Goal: Task Accomplishment & Management: Manage account settings

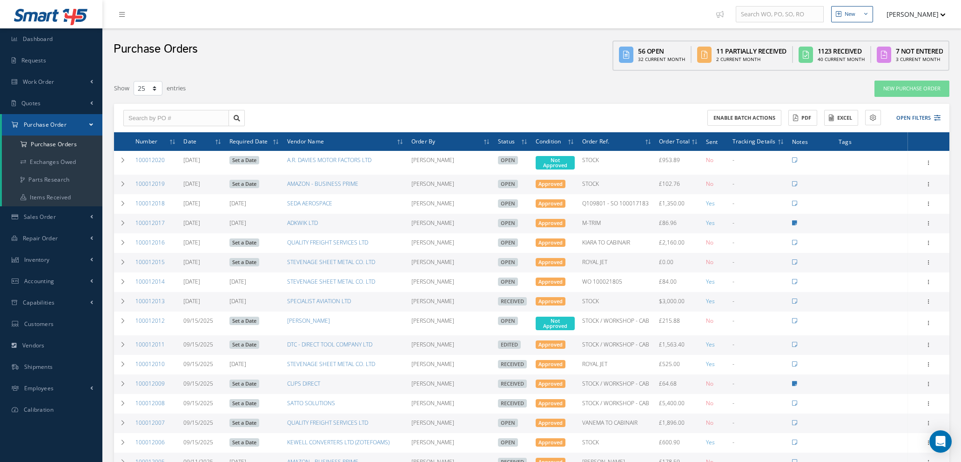
select select "25"
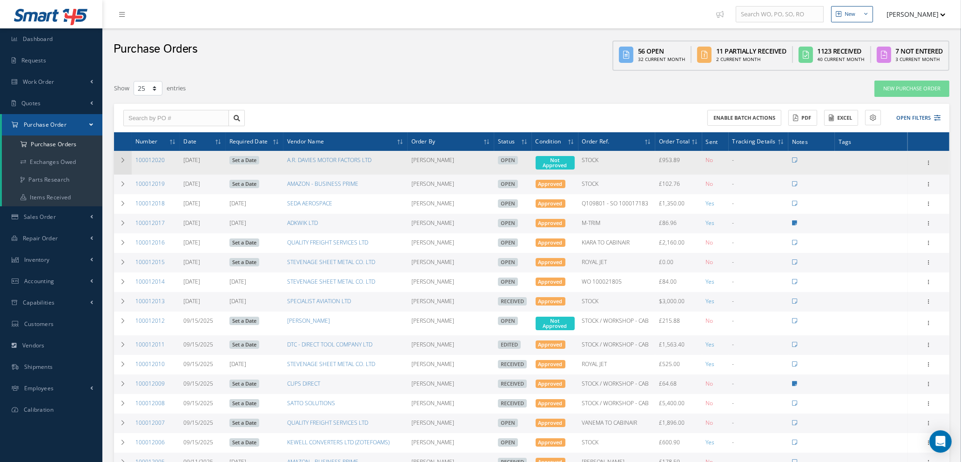
drag, startPoint x: 121, startPoint y: 158, endPoint x: 129, endPoint y: 156, distance: 8.6
click at [122, 158] on icon at bounding box center [123, 160] width 7 height 6
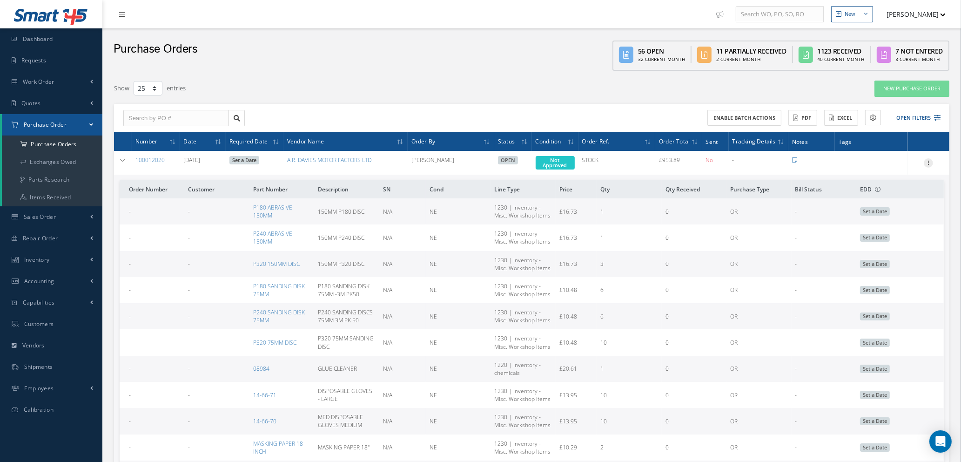
click at [928, 161] on icon at bounding box center [928, 161] width 9 height 7
click at [879, 188] on link "Edit" at bounding box center [886, 193] width 74 height 12
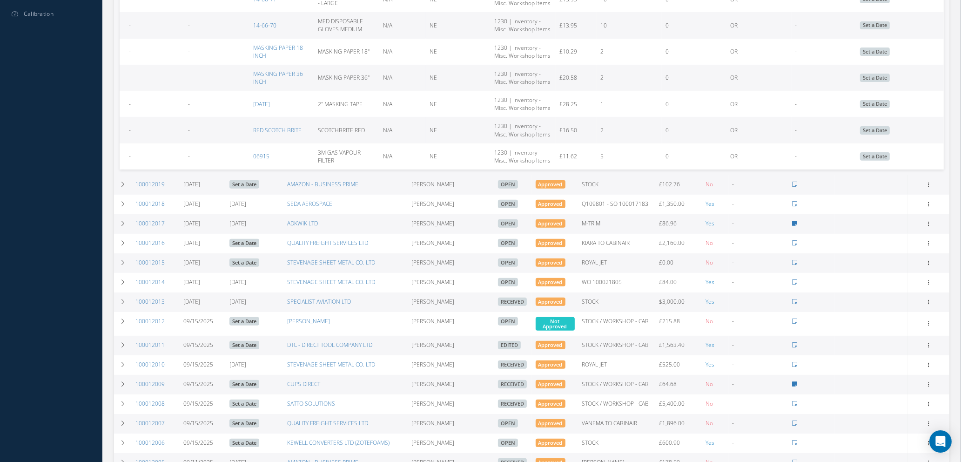
scroll to position [419, 0]
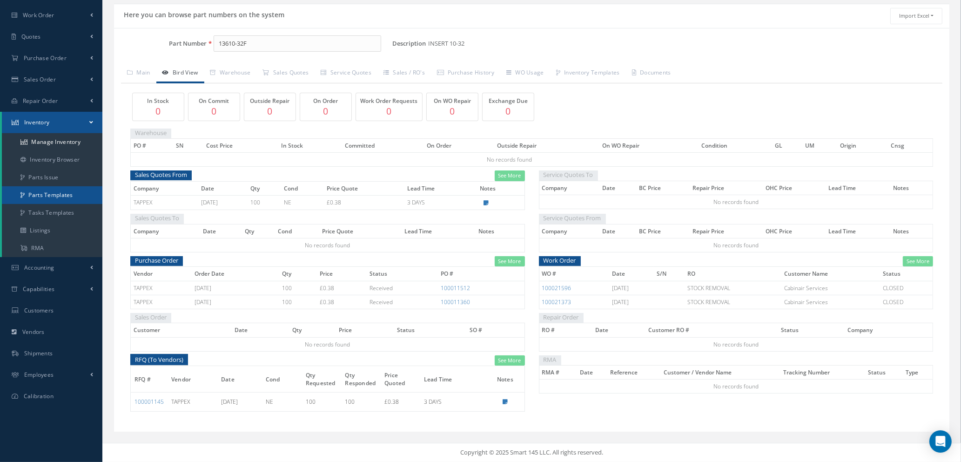
scroll to position [67, 0]
click at [51, 141] on link "Manage Inventory" at bounding box center [52, 142] width 100 height 18
click at [247, 40] on input "13610-32F" at bounding box center [297, 43] width 167 height 17
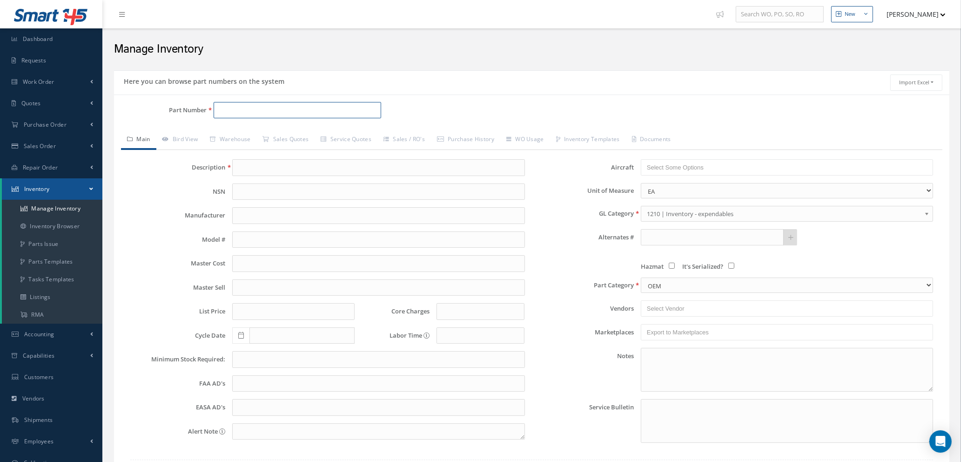
click at [281, 114] on input "Part Number" at bounding box center [297, 110] width 167 height 17
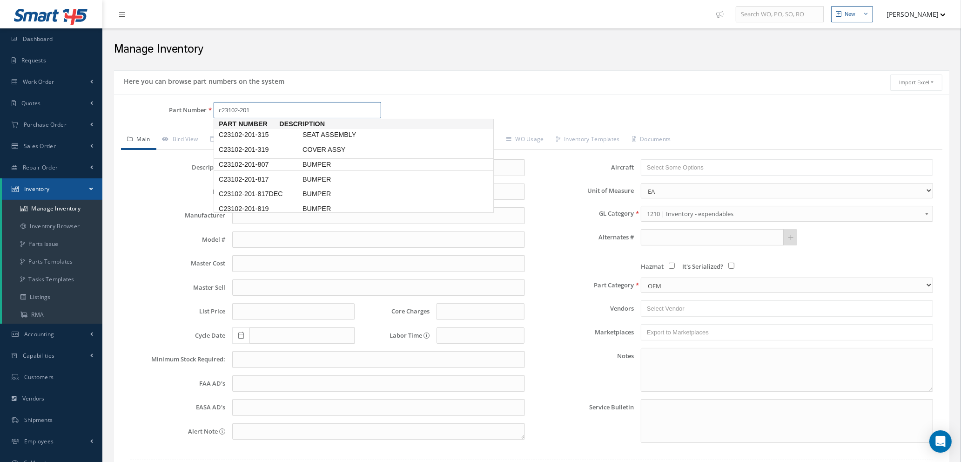
click at [284, 162] on span "C23102-201-807" at bounding box center [259, 165] width 84 height 10
type input "C23102-201-807"
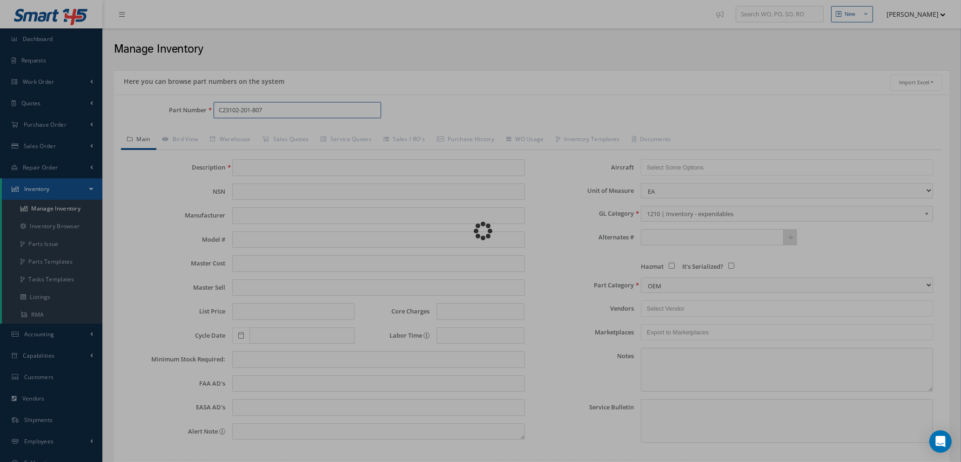
type input "BUMPER"
type input "0.00"
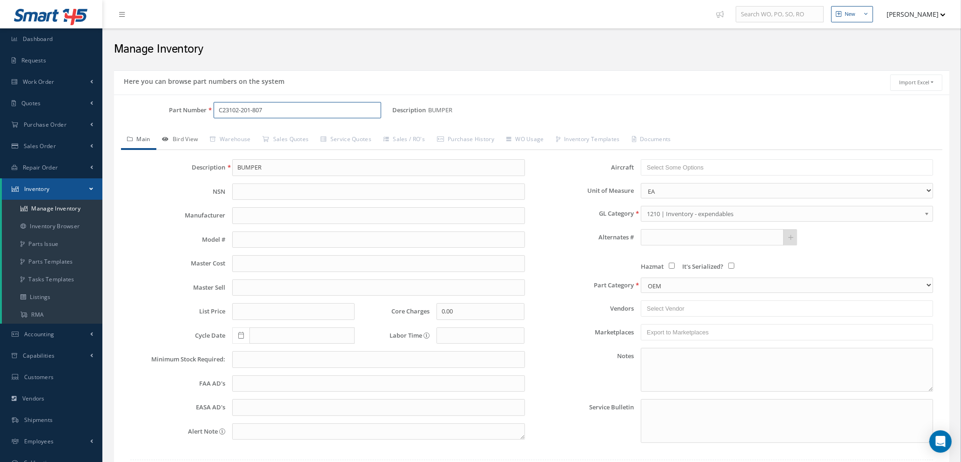
type input "C23102-201-807"
click at [184, 140] on link "Bird View" at bounding box center [180, 140] width 48 height 20
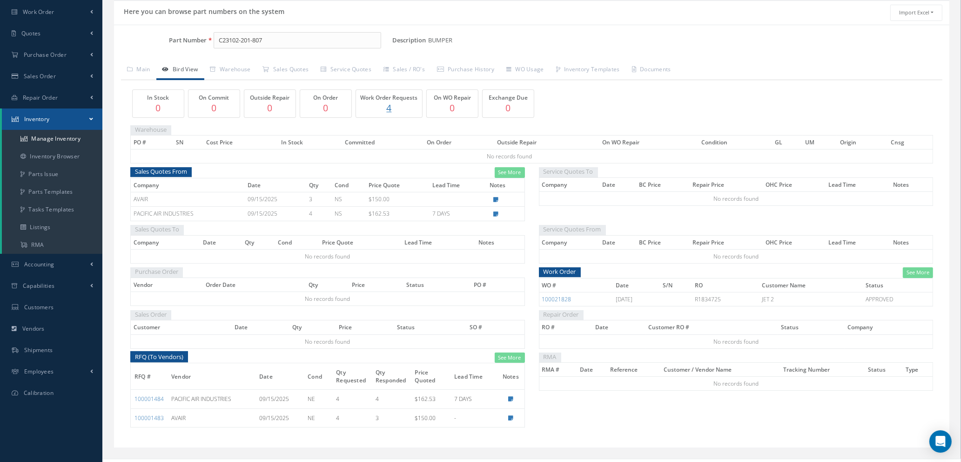
scroll to position [86, 0]
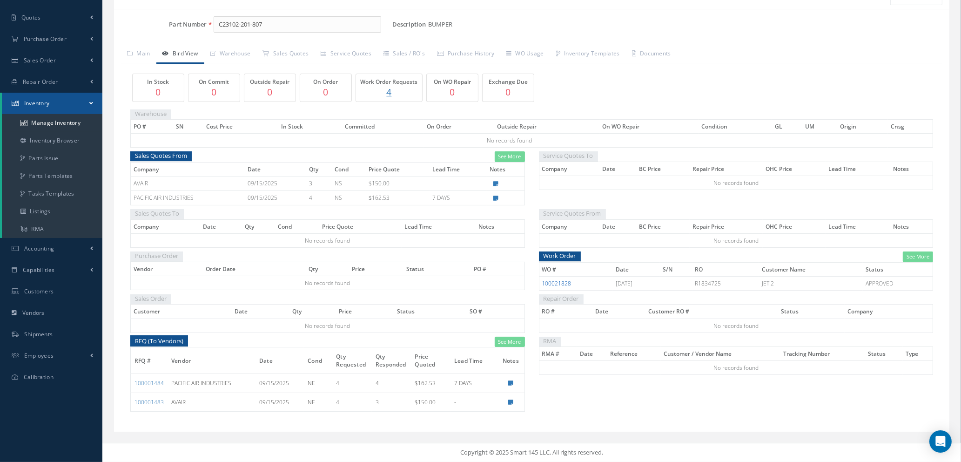
click at [551, 282] on link "100021828" at bounding box center [556, 283] width 29 height 8
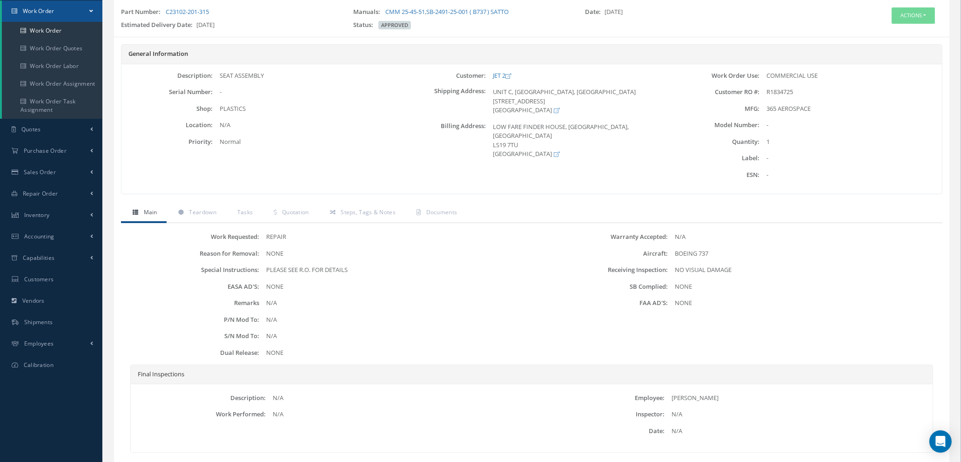
scroll to position [133, 0]
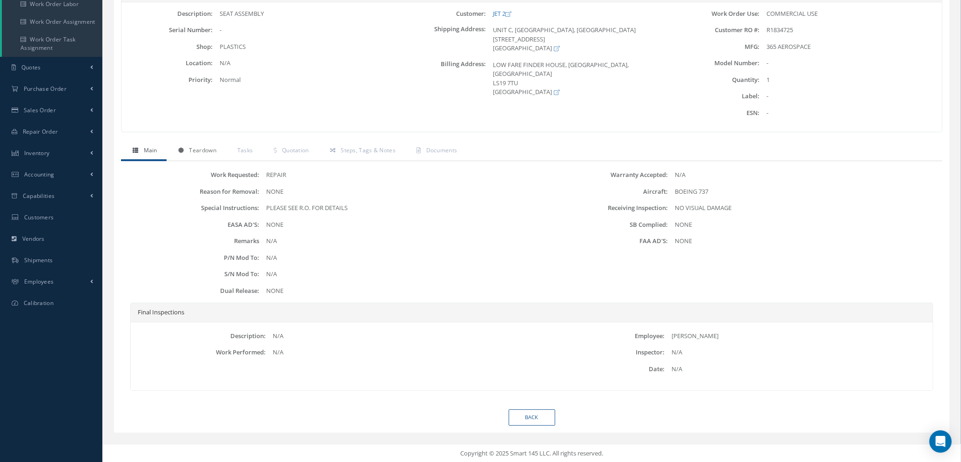
click at [204, 152] on span "Teardown" at bounding box center [202, 150] width 27 height 8
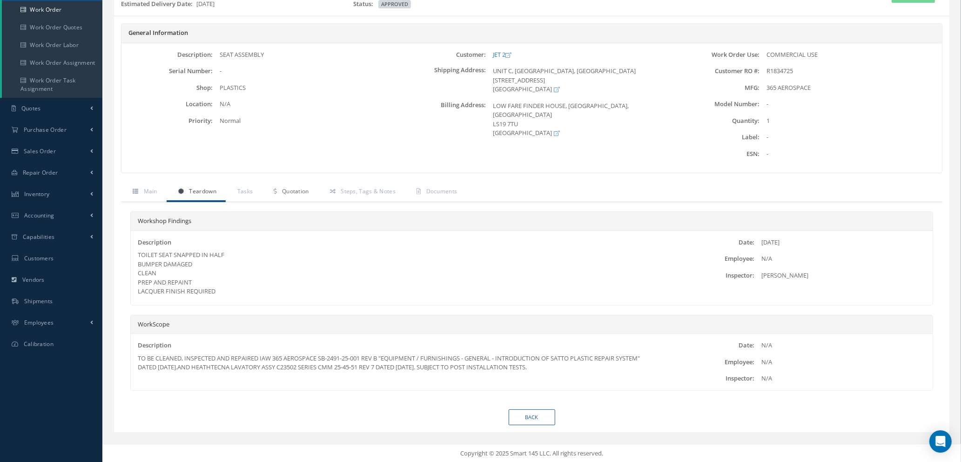
click at [288, 189] on span "Quotation" at bounding box center [295, 191] width 27 height 8
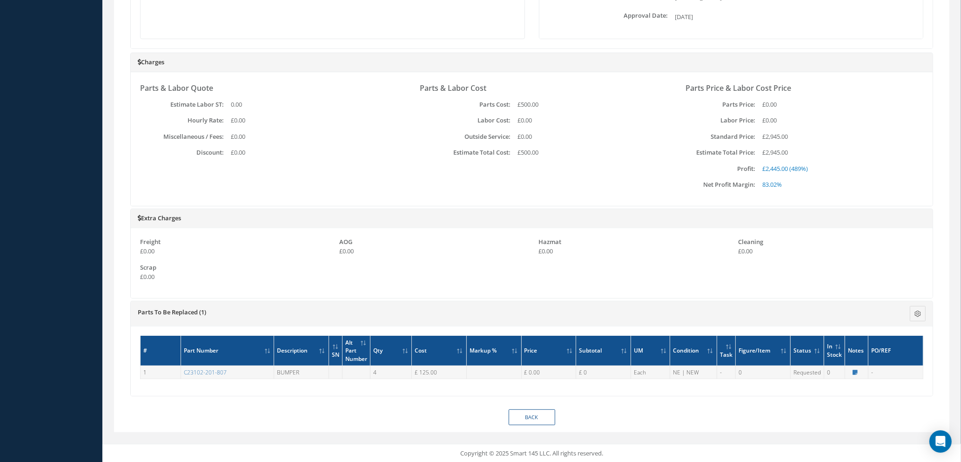
scroll to position [480, 0]
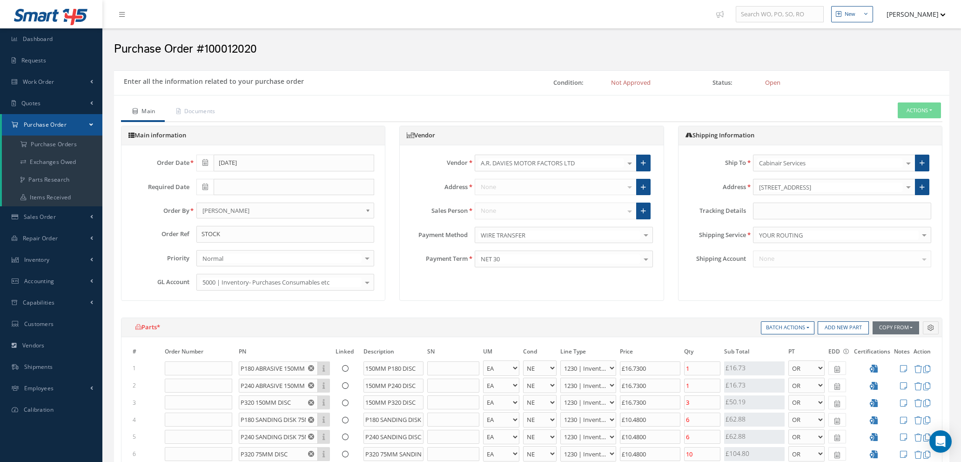
select select "1"
select select "5"
select select "110"
select select "1"
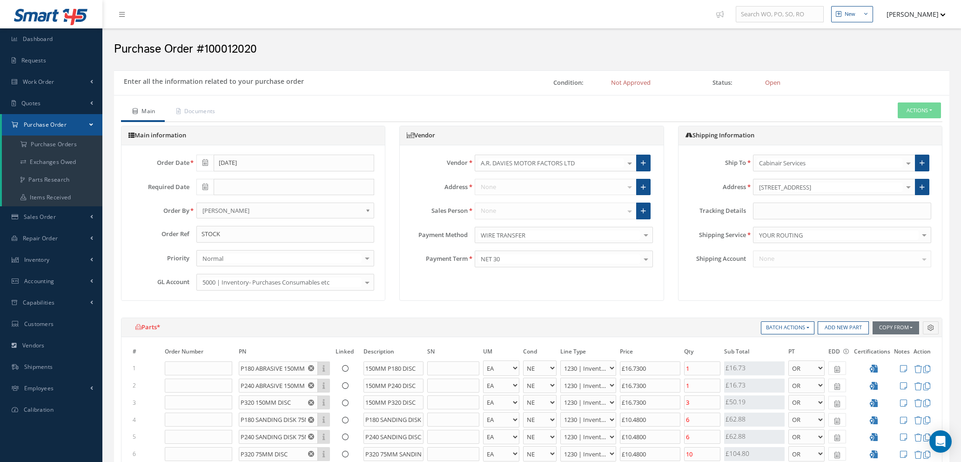
select select "5"
select select "110"
select select "1"
select select "5"
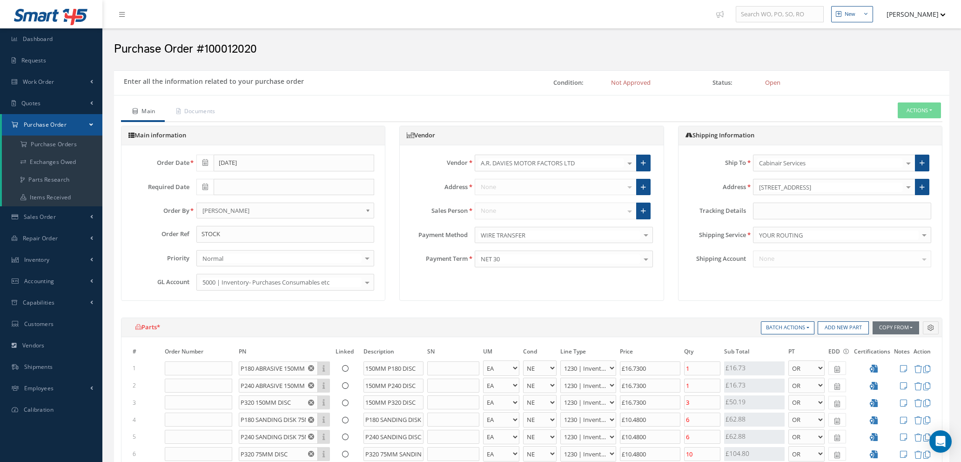
select select "110"
select select "1"
select select "5"
select select "110"
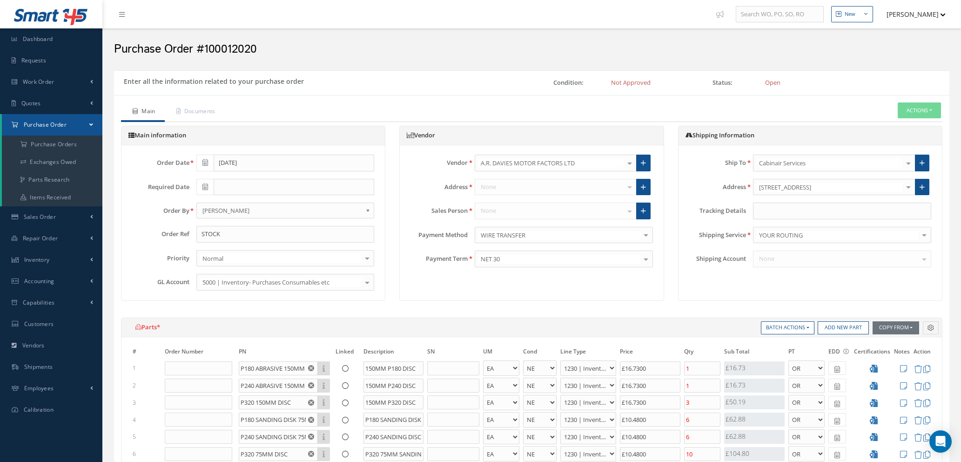
select select "1"
select select "5"
select select "110"
select select "1"
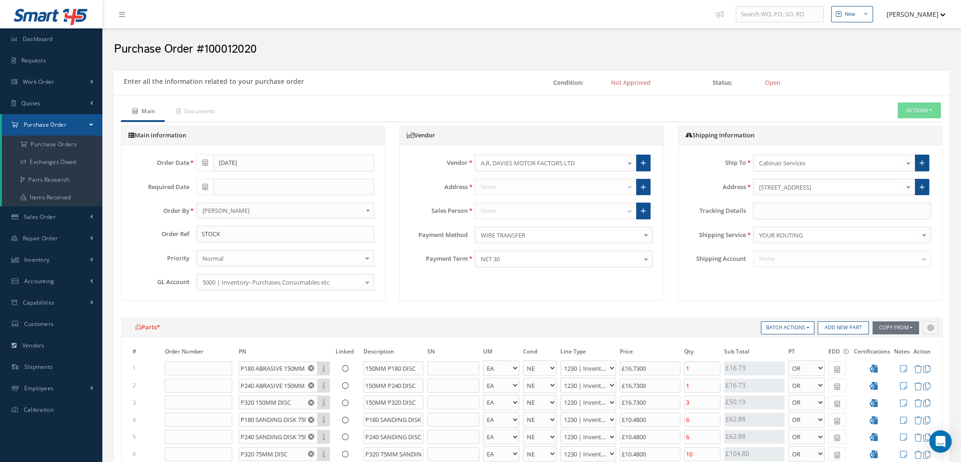
select select "1"
select select "5"
select select "110"
select select "1"
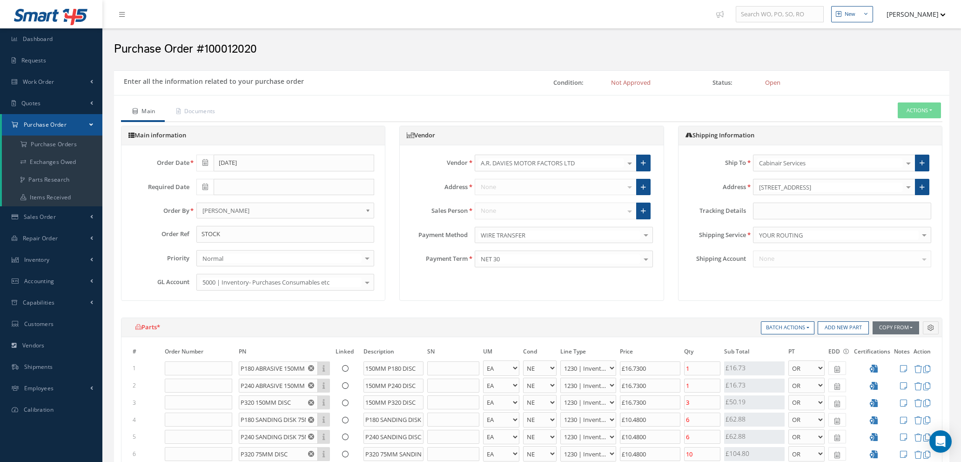
select select "5"
select select "88"
select select "1"
select select "5"
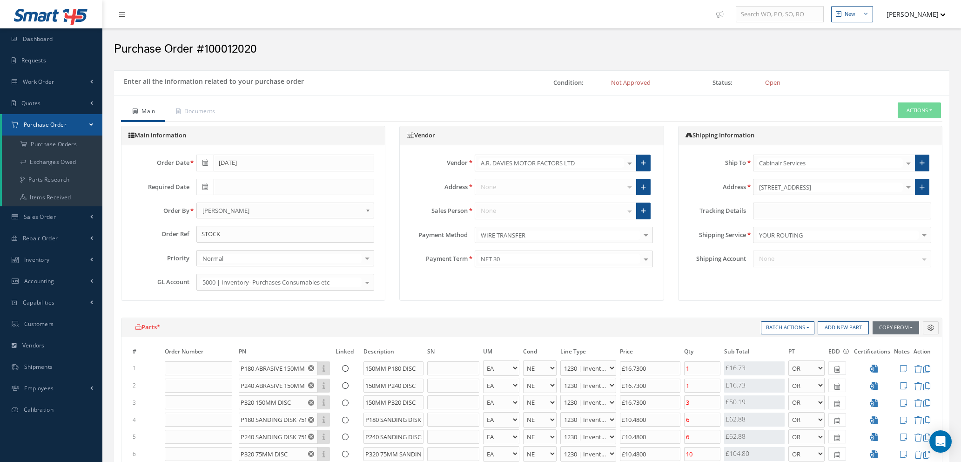
select select "110"
select select "1"
select select "5"
select select "110"
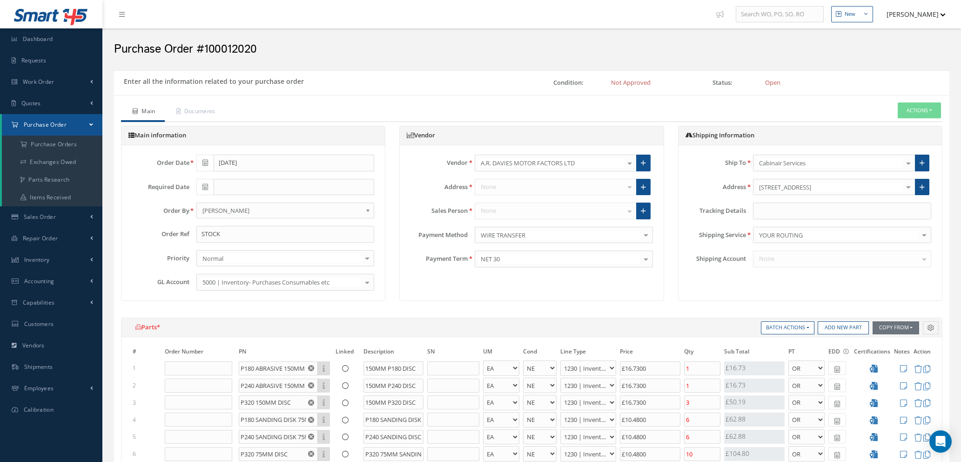
select select "1"
select select "5"
select select "110"
select select "1"
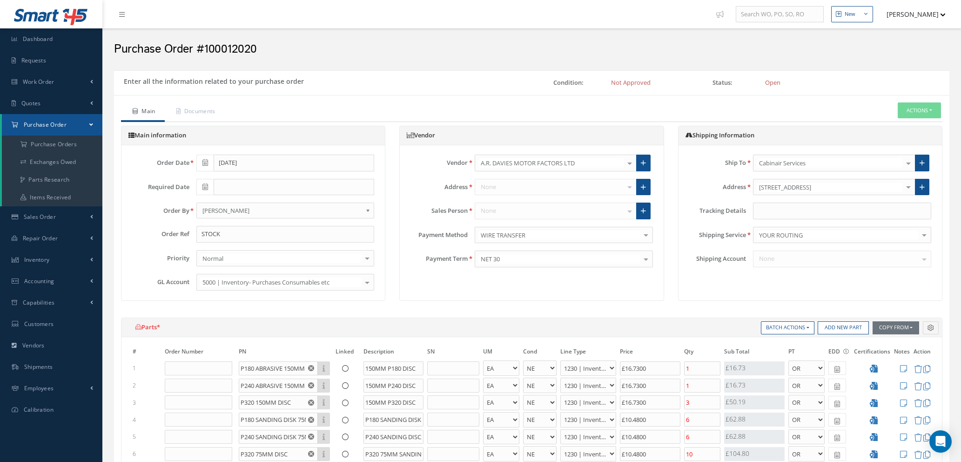
select select "1"
select select "5"
select select "110"
select select "1"
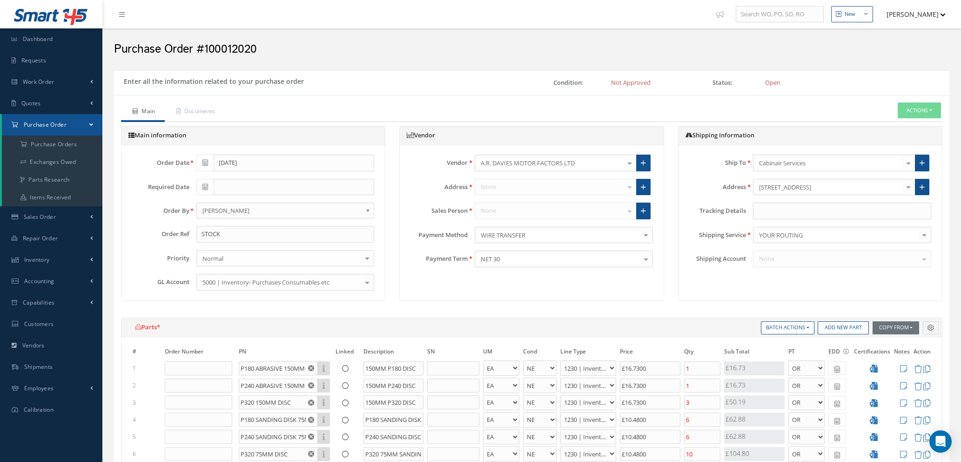
select select "5"
select select "110"
select select "1"
select select "5"
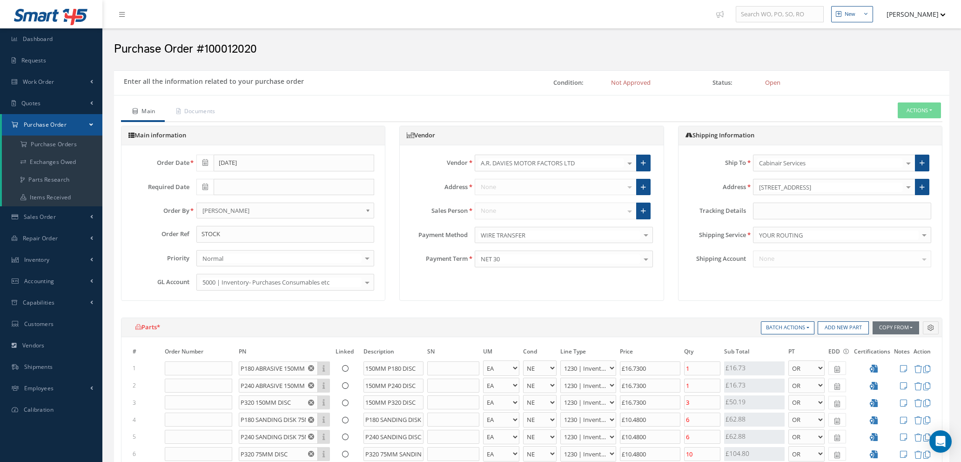
select select "110"
select select "1"
select select "5"
select select "110"
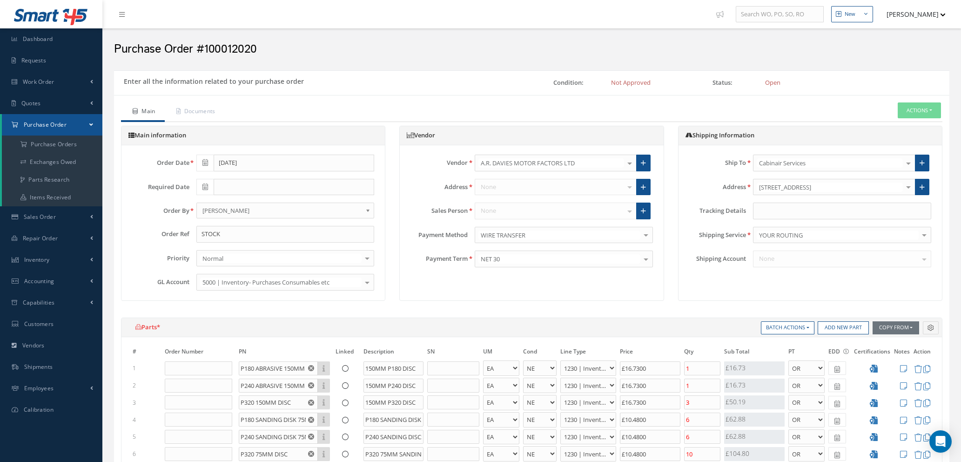
select select "1"
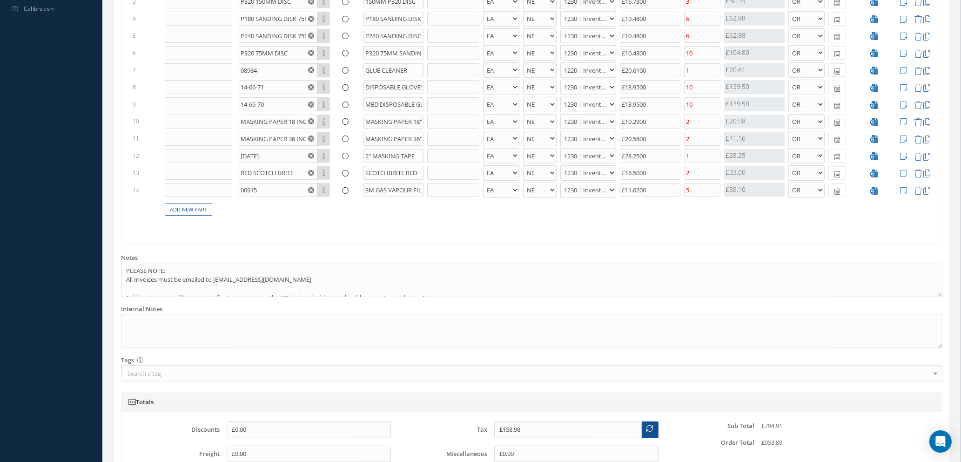
scroll to position [419, 0]
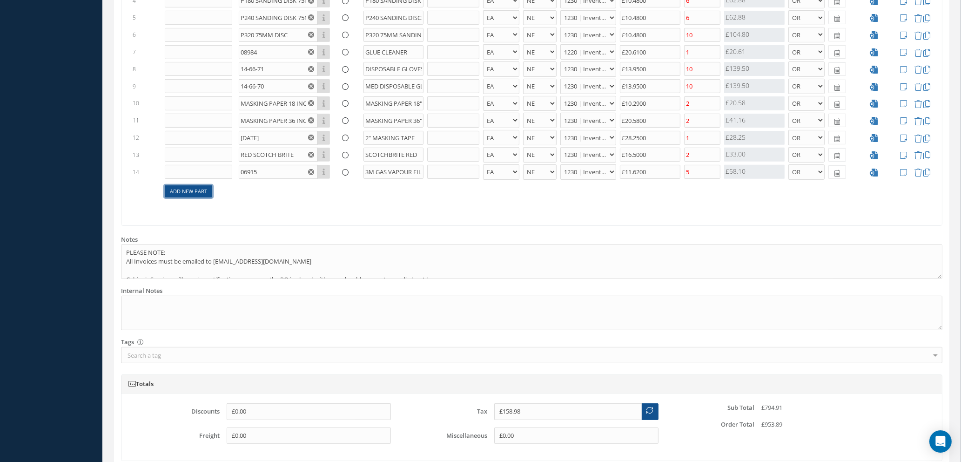
click at [187, 194] on link "Add New Part" at bounding box center [188, 191] width 47 height 13
select select "1"
select select "5"
select select "110"
select select "1"
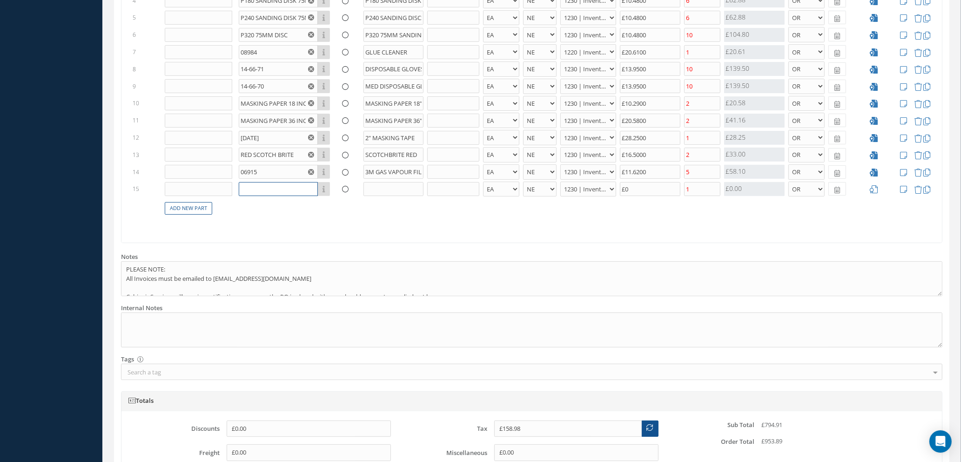
click at [255, 188] on input "text" at bounding box center [278, 189] width 79 height 14
type input "SWIFTLON PREMIUM"
click at [375, 183] on input "text" at bounding box center [393, 189] width 60 height 14
type input "9 MICRON PAINT ABSORBENT MASKING FILM 5 X 120M"
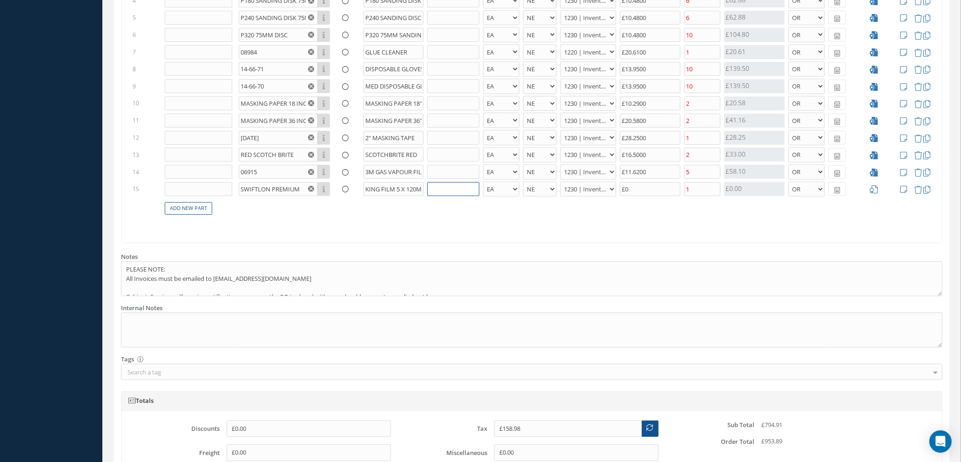
scroll to position [0, 0]
type input "£159.38"
type input "£2"
type input "£162.98"
type input "£20."
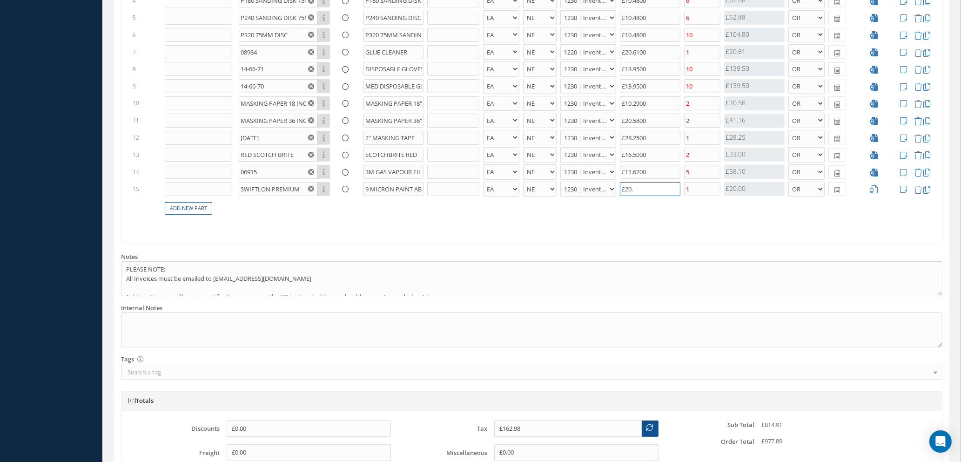
type input "£163.16"
type input "£20.90"
click at [690, 191] on input "1" at bounding box center [702, 189] width 36 height 14
type input "£158.98"
type input "£167.34"
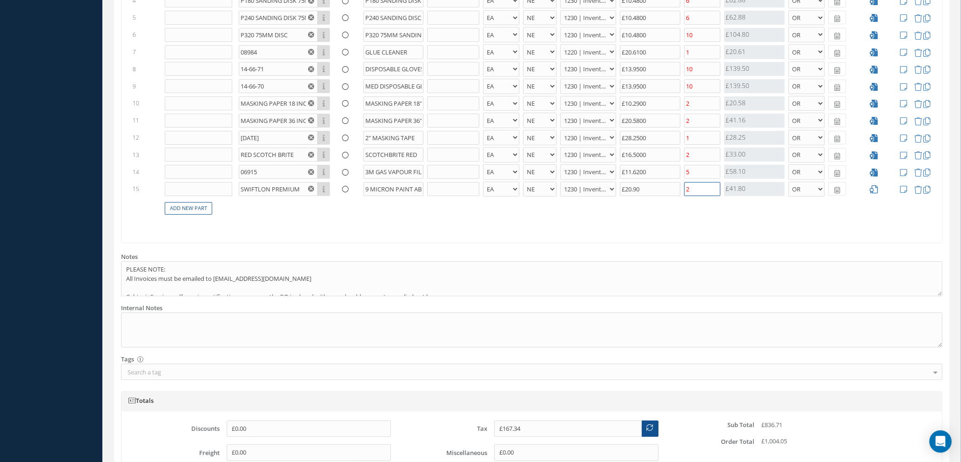
type input "2"
click at [874, 192] on icon at bounding box center [874, 189] width 8 height 8
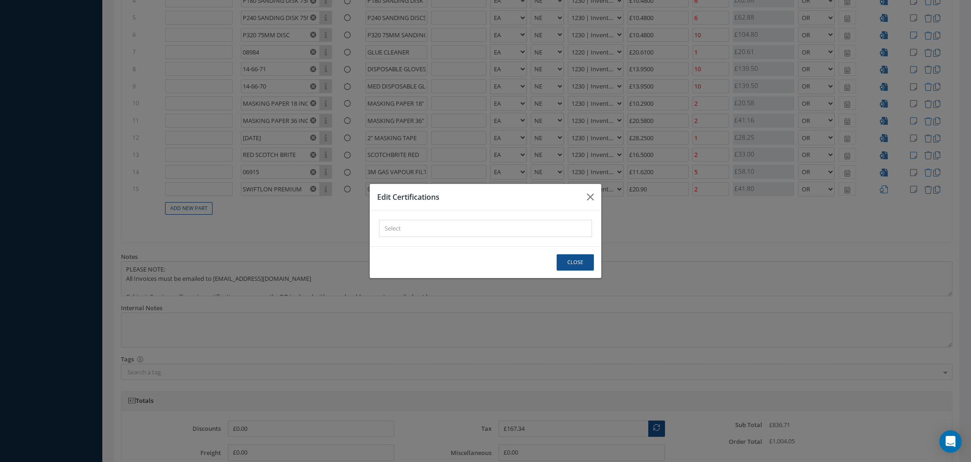
click at [449, 228] on div "× Loading..." at bounding box center [485, 228] width 213 height 17
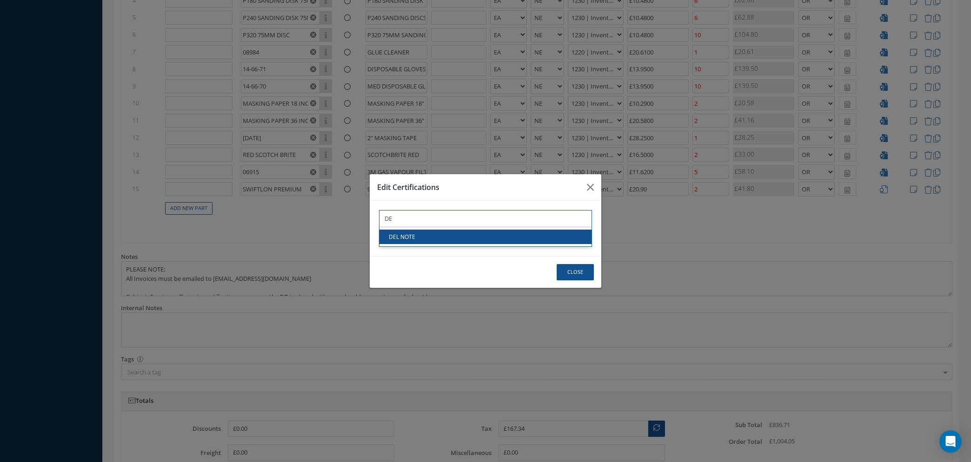
type input "DE"
click at [456, 240] on link "DEL NOTE" at bounding box center [486, 236] width 212 height 14
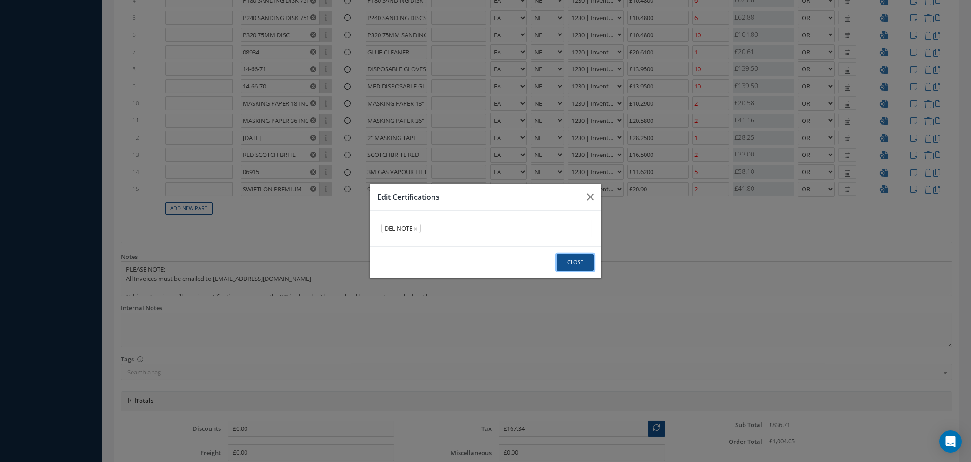
click at [567, 260] on button "Close" at bounding box center [575, 262] width 37 height 16
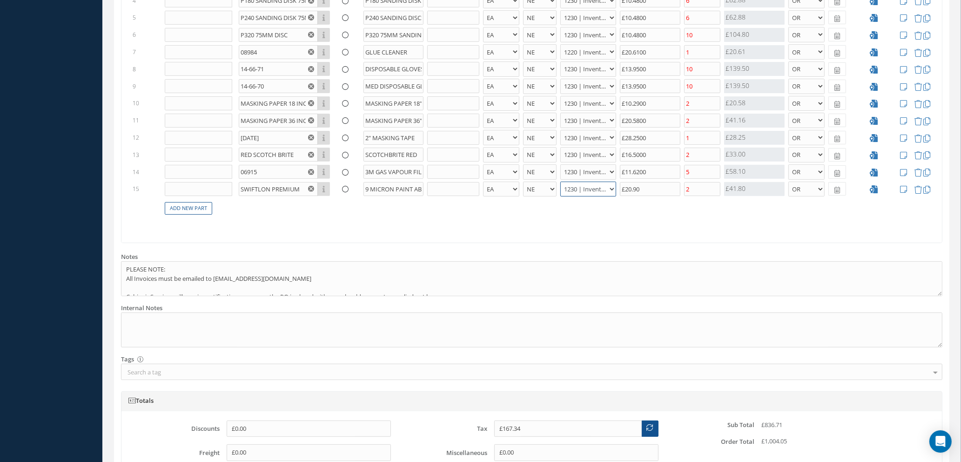
click at [605, 188] on select "1200 | Inventory - rotables 1210 | Inventory - expendables 1220 | Inventory - c…" at bounding box center [588, 188] width 56 height 15
click at [560, 181] on select "1200 | Inventory - rotables 1210 | Inventory - expendables 1220 | Inventory - c…" at bounding box center [588, 188] width 56 height 15
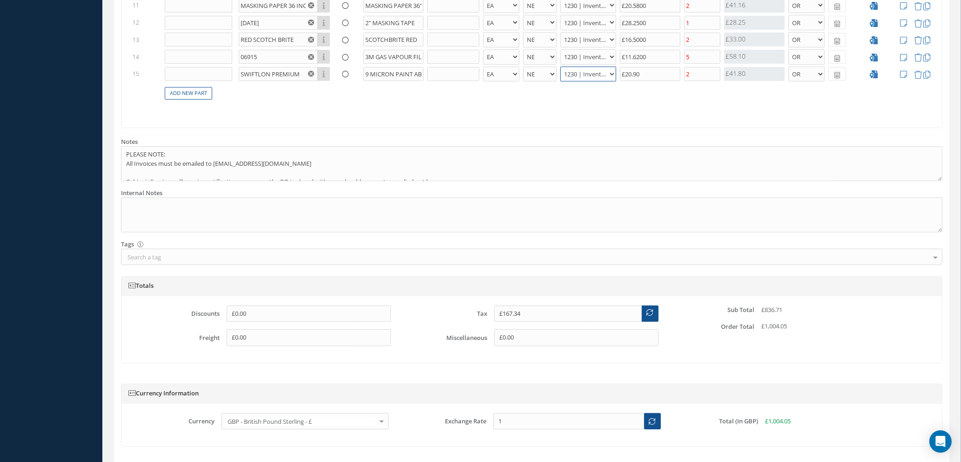
scroll to position [460, 0]
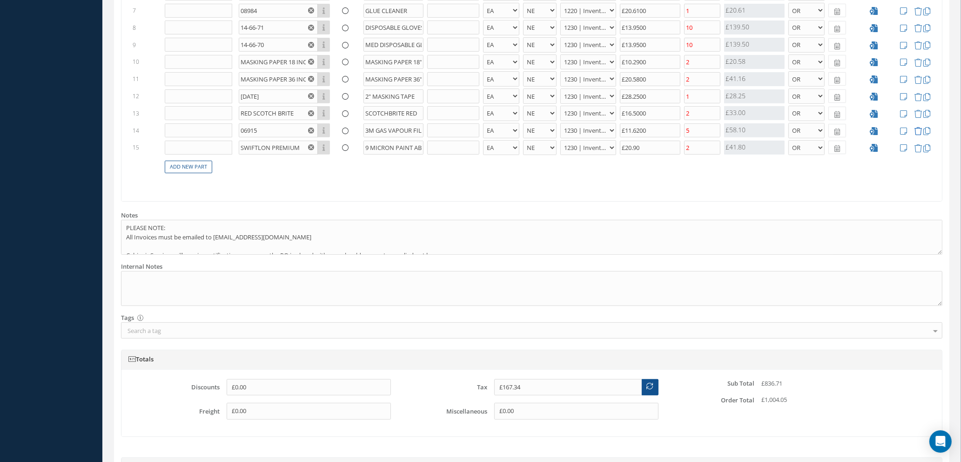
click at [918, 129] on icon at bounding box center [918, 131] width 8 height 8
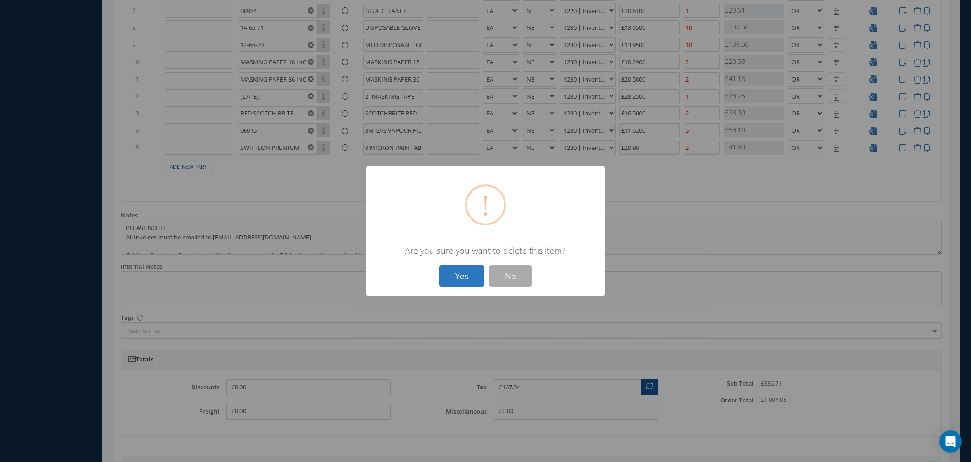
click at [453, 275] on button "Yes" at bounding box center [462, 276] width 45 height 22
type input "£155.72"
select select "1"
select select "5"
select select "110"
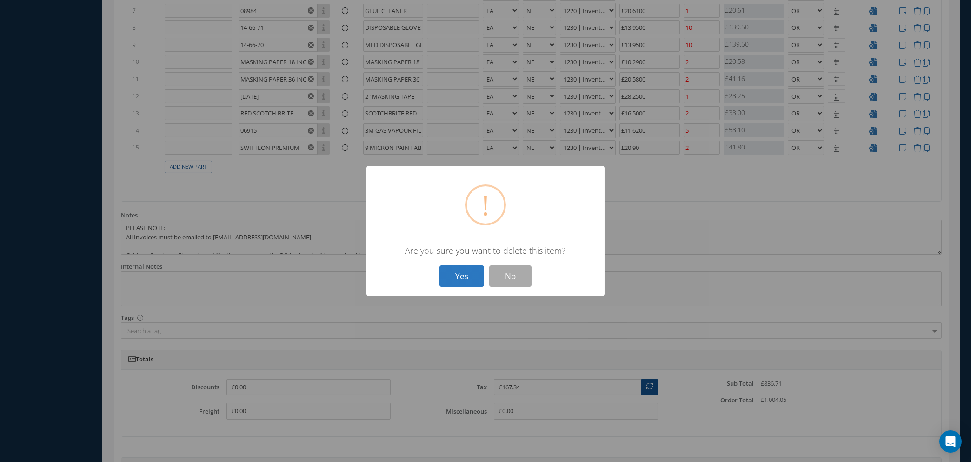
select select "1"
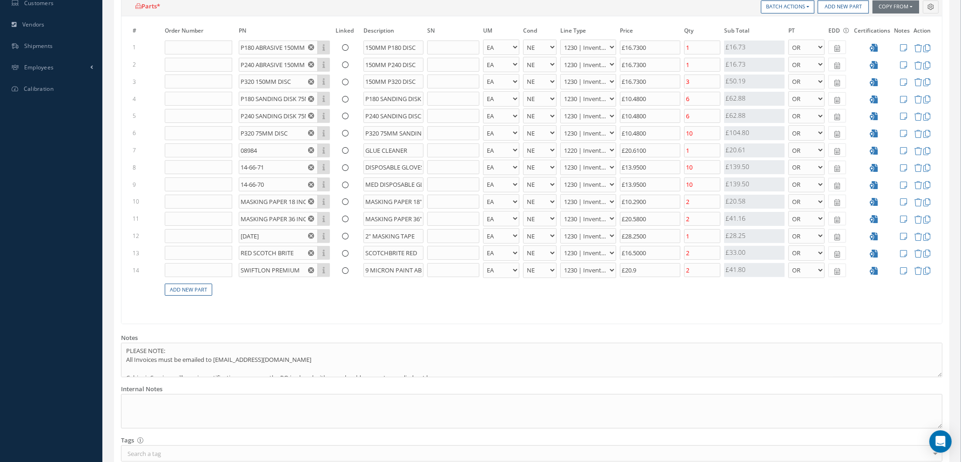
scroll to position [583, 0]
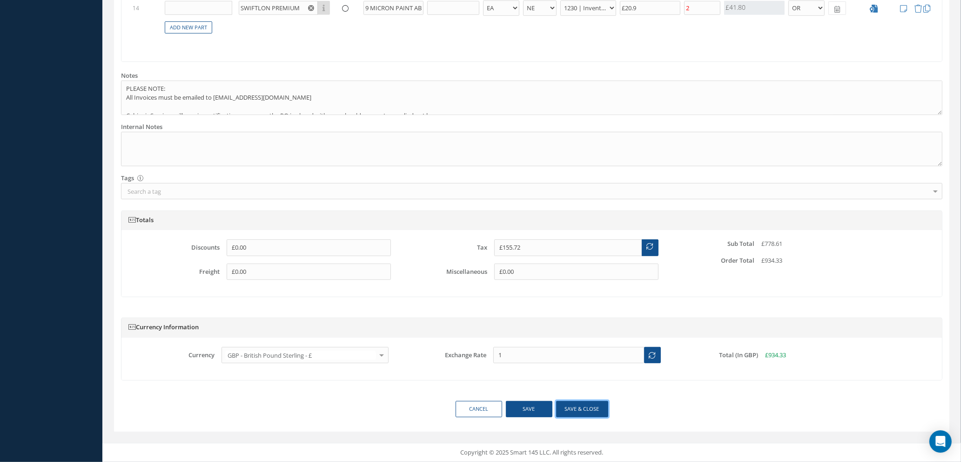
click at [576, 410] on button "Save & close" at bounding box center [582, 409] width 52 height 16
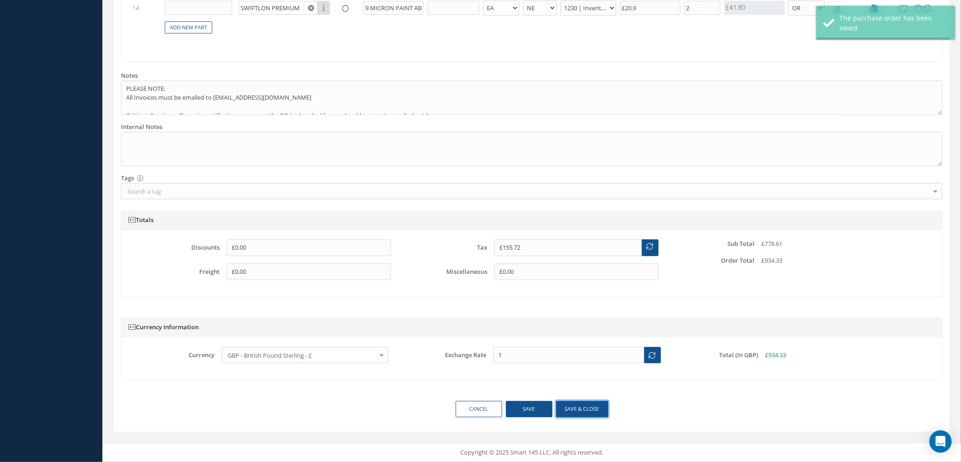
select select "1"
select select "5"
select select "110"
select select "1"
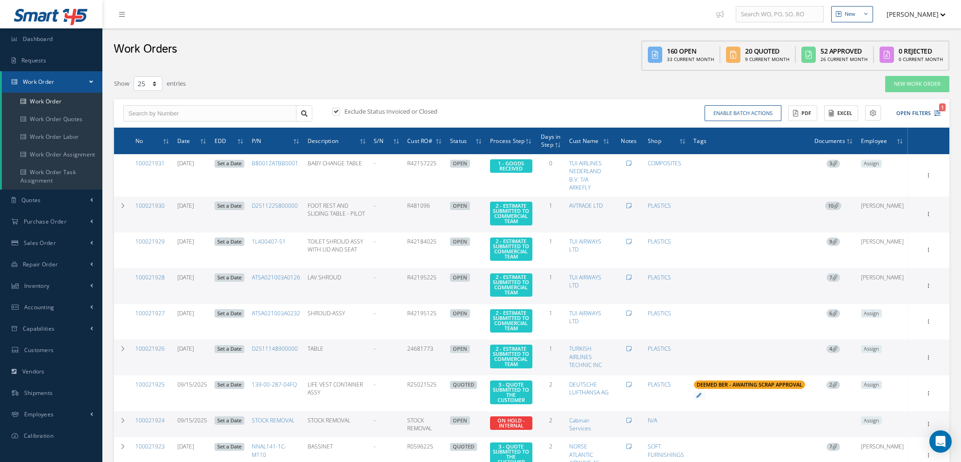
select select "25"
click at [55, 269] on link "Repair Order" at bounding box center [51, 264] width 102 height 21
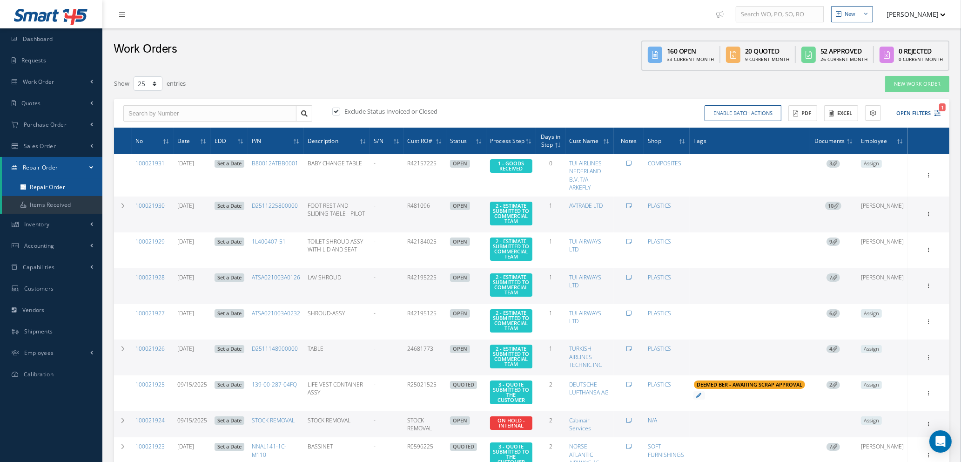
click at [54, 190] on link "Repair Order" at bounding box center [52, 187] width 100 height 18
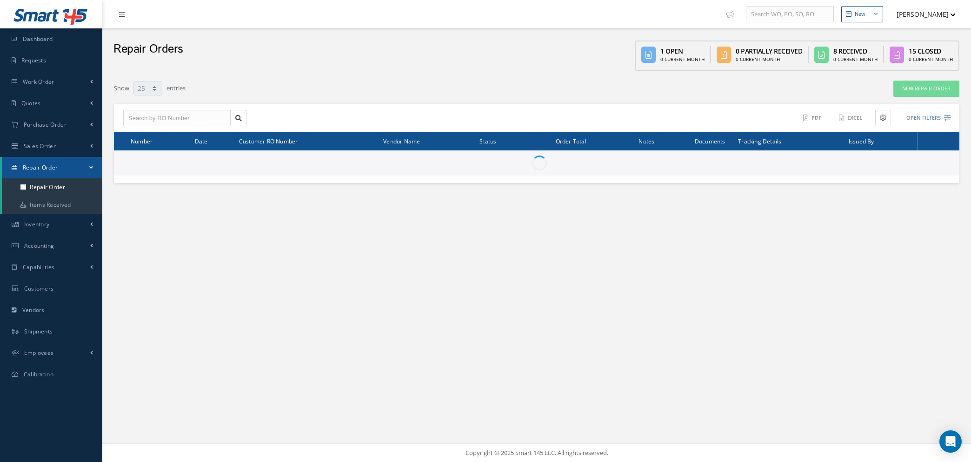
select select "25"
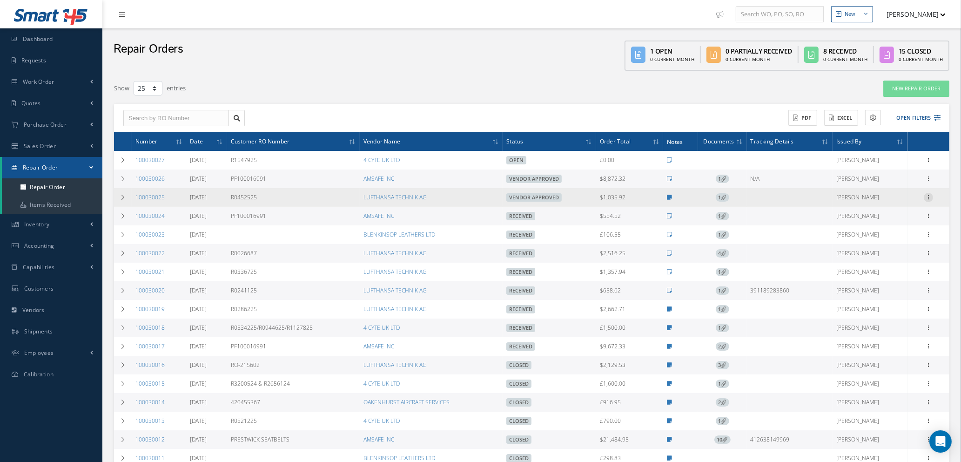
click at [928, 197] on icon at bounding box center [928, 196] width 9 height 7
click at [886, 218] on link "Edit" at bounding box center [886, 215] width 74 height 12
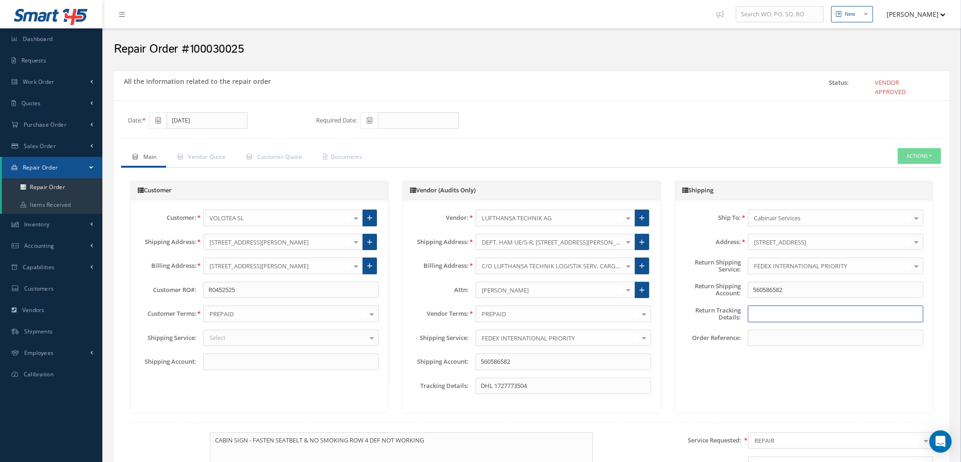
click at [764, 310] on input "text" at bounding box center [835, 313] width 175 height 17
paste input "393290225031"
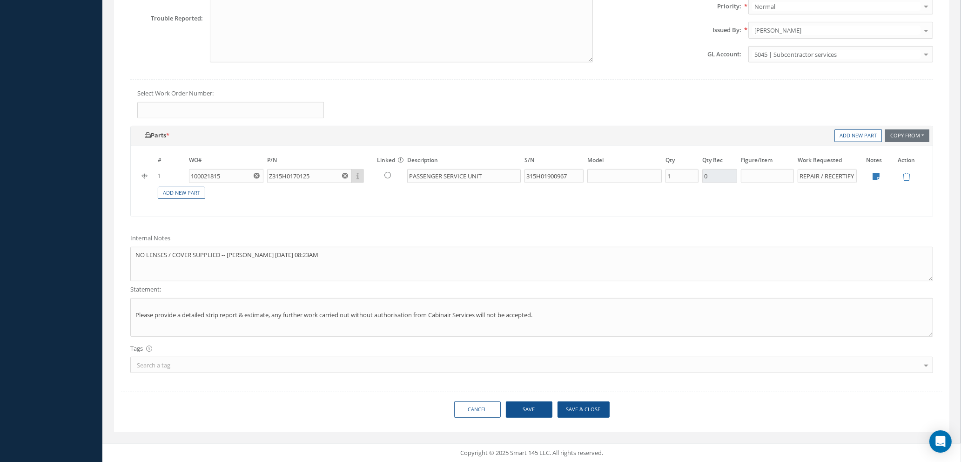
scroll to position [459, 0]
type input "393290225031"
click at [585, 411] on button "Save & Close" at bounding box center [583, 409] width 52 height 16
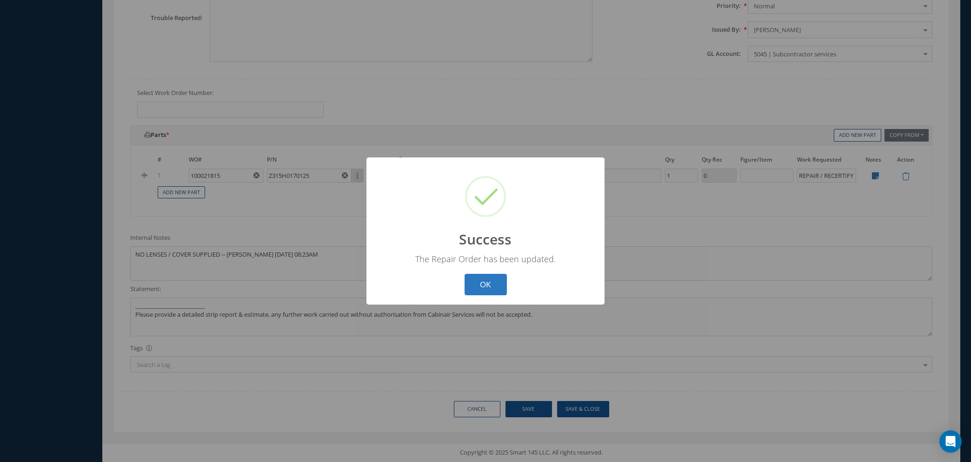
click at [473, 279] on button "OK" at bounding box center [486, 285] width 42 height 22
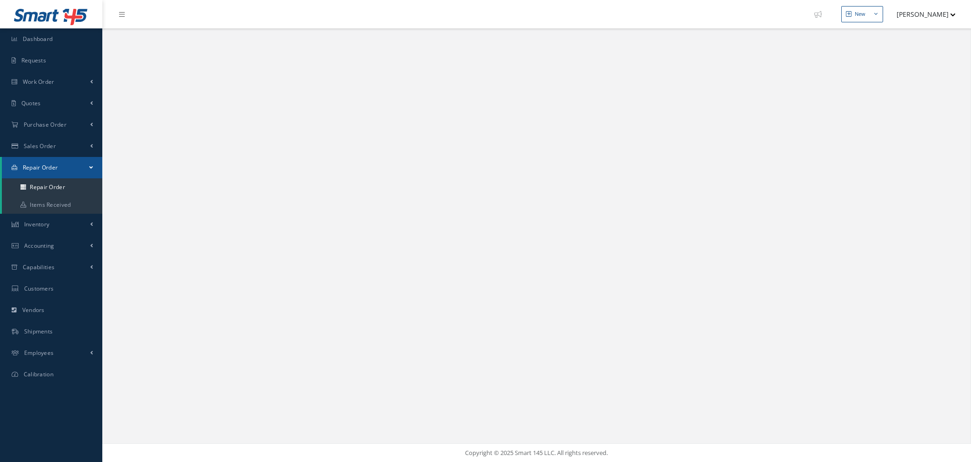
select select "25"
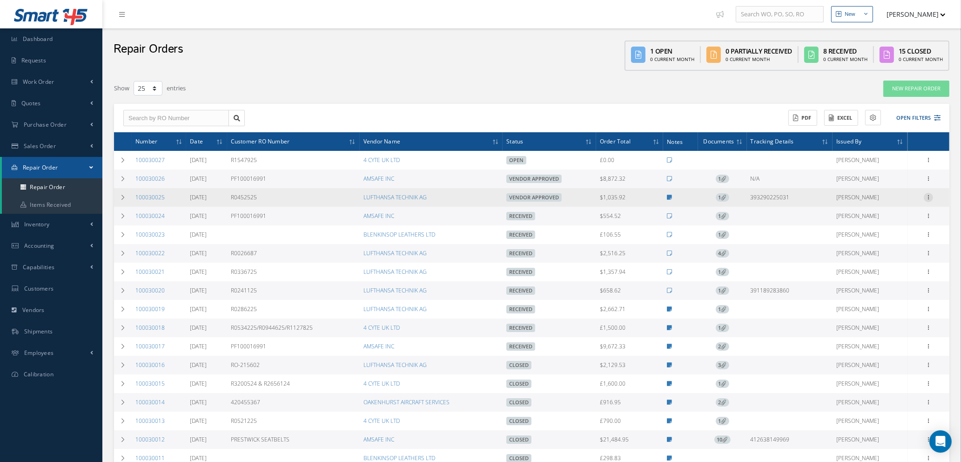
click at [930, 194] on icon at bounding box center [928, 196] width 9 height 7
click at [885, 234] on link "Documents" at bounding box center [886, 239] width 74 height 12
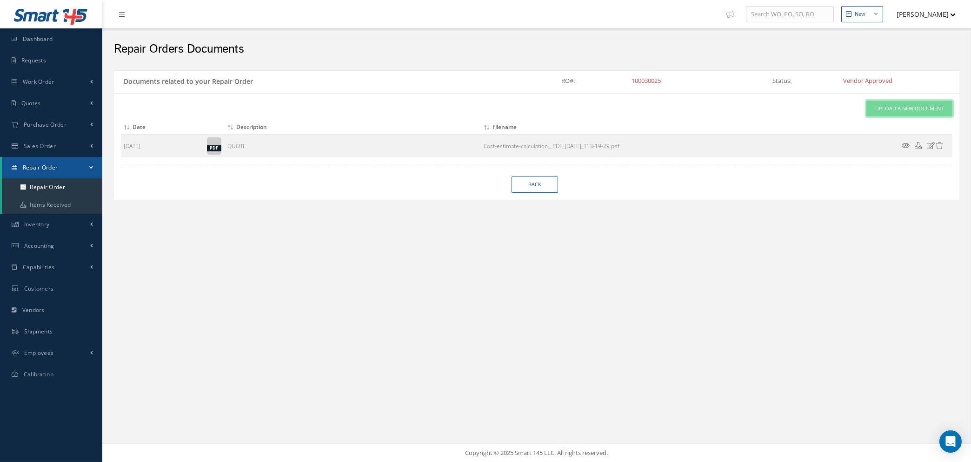
click at [907, 106] on span "Upload a New Document" at bounding box center [910, 109] width 68 height 8
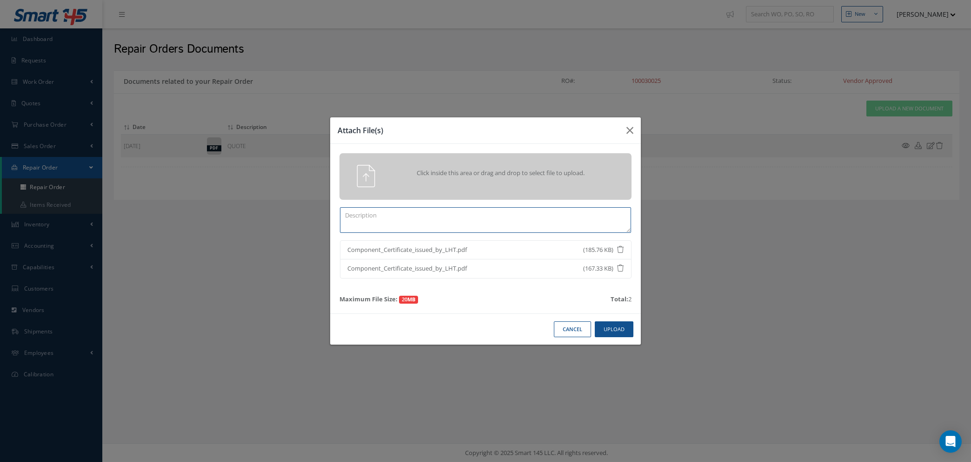
click at [519, 213] on textarea at bounding box center [485, 220] width 291 height 26
type textarea "a"
type textarea "AWC'S"
click at [618, 333] on button "Upload" at bounding box center [614, 329] width 39 height 16
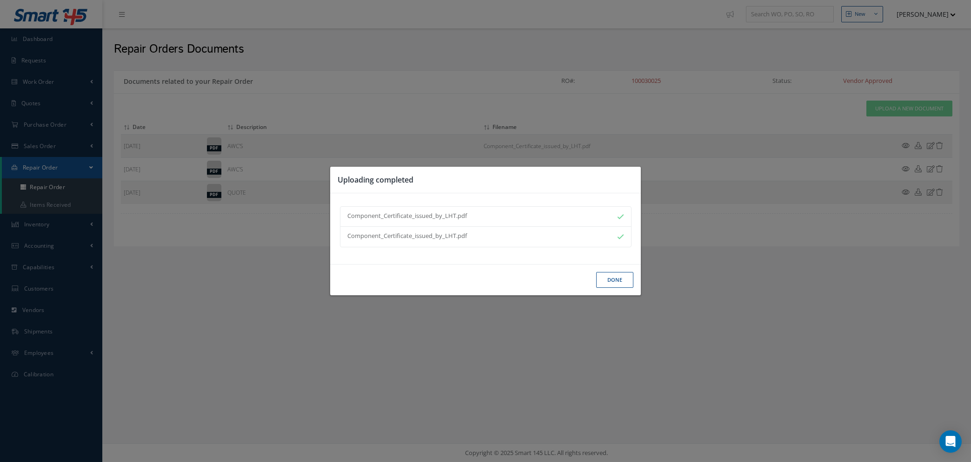
drag, startPoint x: 630, startPoint y: 282, endPoint x: 621, endPoint y: 276, distance: 10.7
click at [625, 280] on button "Done" at bounding box center [614, 280] width 37 height 16
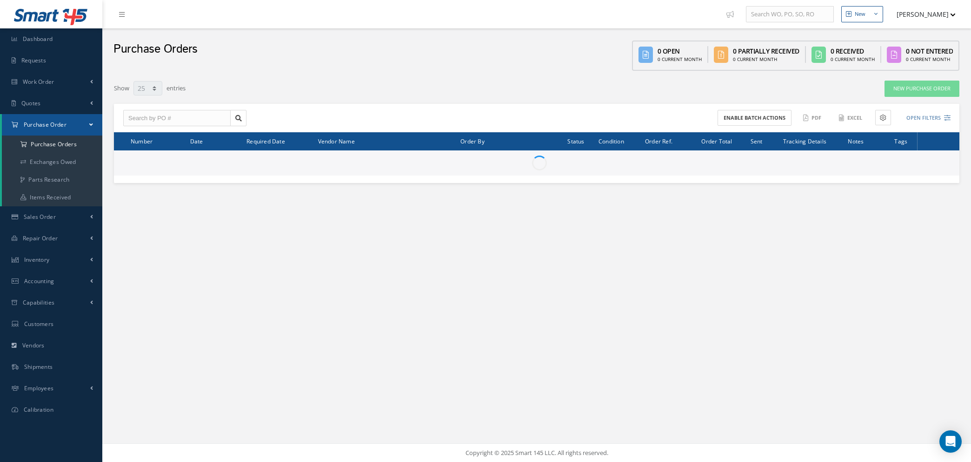
select select "25"
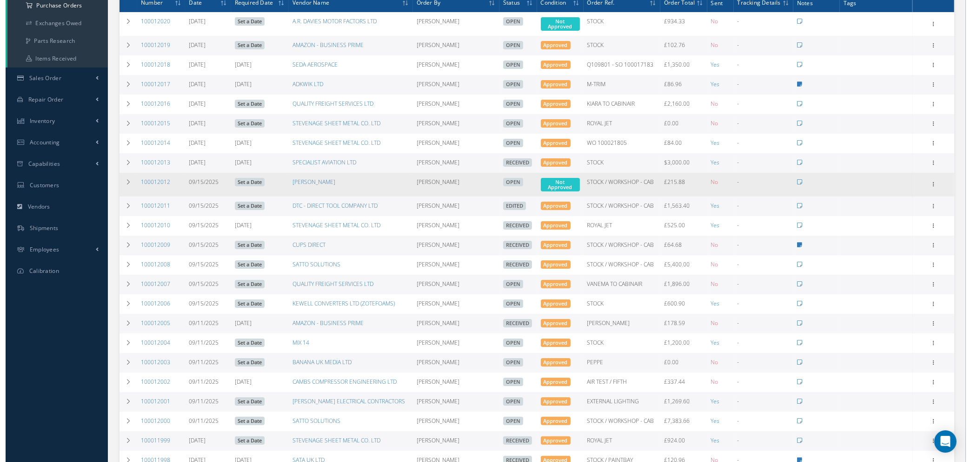
scroll to position [140, 0]
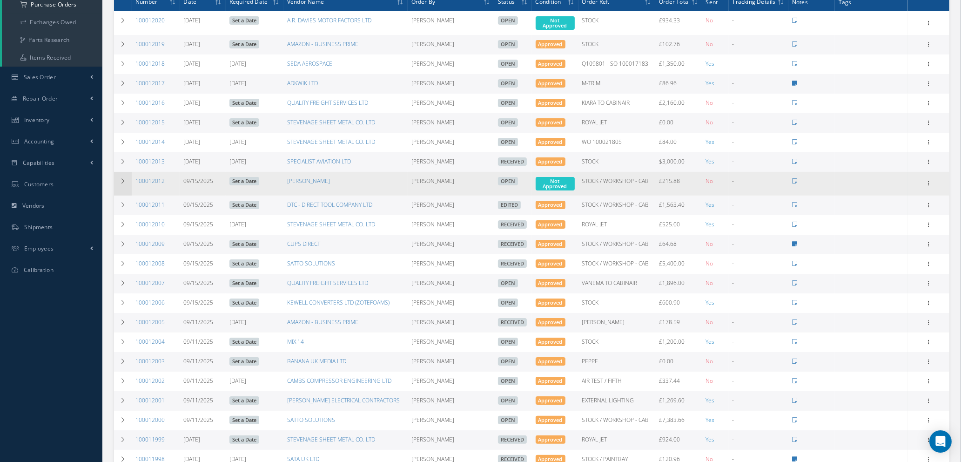
click at [121, 180] on icon at bounding box center [123, 181] width 7 height 6
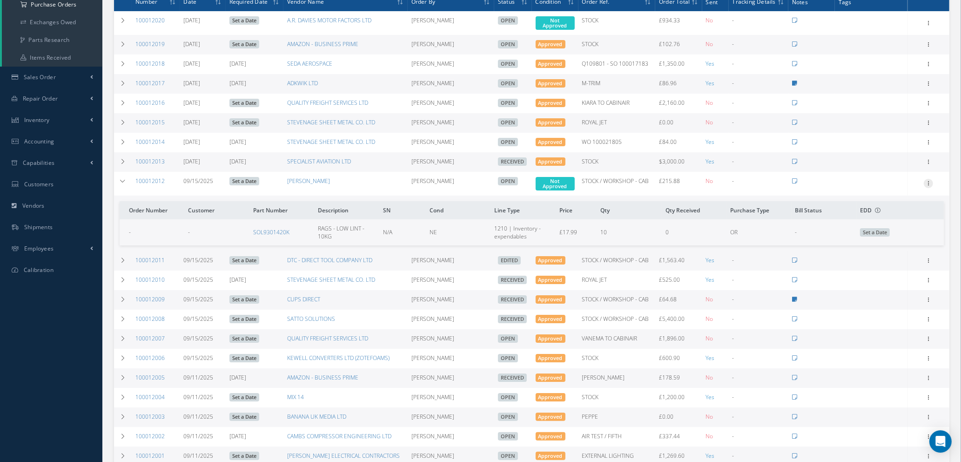
click at [931, 180] on icon at bounding box center [928, 182] width 9 height 7
click at [892, 188] on link "Enter/Update" at bounding box center [886, 189] width 74 height 12
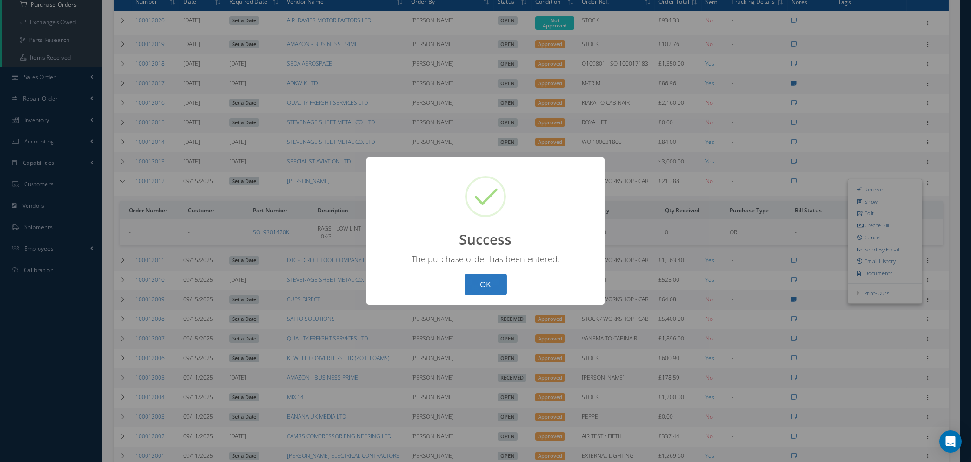
click at [492, 283] on button "OK" at bounding box center [486, 285] width 42 height 22
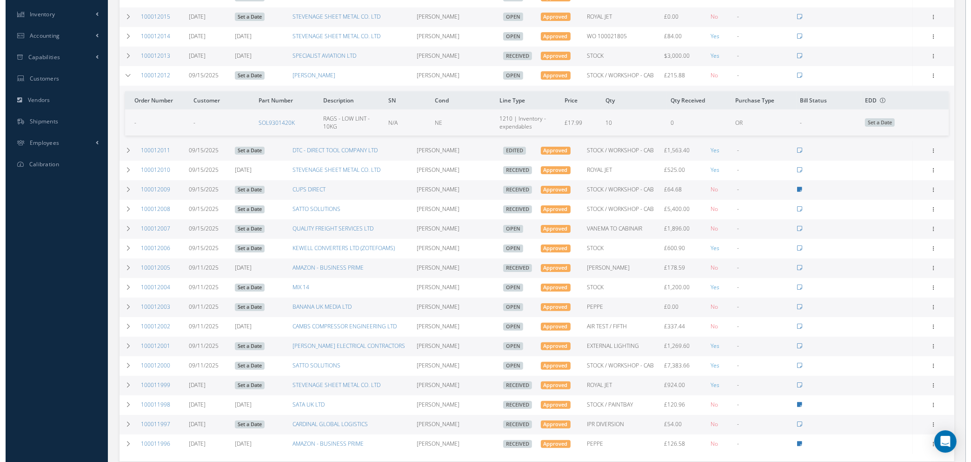
scroll to position [279, 0]
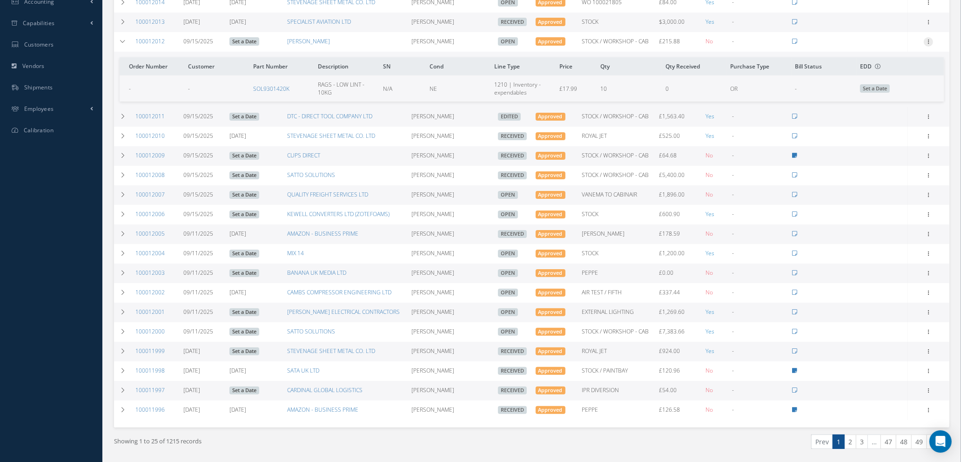
click at [930, 39] on icon at bounding box center [928, 40] width 9 height 7
click at [880, 107] on link "Send By Email" at bounding box center [886, 107] width 74 height 12
type input "Reports from Purchase Order #100012012"
type textarea "Hiya, Please find Attached, our Purchase Order #100012012. If you have any ques…"
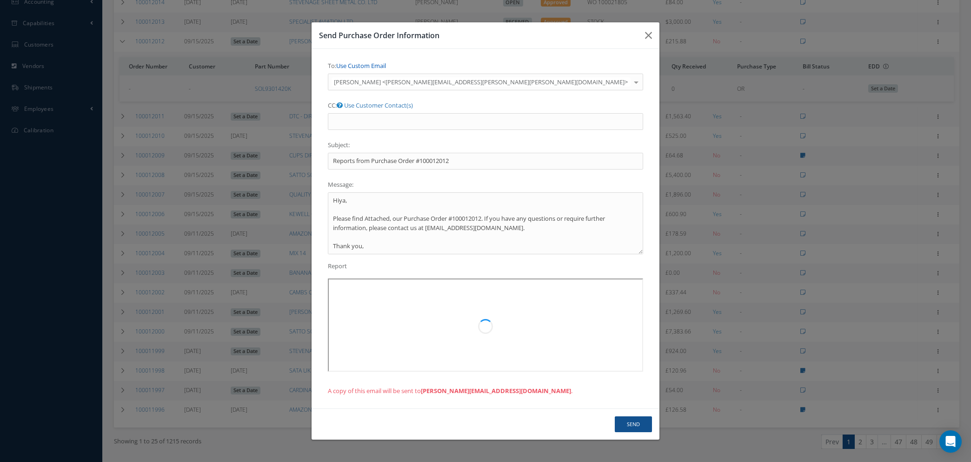
click at [362, 70] on link "Use Custom Email" at bounding box center [361, 65] width 50 height 8
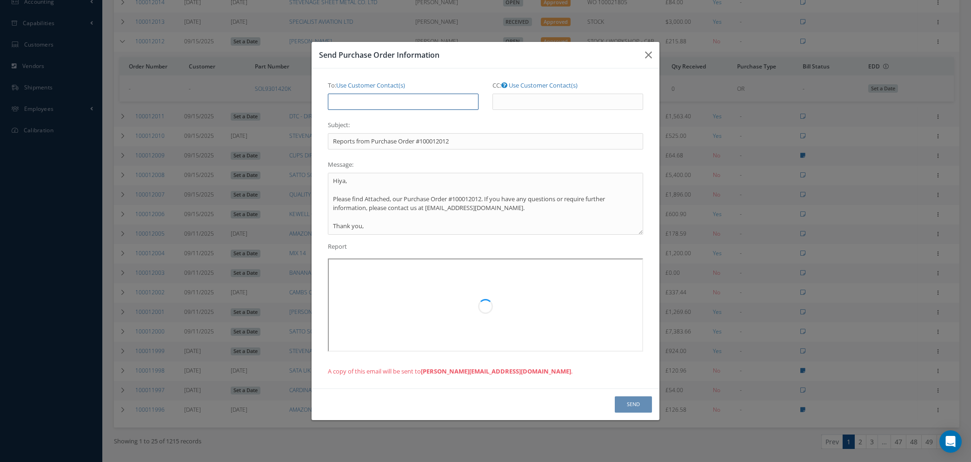
click at [363, 103] on input "To: Use Customer Contact(s)" at bounding box center [403, 102] width 151 height 17
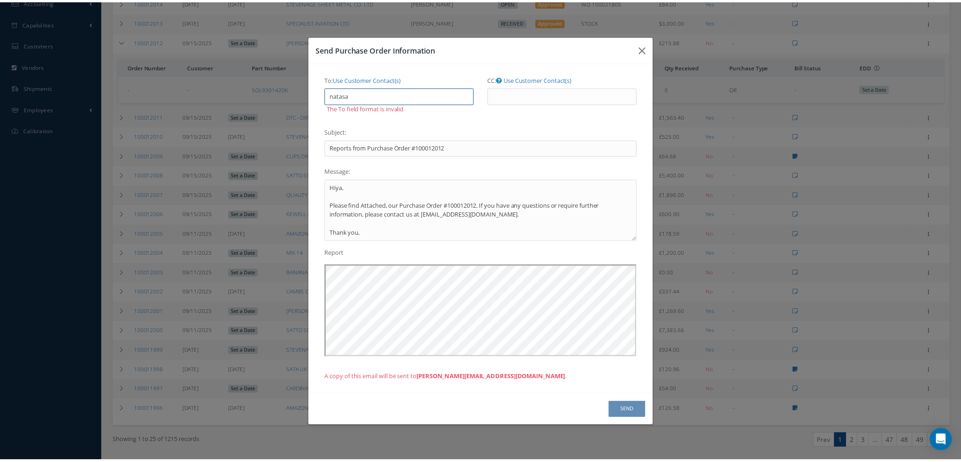
scroll to position [0, 0]
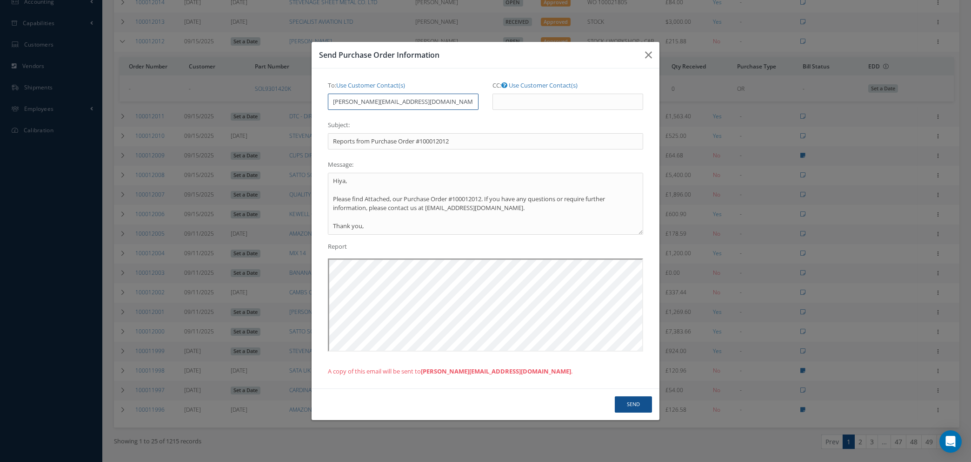
type input "natasha@cab.aero"
click at [637, 406] on button "Send" at bounding box center [633, 404] width 37 height 16
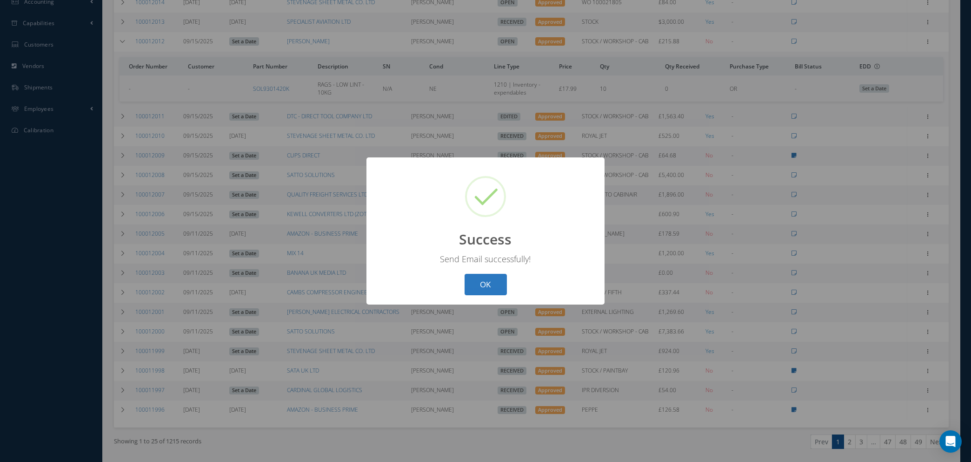
click at [482, 284] on button "OK" at bounding box center [486, 285] width 42 height 22
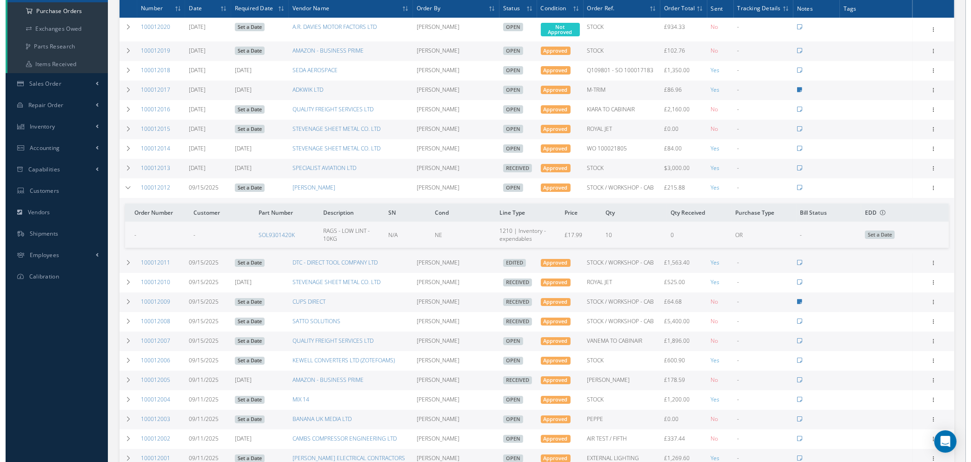
scroll to position [140, 0]
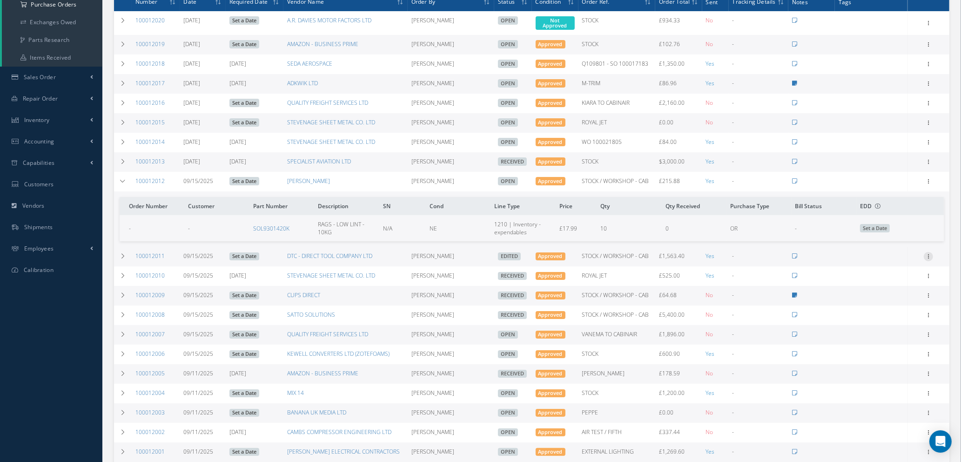
click at [929, 255] on icon at bounding box center [928, 255] width 9 height 7
click at [900, 264] on link "Enter/Update" at bounding box center [886, 262] width 74 height 12
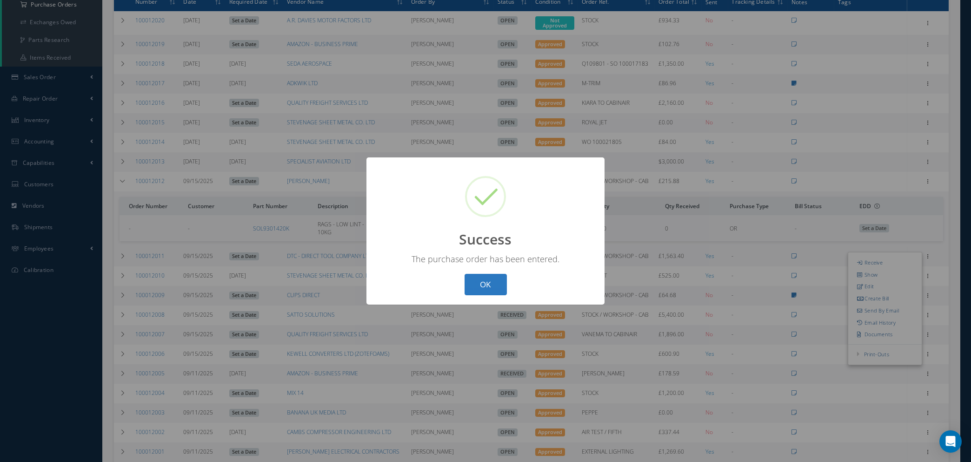
click at [496, 286] on button "OK" at bounding box center [486, 285] width 42 height 22
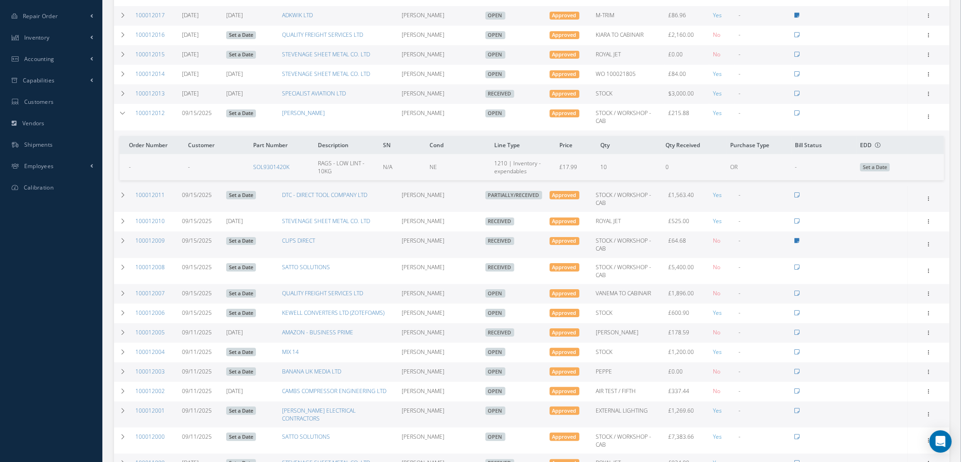
scroll to position [279, 0]
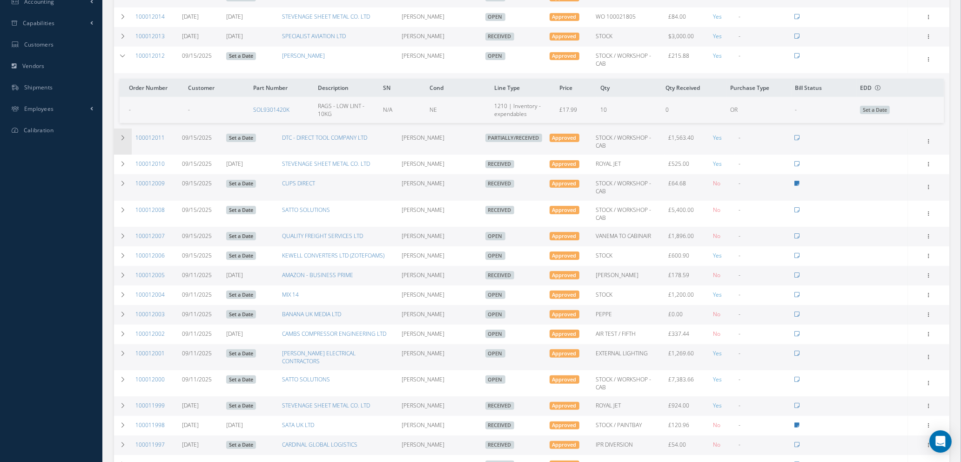
click at [124, 135] on icon at bounding box center [123, 138] width 7 height 6
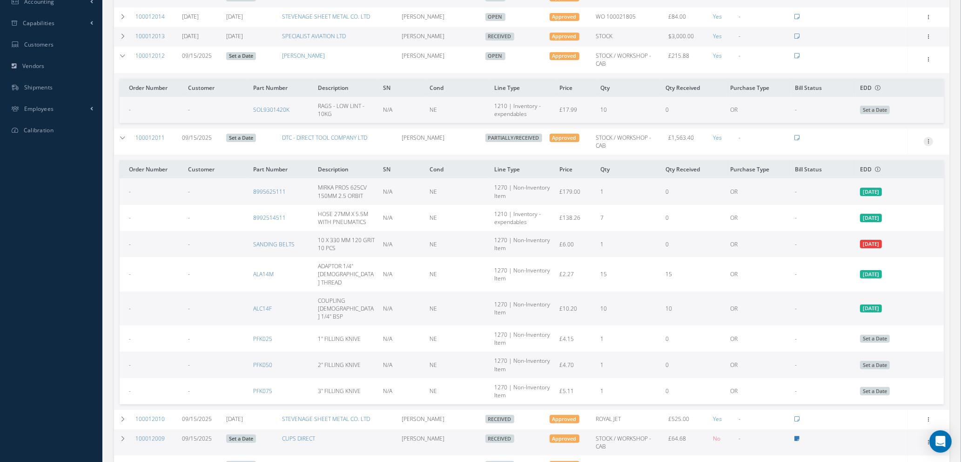
click at [928, 137] on icon at bounding box center [928, 140] width 9 height 7
click at [879, 166] on link "Edit" at bounding box center [886, 172] width 74 height 12
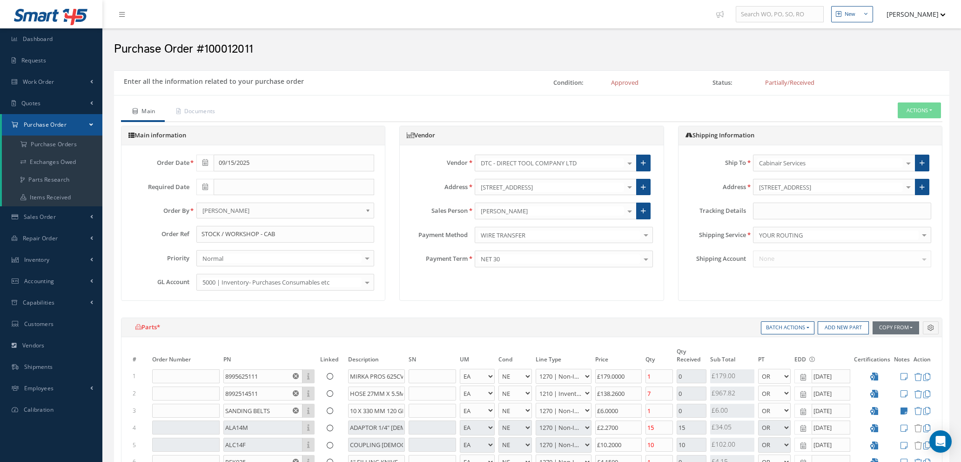
select select "1"
select select "5"
select select "114"
select select "1"
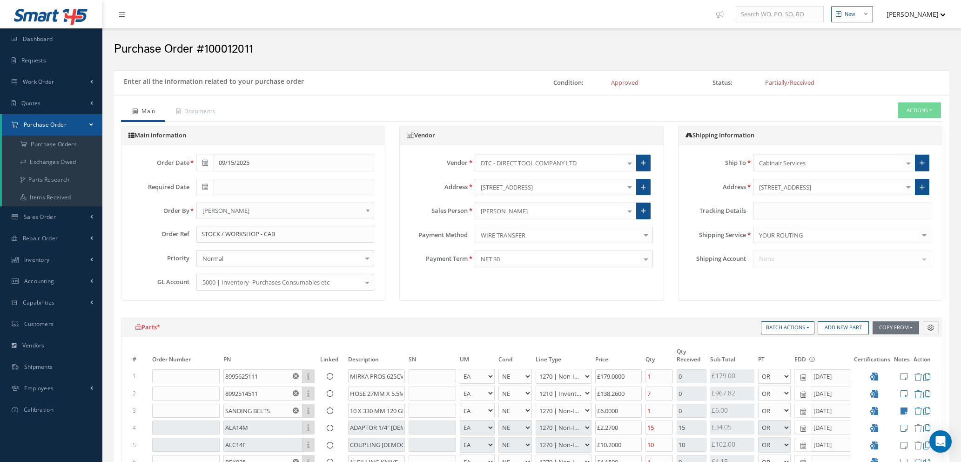
select select "5"
select select "7"
select select "1"
select select "5"
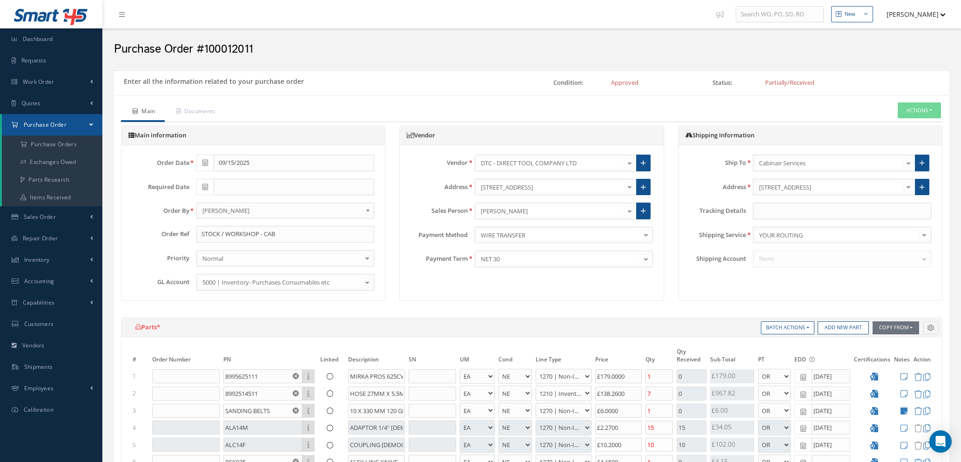
select select "114"
select select "1"
select select "5"
select select "114"
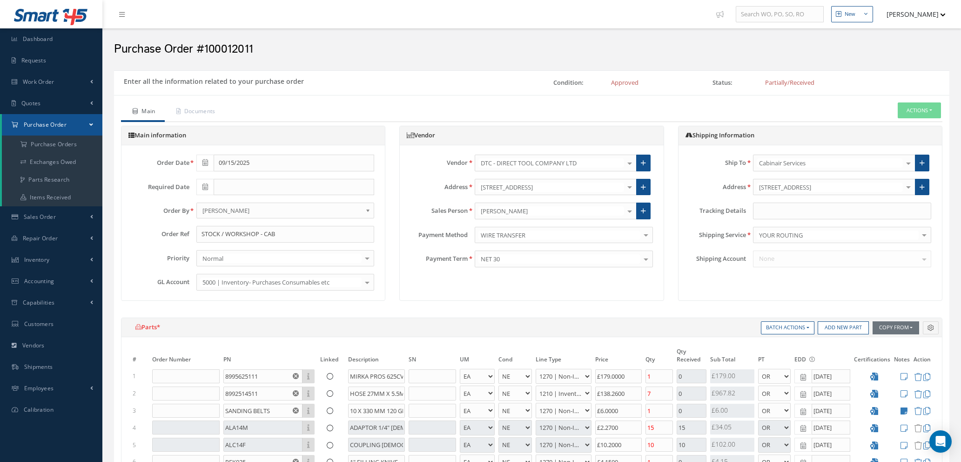
select select "1"
select select "5"
select select "114"
select select "1"
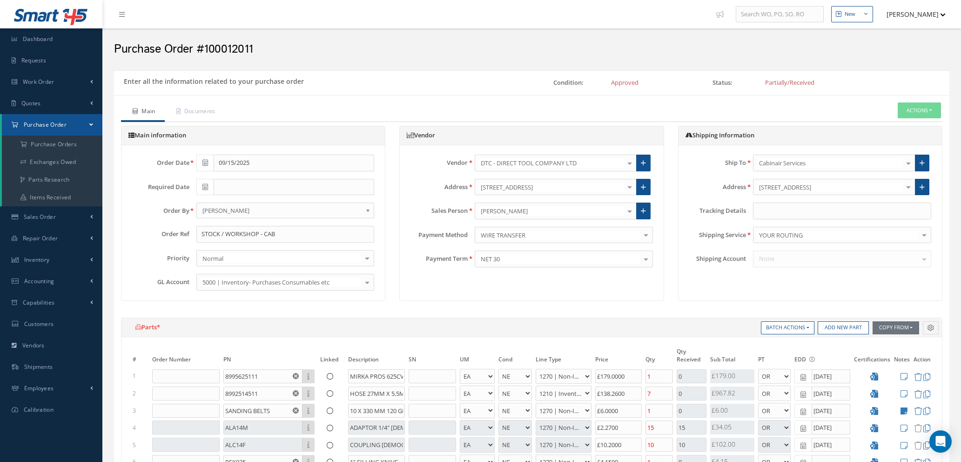
select select "1"
select select "5"
select select "114"
select select "1"
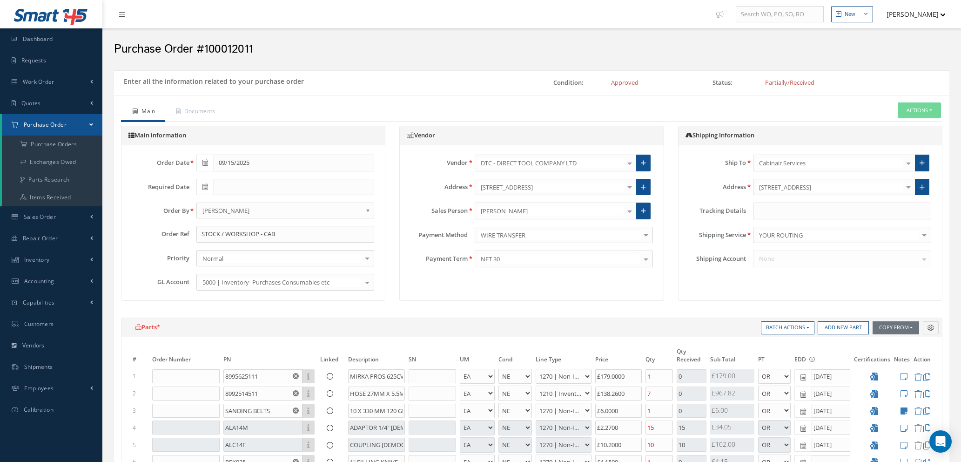
select select "5"
select select "114"
select select "1"
select select "5"
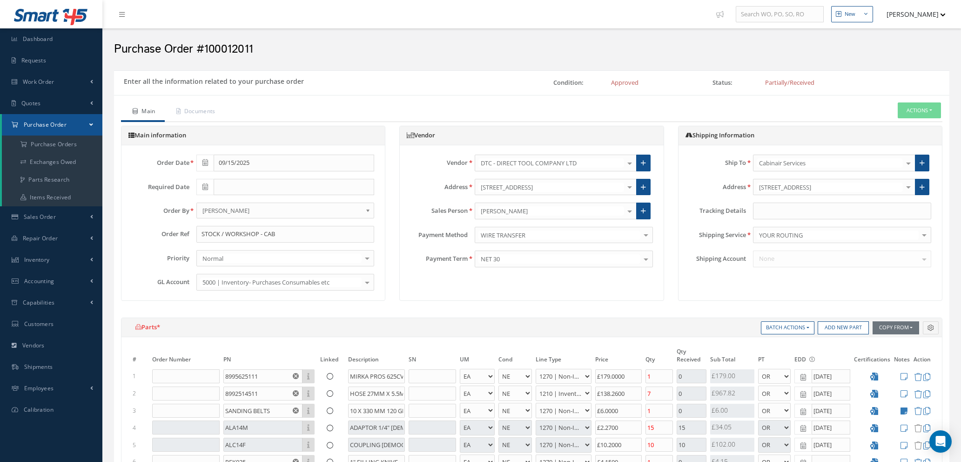
select select "114"
select select "1"
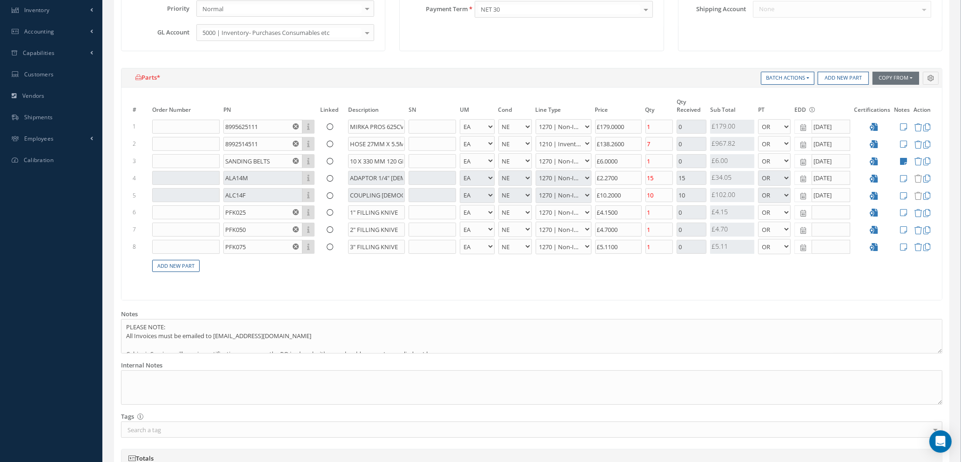
scroll to position [279, 0]
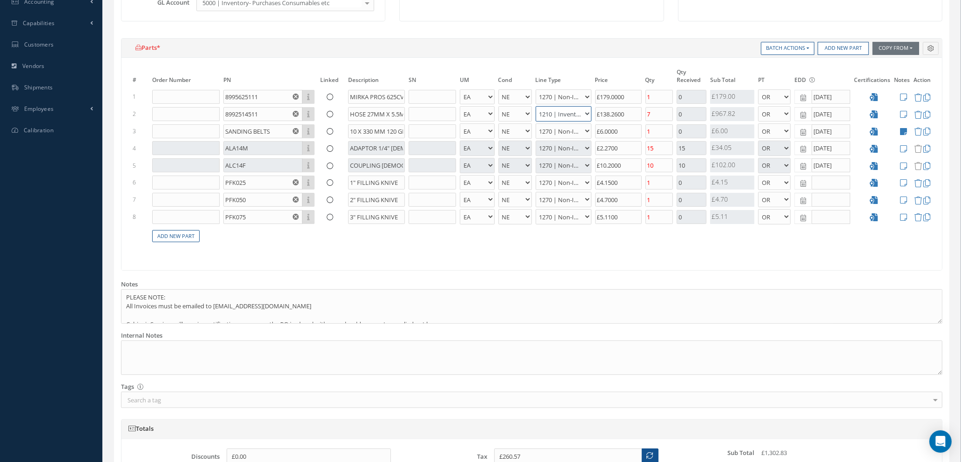
click at [582, 112] on select "1200 | Inventory - rotables 1210 | Inventory - expendables 1220 | Inventory - c…" at bounding box center [564, 113] width 56 height 15
select select "114"
click at [536, 106] on select "1200 | Inventory - rotables 1210 | Inventory - expendables 1220 | Inventory - c…" at bounding box center [564, 113] width 56 height 15
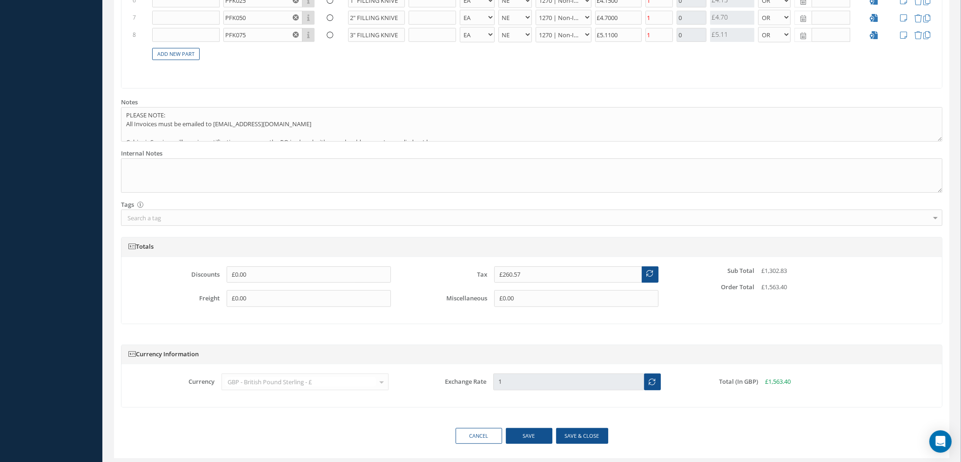
scroll to position [488, 0]
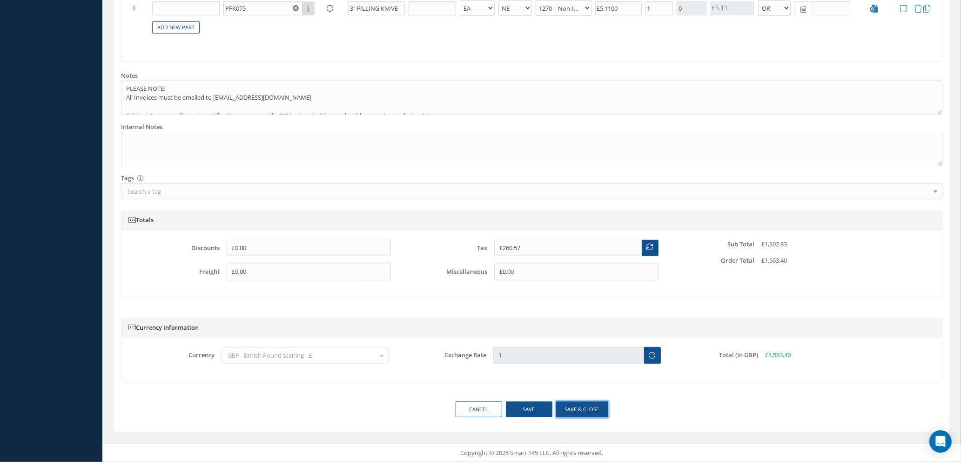
click at [567, 409] on button "Save & close" at bounding box center [582, 409] width 52 height 16
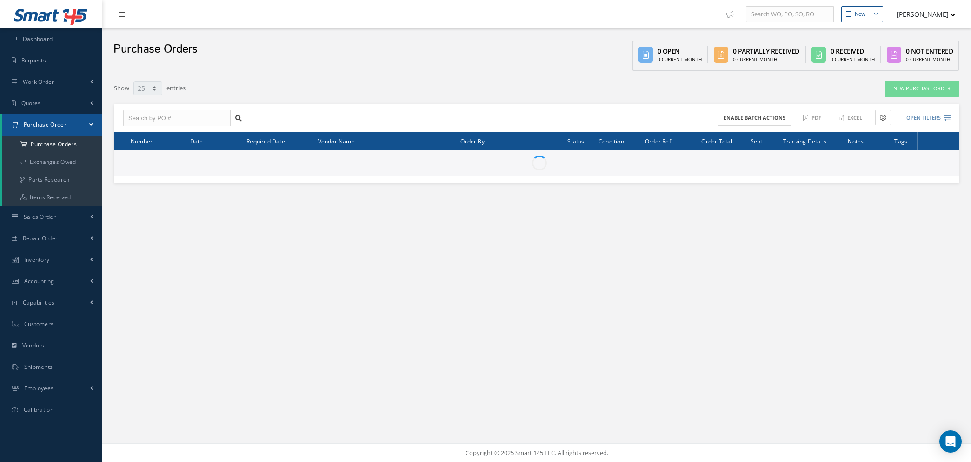
select select "25"
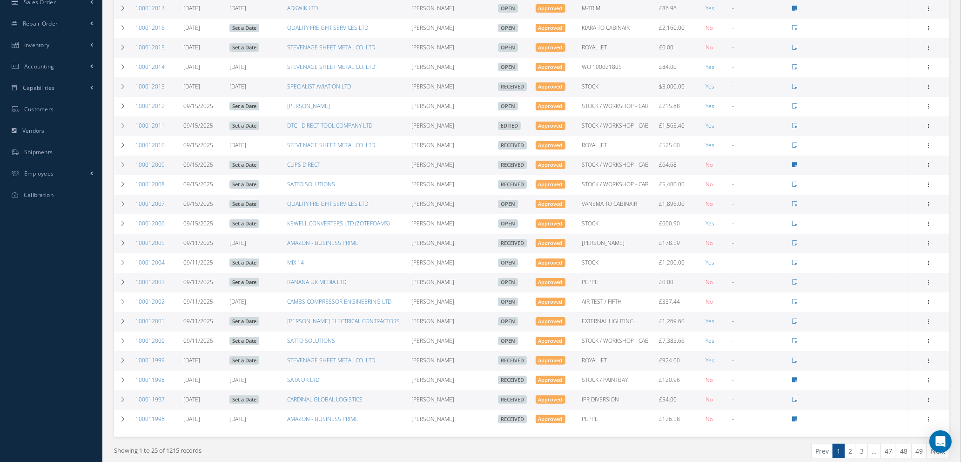
scroll to position [182, 0]
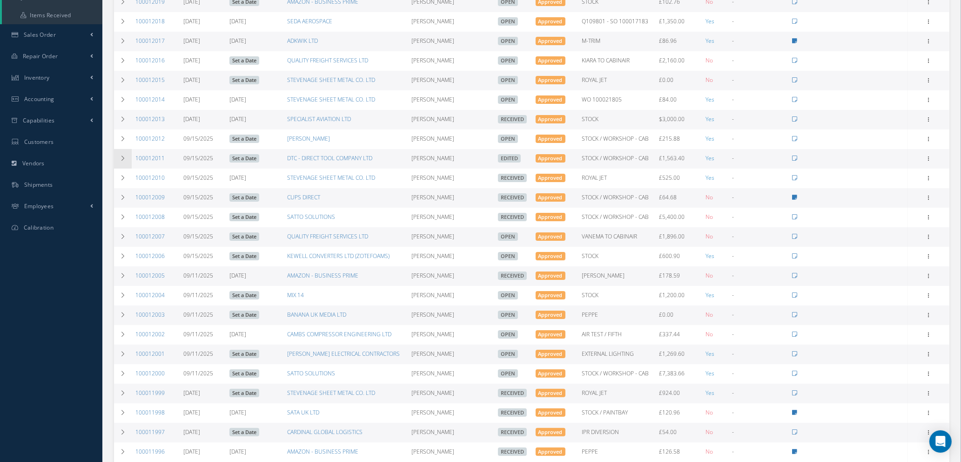
click at [121, 156] on icon at bounding box center [123, 158] width 7 height 6
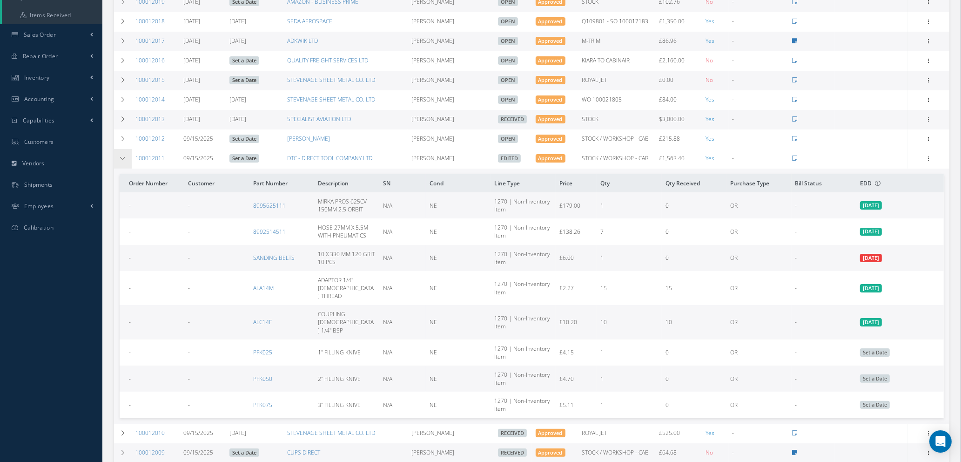
click at [121, 156] on icon at bounding box center [123, 158] width 7 height 6
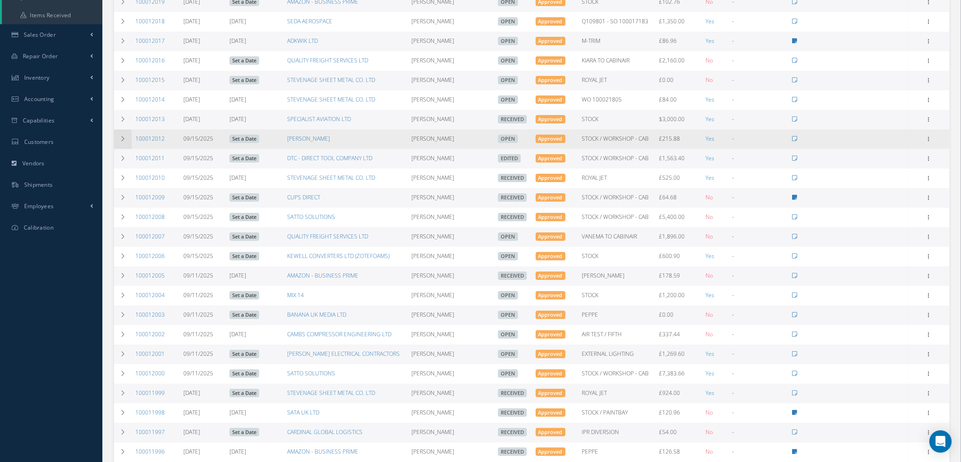
click at [121, 136] on icon at bounding box center [123, 139] width 7 height 6
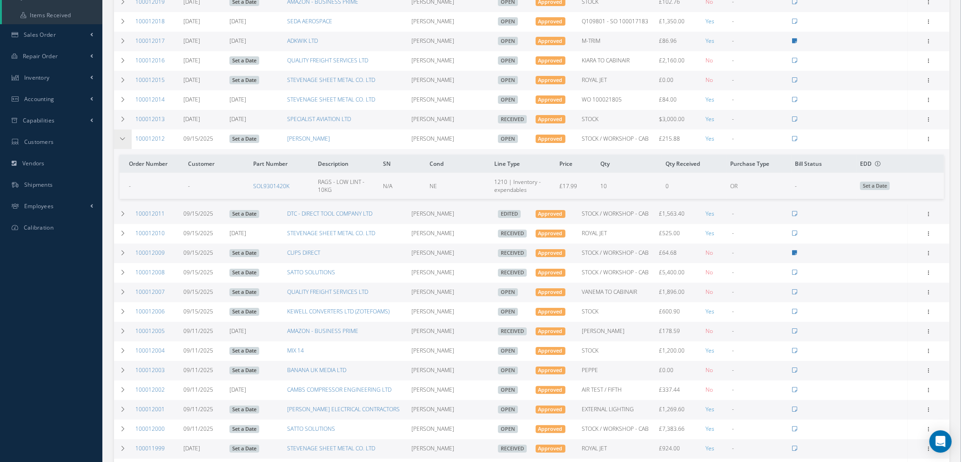
click at [121, 136] on icon at bounding box center [123, 139] width 7 height 6
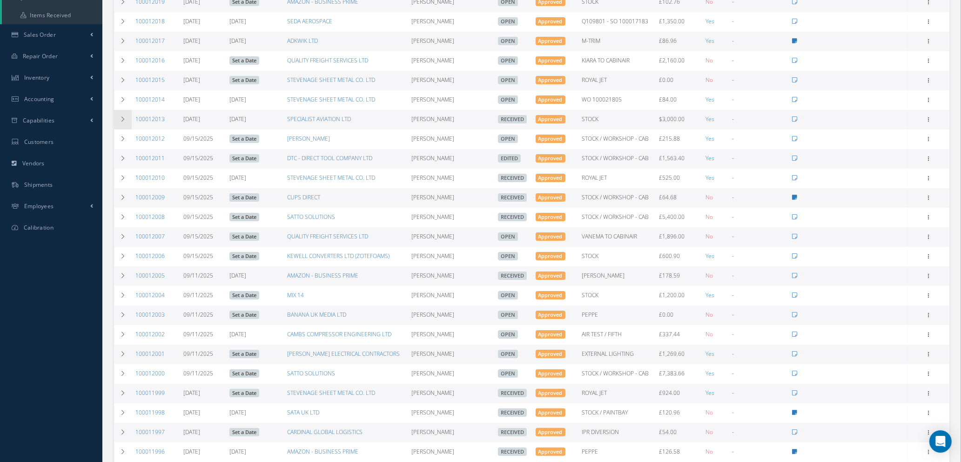
click at [121, 114] on td at bounding box center [123, 120] width 18 height 20
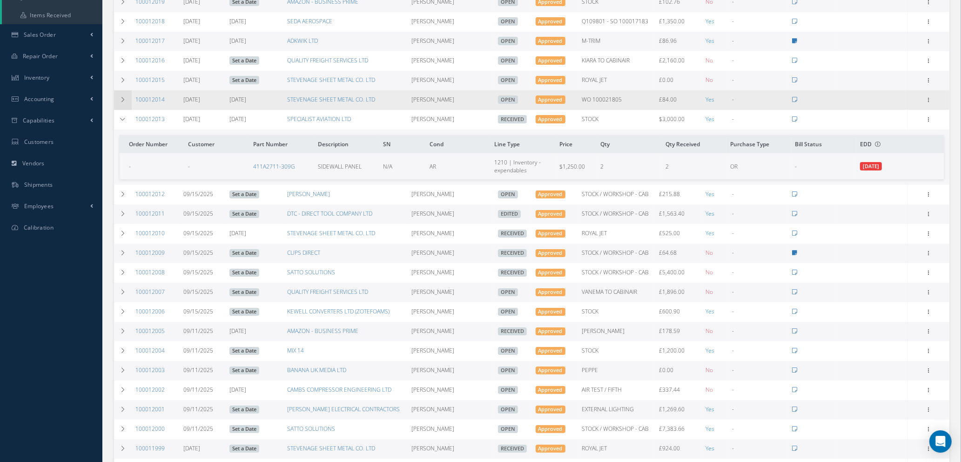
click at [121, 98] on icon at bounding box center [123, 100] width 7 height 6
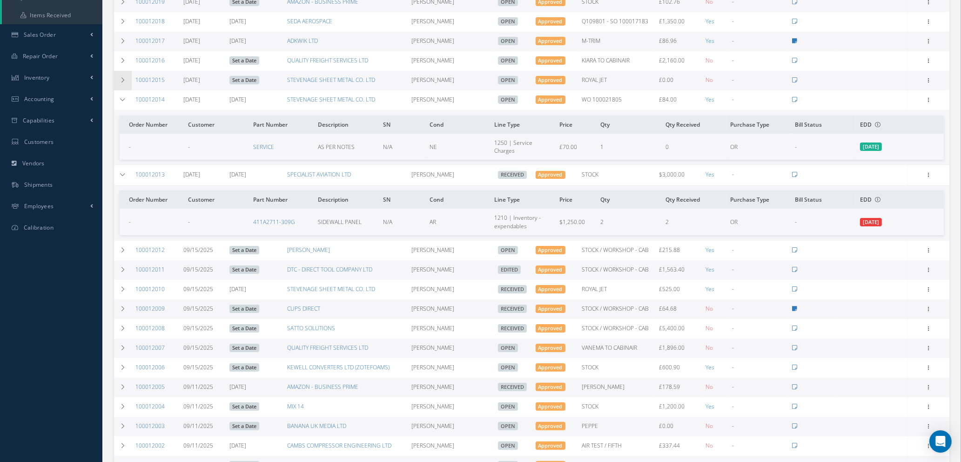
click at [121, 79] on icon at bounding box center [123, 80] width 7 height 6
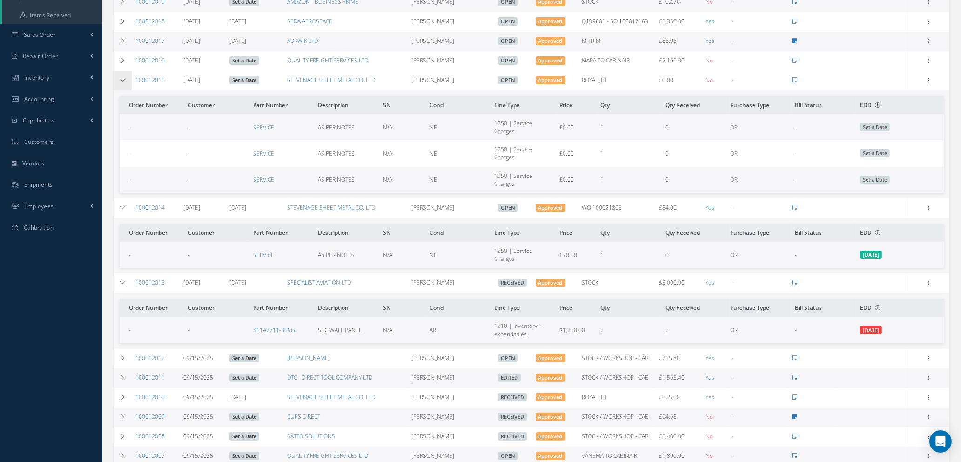
click at [121, 79] on icon at bounding box center [123, 80] width 7 height 6
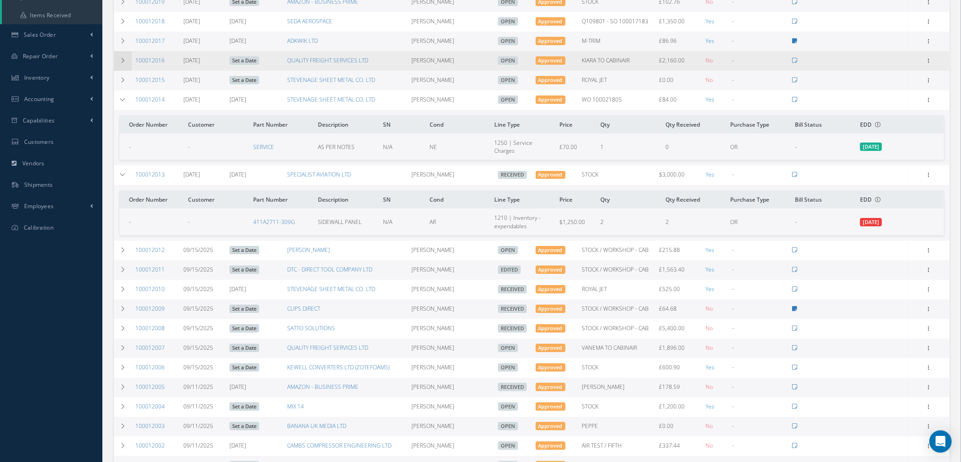
click at [123, 62] on td at bounding box center [123, 61] width 18 height 20
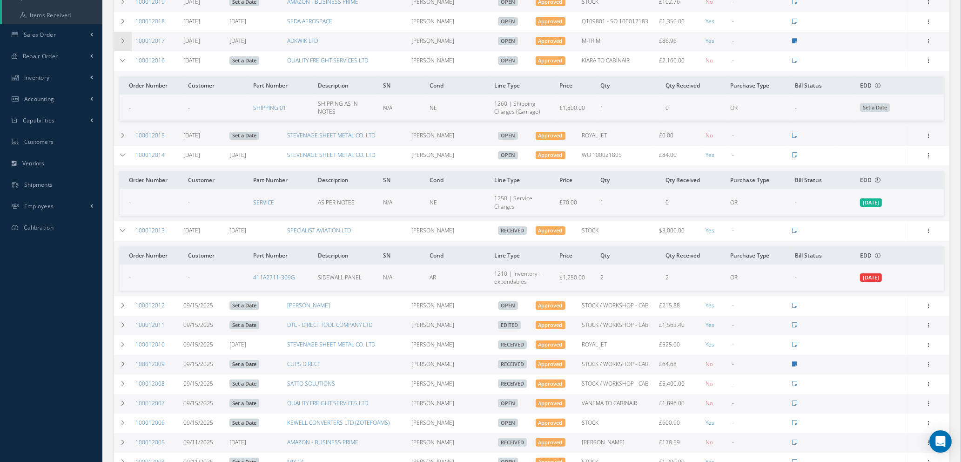
click at [124, 40] on icon at bounding box center [123, 41] width 7 height 6
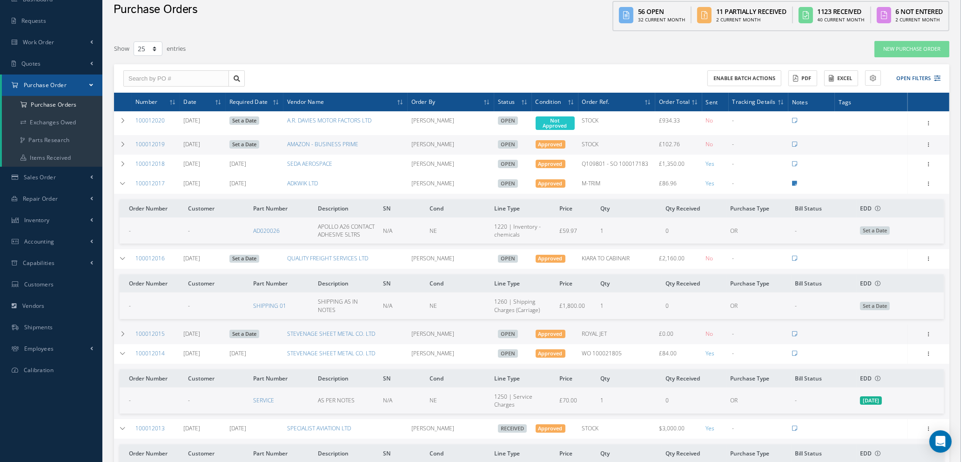
scroll to position [0, 0]
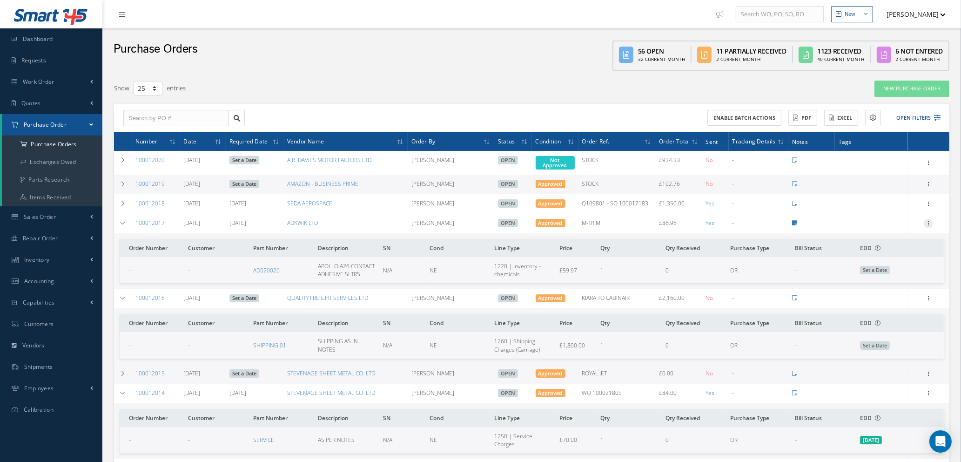
click at [928, 221] on icon at bounding box center [928, 222] width 9 height 7
click at [872, 251] on link "Edit" at bounding box center [886, 253] width 74 height 12
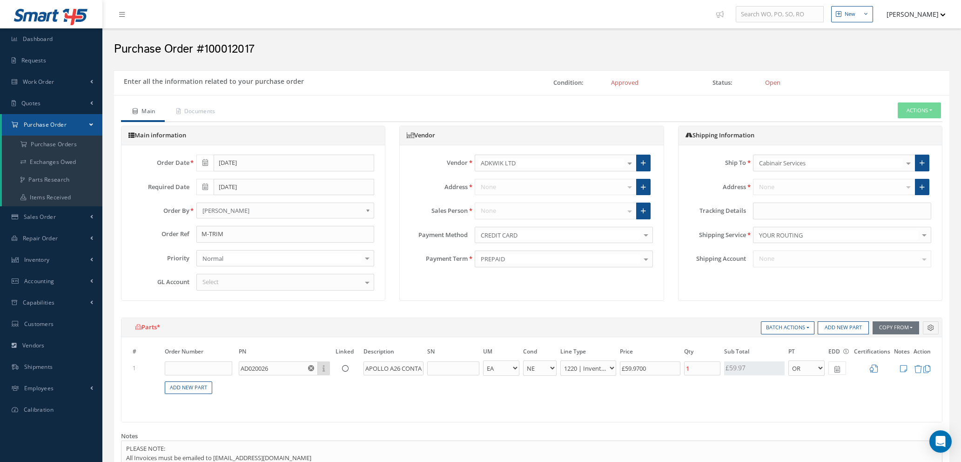
select select "1"
select select "5"
select select "88"
select select "1"
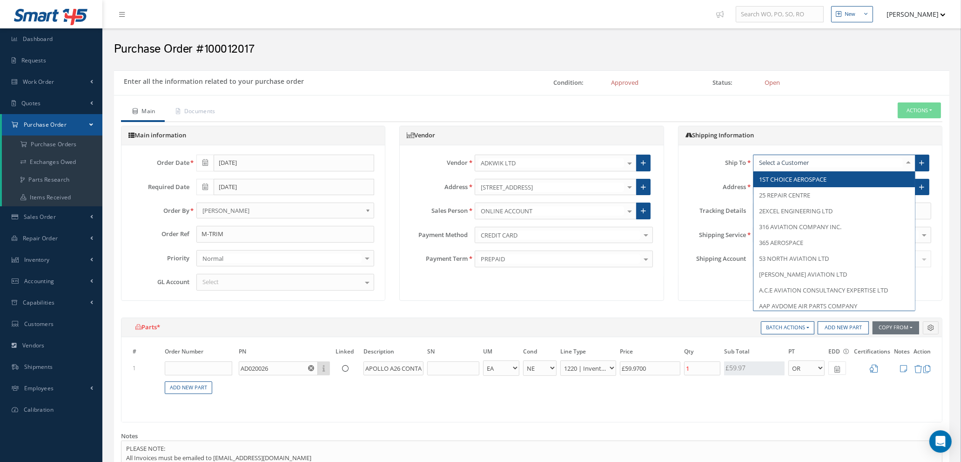
click at [908, 161] on div at bounding box center [908, 162] width 13 height 15
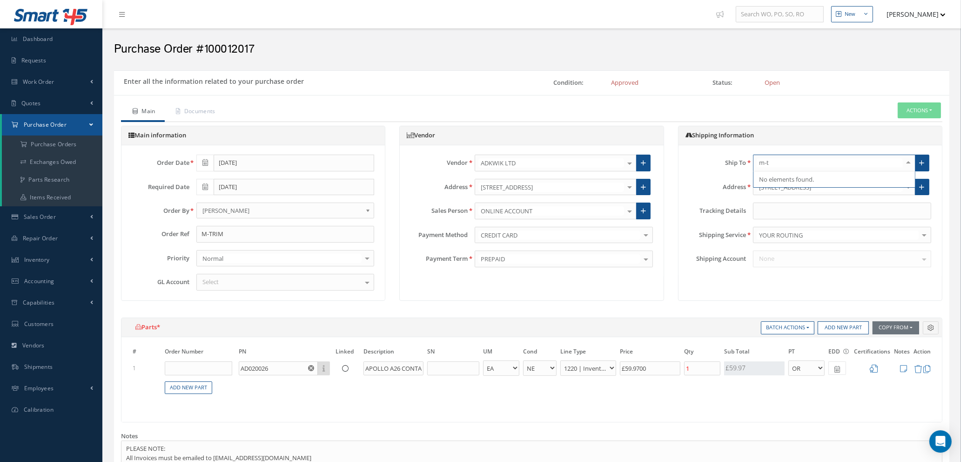
type input "m-tr"
click at [800, 137] on h5 "Shipping Information" at bounding box center [809, 135] width 249 height 7
click at [922, 162] on icon at bounding box center [921, 163] width 5 height 7
type input "0"
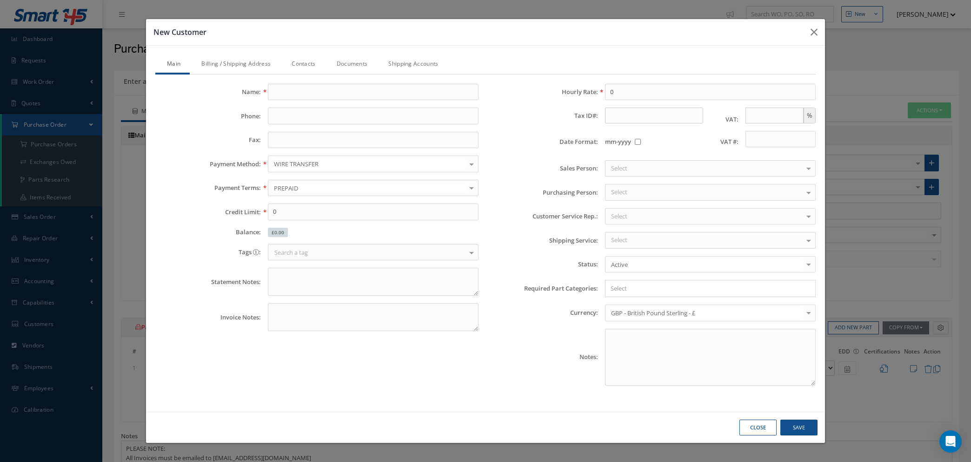
click at [750, 426] on button "Close" at bounding box center [758, 427] width 37 height 16
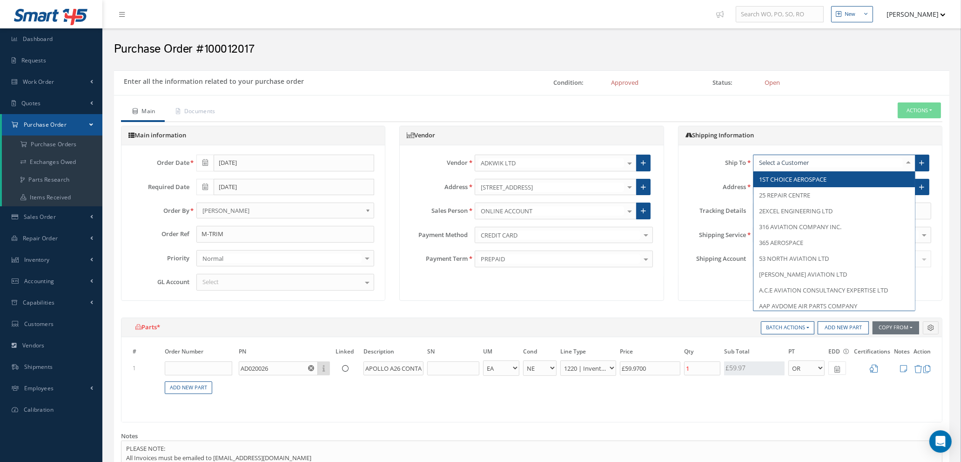
click at [907, 161] on div at bounding box center [908, 162] width 13 height 15
click at [850, 163] on input "text" at bounding box center [830, 162] width 146 height 9
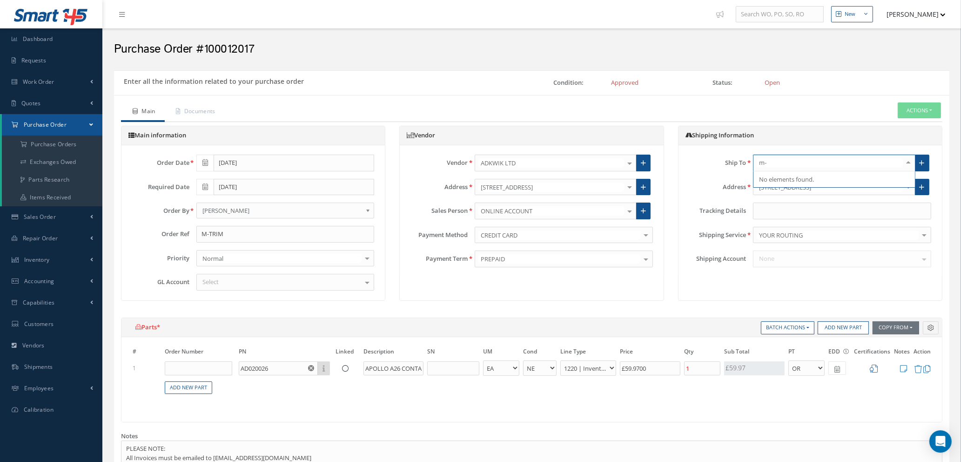
type input "m-t"
click at [836, 164] on input "m-t" at bounding box center [830, 162] width 146 height 9
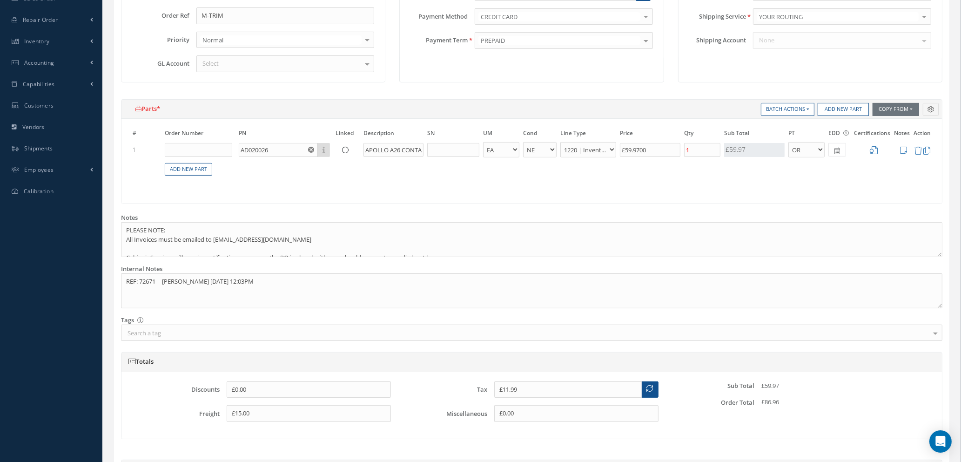
scroll to position [360, 0]
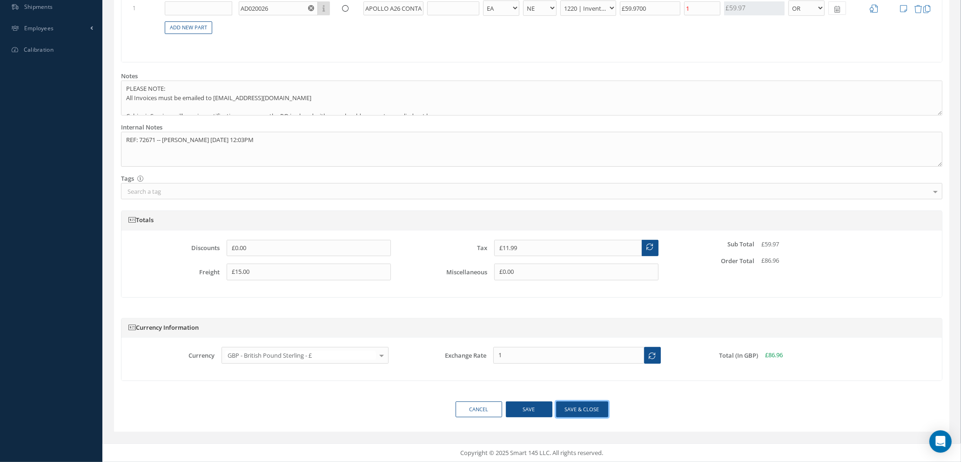
click at [577, 410] on button "Save & close" at bounding box center [582, 409] width 52 height 16
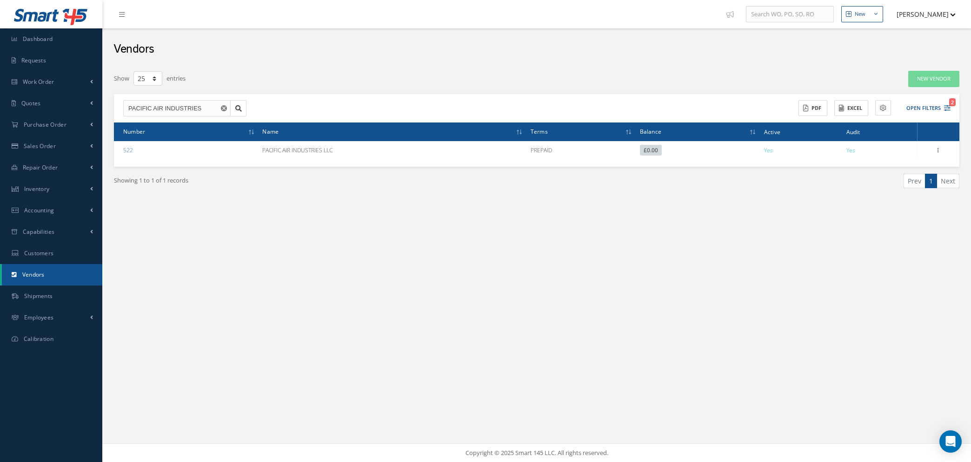
select select "25"
click at [224, 106] on use "Reset" at bounding box center [224, 108] width 6 height 6
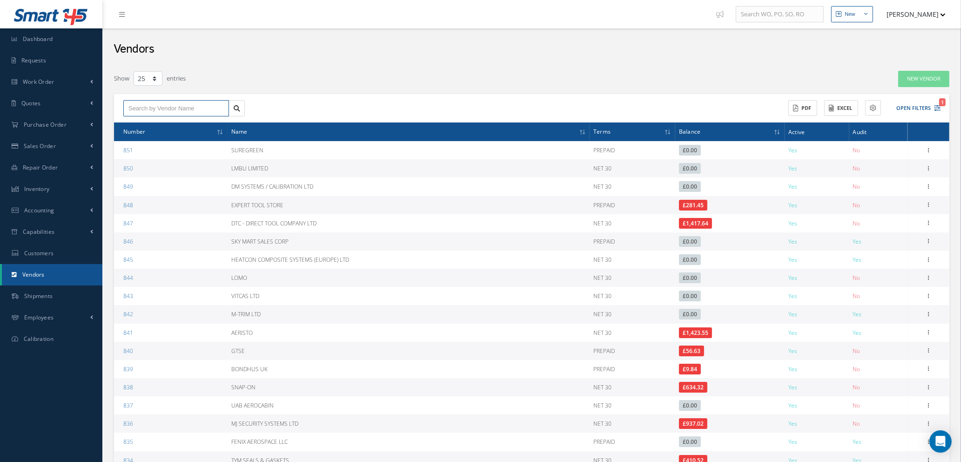
click at [209, 111] on input "text" at bounding box center [176, 108] width 106 height 17
click at [199, 123] on div "M-TRIM LTD" at bounding box center [175, 124] width 95 height 9
type input "M-TRIM LTD"
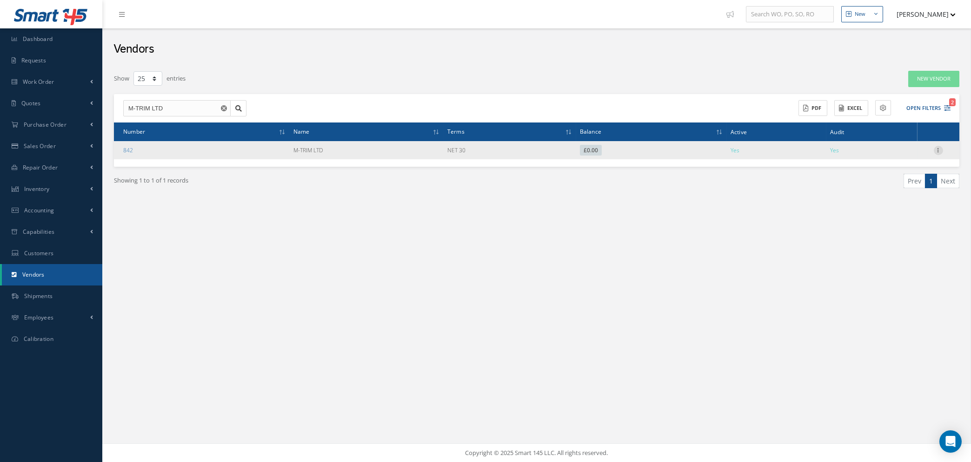
click at [938, 148] on icon at bounding box center [938, 149] width 9 height 7
click at [888, 205] on link "Create as Customer" at bounding box center [896, 207] width 74 height 19
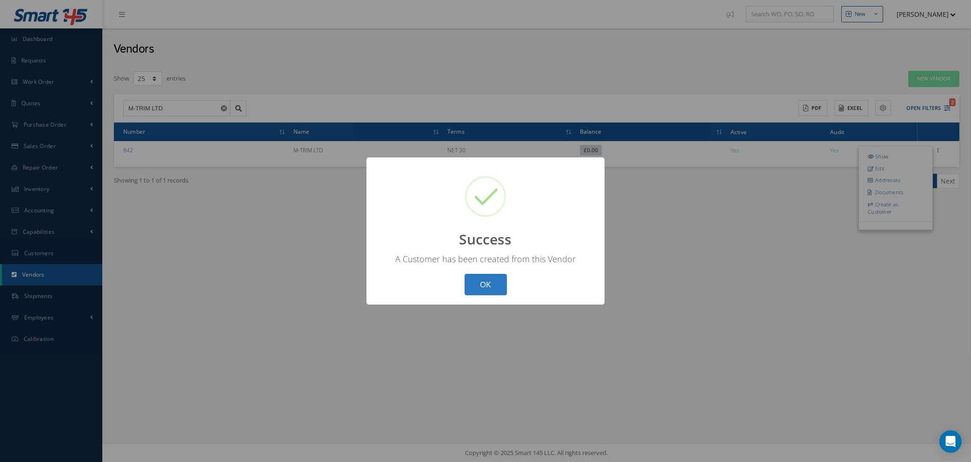
click at [492, 283] on button "OK" at bounding box center [486, 285] width 42 height 22
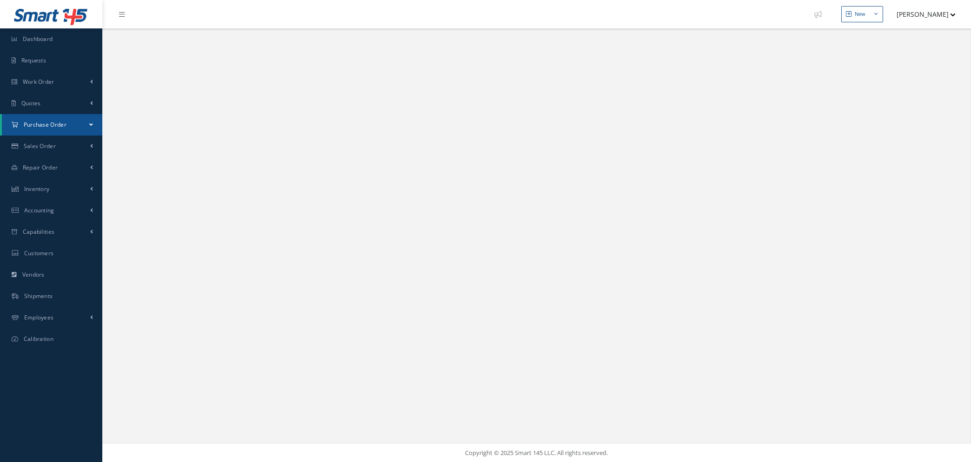
select select "25"
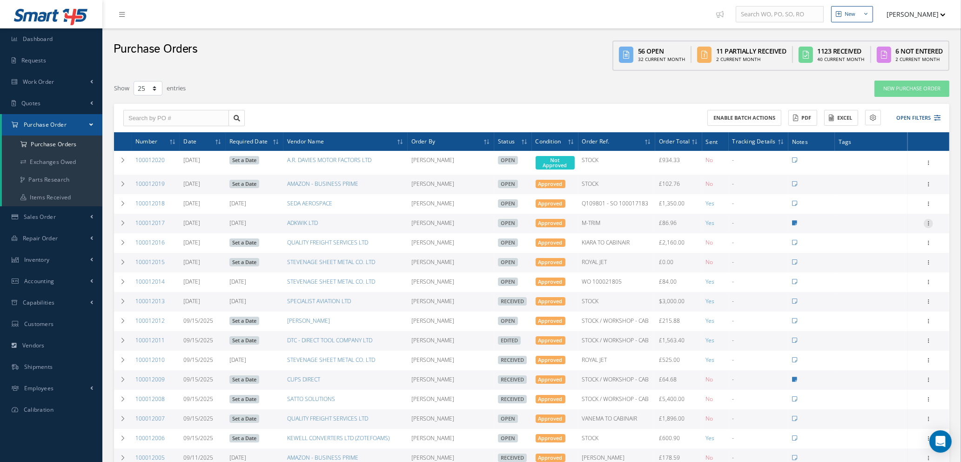
click at [928, 220] on icon at bounding box center [928, 222] width 9 height 7
click at [873, 251] on link "Edit" at bounding box center [886, 253] width 74 height 12
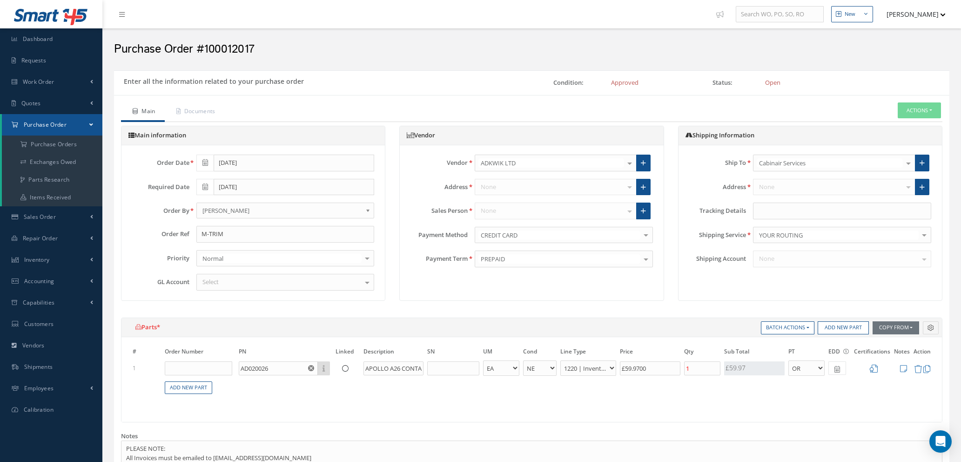
select select "1"
select select "5"
select select "88"
select select "1"
click at [908, 162] on div at bounding box center [908, 162] width 13 height 15
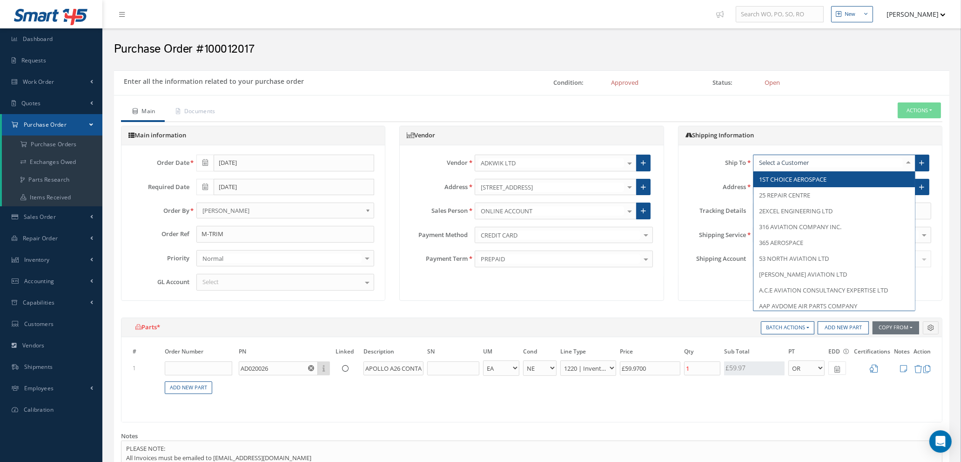
click at [847, 160] on input "text" at bounding box center [830, 162] width 146 height 9
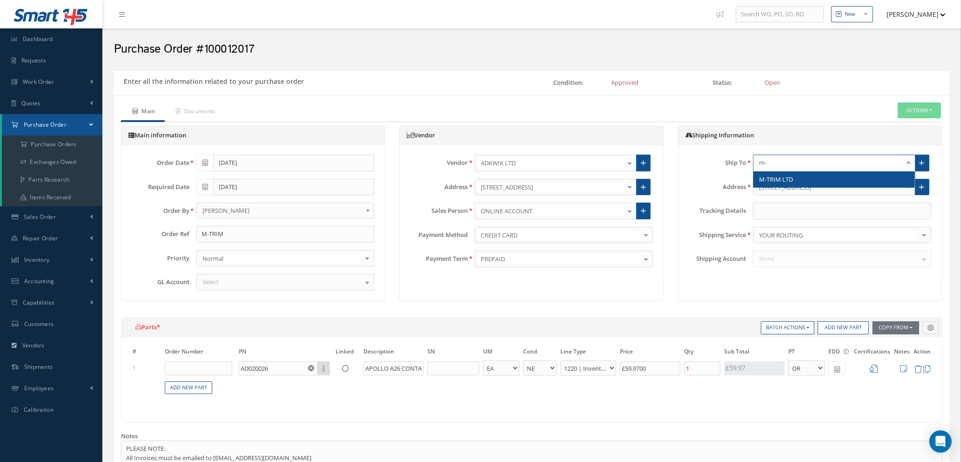
type input "m-t"
click at [845, 175] on span "M-TRIM LTD" at bounding box center [833, 179] width 161 height 16
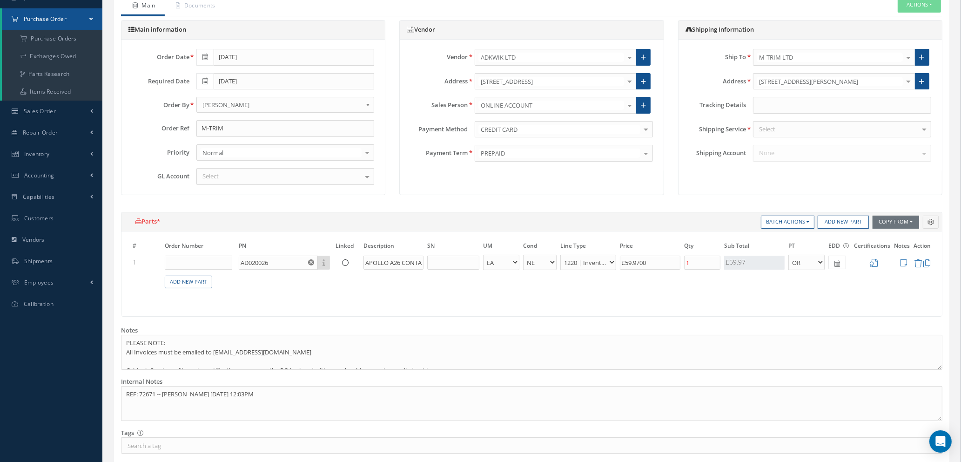
scroll to position [140, 0]
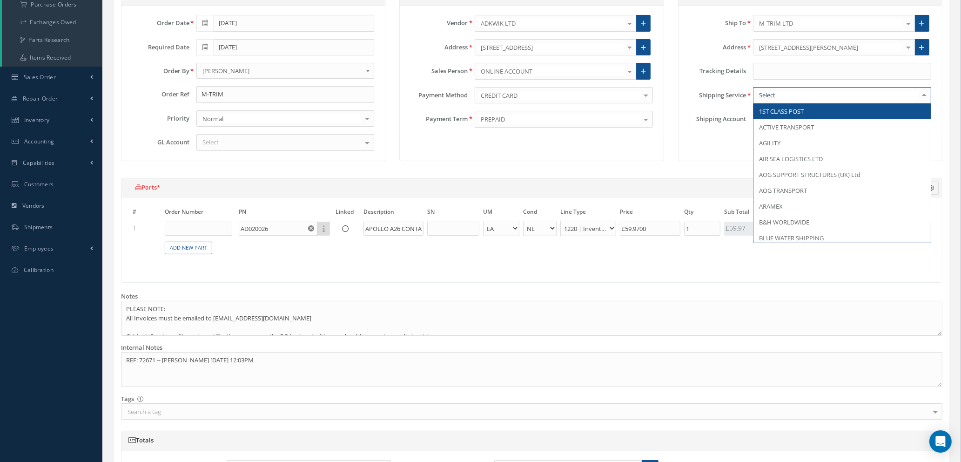
click at [799, 94] on div at bounding box center [842, 95] width 178 height 17
type input "fed"
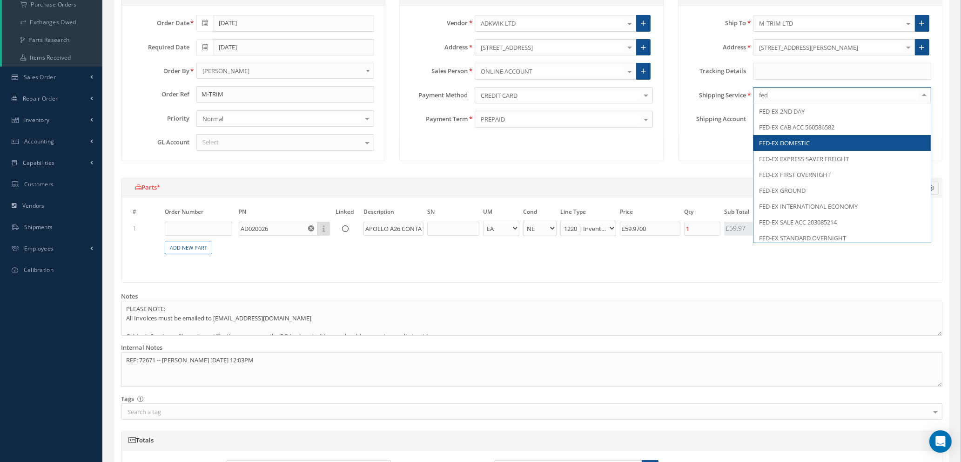
click at [798, 139] on span "FED-EX DOMESTIC" at bounding box center [784, 143] width 51 height 8
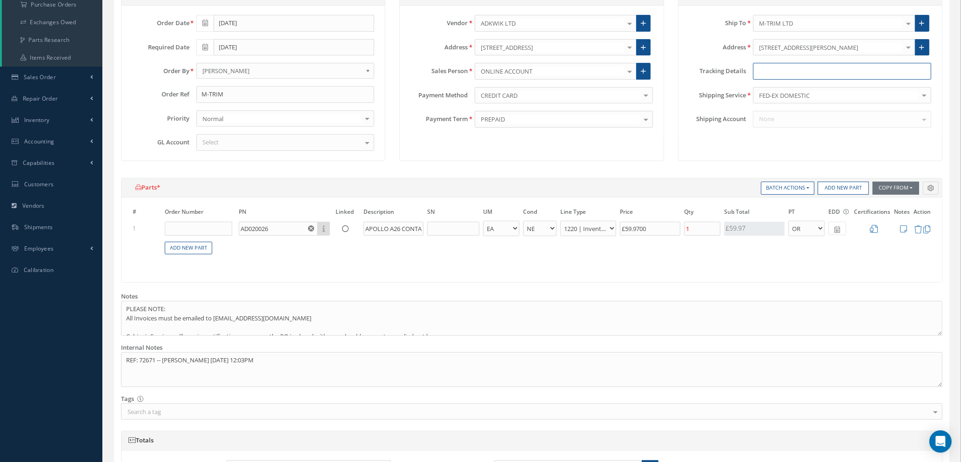
click at [774, 67] on input "text" at bounding box center [842, 71] width 178 height 17
paste input "393262716832"
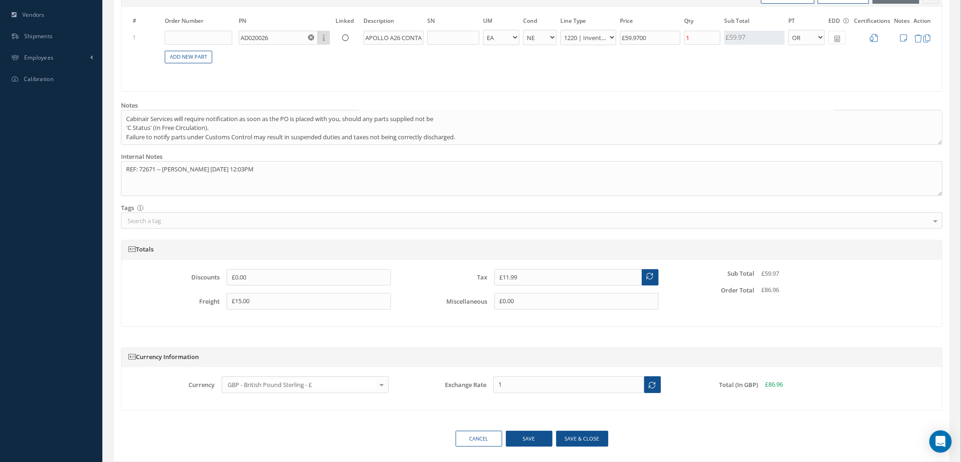
scroll to position [360, 0]
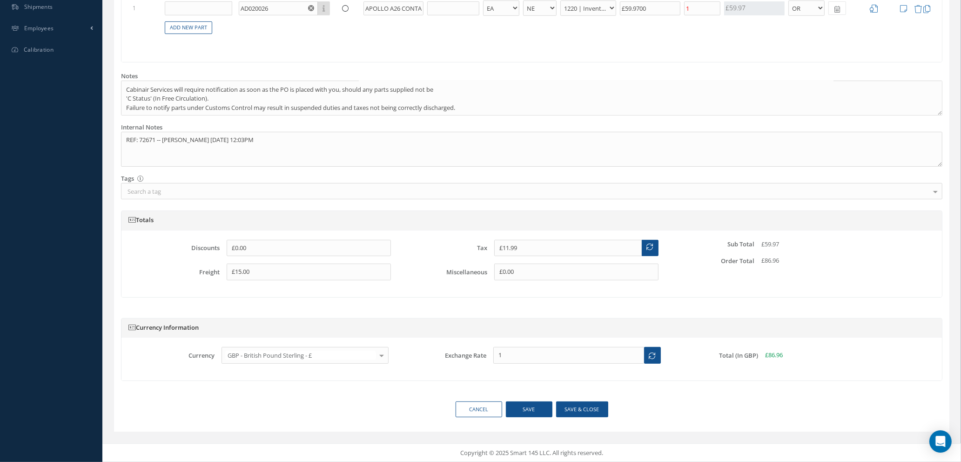
type input "393262716832"
click at [571, 408] on button "Save & close" at bounding box center [582, 409] width 52 height 16
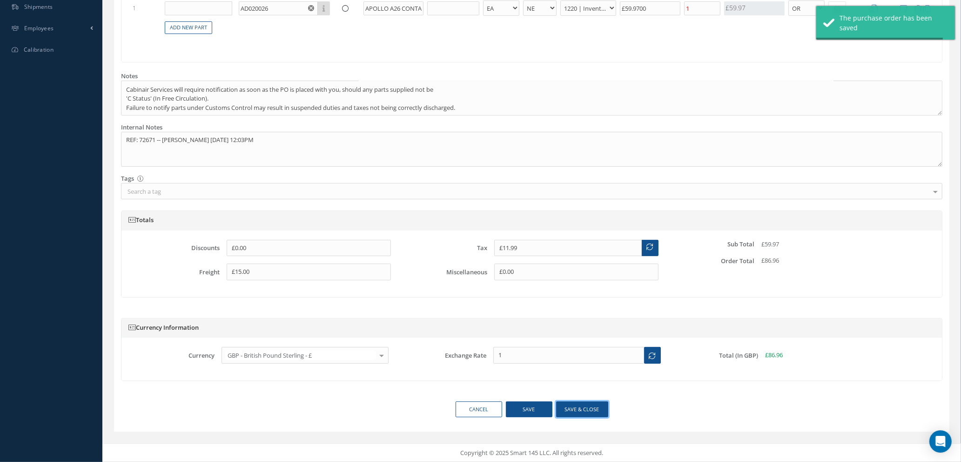
scroll to position [0, 0]
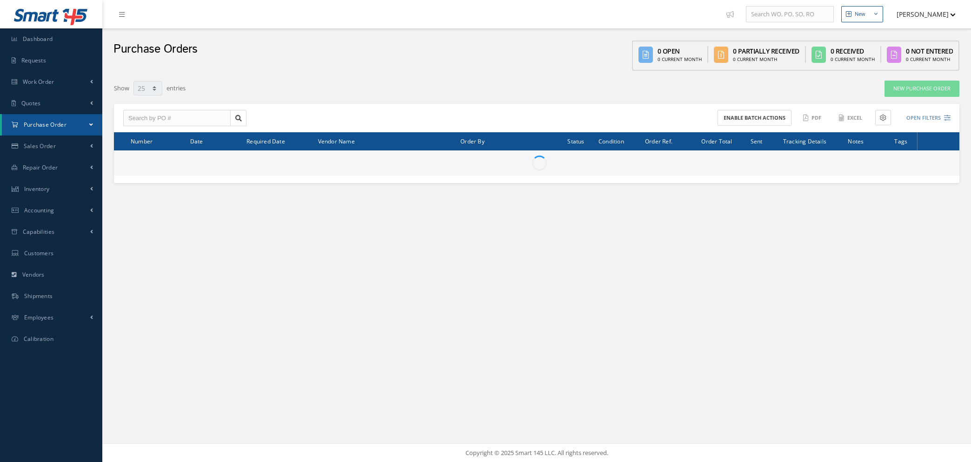
select select "25"
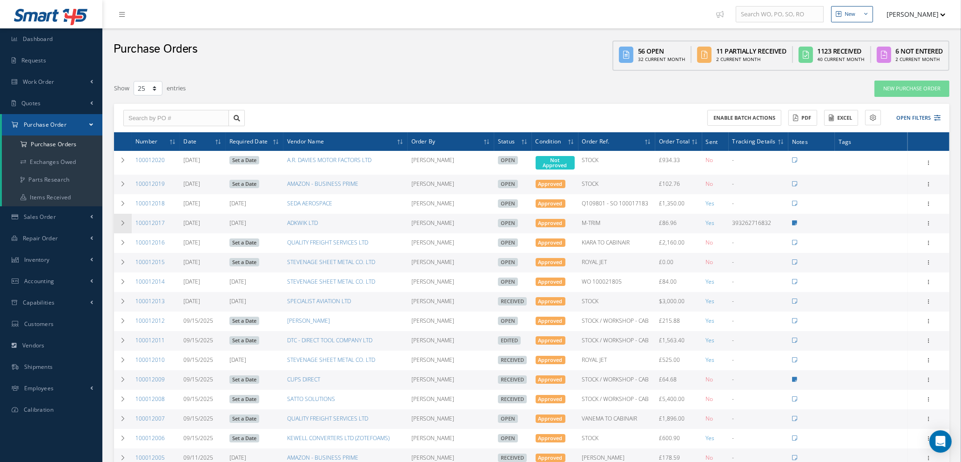
click at [125, 220] on icon at bounding box center [123, 223] width 7 height 6
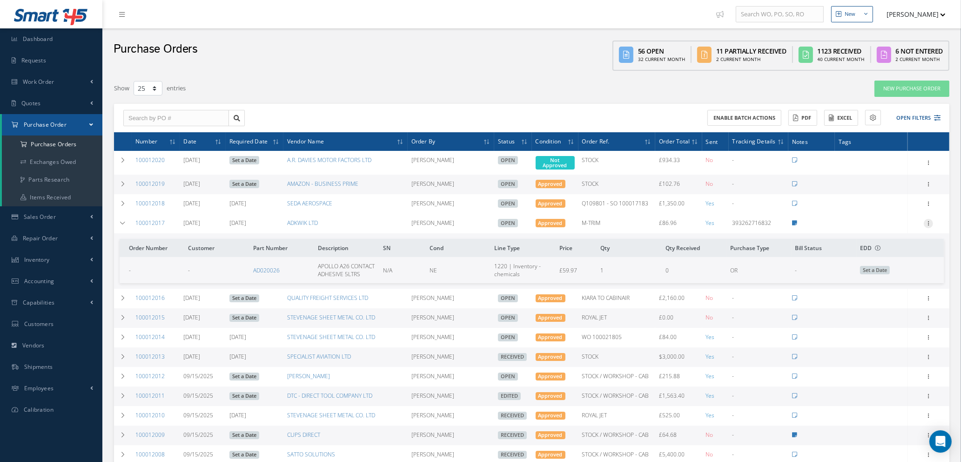
click at [930, 219] on icon at bounding box center [928, 222] width 9 height 7
click at [883, 254] on link "Edit" at bounding box center [886, 253] width 74 height 12
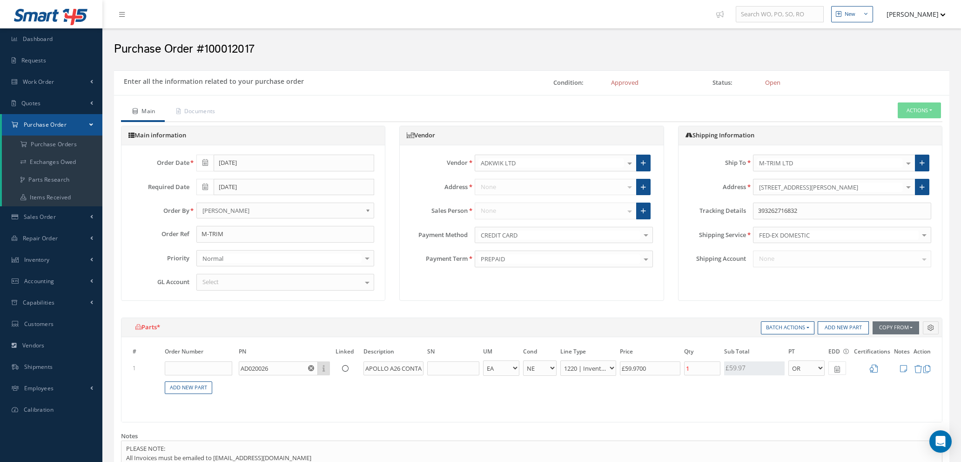
select select "1"
select select "5"
select select "88"
select select "1"
click at [606, 366] on select "1200 | Inventory - rotables 1210 | Inventory - expendables 1220 | Inventory - c…" at bounding box center [588, 367] width 56 height 15
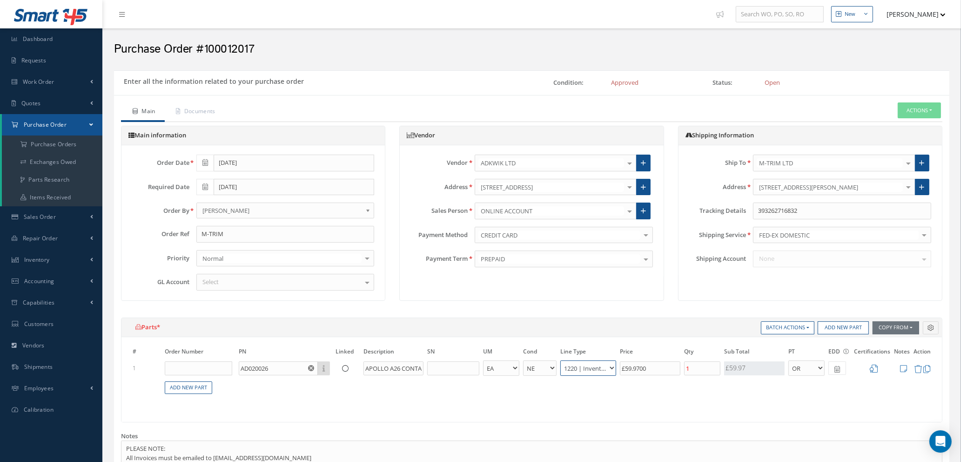
select select "114"
click at [560, 360] on select "1200 | Inventory - rotables 1210 | Inventory - expendables 1220 | Inventory - c…" at bounding box center [588, 367] width 56 height 15
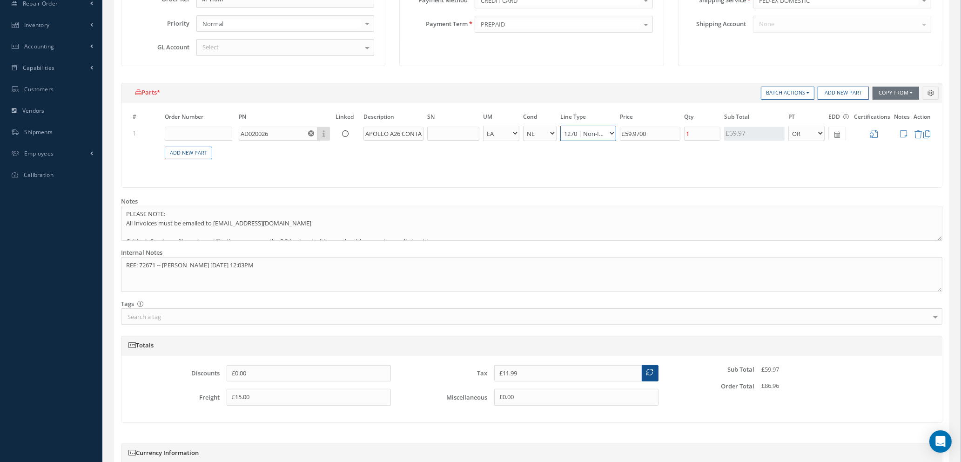
scroll to position [360, 0]
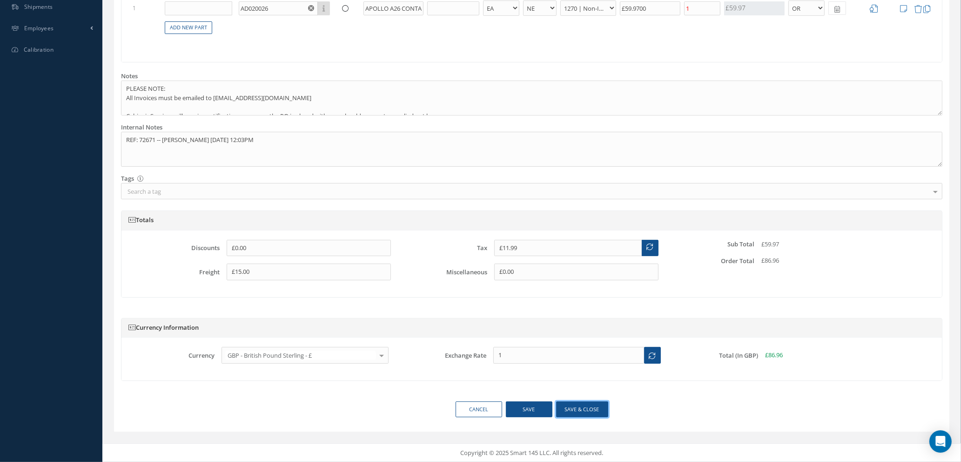
click at [582, 410] on button "Save & close" at bounding box center [582, 409] width 52 height 16
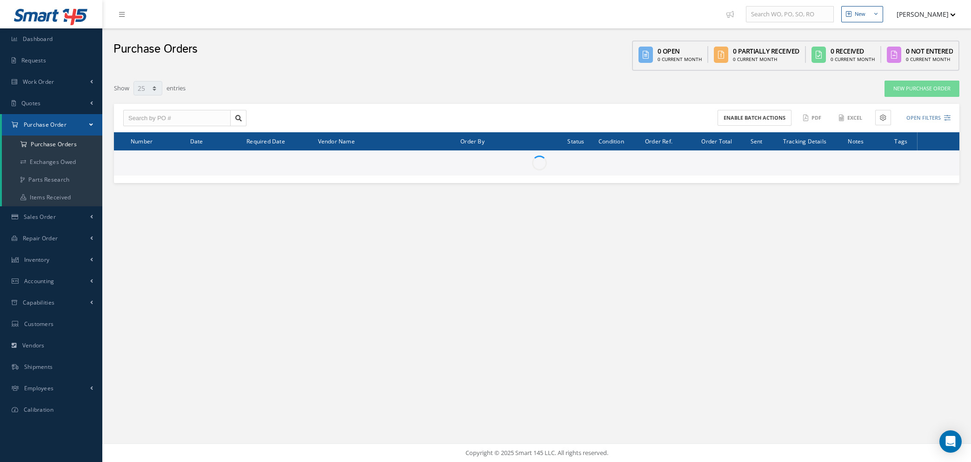
select select "25"
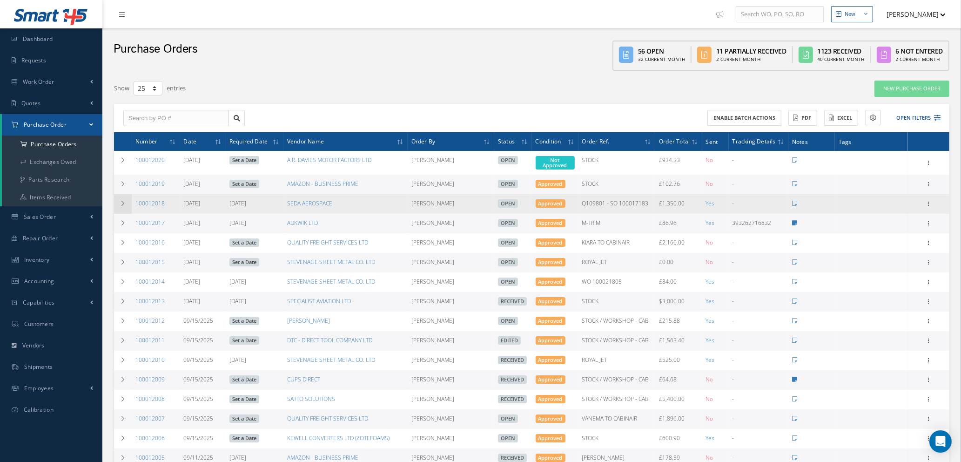
click at [121, 201] on icon at bounding box center [123, 204] width 7 height 6
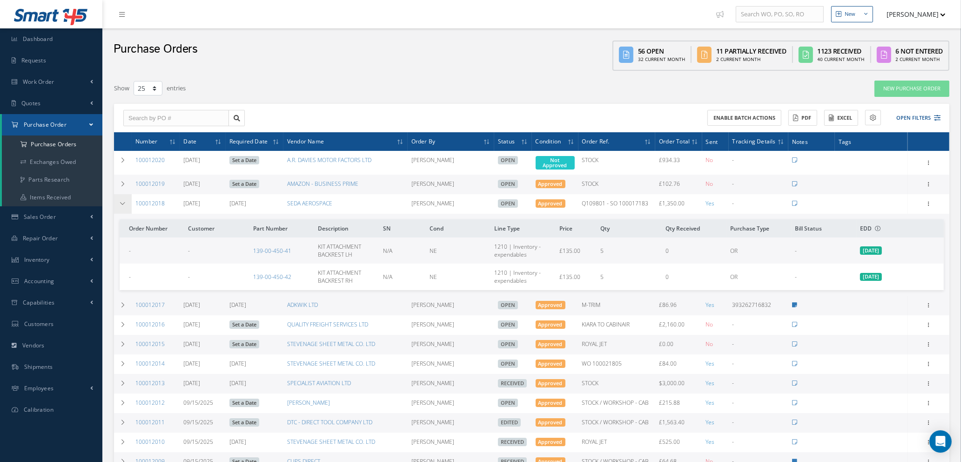
click at [121, 201] on icon at bounding box center [123, 204] width 7 height 6
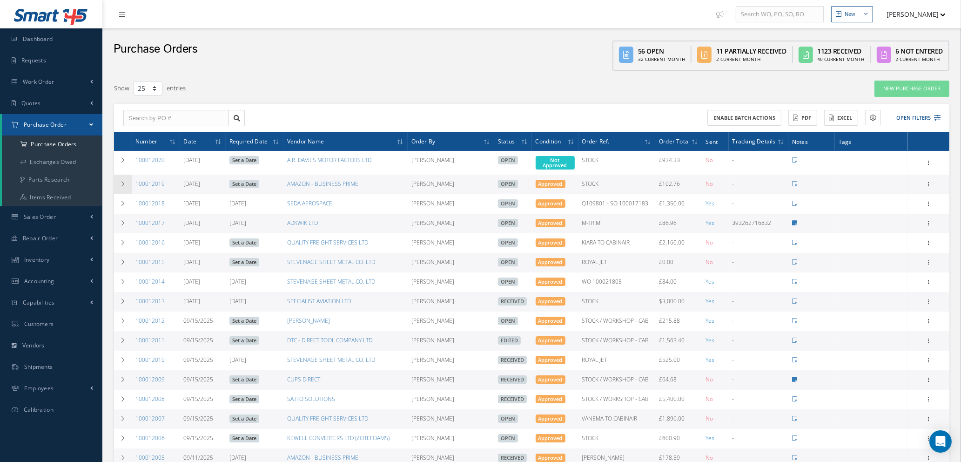
click at [120, 181] on icon at bounding box center [123, 184] width 7 height 6
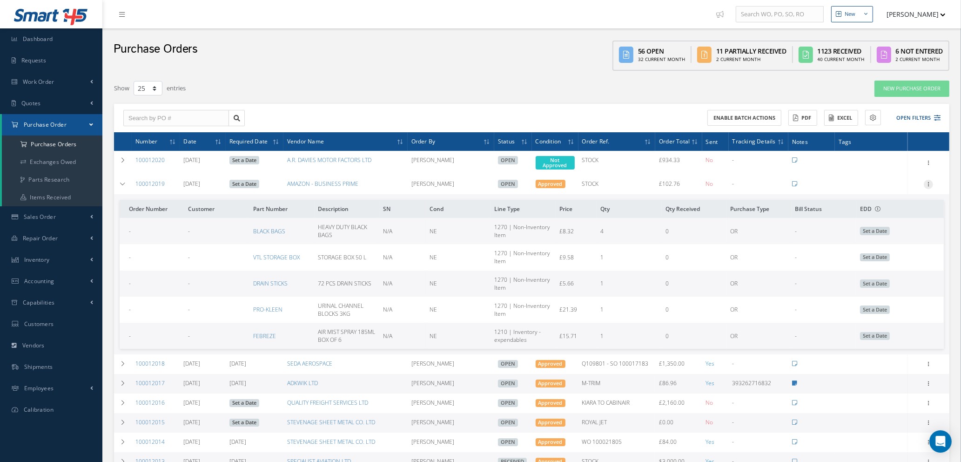
click at [928, 182] on icon at bounding box center [928, 183] width 9 height 7
click at [878, 211] on link "Edit" at bounding box center [886, 214] width 74 height 12
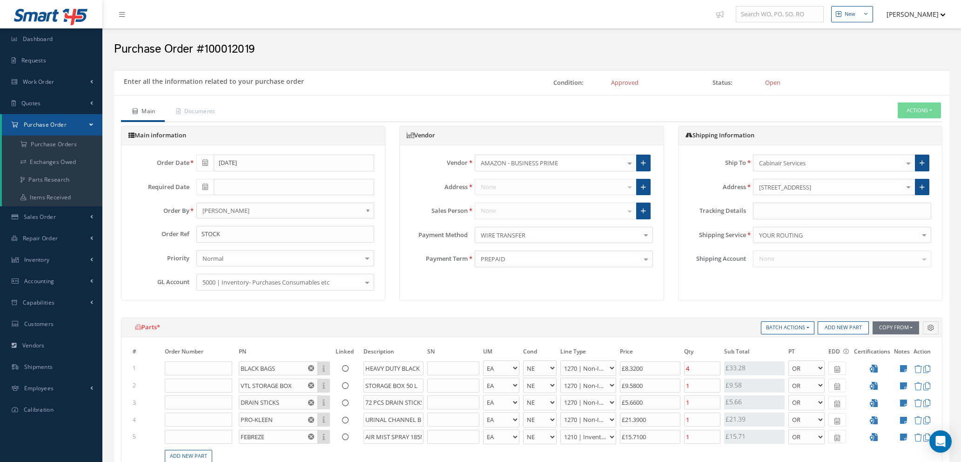
select select "1"
select select "5"
select select "114"
select select "1"
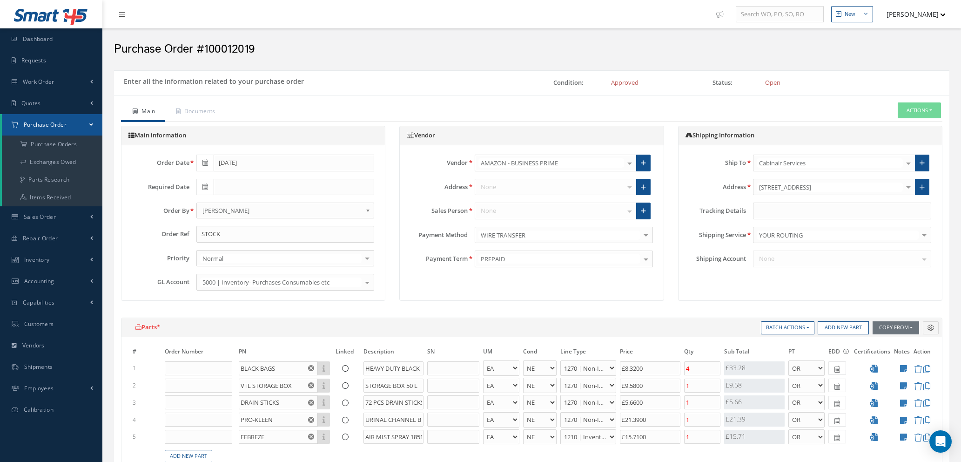
select select "5"
select select "114"
select select "1"
select select "5"
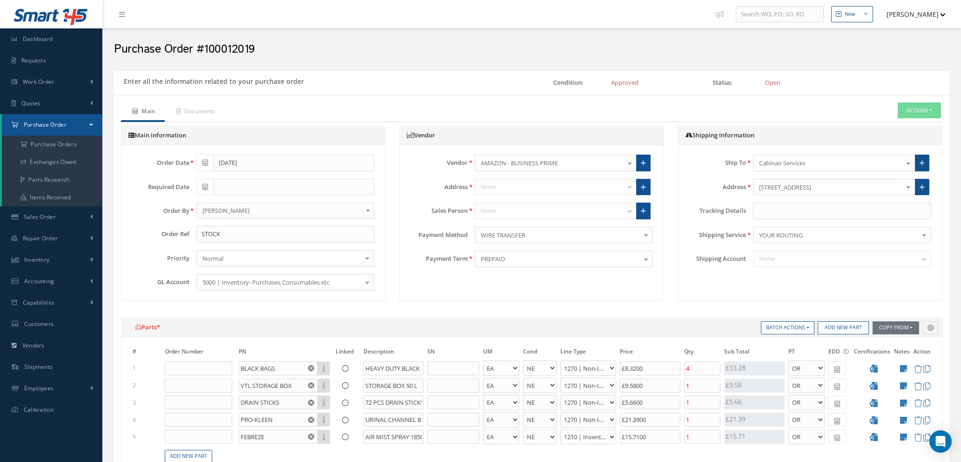
select select "114"
select select "1"
select select "5"
select select "114"
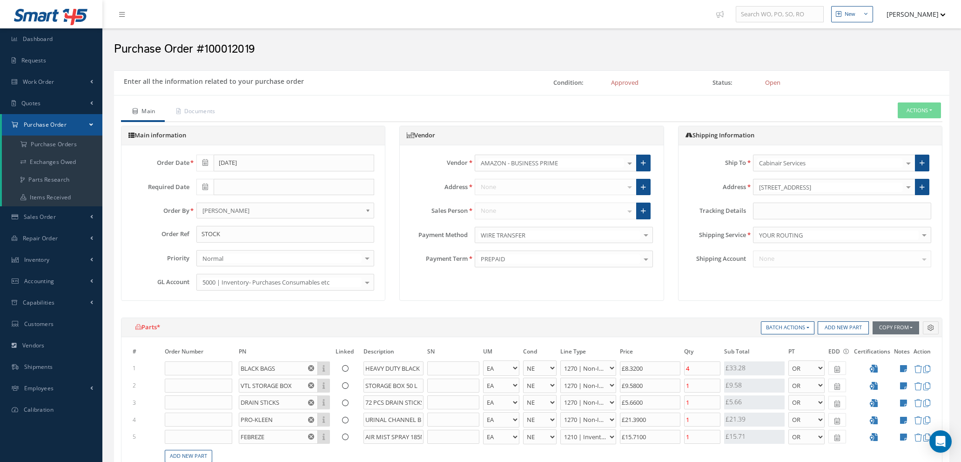
select select "1"
select select "5"
select select "7"
select select "1"
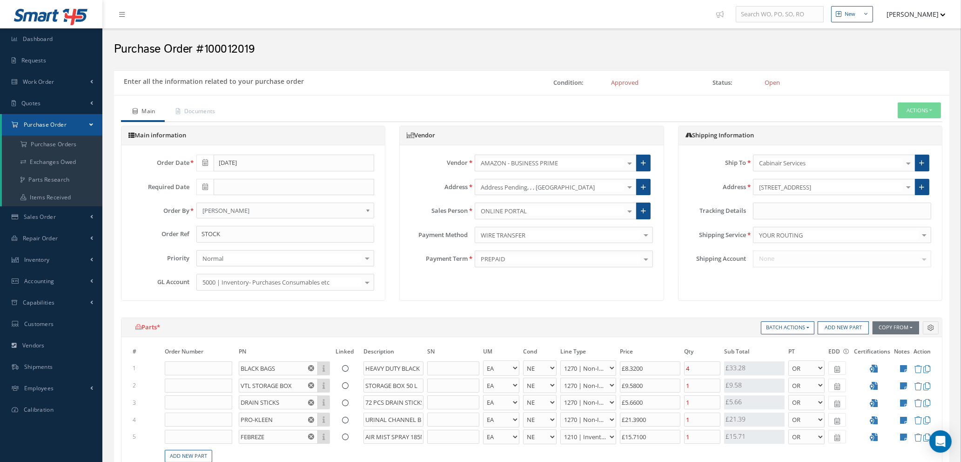
scroll to position [279, 0]
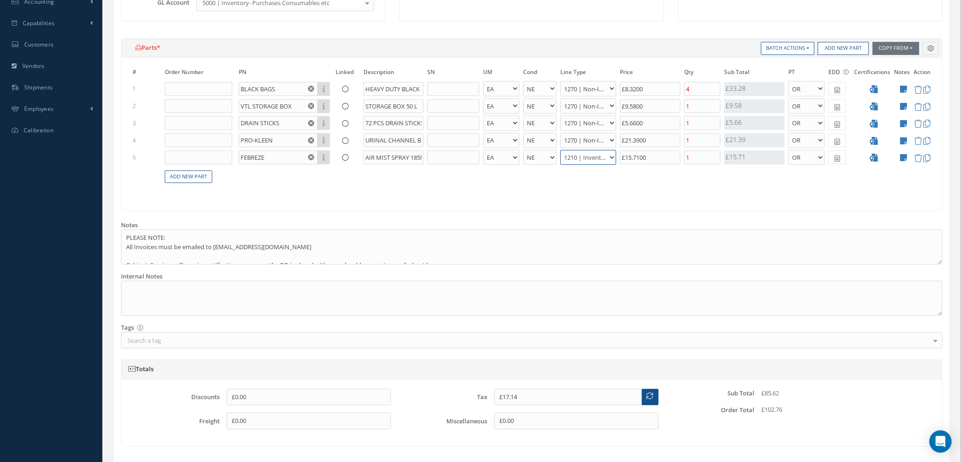
click at [608, 154] on select "1200 | Inventory - rotables 1210 | Inventory - expendables 1220 | Inventory - c…" at bounding box center [588, 157] width 56 height 15
select select "114"
click at [560, 150] on select "1200 | Inventory - rotables 1210 | Inventory - expendables 1220 | Inventory - c…" at bounding box center [588, 157] width 56 height 15
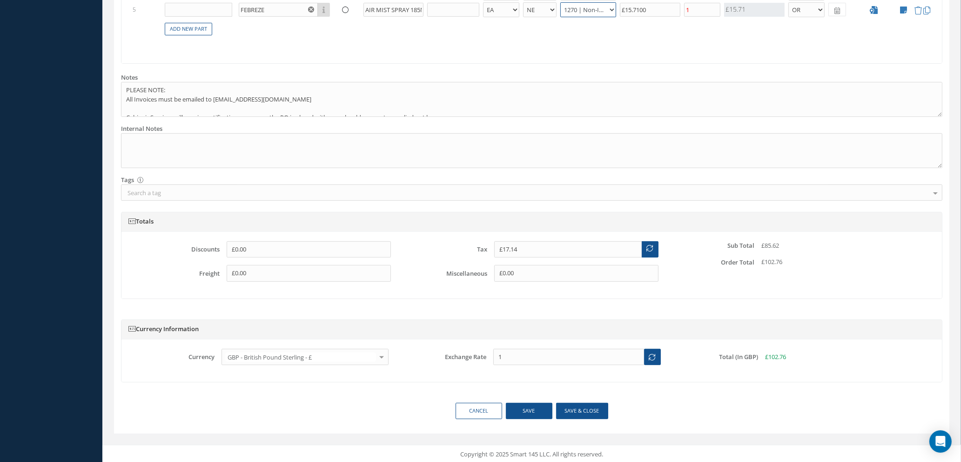
scroll to position [428, 0]
click at [574, 411] on button "Save & close" at bounding box center [582, 409] width 52 height 16
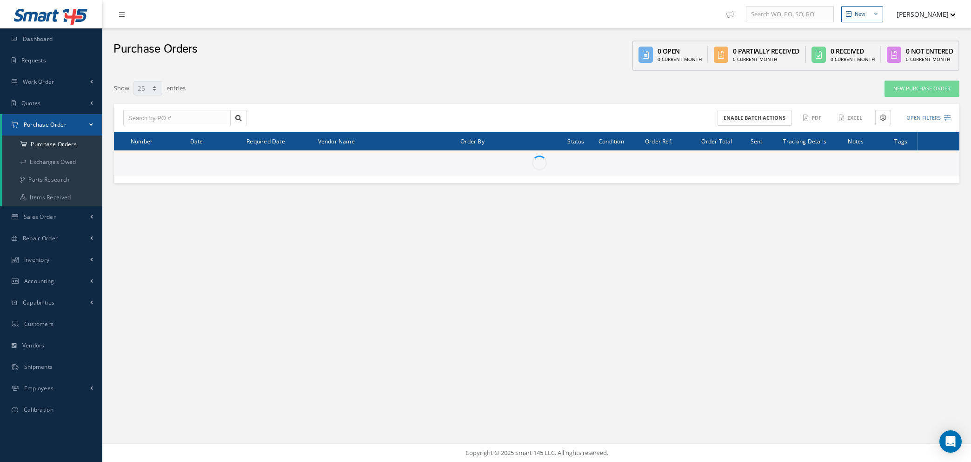
select select "25"
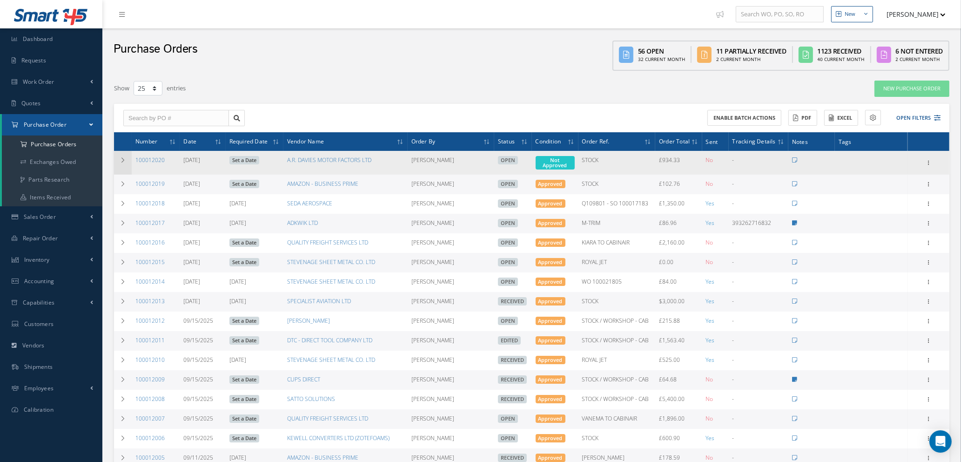
click at [121, 160] on icon at bounding box center [123, 160] width 7 height 6
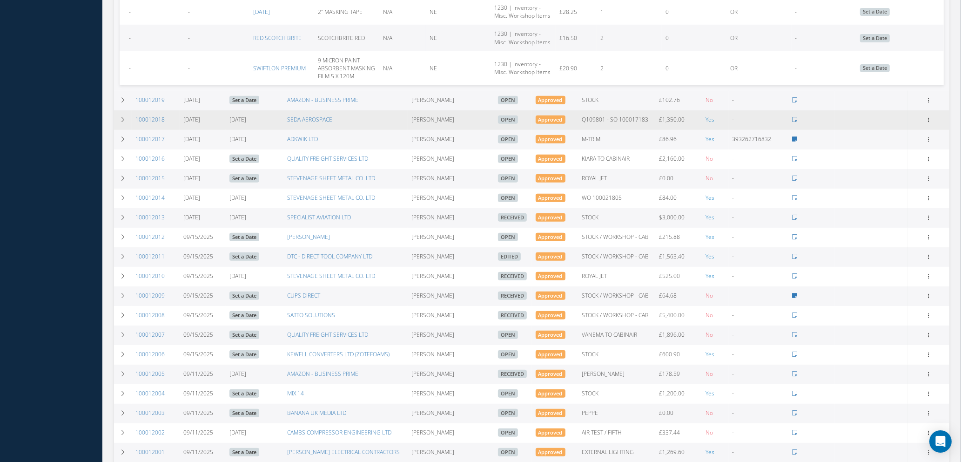
scroll to position [558, 0]
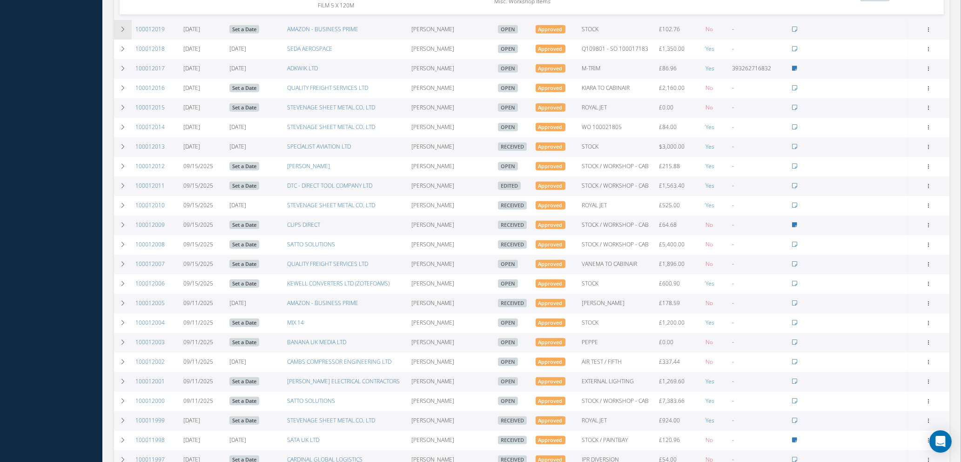
click at [119, 29] on td at bounding box center [123, 30] width 18 height 20
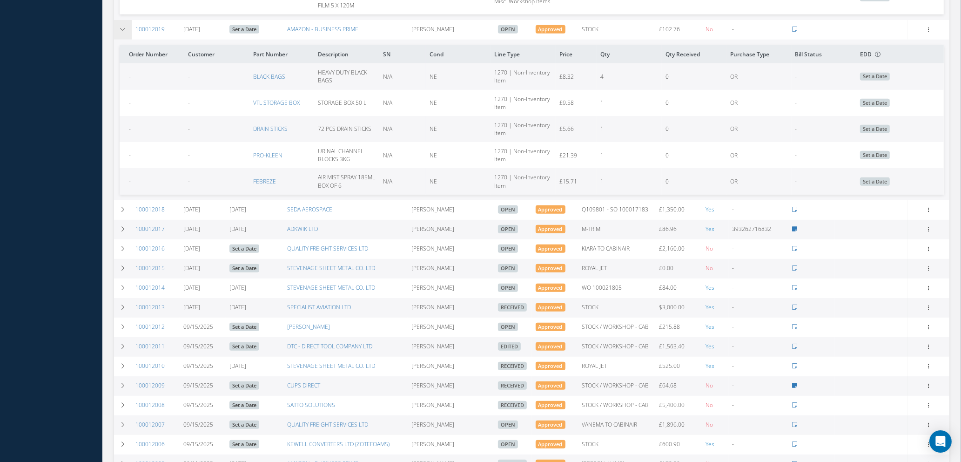
click at [119, 29] on td at bounding box center [123, 30] width 18 height 20
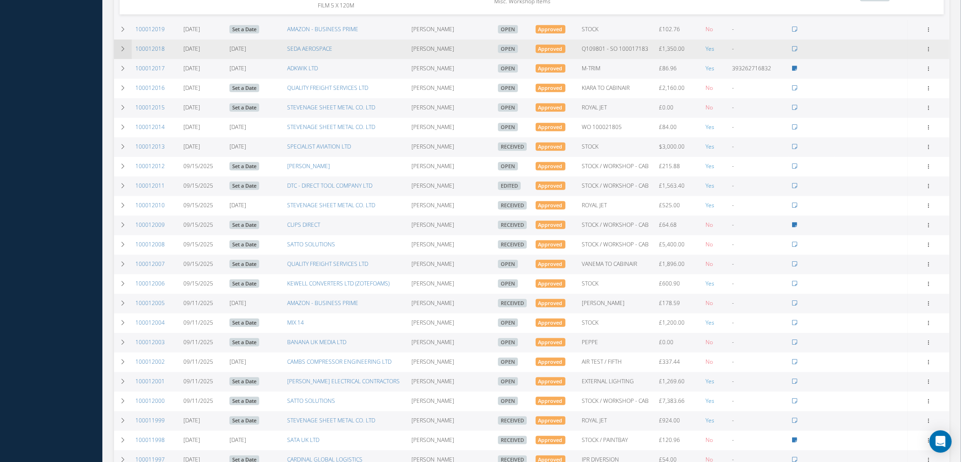
click at [120, 46] on icon at bounding box center [123, 49] width 7 height 6
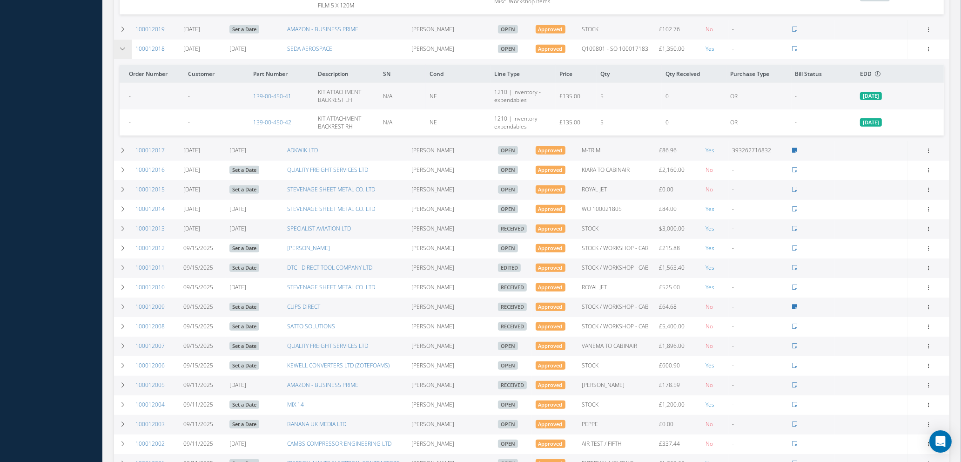
click at [120, 46] on icon at bounding box center [123, 49] width 7 height 6
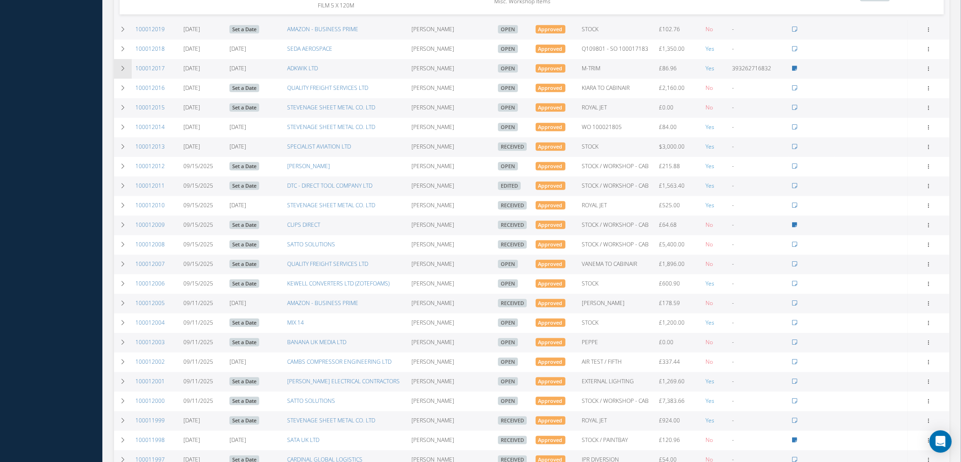
click at [123, 66] on icon at bounding box center [123, 69] width 7 height 6
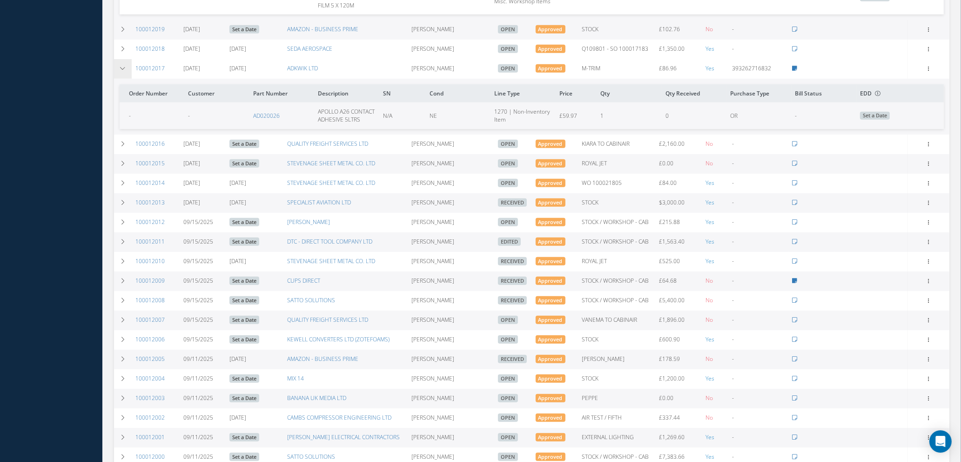
click at [123, 66] on icon at bounding box center [123, 69] width 7 height 6
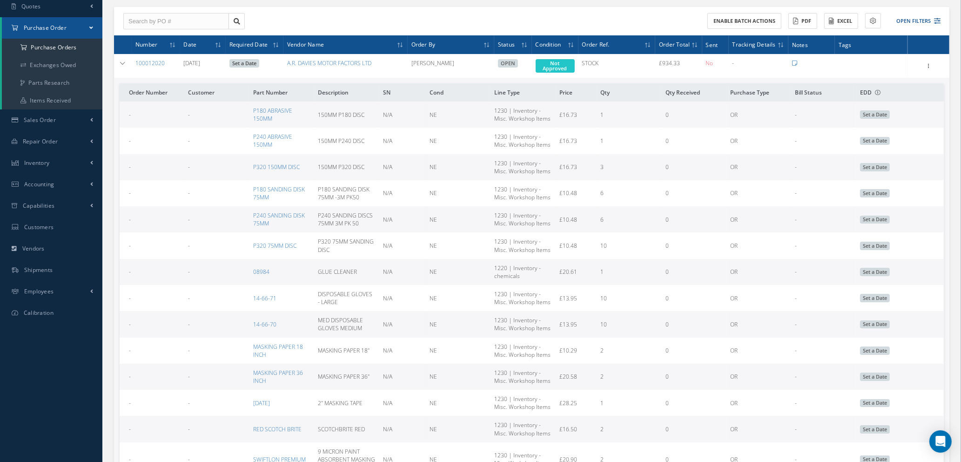
scroll to position [0, 0]
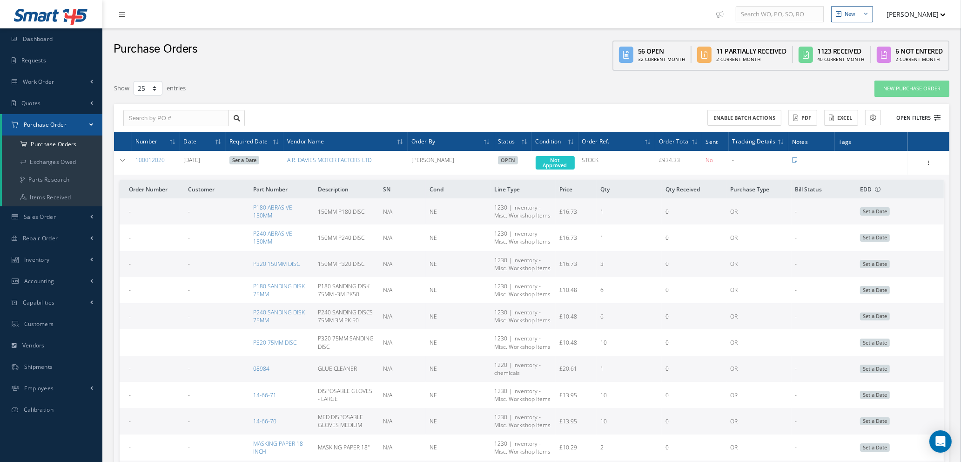
click at [940, 114] on icon at bounding box center [937, 117] width 7 height 7
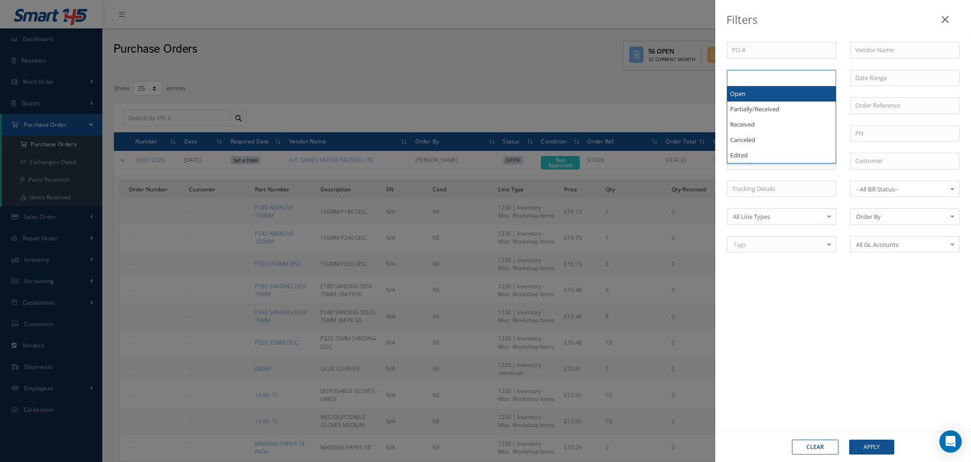
click at [783, 81] on ul at bounding box center [781, 78] width 109 height 16
click at [778, 77] on ul "Open" at bounding box center [781, 78] width 109 height 16
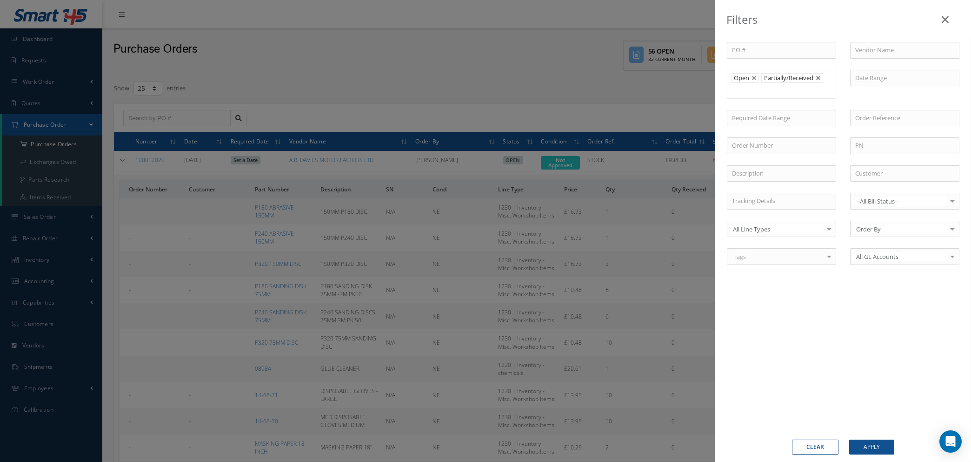
click at [771, 94] on ul "Open Partially/Received" at bounding box center [781, 84] width 109 height 29
click at [874, 449] on button "Apply" at bounding box center [872, 446] width 45 height 15
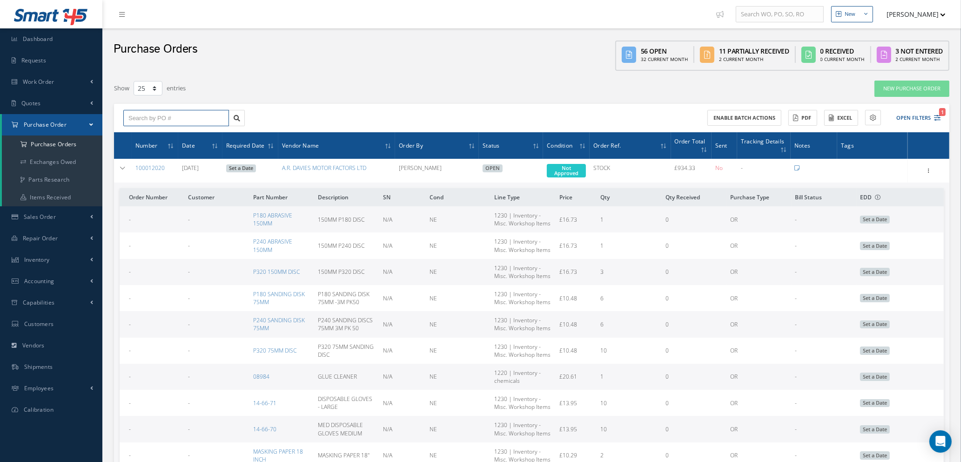
click at [148, 117] on input "text" at bounding box center [176, 118] width 106 height 17
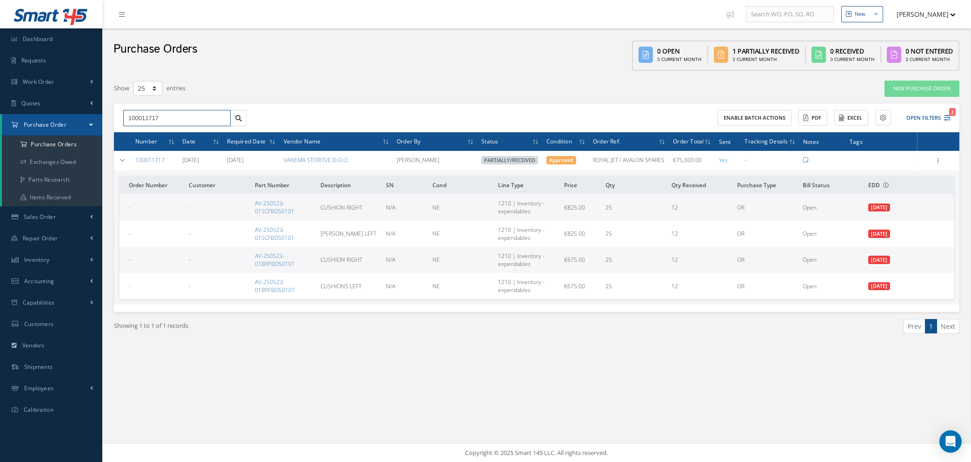
click at [178, 110] on input "100011717" at bounding box center [176, 118] width 107 height 17
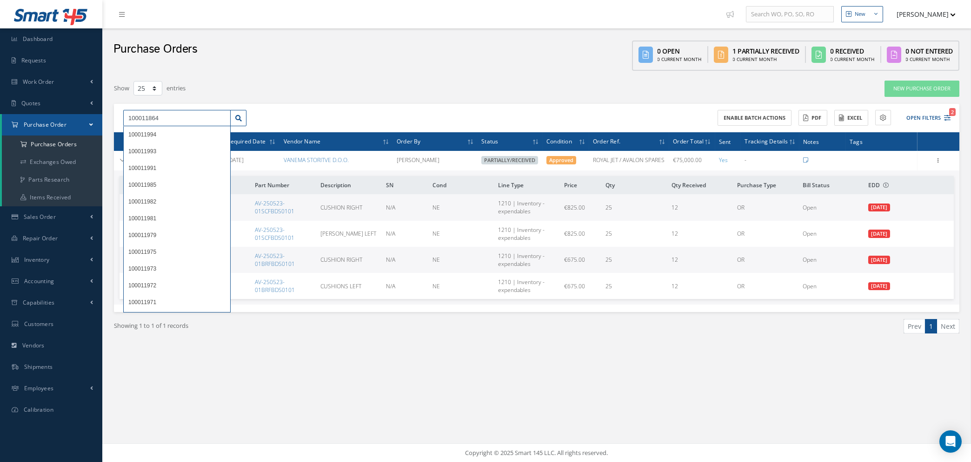
type input "100011864"
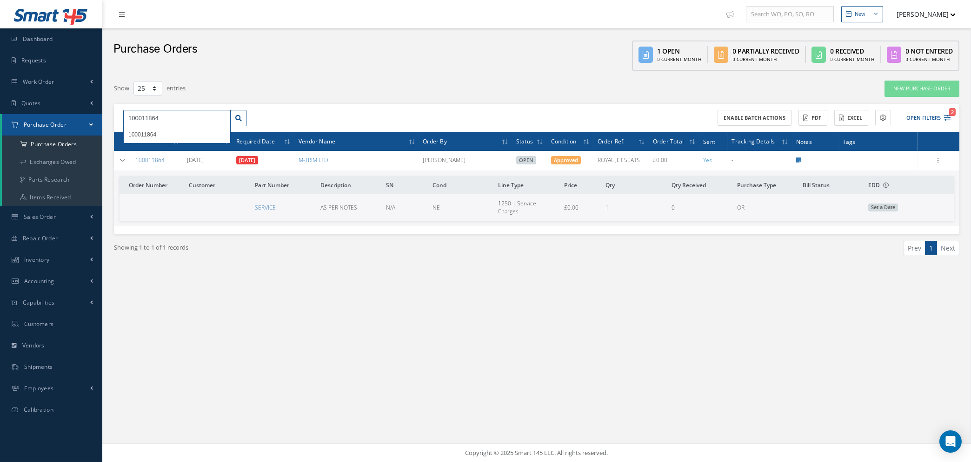
click at [223, 118] on input "100011864" at bounding box center [176, 118] width 107 height 17
drag, startPoint x: 217, startPoint y: 117, endPoint x: 68, endPoint y: 118, distance: 148.4
click at [68, 118] on div "Smart 145 Dashboard Requests Work Order Work Order Work Order Quotes Work Order…" at bounding box center [485, 231] width 971 height 462
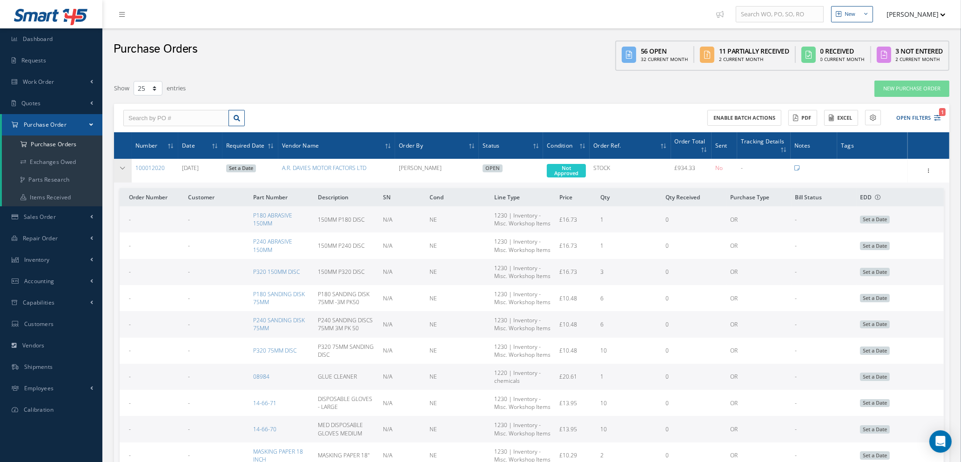
click at [123, 166] on icon at bounding box center [123, 168] width 7 height 6
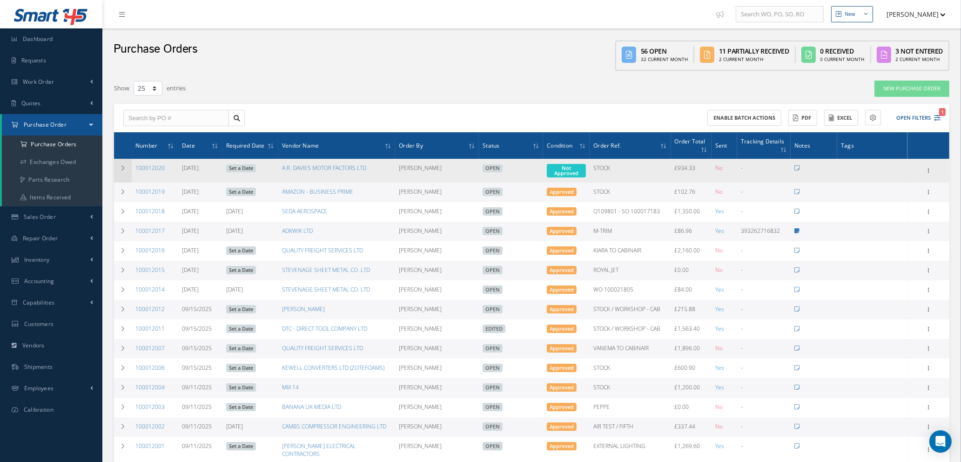
click at [123, 166] on icon at bounding box center [123, 168] width 7 height 6
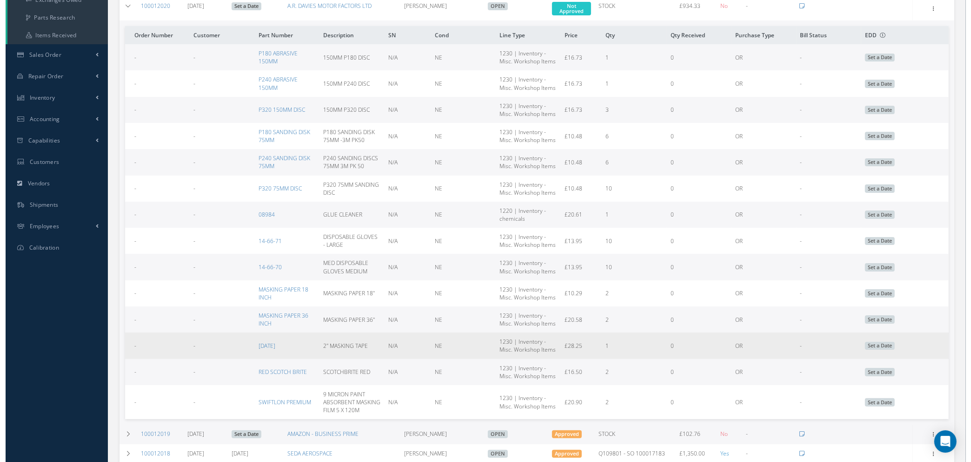
scroll to position [140, 0]
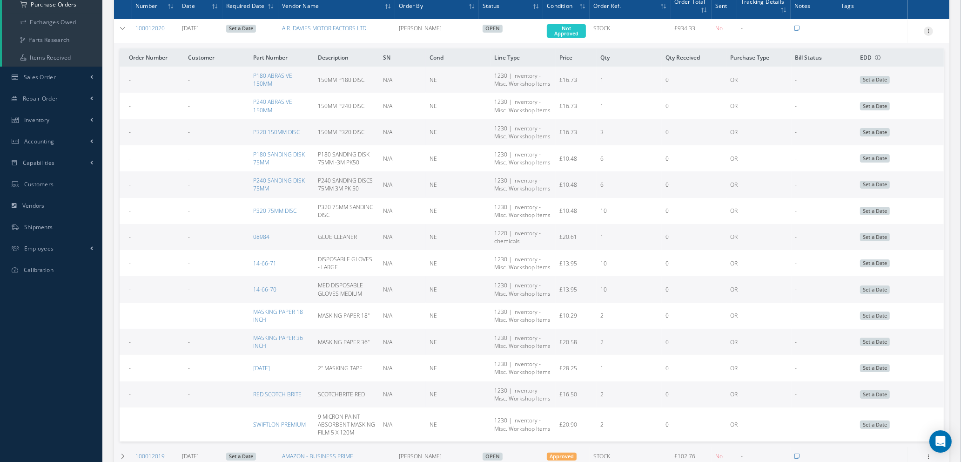
click at [929, 27] on icon at bounding box center [928, 30] width 9 height 7
click at [882, 37] on link "Enter/Update" at bounding box center [886, 37] width 74 height 12
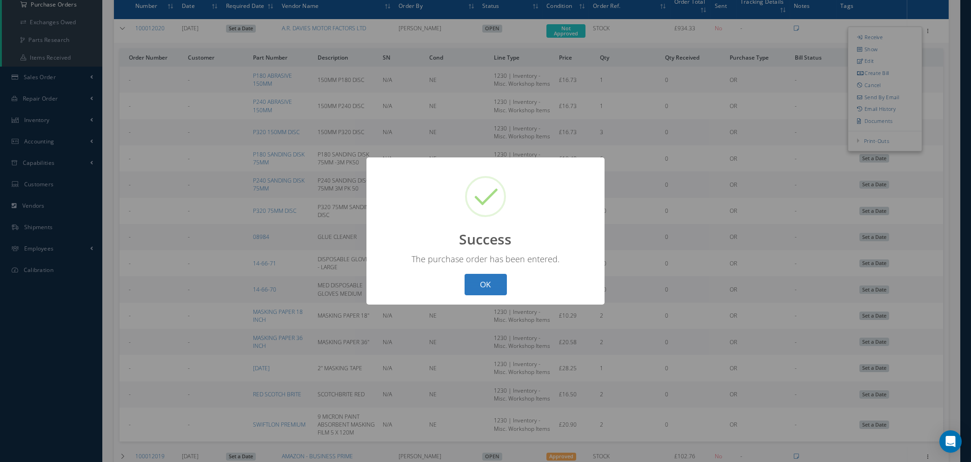
click at [486, 285] on button "OK" at bounding box center [486, 285] width 42 height 22
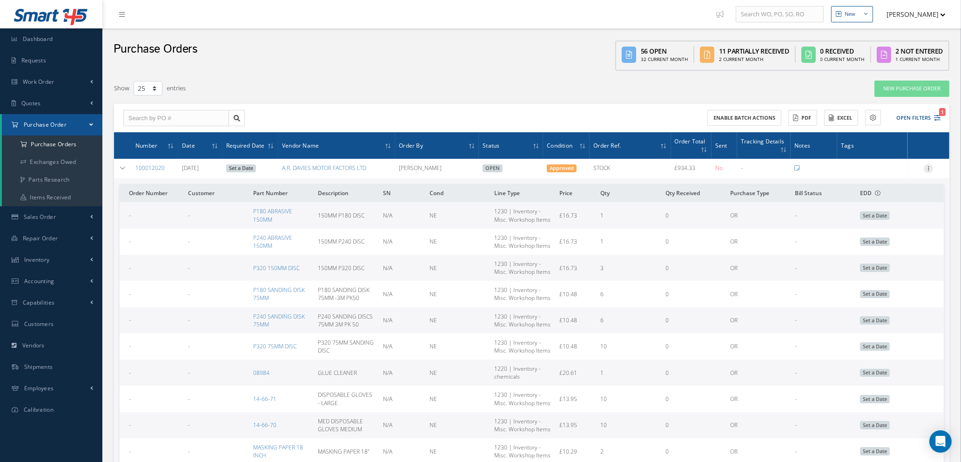
click at [928, 166] on icon at bounding box center [928, 167] width 9 height 7
click at [875, 235] on link "Send By Email" at bounding box center [886, 234] width 74 height 12
type input "Reports from Purchase Order #100012020"
type textarea "Hiya, Please find Attached, our Purchase Order #100012020. If you have any ques…"
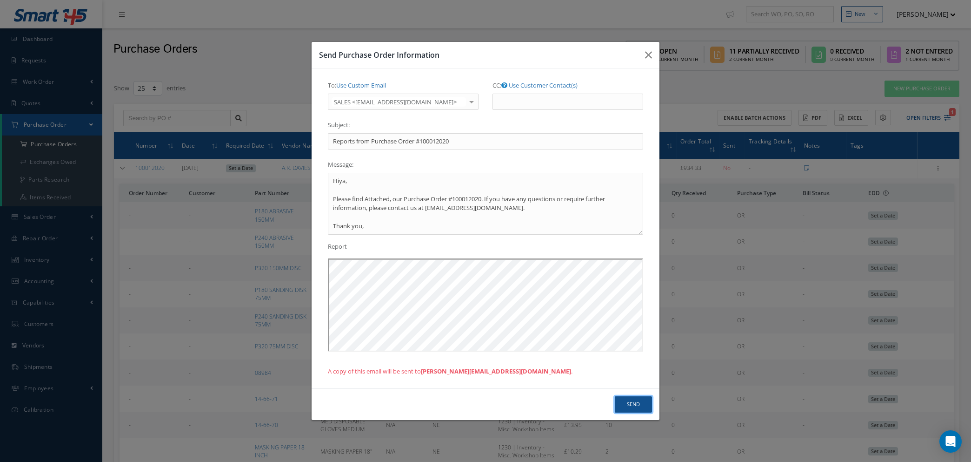
click at [627, 401] on button "Send" at bounding box center [633, 404] width 37 height 16
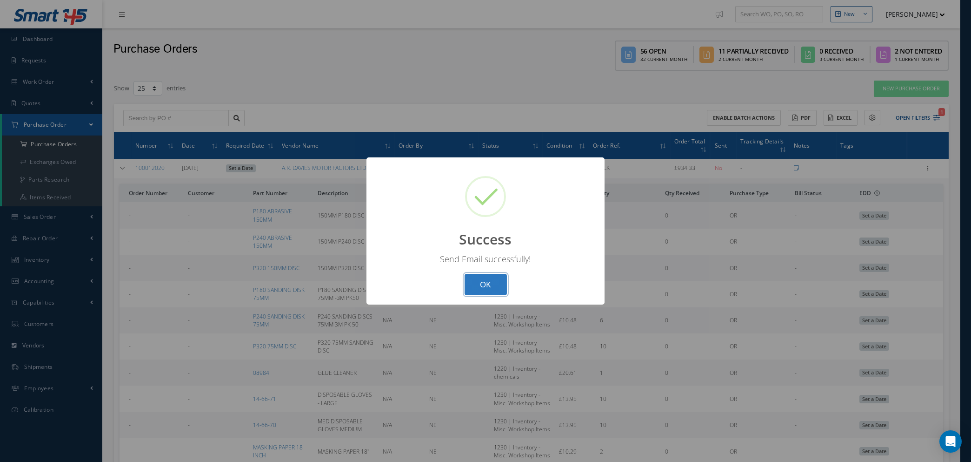
click at [484, 287] on button "OK" at bounding box center [486, 285] width 42 height 22
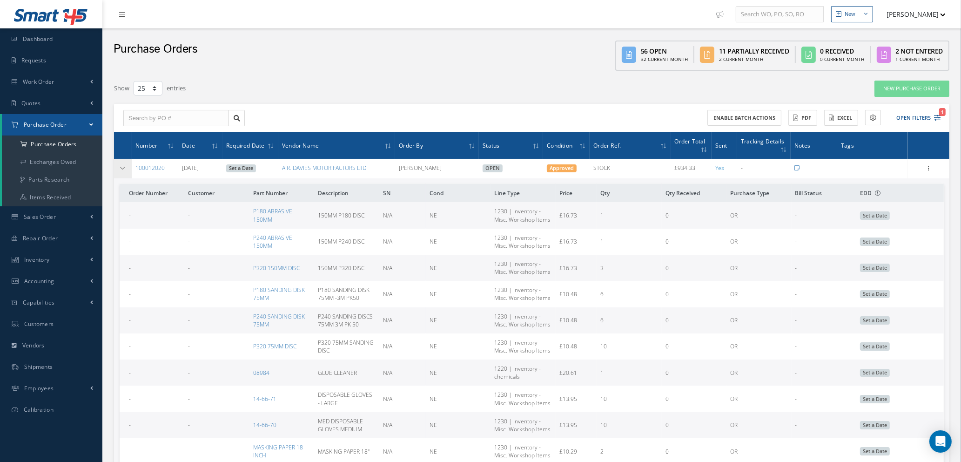
click at [120, 165] on icon at bounding box center [123, 168] width 7 height 6
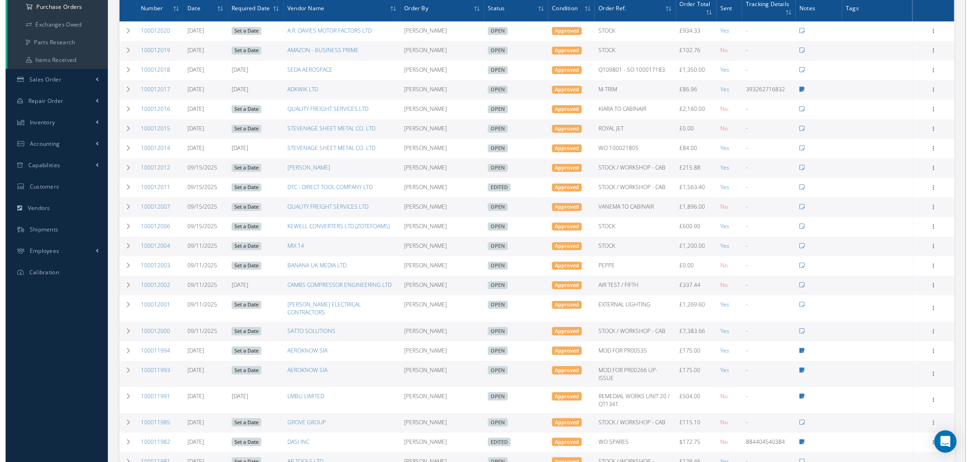
scroll to position [140, 0]
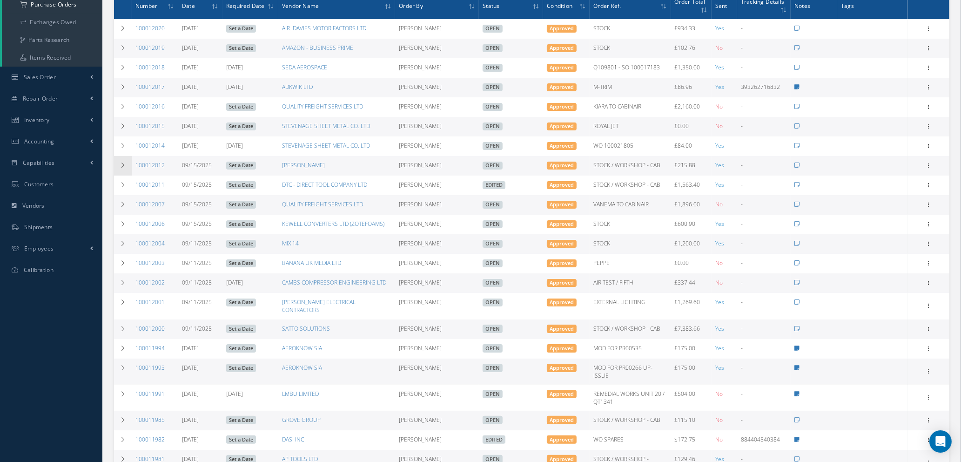
click at [122, 164] on icon at bounding box center [123, 165] width 7 height 6
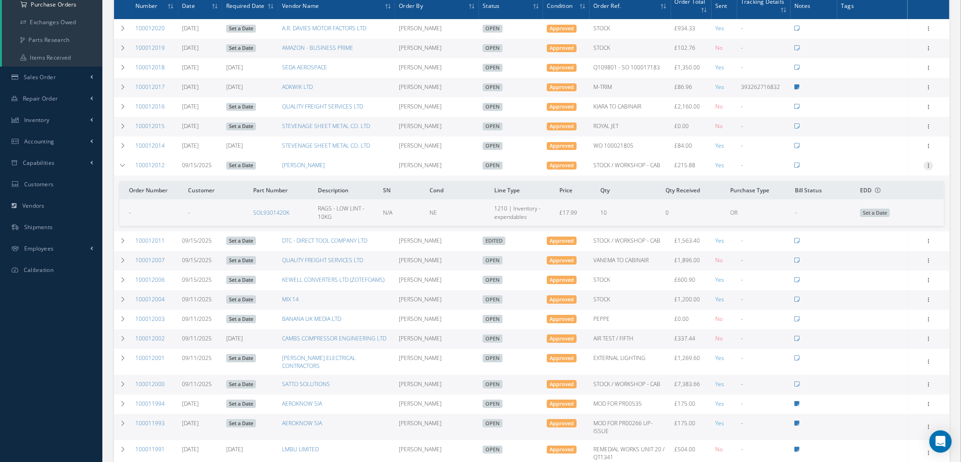
click at [930, 163] on icon at bounding box center [928, 164] width 9 height 7
click at [878, 230] on link "Send By Email" at bounding box center [886, 232] width 74 height 12
type input "Reports from Purchase Order #100012012"
type textarea "Hiya, Please find Attached, our Purchase Order #100012012. If you have any ques…"
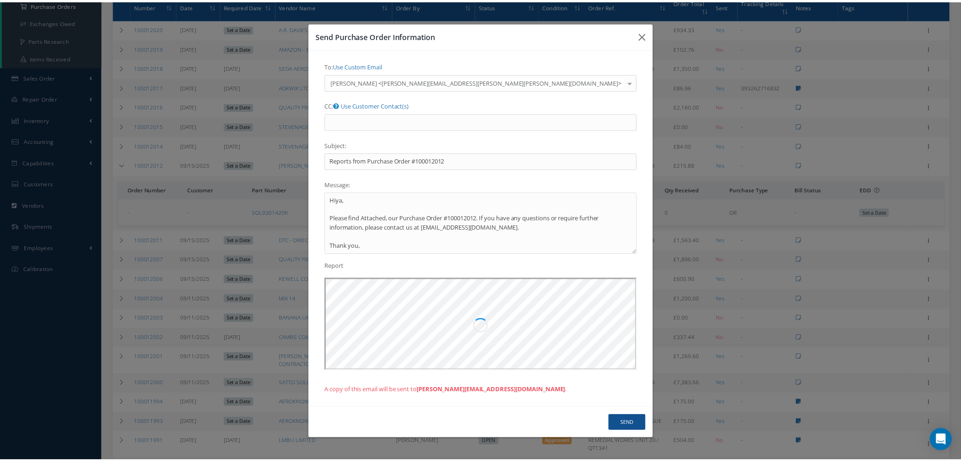
scroll to position [0, 0]
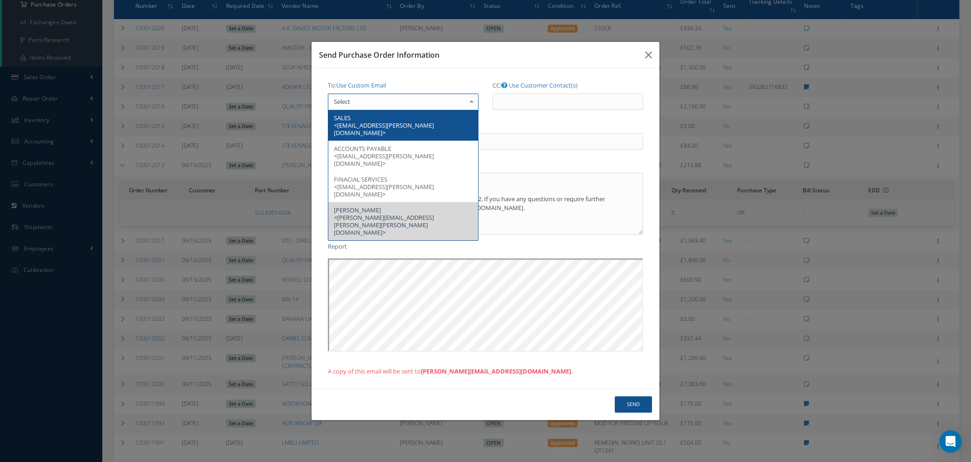
click at [480, 101] on div "To: Use Custom Email SALES <contactus@cromwell.co.uk> ACCOUNTS PAYABLE <ap@crom…" at bounding box center [403, 98] width 165 height 40
click at [419, 130] on span "SALES <contactus@cromwell.co.uk>" at bounding box center [403, 125] width 150 height 31
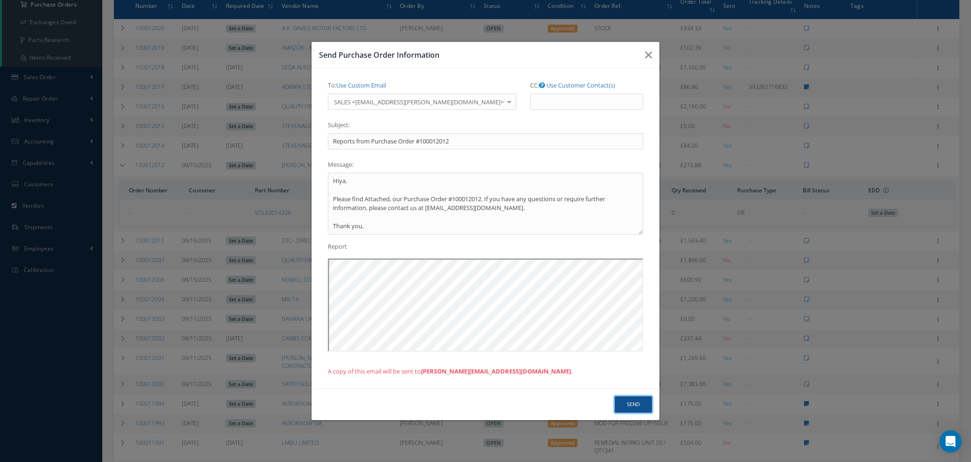
click at [635, 401] on button "Send" at bounding box center [633, 404] width 37 height 16
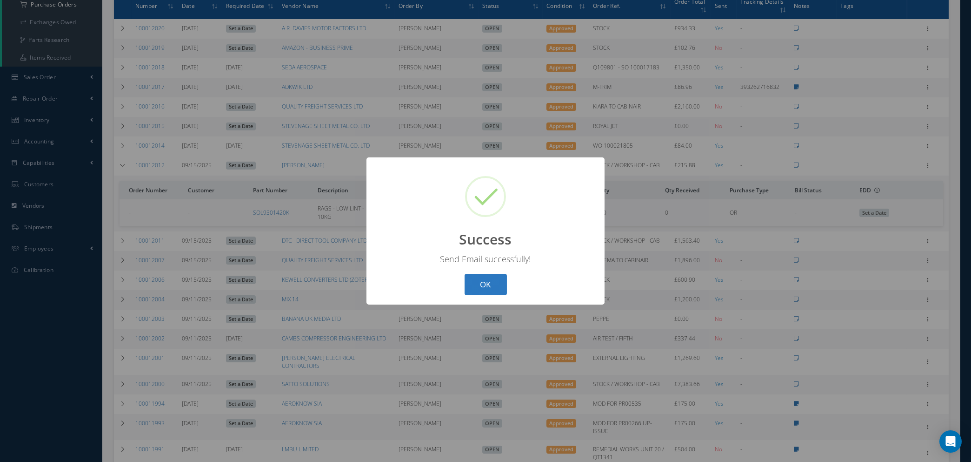
click at [485, 281] on button "OK" at bounding box center [486, 285] width 42 height 22
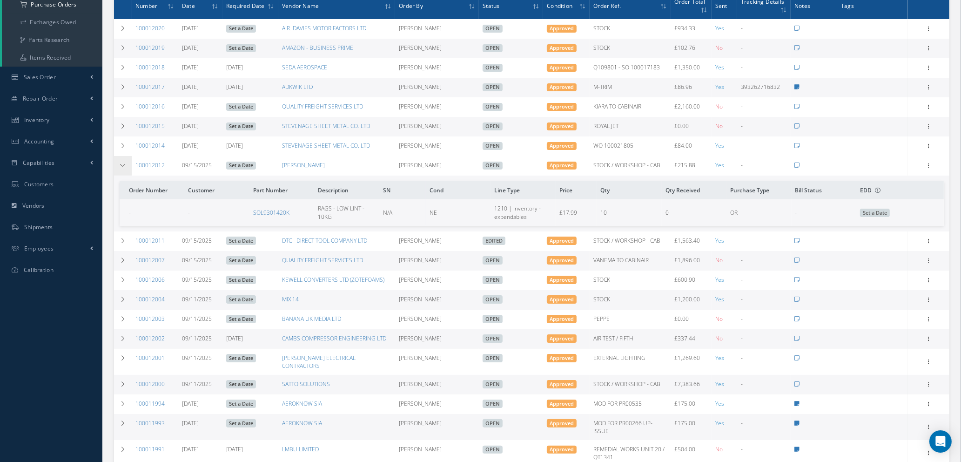
click at [121, 162] on icon at bounding box center [123, 165] width 7 height 6
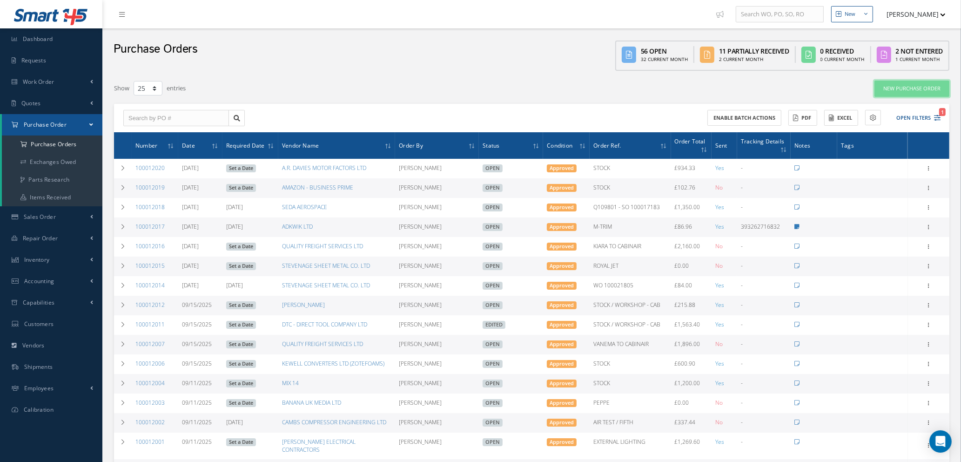
click at [915, 84] on link "New Purchase Order" at bounding box center [911, 88] width 75 height 16
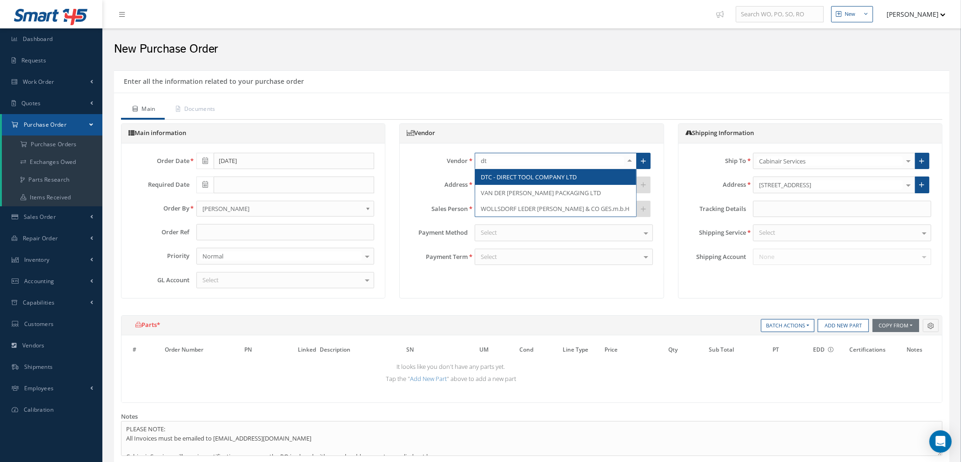
type input "dtc"
click at [527, 181] on span "DTC - DIRECT TOOL COMPANY LTD" at bounding box center [555, 177] width 161 height 16
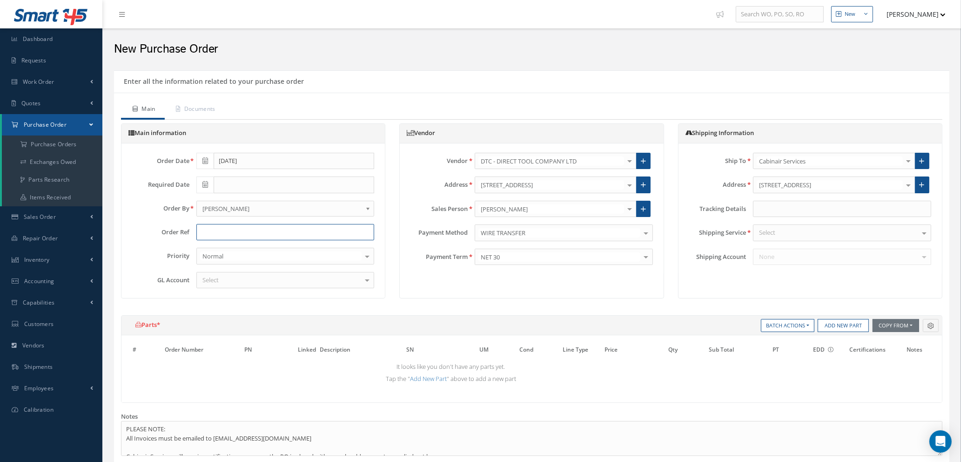
click at [268, 231] on input "text" at bounding box center [285, 232] width 178 height 17
type input "STOCK / WORKSHOP - CAB"
click at [307, 284] on div "Select" at bounding box center [285, 280] width 178 height 17
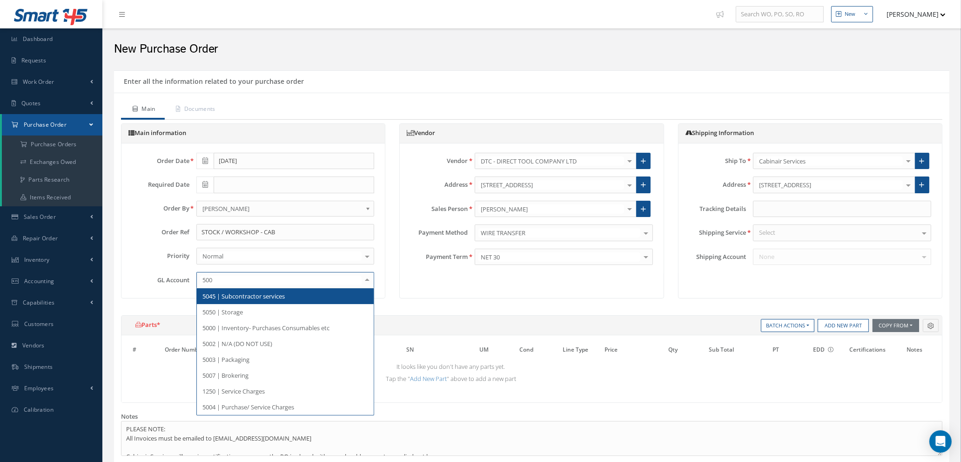
type input "5000"
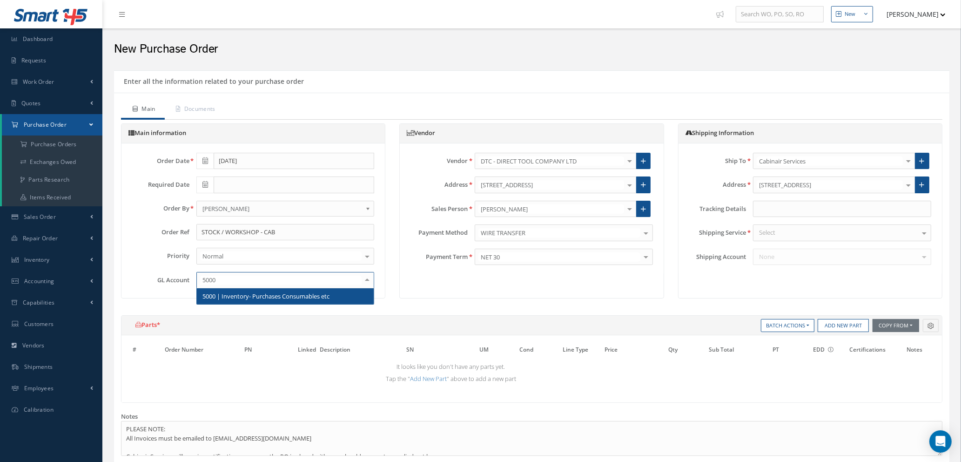
click at [310, 292] on span "5000 | Inventory- Purchases Consumables etc" at bounding box center [265, 296] width 127 height 8
click at [811, 234] on div "Select" at bounding box center [842, 232] width 178 height 17
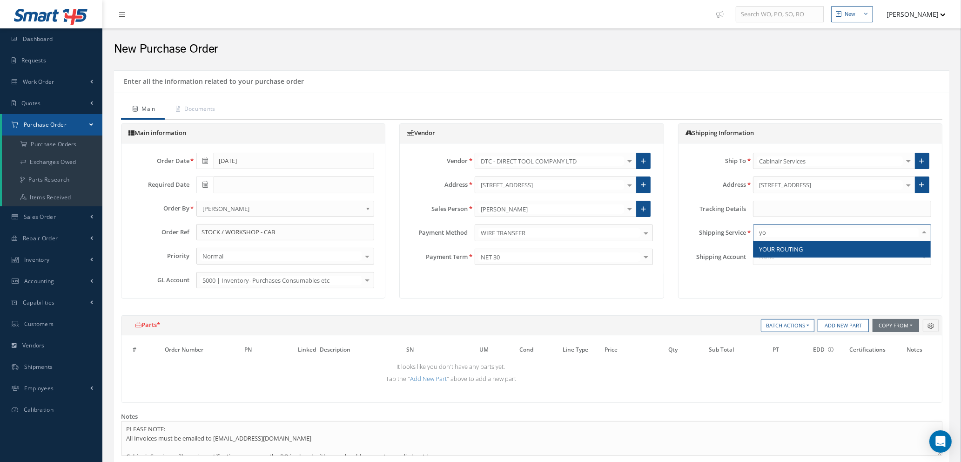
type input "you"
click at [810, 251] on span "YOUR ROUTING" at bounding box center [841, 249] width 177 height 16
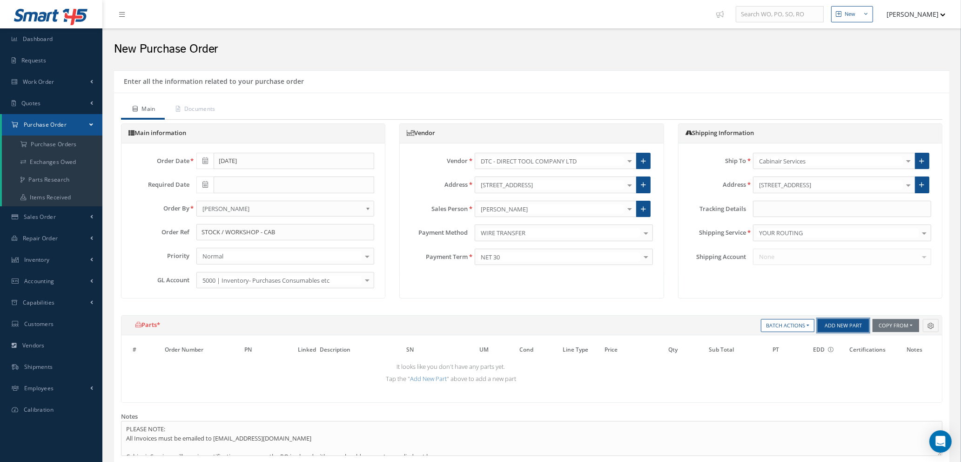
click at [833, 328] on button "Add New Part" at bounding box center [842, 325] width 51 height 13
select select "1"
select select "5"
select select "114"
select select "1"
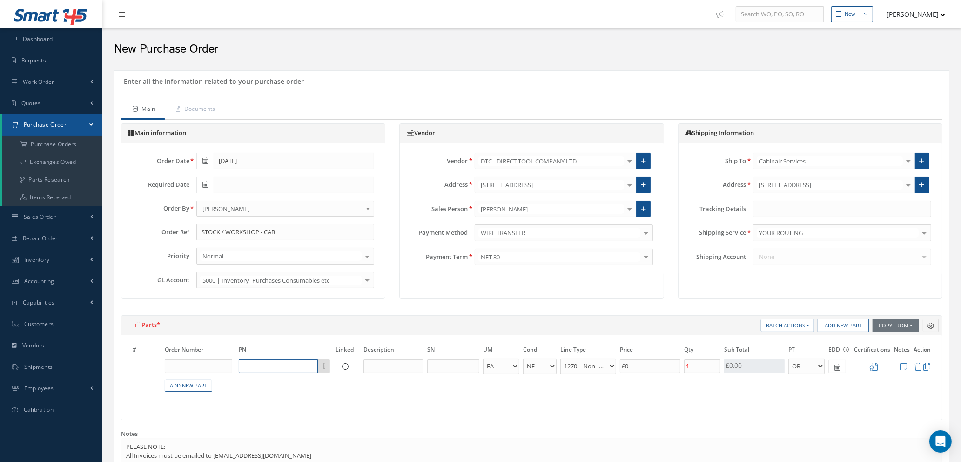
click at [280, 363] on input "text" at bounding box center [278, 366] width 79 height 14
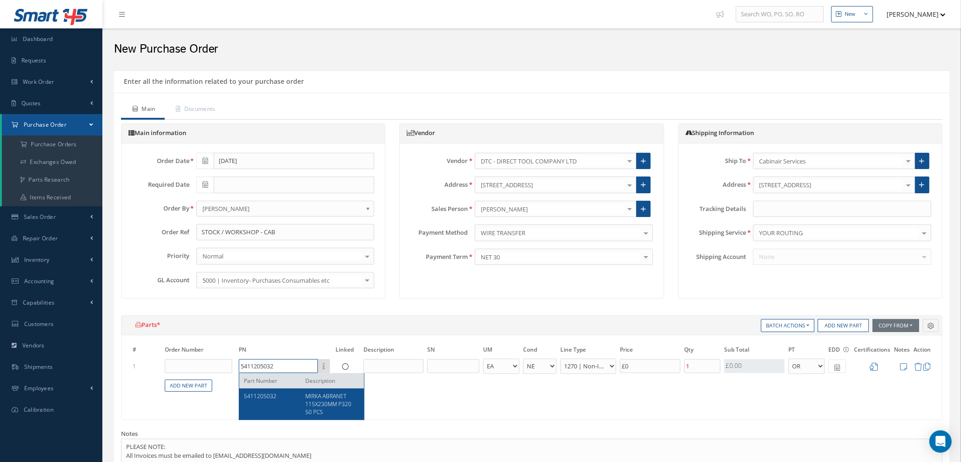
type input "5411205032"
click at [324, 404] on span "MIRKA ABRANET 115X230MM P320 50 PCS" at bounding box center [328, 404] width 46 height 24
type input "£10.6"
type input "MIRKA ABRANET 115X230MM P320 50 PCS"
select select "110"
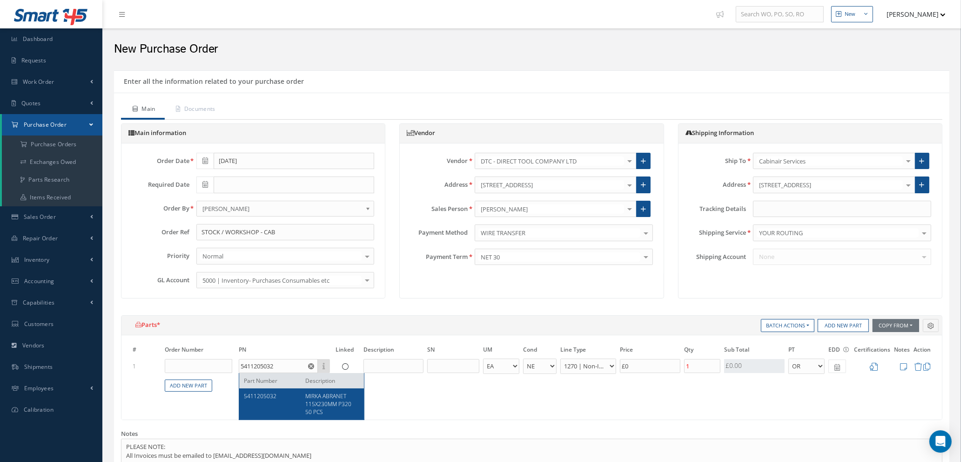
type input "£53"
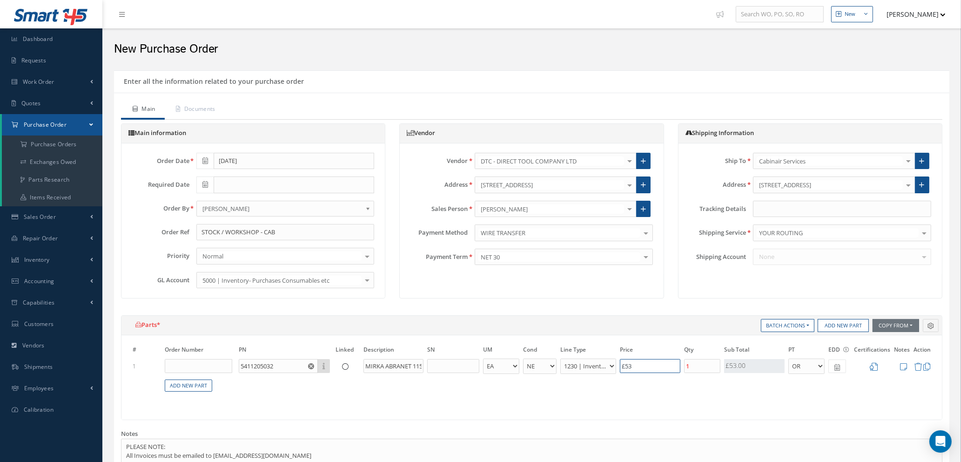
drag, startPoint x: 640, startPoint y: 366, endPoint x: 595, endPoint y: 364, distance: 44.7
click at [595, 364] on tr "1 5411205032 Part Number Description MIRKA ABRANET 115X230MM P320 50 PCS - BAG …" at bounding box center [532, 365] width 802 height 17
type input "£0"
type input "£0.00"
click at [711, 362] on input "1" at bounding box center [702, 366] width 36 height 14
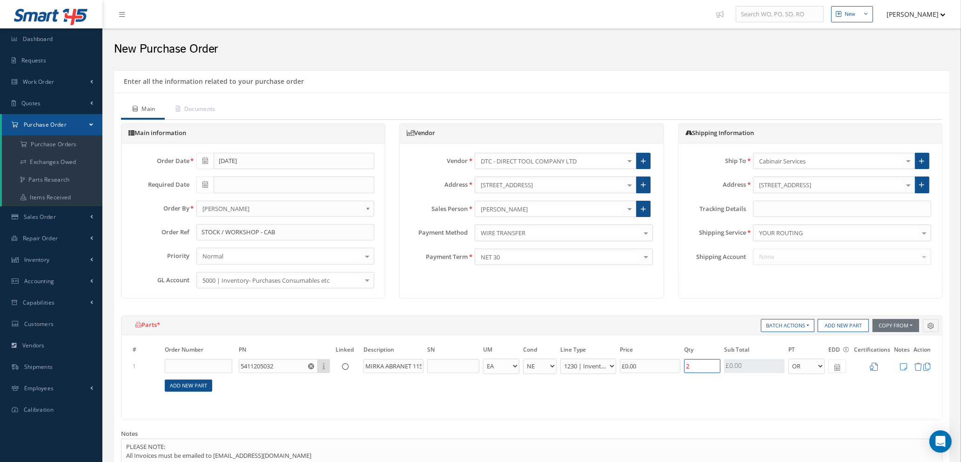
type input "2"
click at [185, 389] on link "Add New Part" at bounding box center [188, 385] width 47 height 13
select select "1"
select select "5"
select select "114"
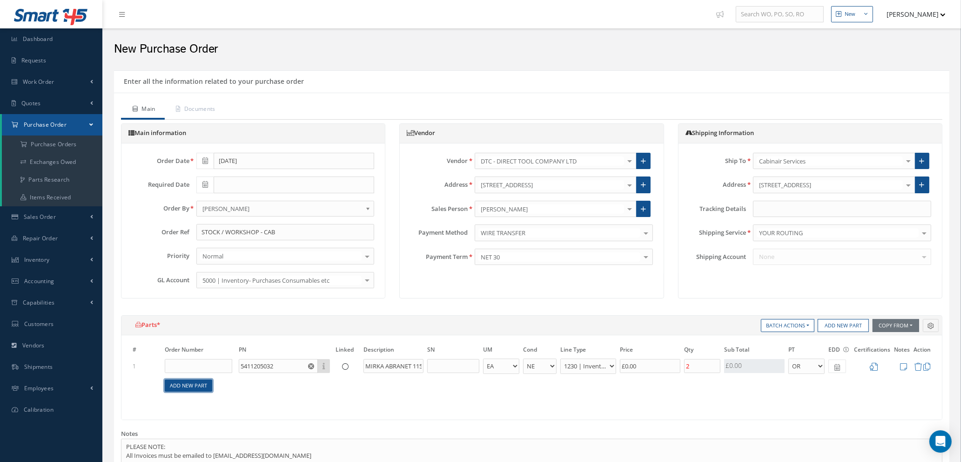
select select "1"
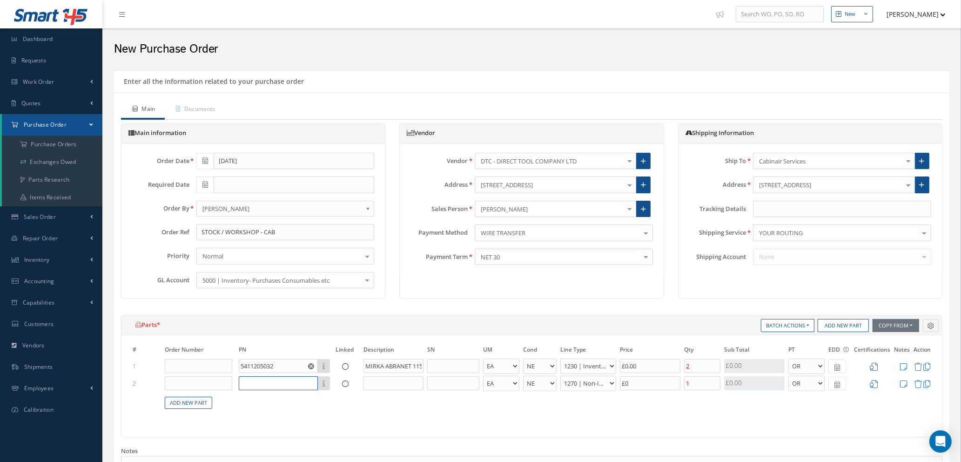
click at [269, 384] on input "text" at bounding box center [278, 383] width 79 height 14
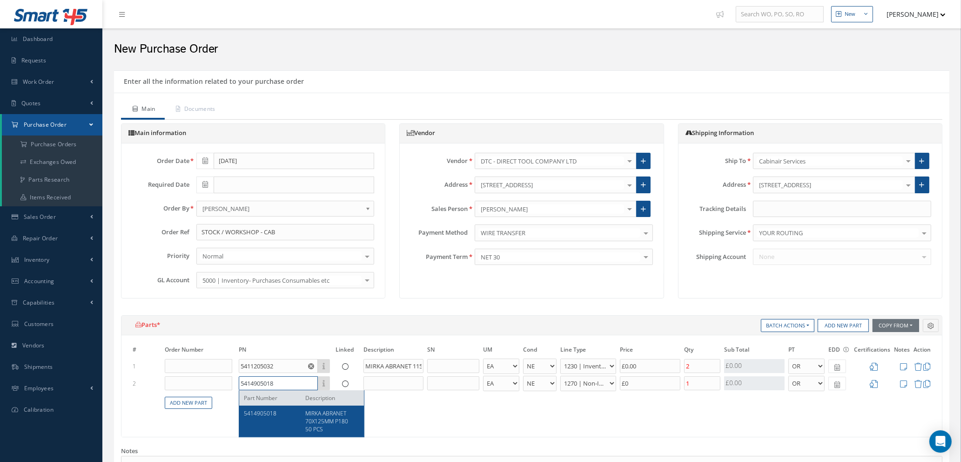
type input "5414905018"
click at [270, 417] on div "5414905018" at bounding box center [271, 421] width 54 height 24
type input "£3.91"
type input "MIRKA ABRANET 70X125MM P180 50 PCS"
select select "110"
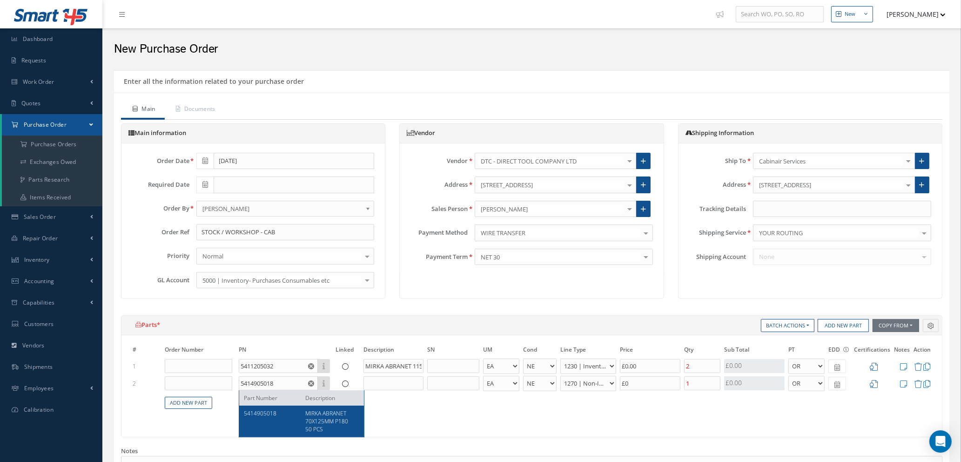
type input "£19.57"
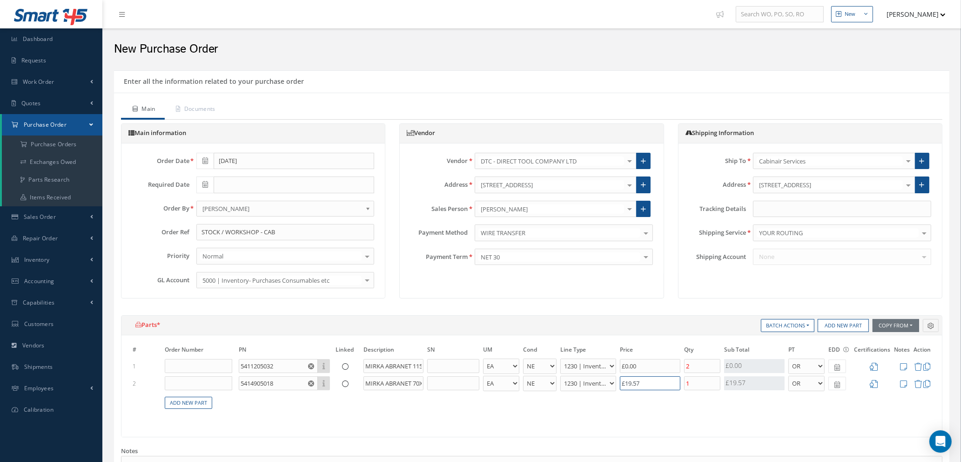
drag, startPoint x: 653, startPoint y: 385, endPoint x: 592, endPoint y: 385, distance: 60.5
click at [592, 385] on tr "2 5414905018 Part Number Description MIRKA ABRANET 70X125MM P180 50 PCS - BAG B…" at bounding box center [532, 383] width 802 height 17
type input "£0.2"
type input "£1"
type input "£2.4"
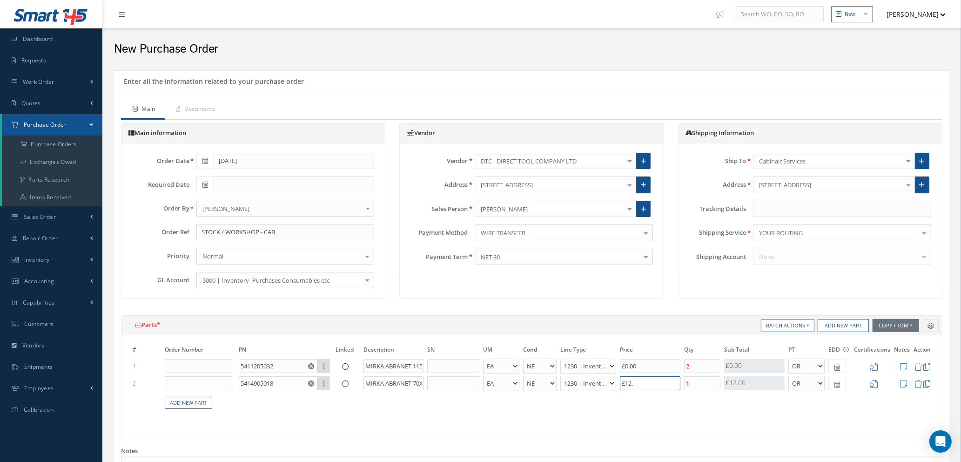
type input "£12.0"
type input "£2.41"
type input "£12.03"
click at [698, 381] on input "1" at bounding box center [702, 383] width 36 height 14
type input "£0"
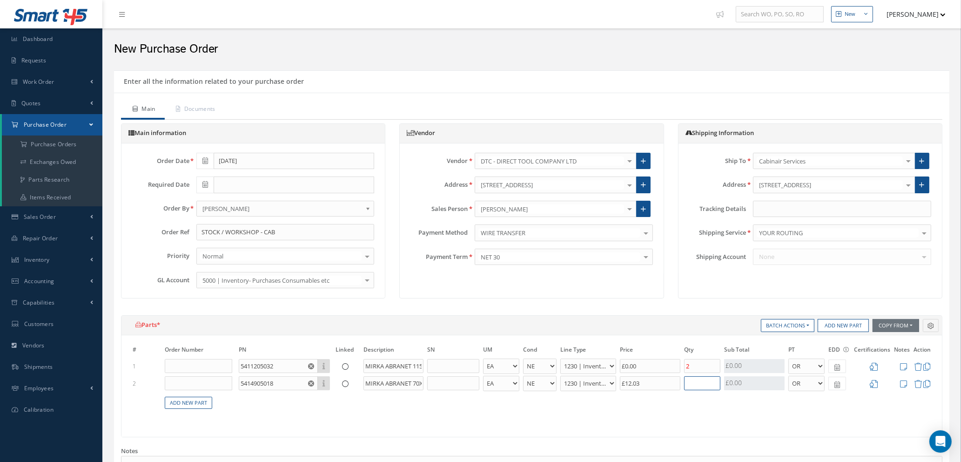
type input "£4.81"
type input "2"
click at [178, 403] on link "Add New Part" at bounding box center [188, 402] width 47 height 13
select select "1"
select select "5"
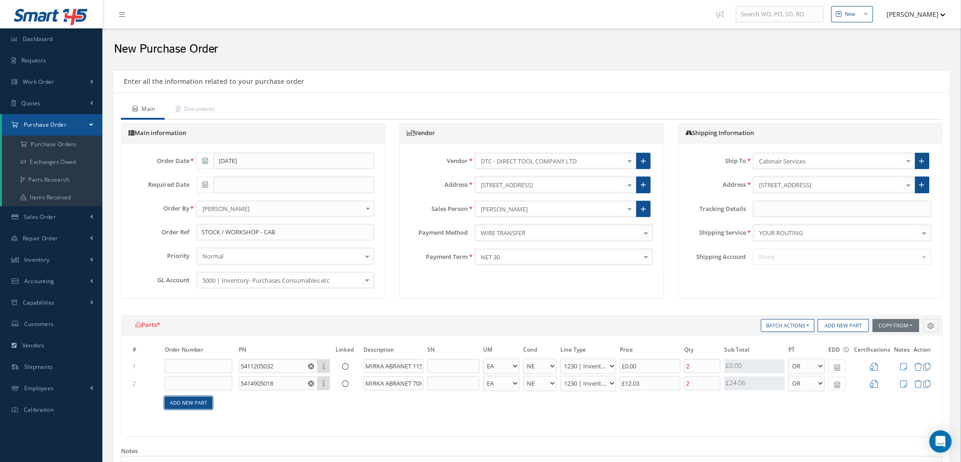
select select "114"
select select "1"
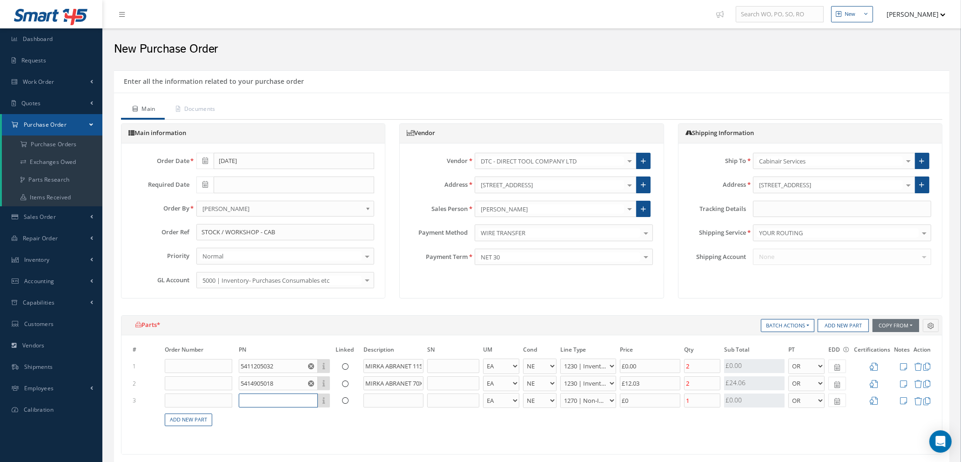
click at [264, 397] on input "text" at bounding box center [278, 400] width 79 height 14
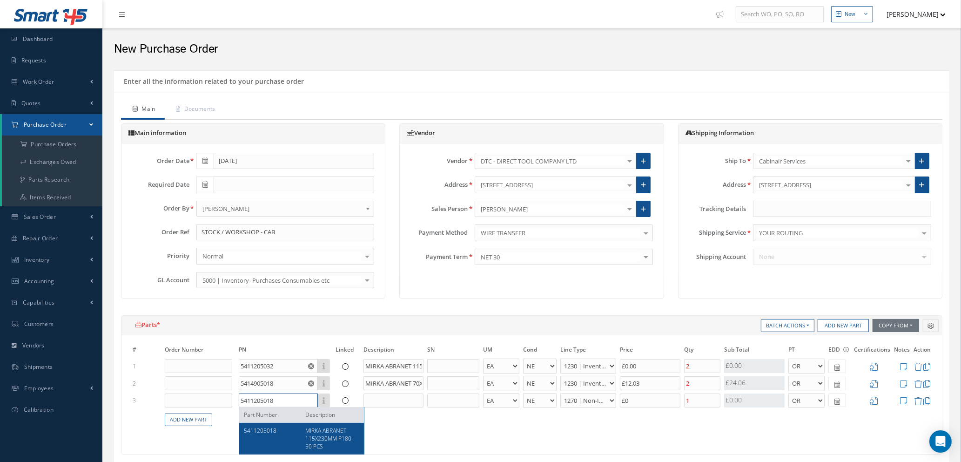
type input "5411205018"
click at [330, 434] on span "MIRKA ABRANET 115X230MM P180 50 PCS" at bounding box center [328, 438] width 46 height 24
type input "£16.79"
type input "MIRKA ABRANET 115X230MM P180 50 PCS"
select select "110"
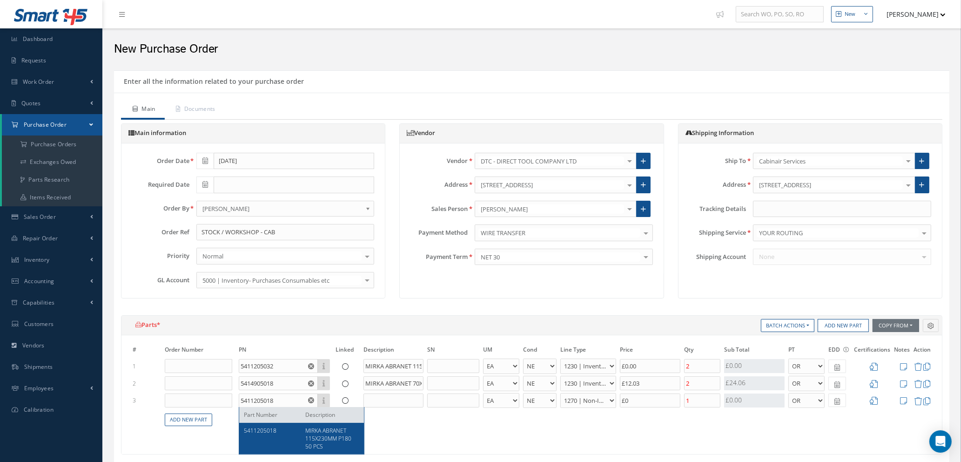
type input "£59.9"
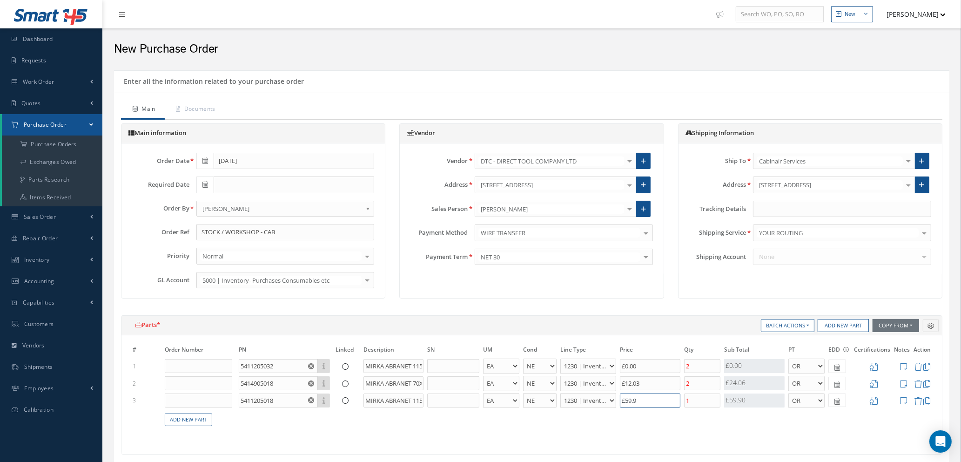
click at [656, 399] on input "£59.9" at bounding box center [650, 400] width 60 height 14
type input "£16.61"
type input "£59"
type input "£5.81"
type input "£5"
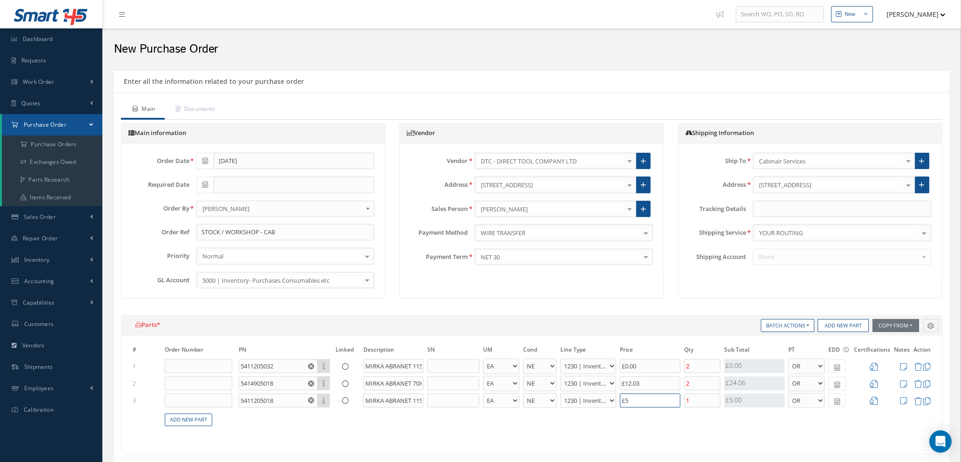
type input "£4.81"
click at [643, 400] on input "text" at bounding box center [650, 400] width 60 height 14
type input "£0.00"
click at [696, 398] on input "1" at bounding box center [702, 400] width 36 height 14
type input "2"
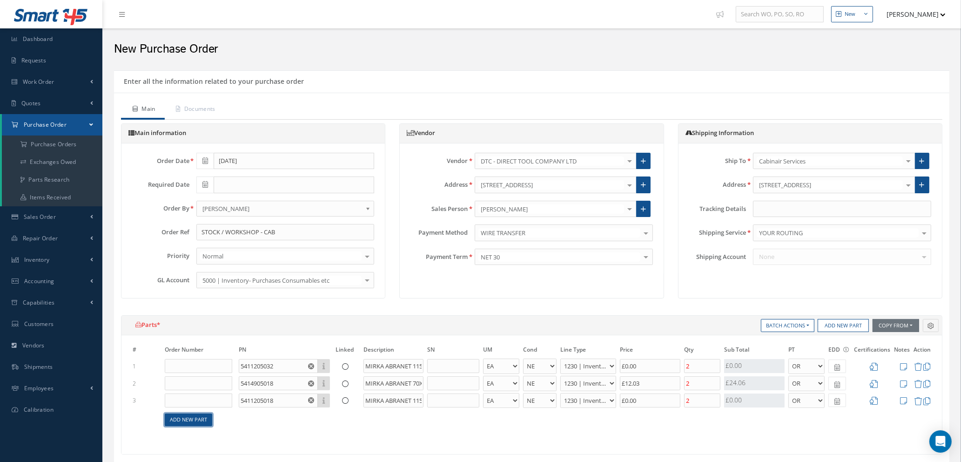
click at [184, 419] on link "Add New Part" at bounding box center [188, 419] width 47 height 13
select select "1"
select select "5"
select select "114"
select select "1"
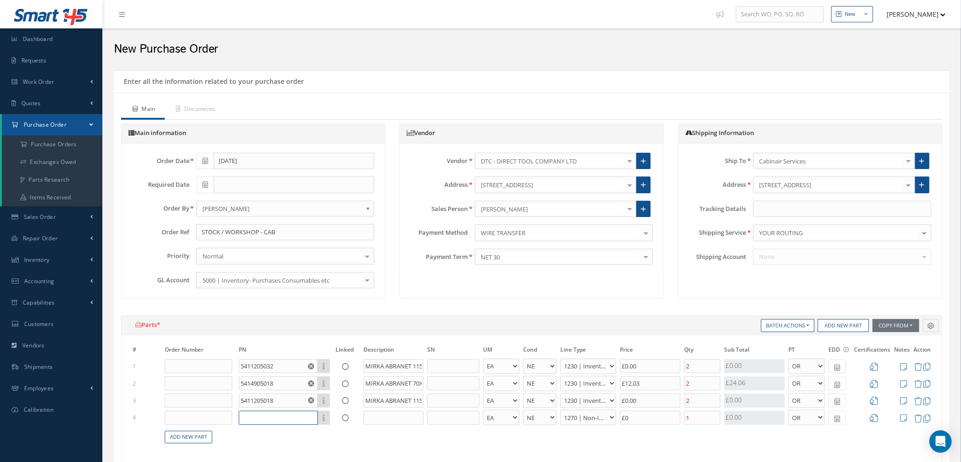
click at [269, 415] on input "text" at bounding box center [278, 417] width 79 height 14
type input "06915"
click at [309, 415] on input "06915" at bounding box center [278, 417] width 79 height 14
click at [276, 417] on input "06915" at bounding box center [278, 417] width 79 height 14
drag, startPoint x: 277, startPoint y: 417, endPoint x: 183, endPoint y: 419, distance: 93.5
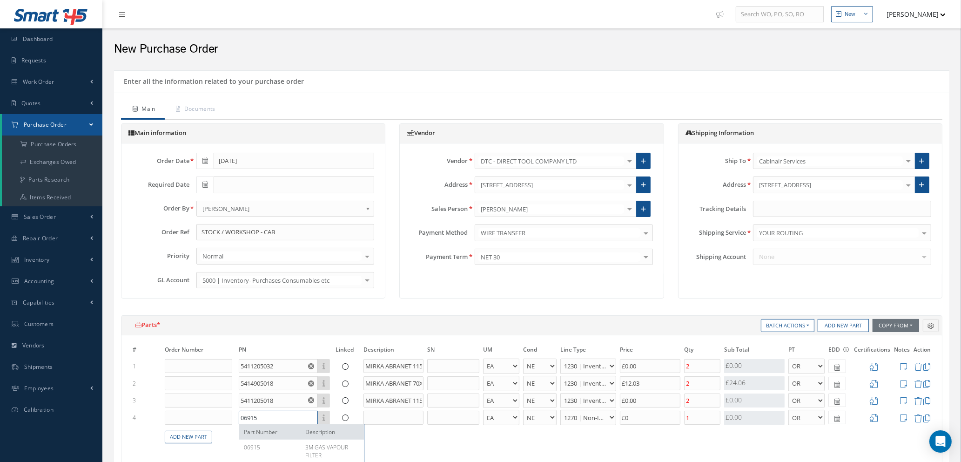
click at [183, 419] on tr "4 06915 Part Number Description 06915 3M GAS VAPOUR FILTER - BAG BX CA RL EA FT…" at bounding box center [532, 417] width 802 height 17
type input "zt1382412"
click at [316, 449] on span "FILTER RETAINER 501" at bounding box center [325, 455] width 41 height 24
type input "£5.64"
type input "ZT1382412X"
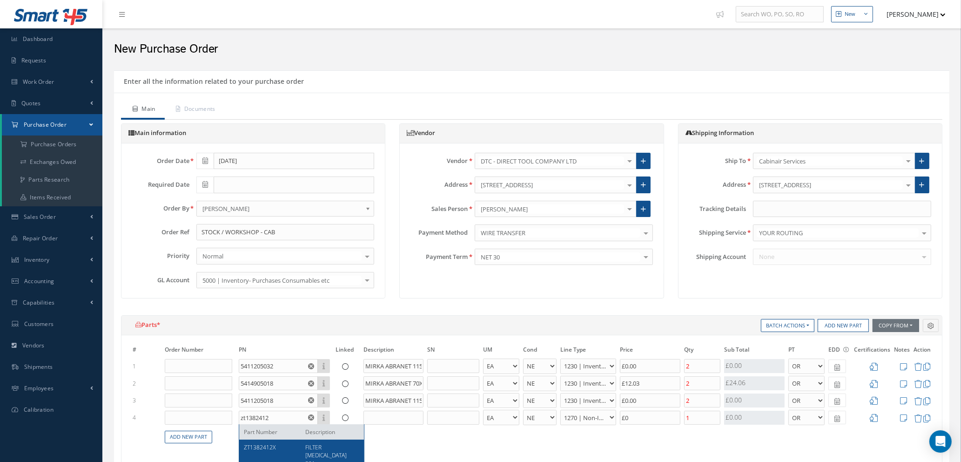
type input "FILTER RETAINER 501"
select select "110"
type input "£4.16"
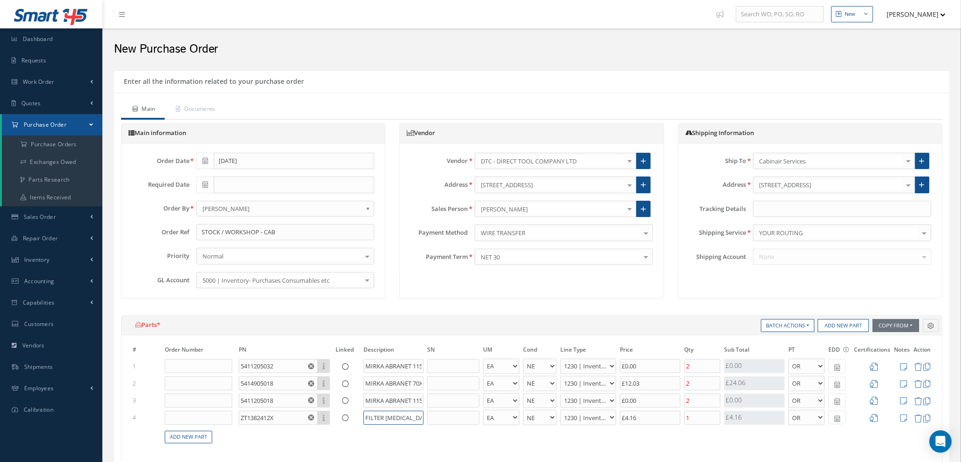
click at [365, 415] on input "FILTER RETAINER 501" at bounding box center [393, 417] width 60 height 14
drag, startPoint x: 652, startPoint y: 417, endPoint x: 598, endPoint y: 422, distance: 54.6
click at [598, 421] on tr "4 ZT1382412X Part Number Description 3M FILTER RETAINER 501 - BAG BX CA RL EA F…" at bounding box center [532, 417] width 802 height 17
drag, startPoint x: 374, startPoint y: 417, endPoint x: 440, endPoint y: 420, distance: 65.7
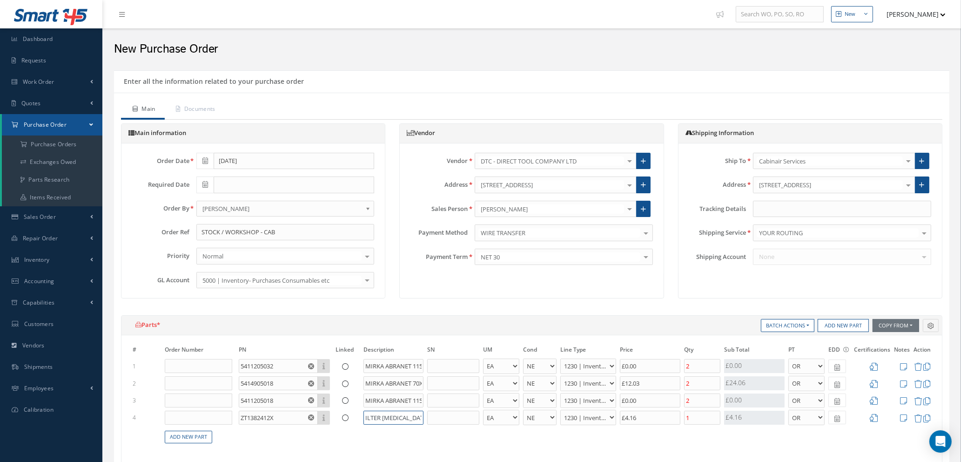
click at [440, 420] on tr "4 ZT1382412X Part Number Description 3M FILTER RETAINER 501 - BAG BX CA RL EA F…" at bounding box center [532, 417] width 802 height 17
click at [411, 415] on input "3M FILTER RETAINER 501" at bounding box center [393, 417] width 60 height 14
type input "3M FILTER [MEDICAL_DATA] 3M501"
drag, startPoint x: 650, startPoint y: 417, endPoint x: 586, endPoint y: 416, distance: 63.7
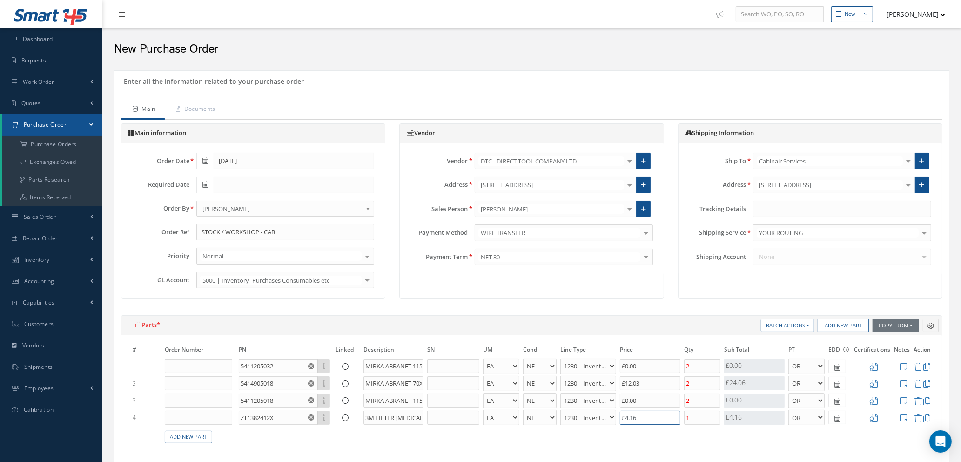
click at [588, 417] on tr "4 ZT1382412X Part Number Description 3M FILTER RETAINER 3M501 - BAG BX CA RL EA…" at bounding box center [532, 417] width 802 height 17
type input "£5.41"
type input "£3."
type input "£5.47"
type input "£3.3"
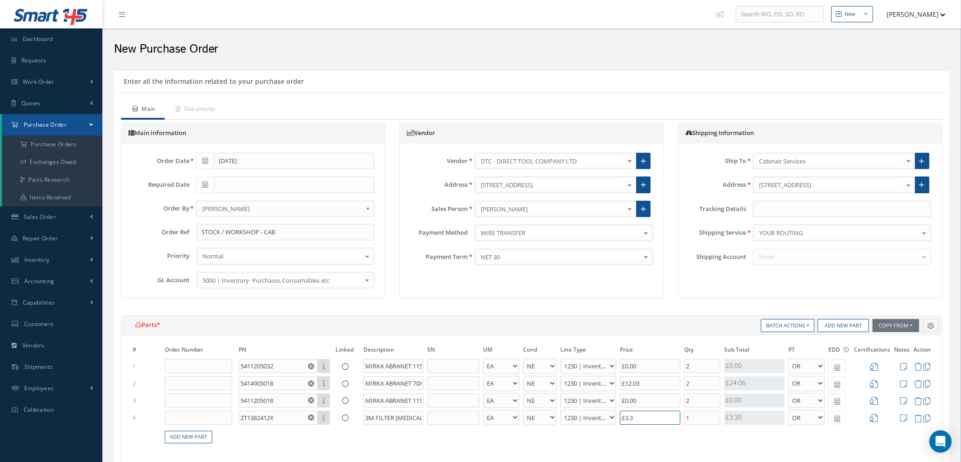
type input "£5.49"
type input "£3.37"
click at [700, 417] on input "1" at bounding box center [702, 417] width 36 height 14
type input "£4.81"
type input "£6.16"
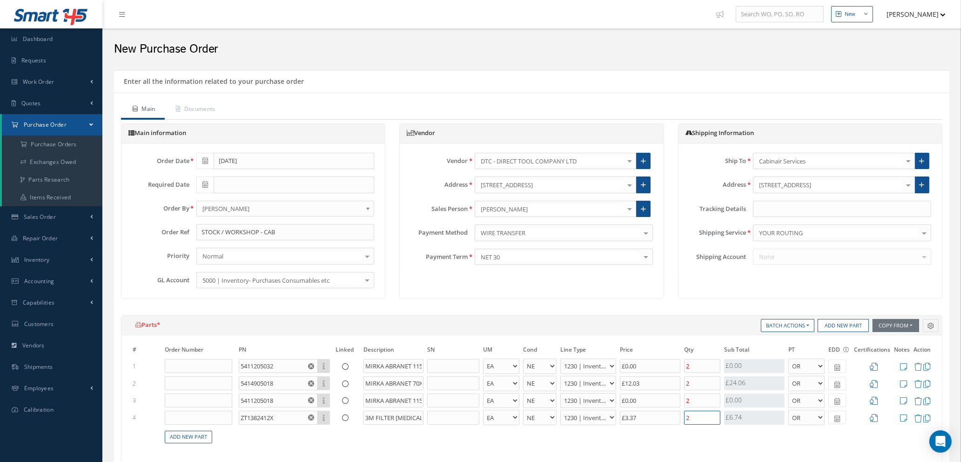
scroll to position [279, 0]
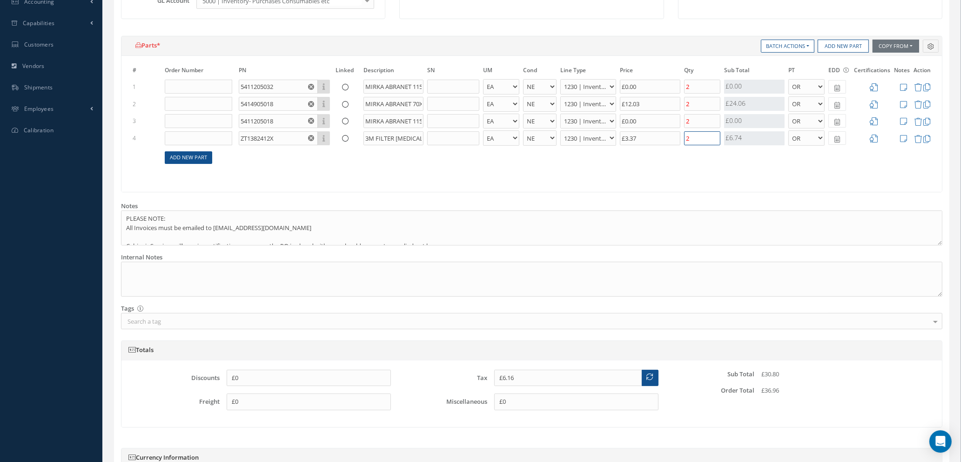
type input "2"
click at [183, 157] on link "Add New Part" at bounding box center [188, 157] width 47 height 13
select select "1"
select select "5"
select select "114"
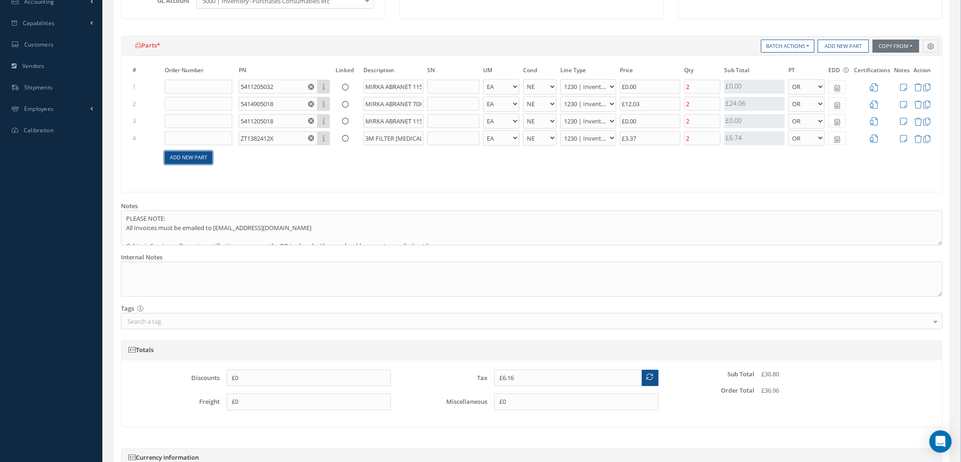
select select "1"
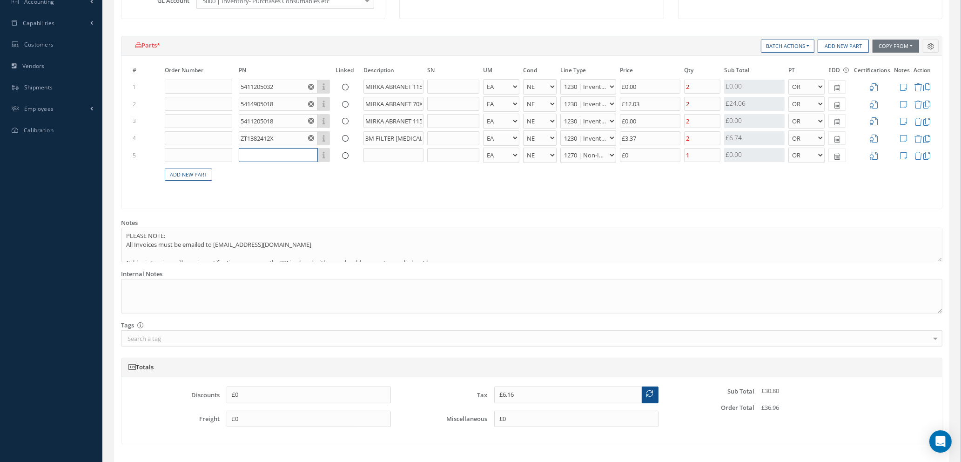
click at [250, 155] on input "text" at bounding box center [278, 155] width 79 height 14
click at [255, 155] on input "text" at bounding box center [278, 155] width 79 height 14
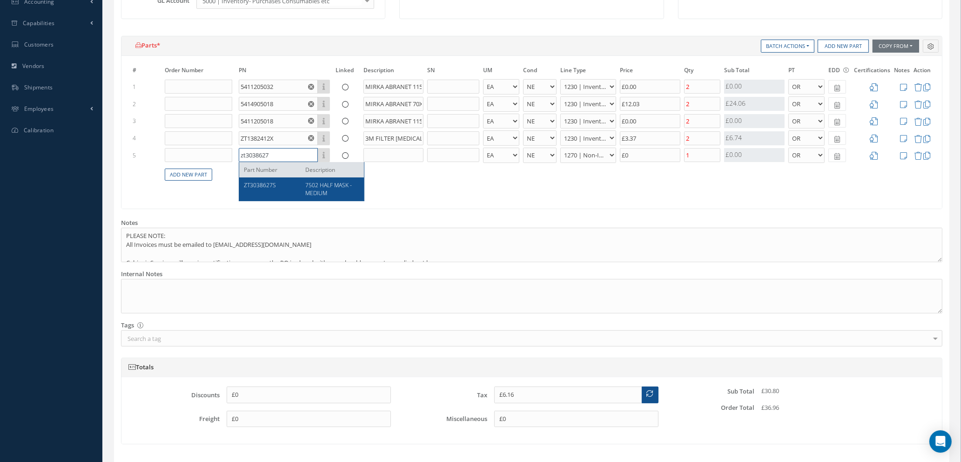
type input "zt3038627"
click at [281, 187] on div "ZT3038627S" at bounding box center [271, 189] width 54 height 16
type input "£21.16"
type input "ZT3038627S"
type input "7502 HALF MASK - MEDIUM"
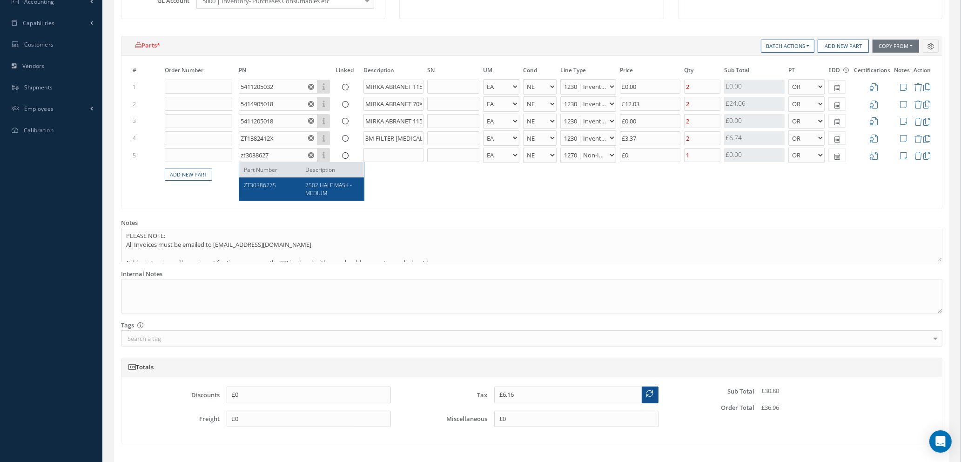
select select "110"
type input "£74.99"
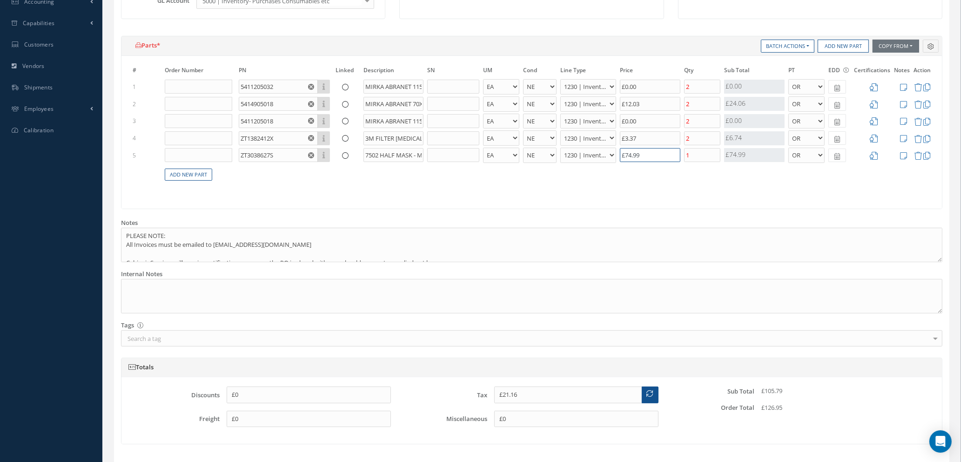
drag, startPoint x: 648, startPoint y: 156, endPoint x: 586, endPoint y: 155, distance: 61.9
click at [589, 155] on tr "5 ZT3038627S Part Number Description 7502 HALF MASK - MEDIUM - BAG BX CA RL EA …" at bounding box center [532, 155] width 802 height 17
type input "£6.56"
type input "£2"
type input "£11.76"
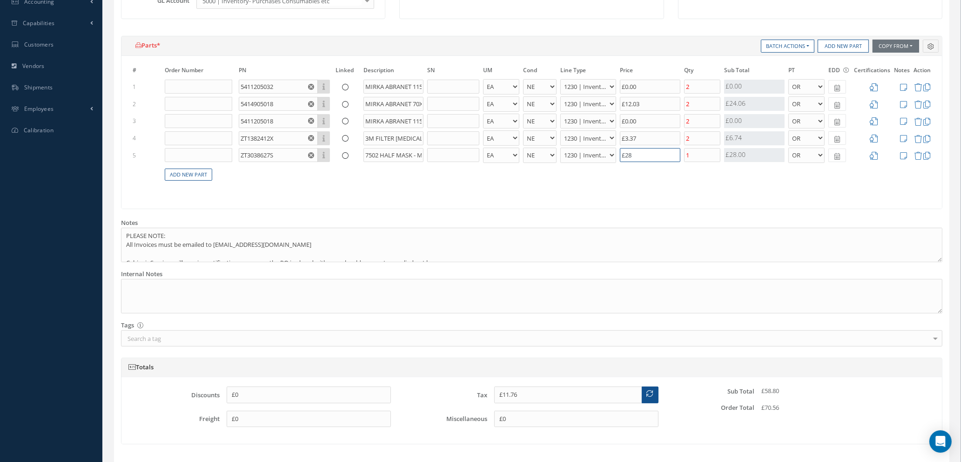
type input "£28."
type input "£11.84"
type input "£28.4"
type input "£11.85"
type input "£28.46"
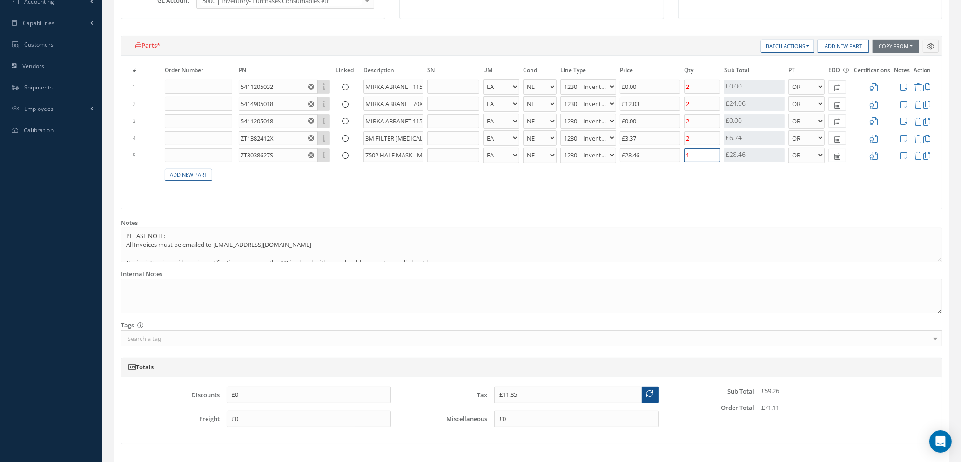
click at [701, 158] on input "1" at bounding box center [702, 155] width 36 height 14
type input "£6.16"
type input "£17.54"
type input "2"
click at [902, 156] on icon at bounding box center [903, 156] width 7 height 8
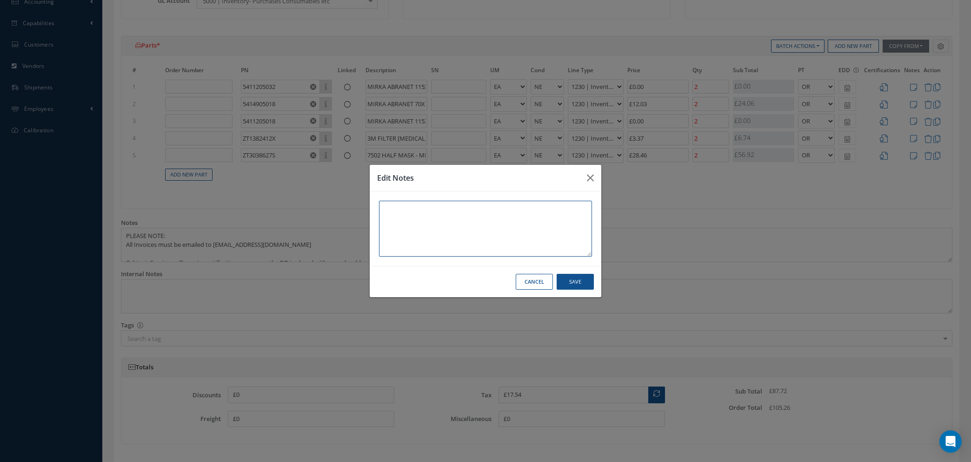
click at [388, 209] on textarea at bounding box center [485, 229] width 213 height 56
drag, startPoint x: 381, startPoint y: 206, endPoint x: 395, endPoint y: 217, distance: 18.9
click at [381, 205] on textarea "3M7502" at bounding box center [485, 229] width 213 height 56
type textarea "DTC PN: 3M7502"
click at [594, 281] on div "Cancel Save" at bounding box center [486, 282] width 232 height 32
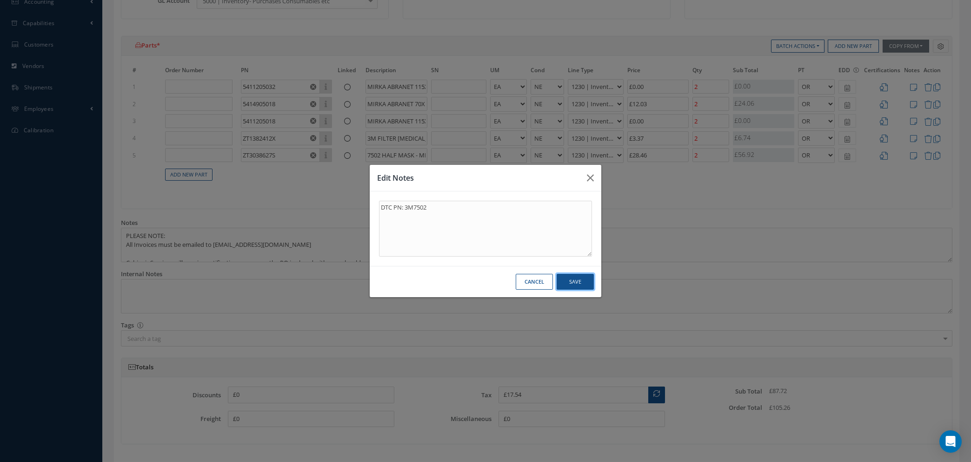
click at [573, 287] on button "Save" at bounding box center [575, 282] width 37 height 16
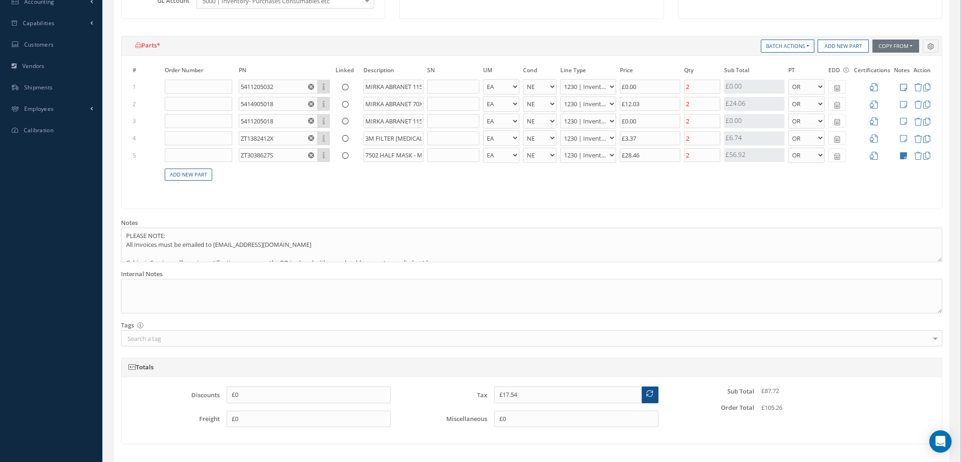
click at [904, 84] on icon at bounding box center [903, 87] width 7 height 8
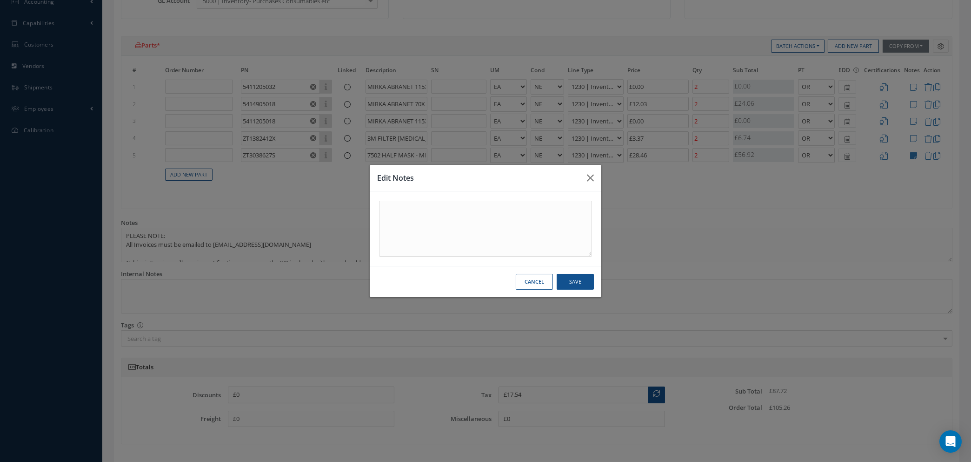
drag, startPoint x: 526, startPoint y: 281, endPoint x: 534, endPoint y: 286, distance: 9.2
click at [526, 281] on button "Cancel" at bounding box center [534, 282] width 37 height 16
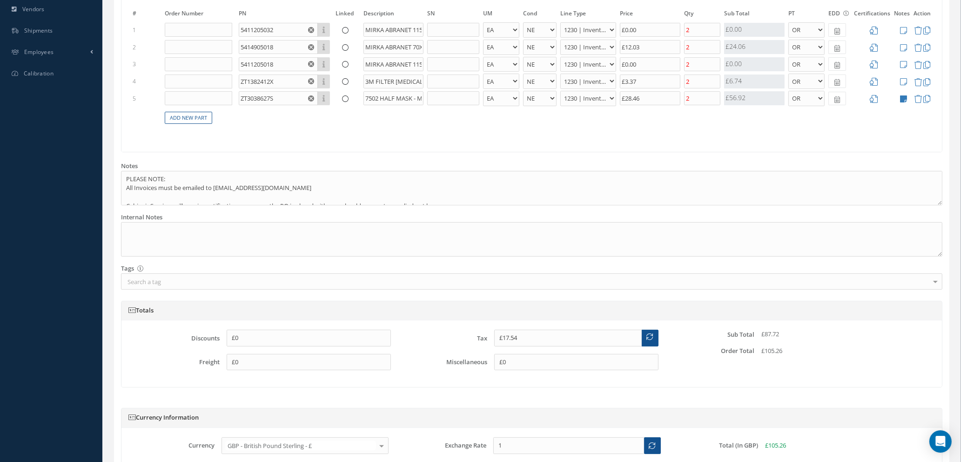
scroll to position [426, 0]
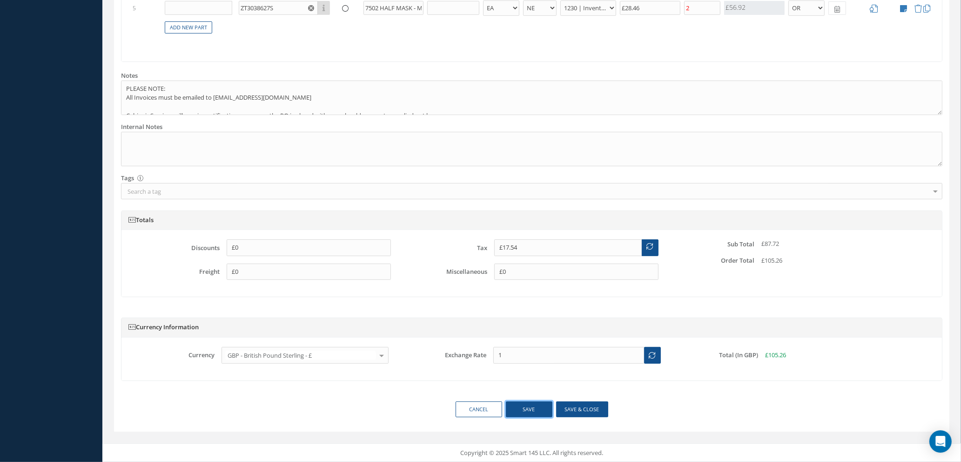
click at [531, 410] on button "Save" at bounding box center [529, 409] width 47 height 16
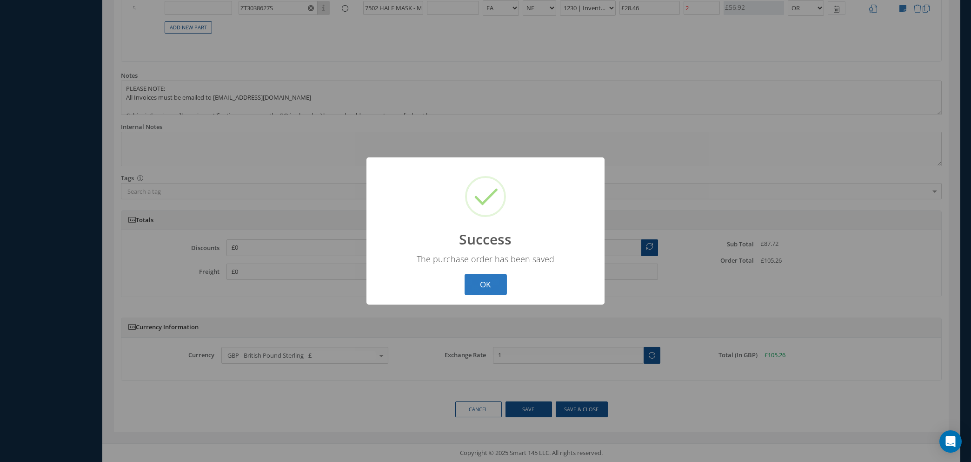
click at [486, 281] on button "OK" at bounding box center [486, 285] width 42 height 22
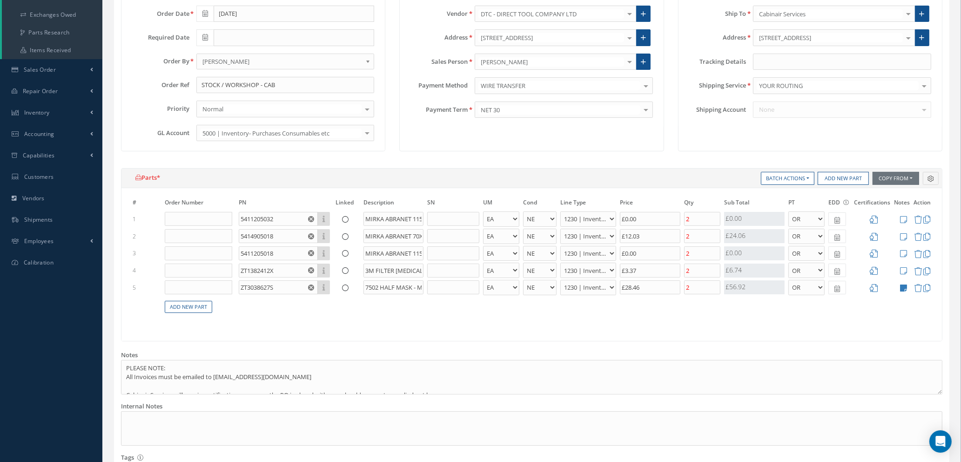
scroll to position [78, 0]
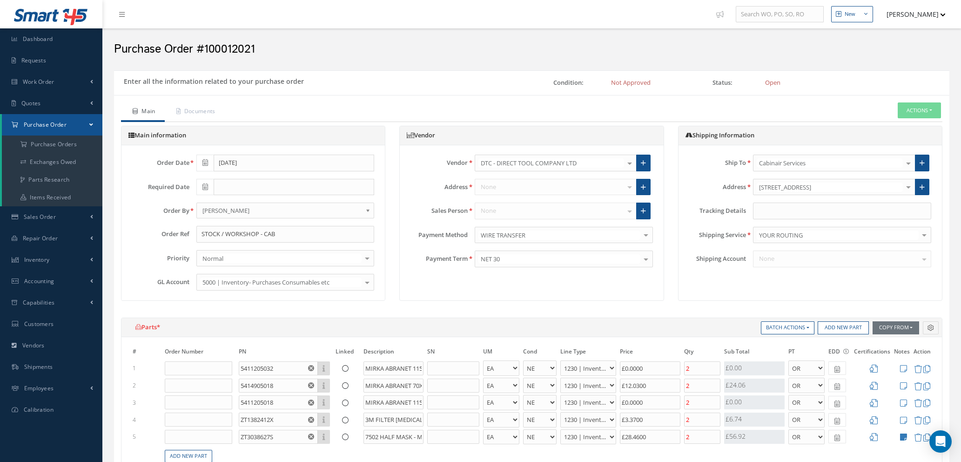
select select "1"
select select "5"
select select "110"
select select "1"
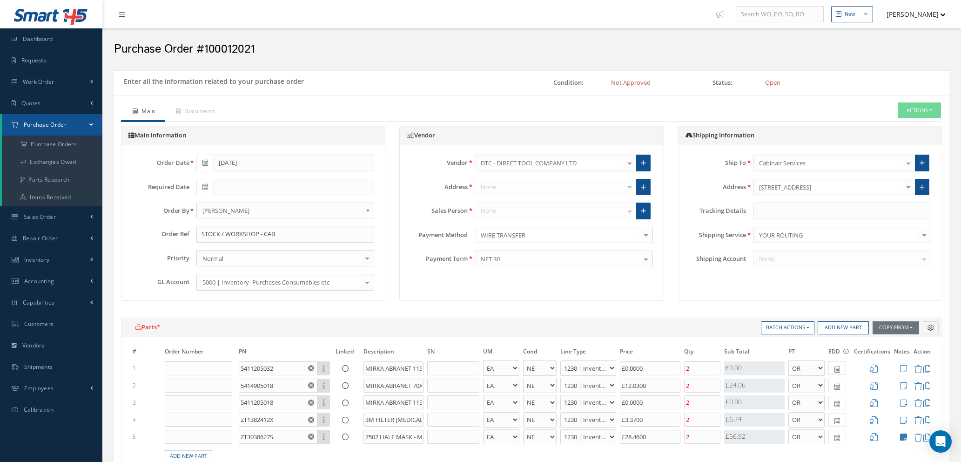
select select "5"
select select "110"
select select "1"
select select "5"
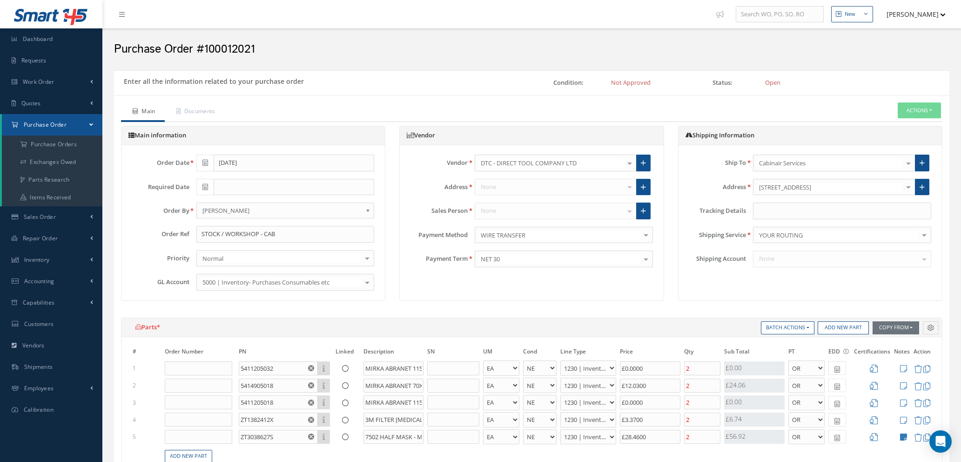
select select "110"
select select "1"
select select "5"
select select "110"
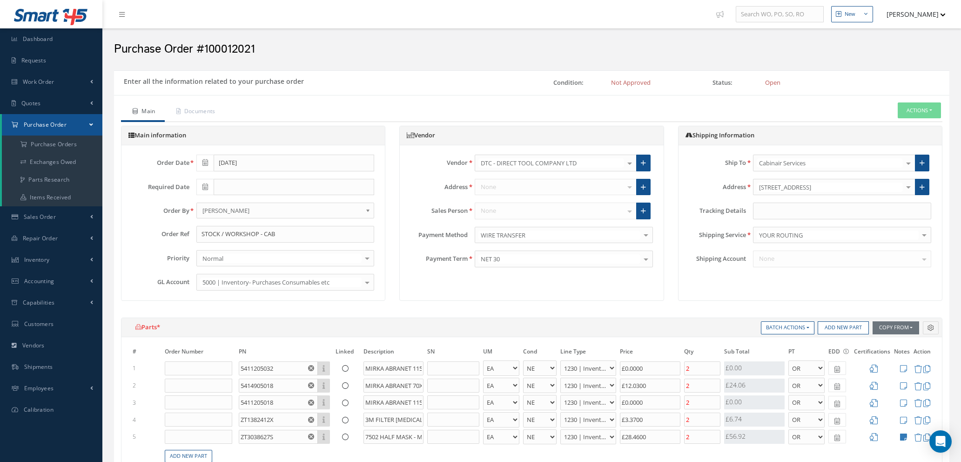
select select "1"
select select "5"
select select "110"
select select "1"
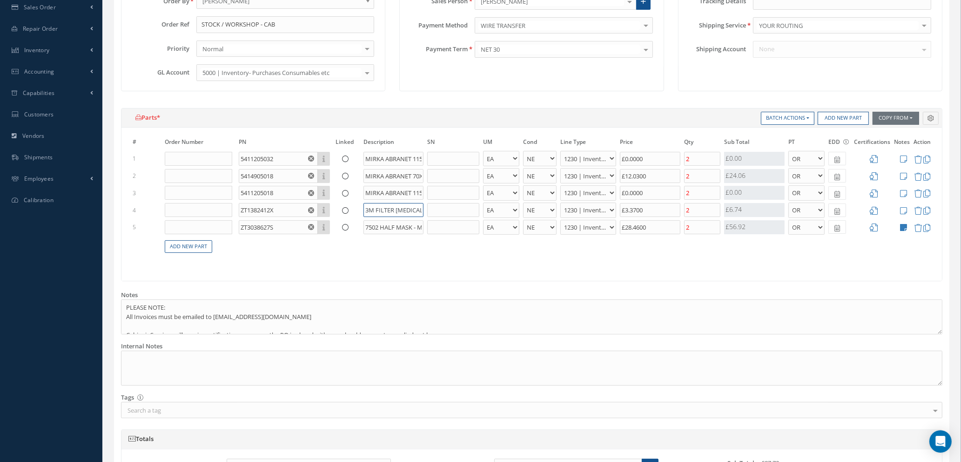
scroll to position [0, 22]
drag, startPoint x: 371, startPoint y: 209, endPoint x: 441, endPoint y: 210, distance: 69.8
click at [441, 210] on tr "4 ZT1382412X Part Number Description 3M FILTER RETAINER 3M501 - BAG BX CA RL EA…" at bounding box center [532, 209] width 802 height 17
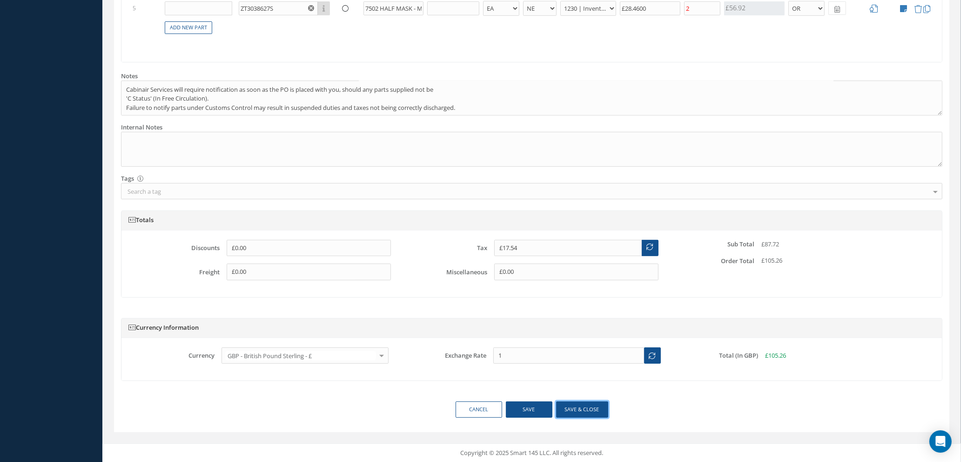
scroll to position [0, 0]
click at [578, 410] on button "Save & close" at bounding box center [582, 409] width 52 height 16
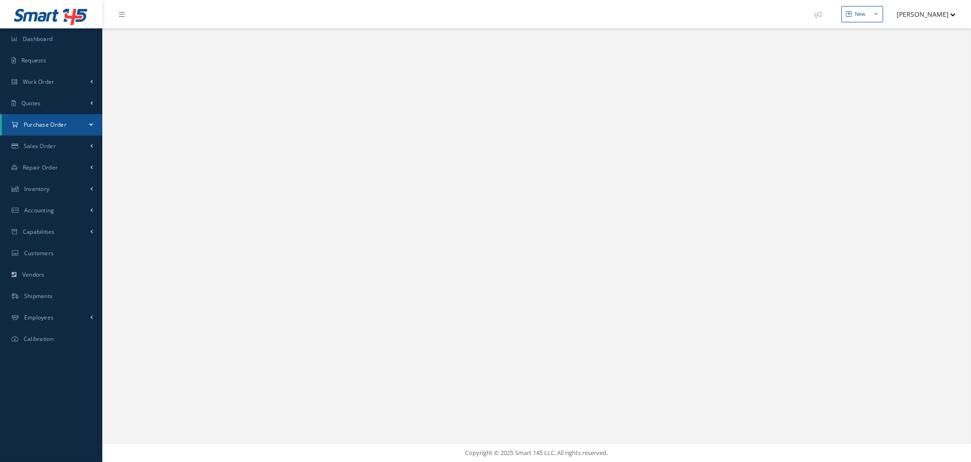
select select "25"
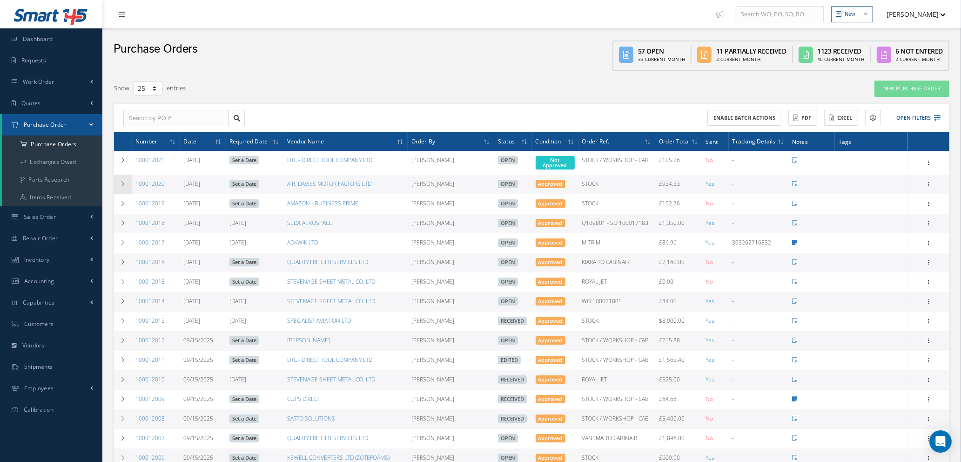
click at [122, 182] on icon at bounding box center [123, 184] width 7 height 6
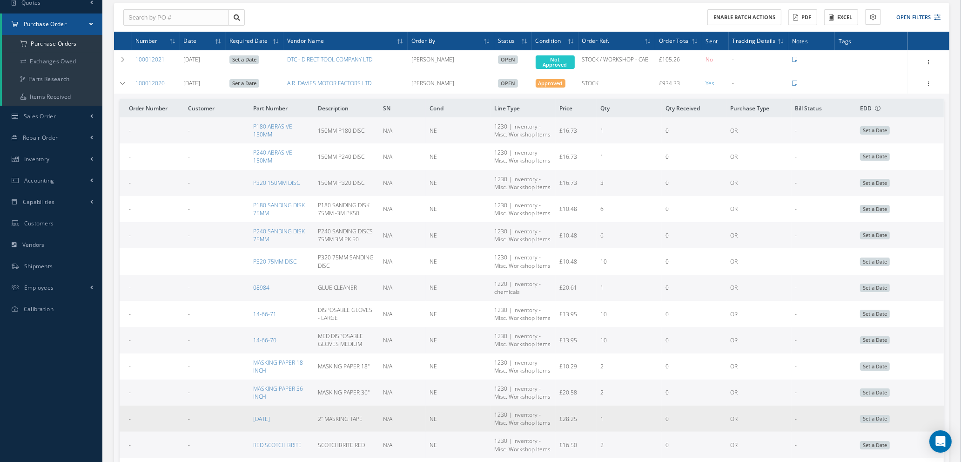
scroll to position [70, 0]
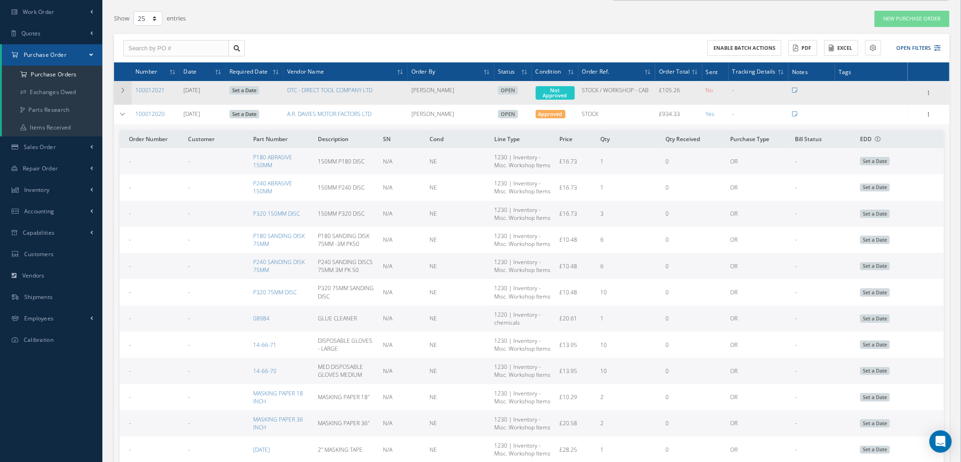
click at [124, 87] on icon at bounding box center [123, 90] width 7 height 6
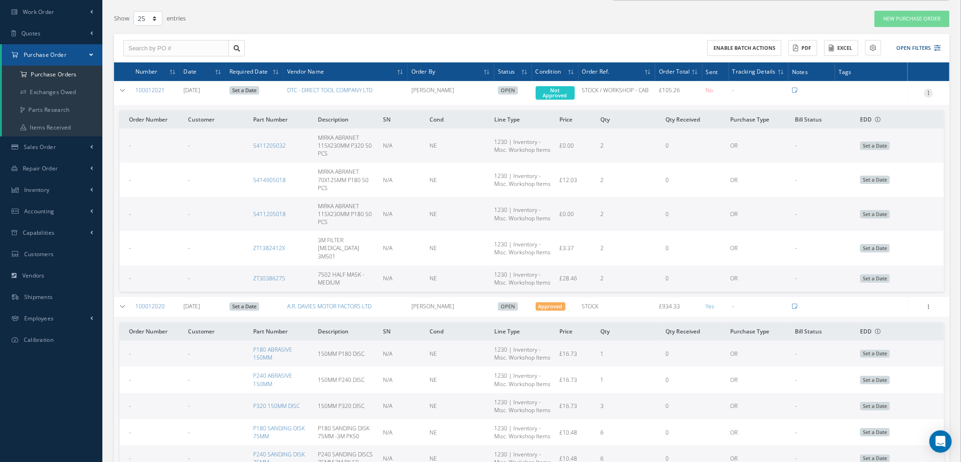
click at [931, 91] on icon at bounding box center [928, 91] width 9 height 7
click at [879, 125] on link "Edit" at bounding box center [886, 123] width 74 height 12
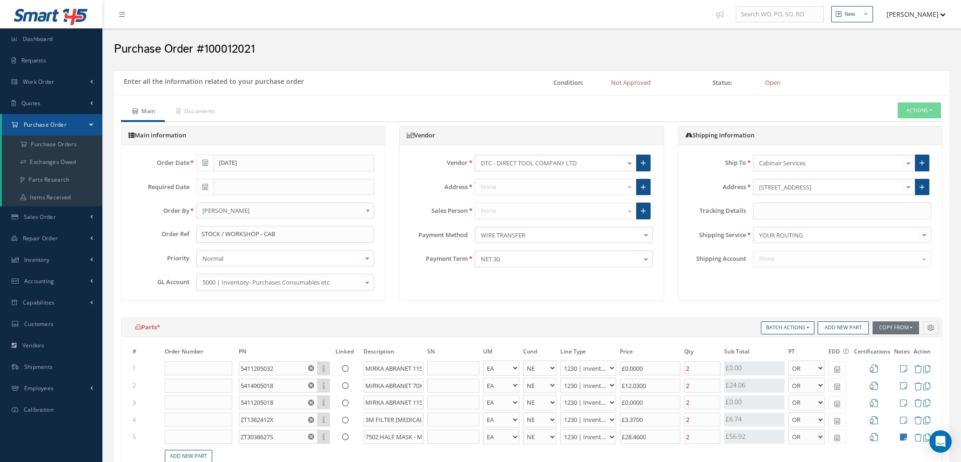
select select "1"
select select "5"
select select "110"
select select "1"
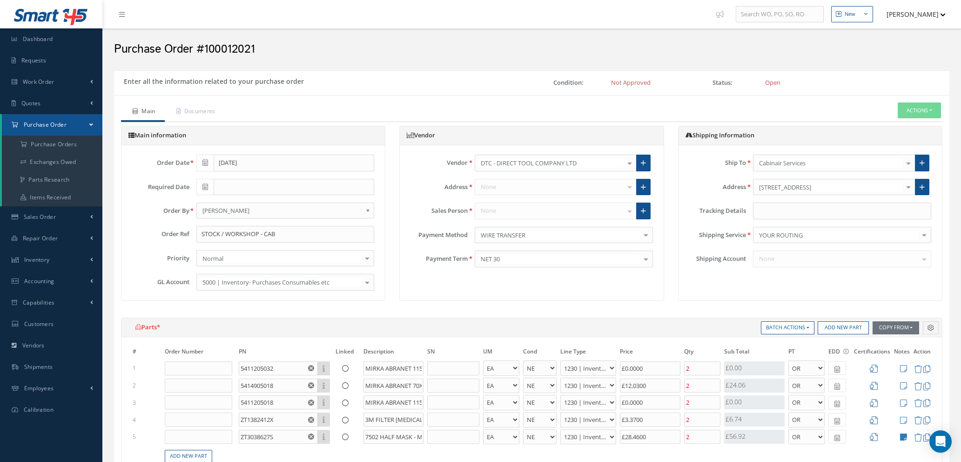
select select "5"
select select "110"
select select "1"
select select "5"
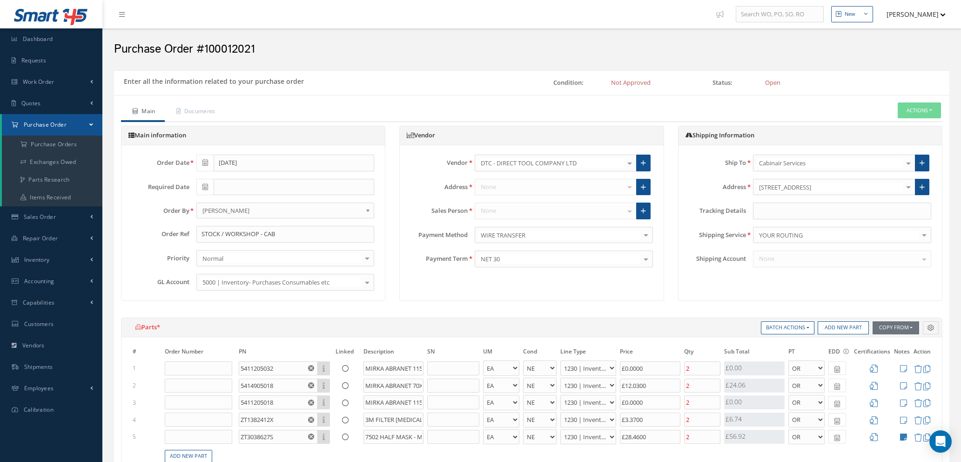
select select "110"
select select "1"
select select "5"
select select "110"
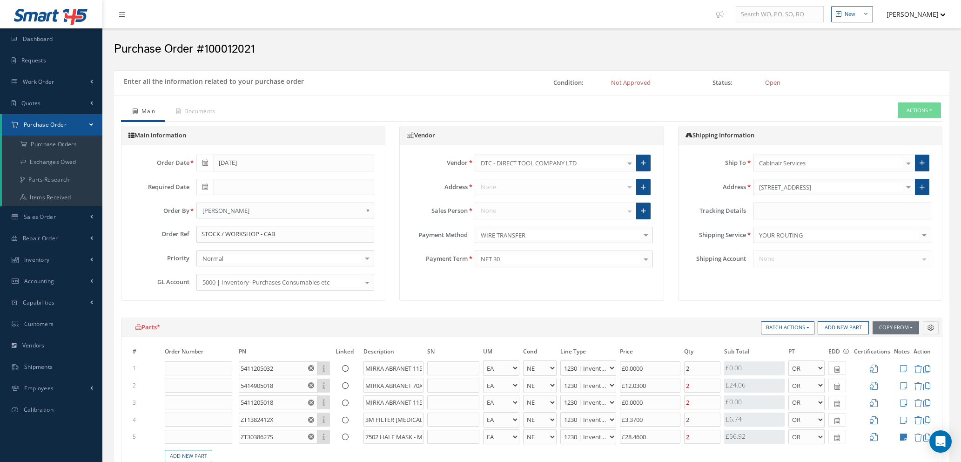
select select "1"
select select "5"
select select "110"
select select "1"
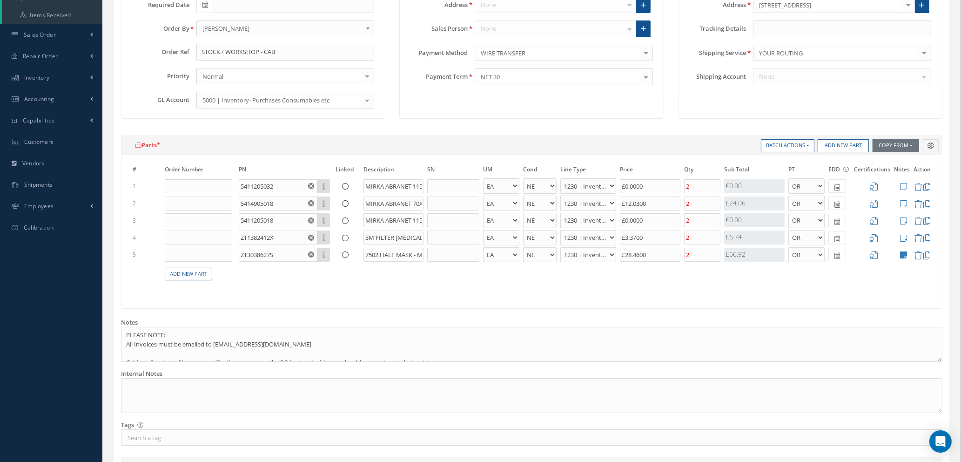
scroll to position [349, 0]
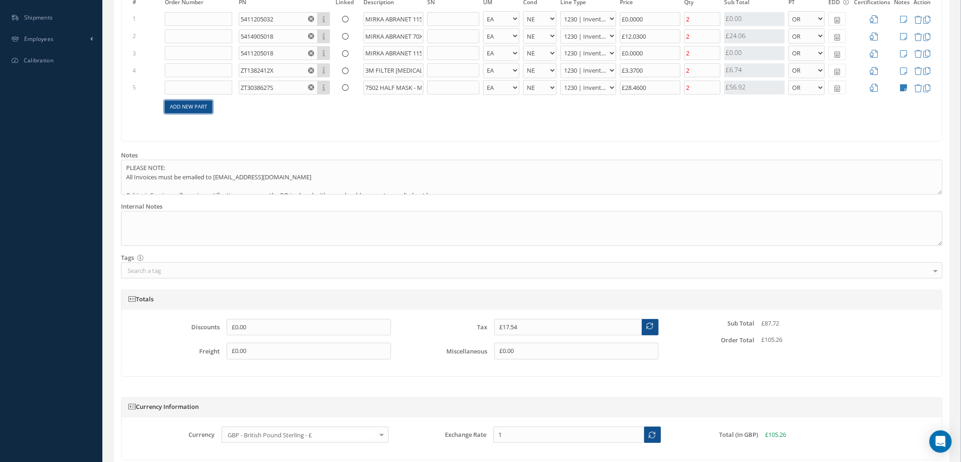
click at [199, 106] on link "Add New Part" at bounding box center [188, 106] width 47 height 13
select select "1"
select select "5"
select select "114"
select select "1"
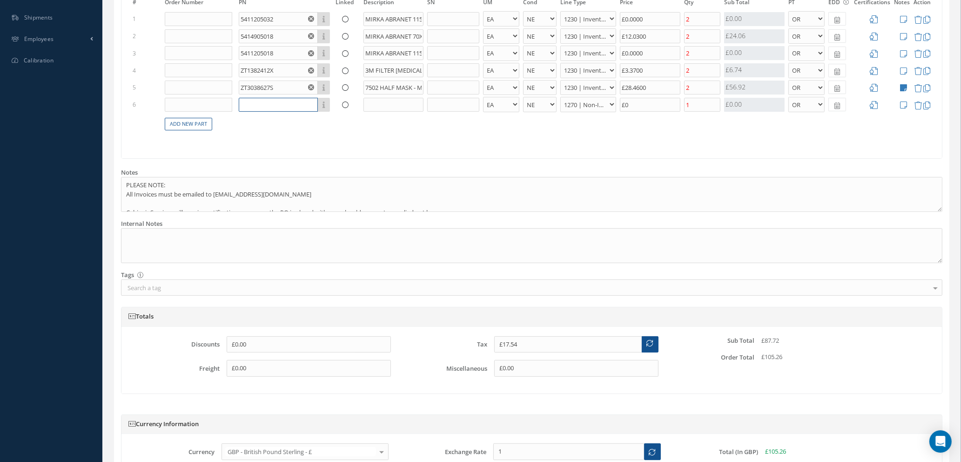
click at [252, 104] on input "text" at bounding box center [278, 105] width 79 height 14
click at [242, 104] on input "6405" at bounding box center [278, 105] width 79 height 14
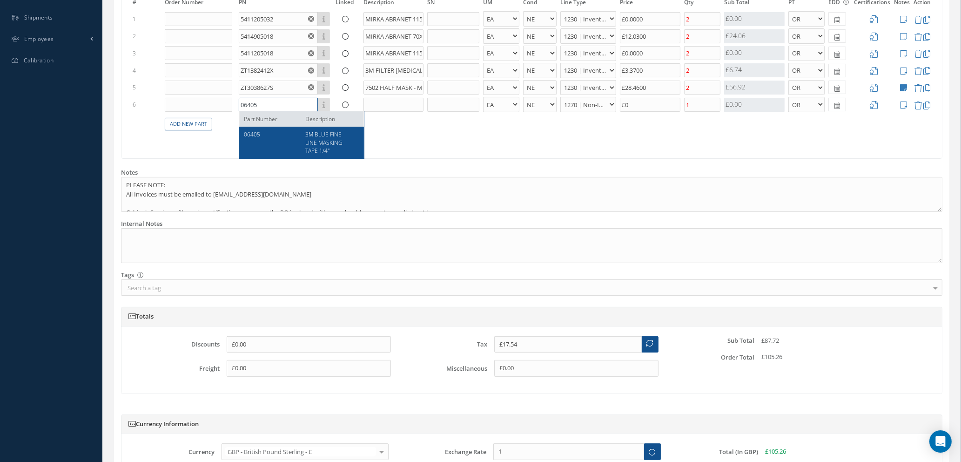
type input "06405"
click at [327, 142] on span "3M BLUE FINE LINE MASKING TAPE 1/4"" at bounding box center [323, 142] width 37 height 24
type input "£19.27"
type input "3M BLUE FINE LINE MASKING TAPE 1/4""
select select "110"
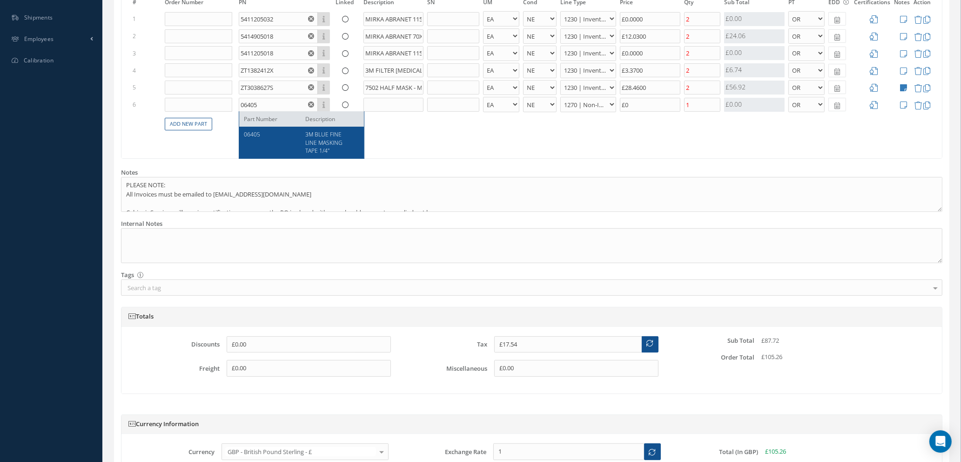
type input "£8.62"
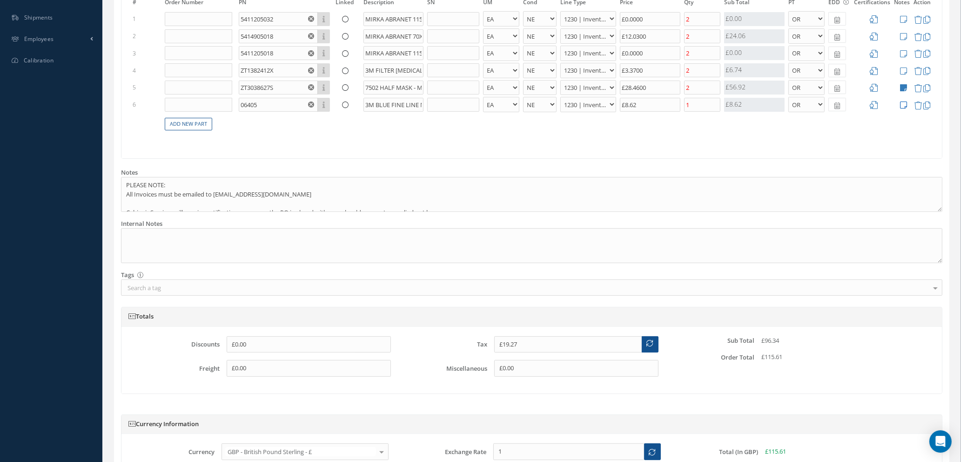
click at [903, 103] on icon at bounding box center [903, 105] width 7 height 8
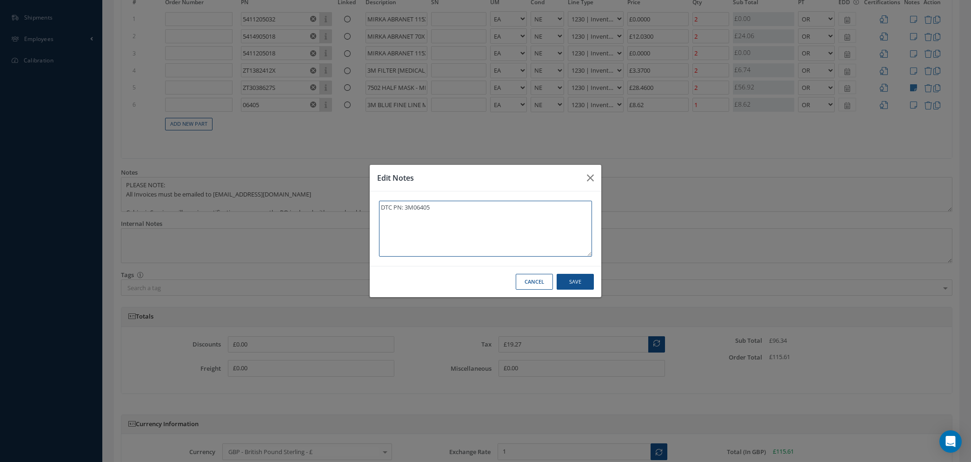
type textarea "DTC PN: 3M06405"
drag, startPoint x: 574, startPoint y: 278, endPoint x: 578, endPoint y: 271, distance: 8.1
click at [575, 278] on button "Save" at bounding box center [575, 282] width 37 height 16
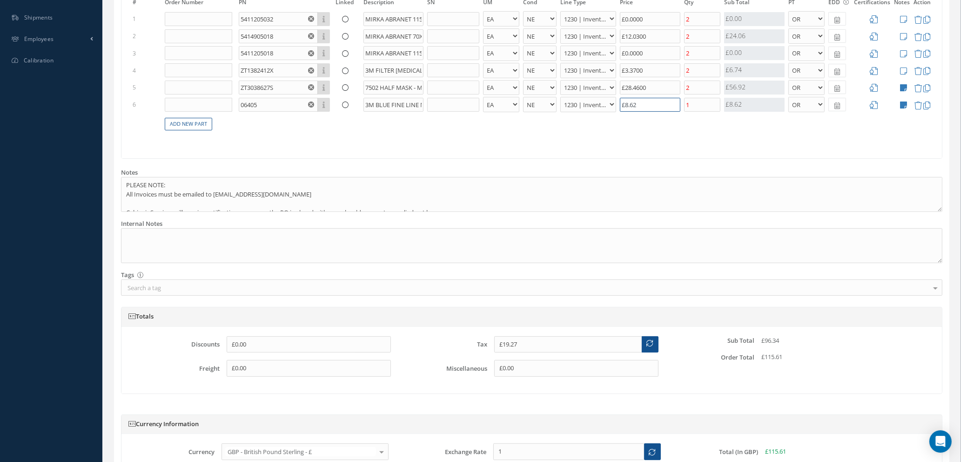
drag, startPoint x: 649, startPoint y: 105, endPoint x: 571, endPoint y: 99, distance: 78.4
click at [571, 99] on tr "6 06405 Part Number Description 3M BLUE FINE LINE MASKING TAPE 1/4" - BAG BX CA…" at bounding box center [532, 104] width 802 height 17
type input "£18.94"
type input "£7.0"
type input "£18.96"
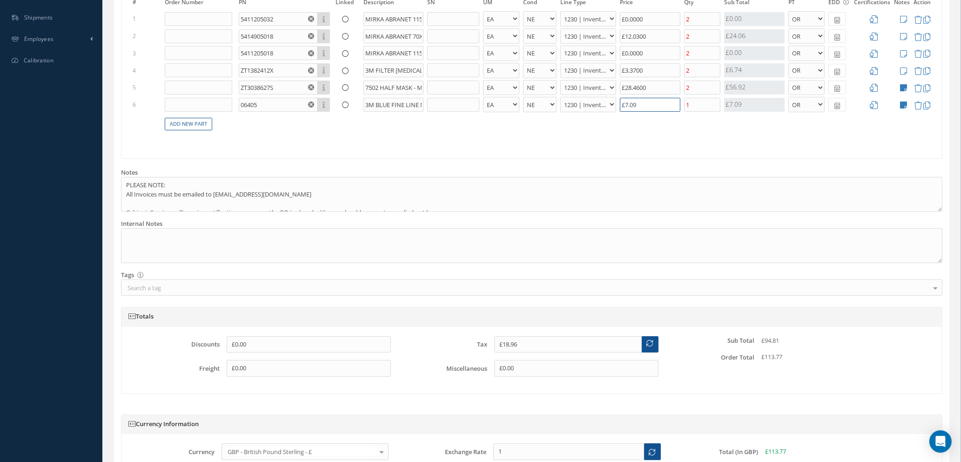
type input "£7.09"
type input "£24.63"
type input "5"
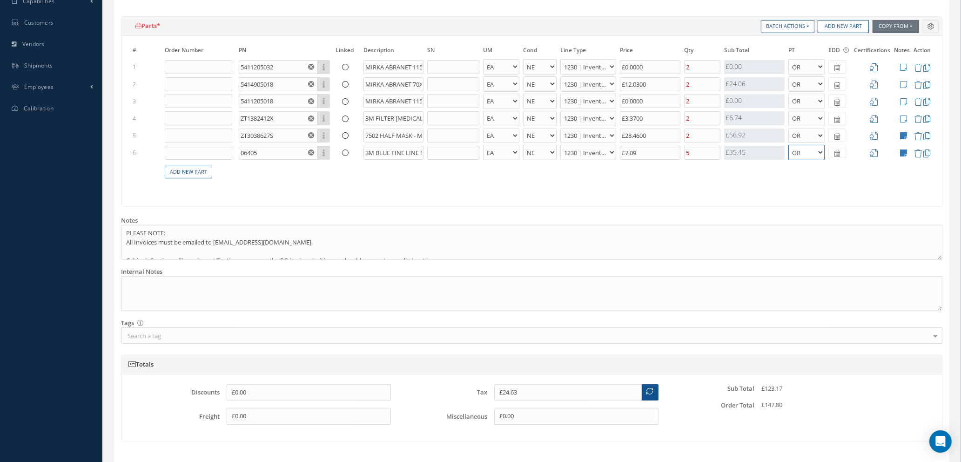
scroll to position [279, 0]
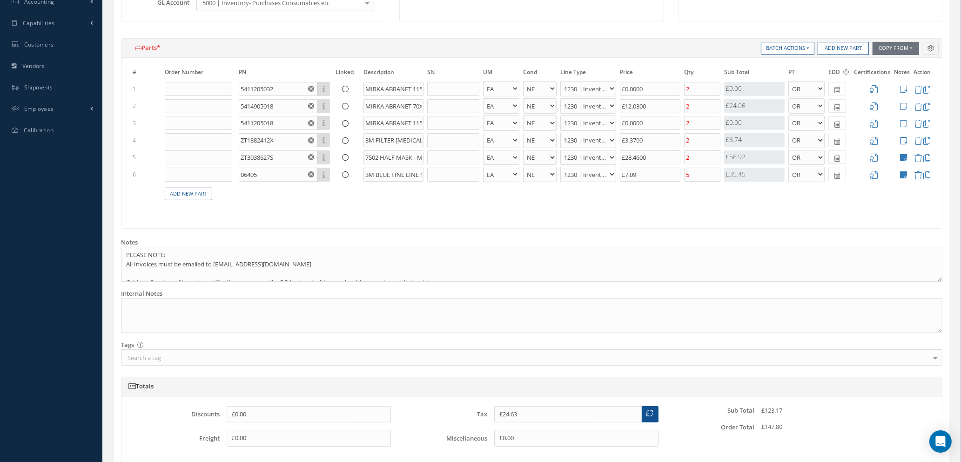
click at [904, 139] on icon at bounding box center [903, 141] width 7 height 8
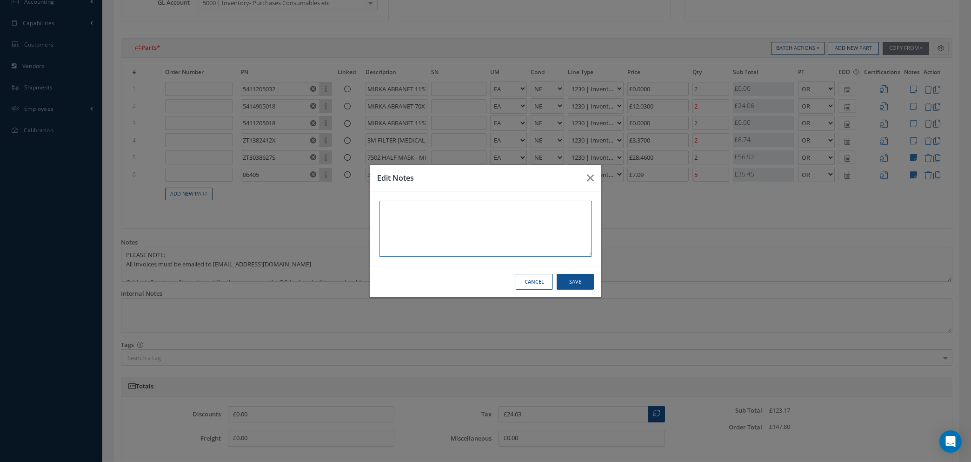
click at [404, 211] on textarea at bounding box center [485, 229] width 213 height 56
click at [579, 280] on button "Save" at bounding box center [575, 282] width 37 height 16
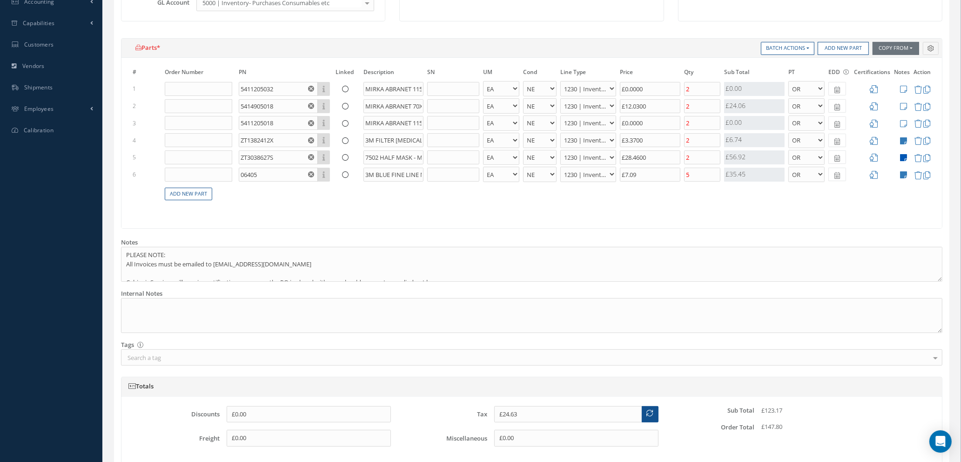
click at [904, 154] on icon at bounding box center [903, 158] width 7 height 8
type textarea "DTC PN: 3M7502"
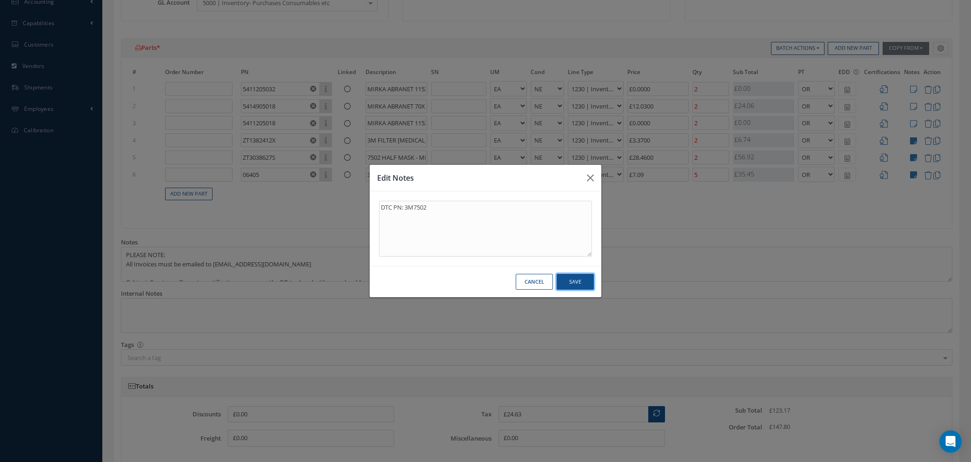
click at [570, 281] on button "Save" at bounding box center [575, 282] width 37 height 16
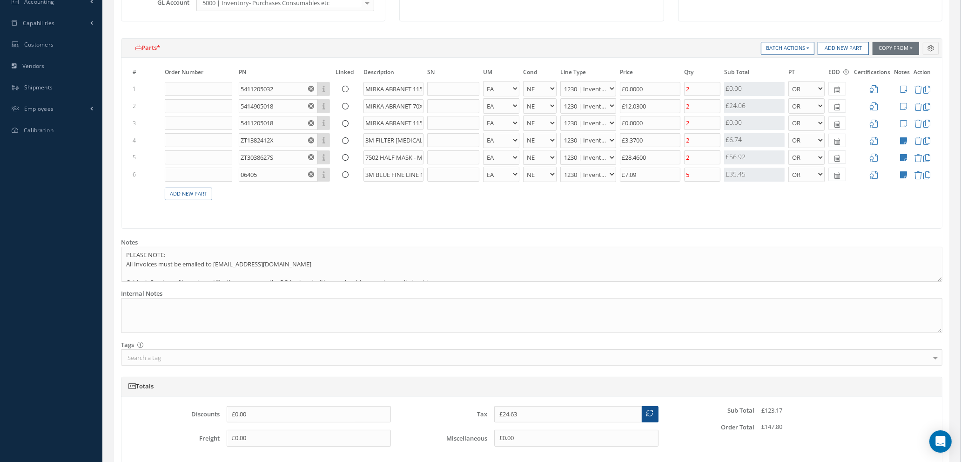
scroll to position [27, 0]
click at [872, 88] on icon at bounding box center [874, 89] width 8 height 8
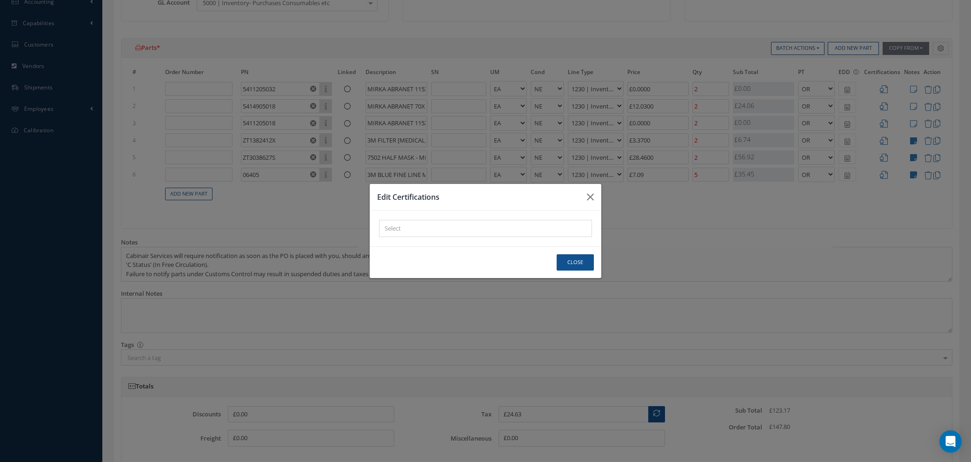
click at [404, 225] on div "× Loading..." at bounding box center [485, 228] width 213 height 17
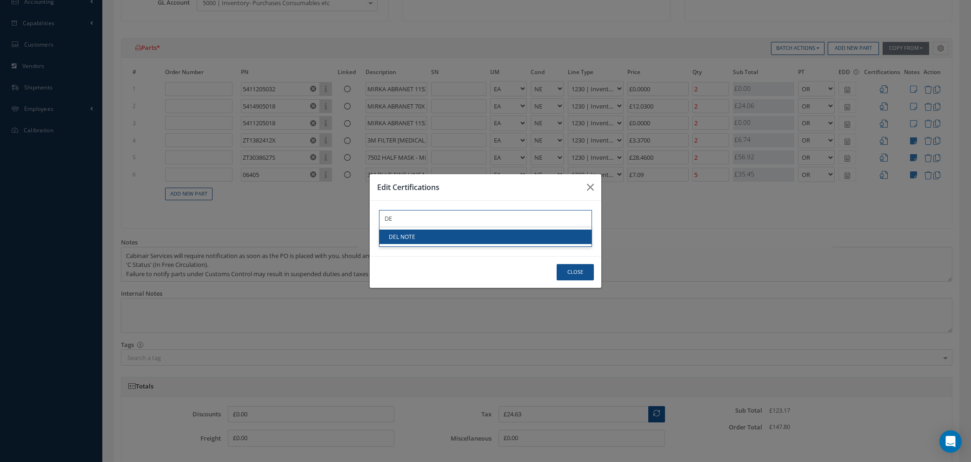
type input "DE"
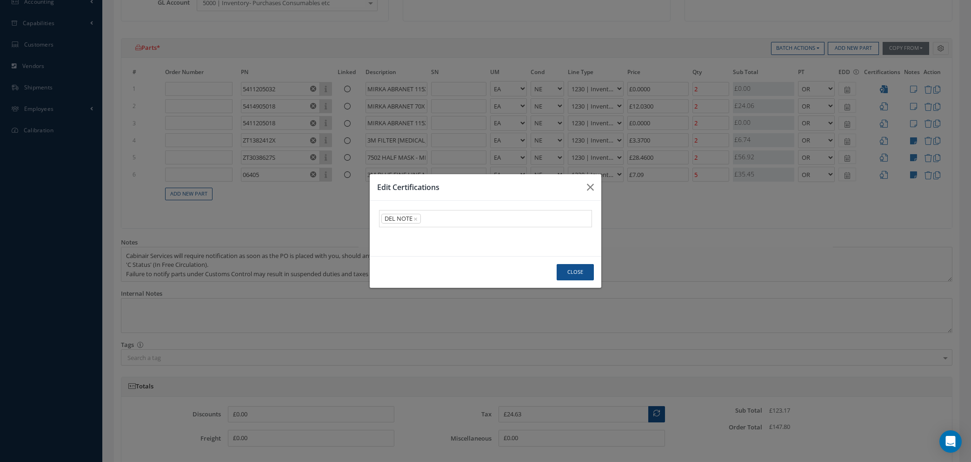
click at [430, 235] on link "DEL NOTE" at bounding box center [486, 236] width 212 height 14
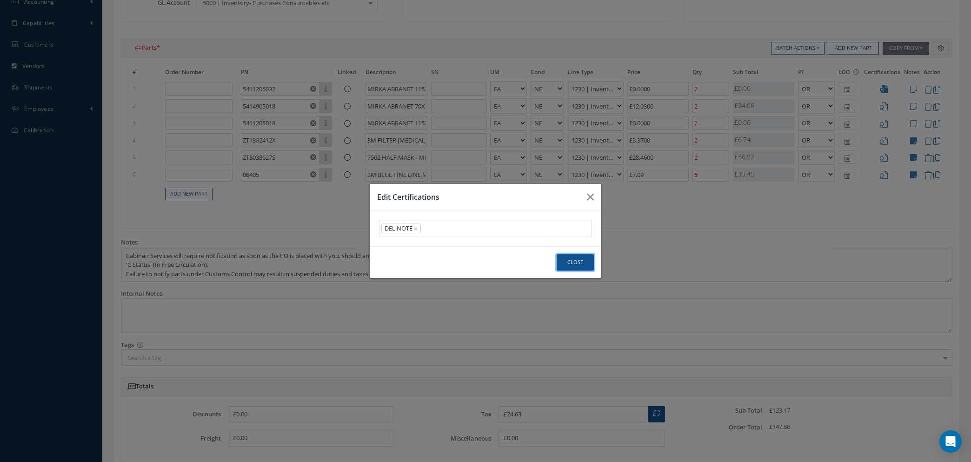
click at [583, 259] on button "Close" at bounding box center [575, 262] width 37 height 16
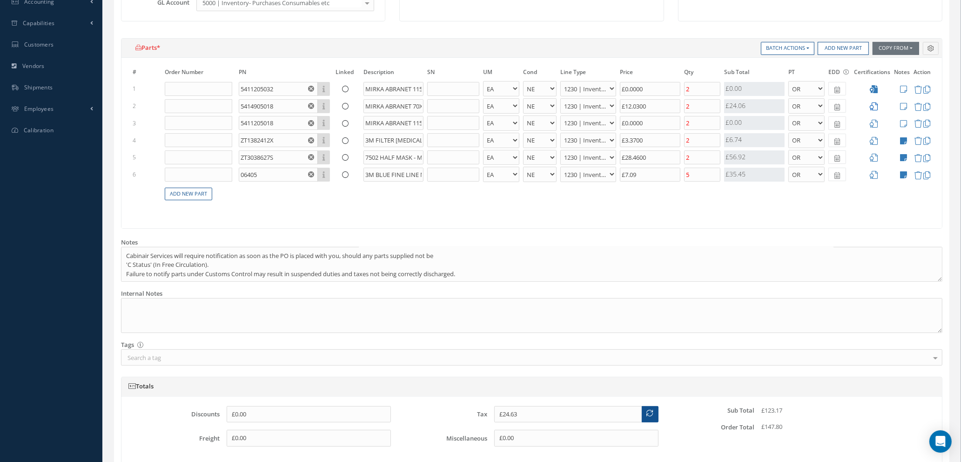
click at [874, 107] on icon at bounding box center [874, 106] width 8 height 8
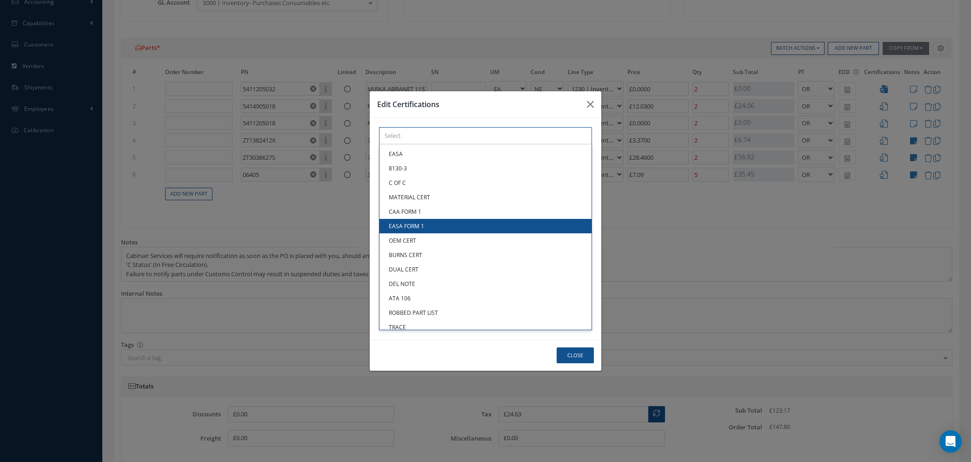
click at [461, 144] on div "× Loading... EASA 8130-3 C OF C MATERIAL CERT CAA FORM 1 EASA FORM 1 OEM CERT B…" at bounding box center [485, 135] width 213 height 17
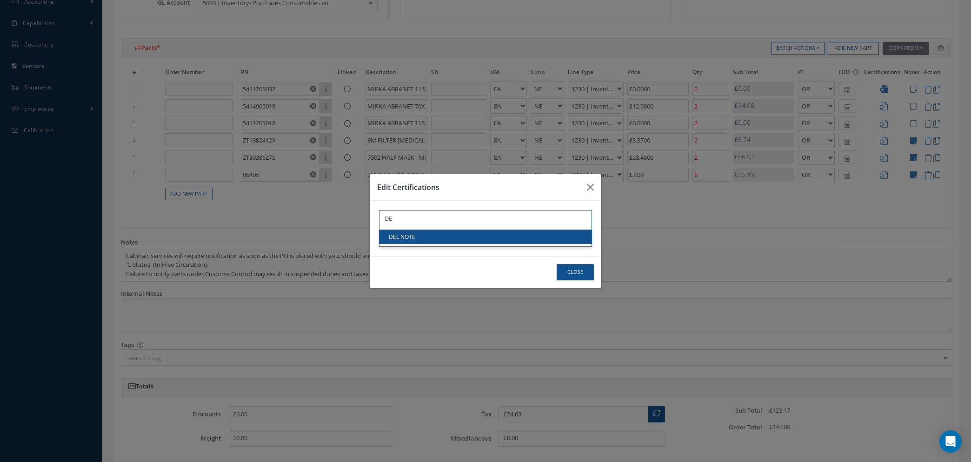
type input "DE"
click at [462, 237] on link "DEL NOTE" at bounding box center [486, 236] width 212 height 14
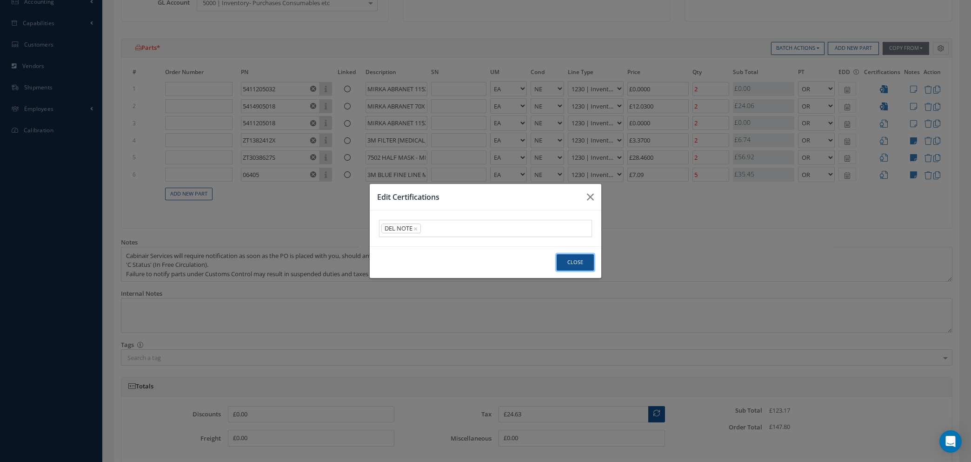
click at [572, 265] on button "Close" at bounding box center [575, 262] width 37 height 16
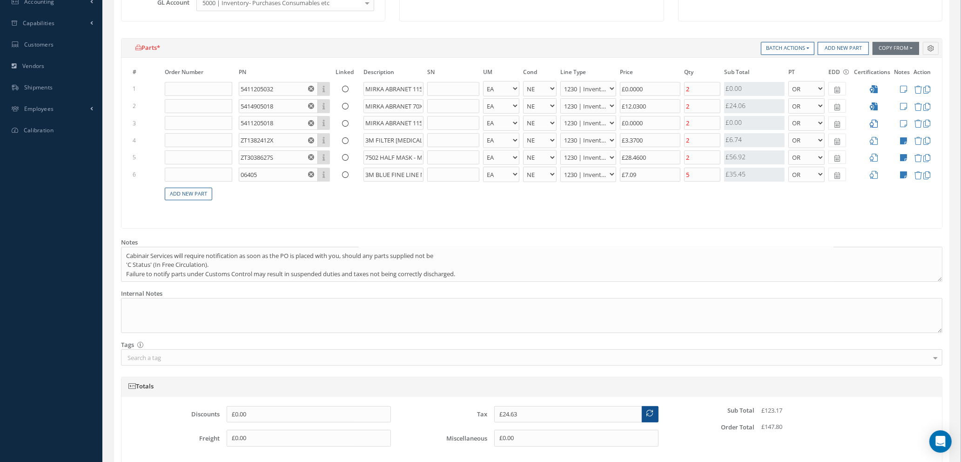
click at [876, 123] on icon at bounding box center [874, 124] width 8 height 8
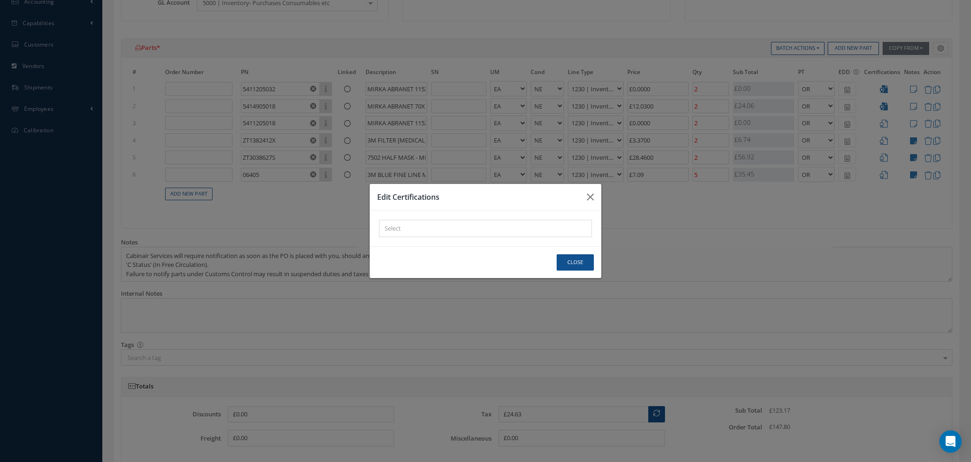
click at [517, 229] on div "× Loading..." at bounding box center [485, 228] width 213 height 17
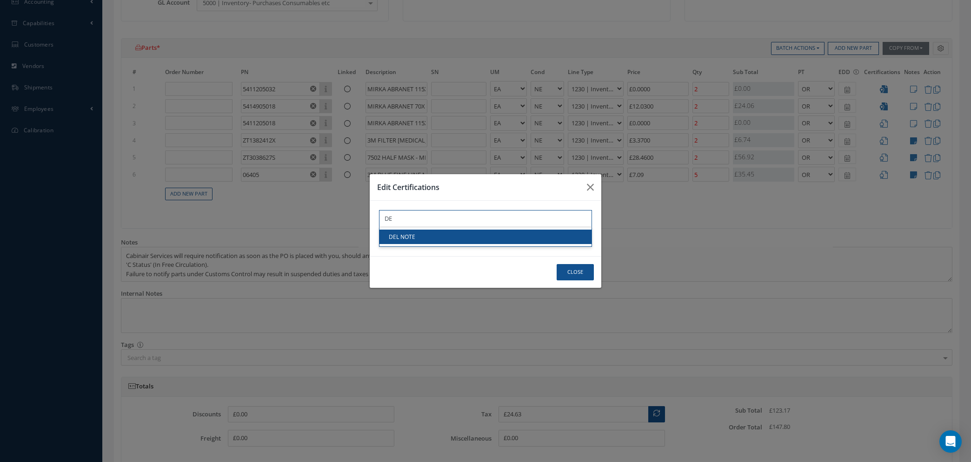
type input "DE"
click at [507, 238] on link "DEL NOTE" at bounding box center [486, 236] width 212 height 14
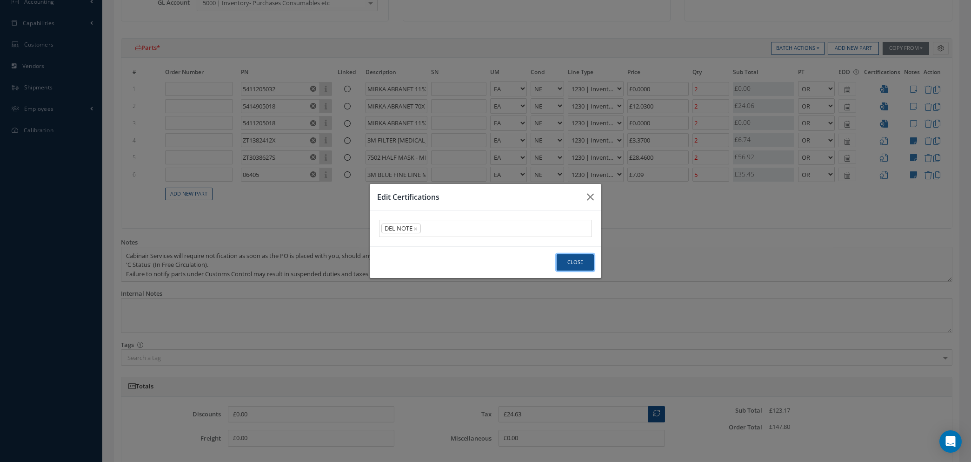
click at [568, 261] on button "Close" at bounding box center [575, 262] width 37 height 16
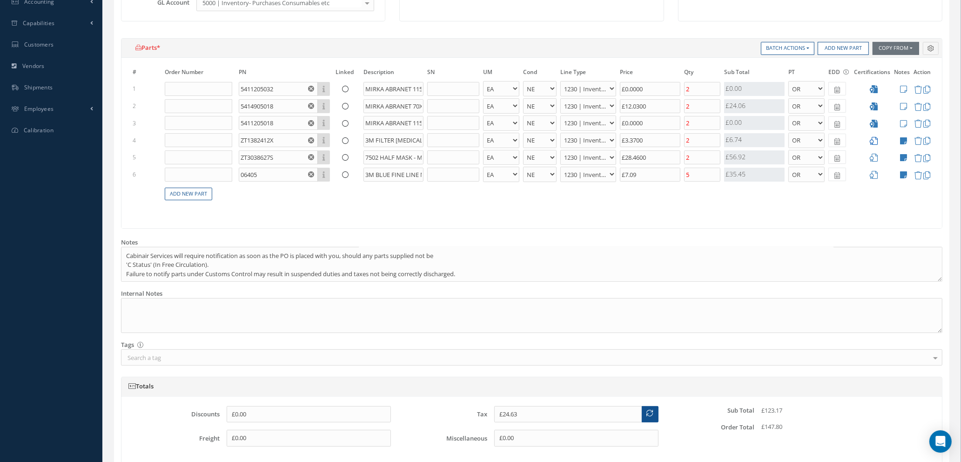
click at [873, 140] on icon at bounding box center [874, 141] width 8 height 8
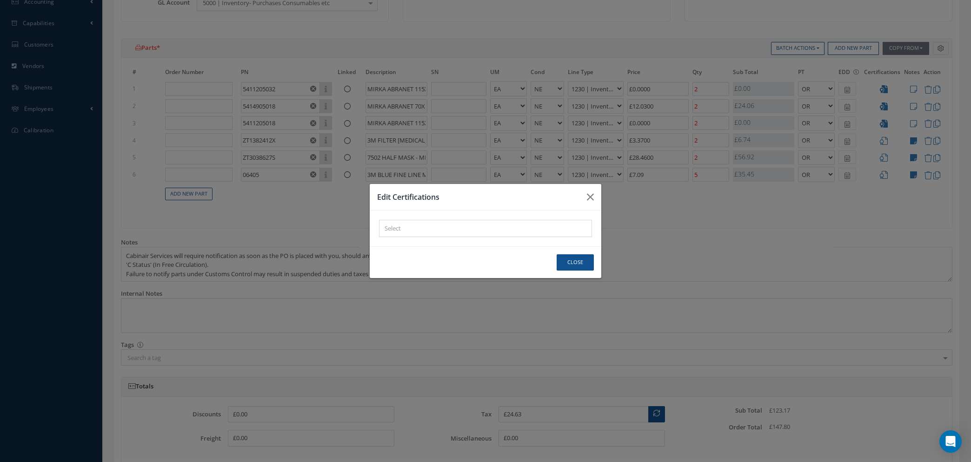
click at [467, 228] on div "× Loading..." at bounding box center [485, 228] width 213 height 17
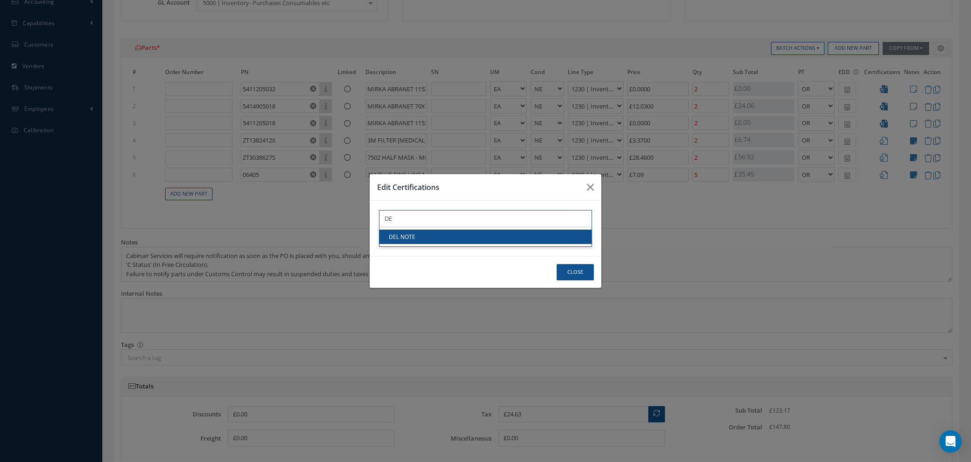
type input "DE"
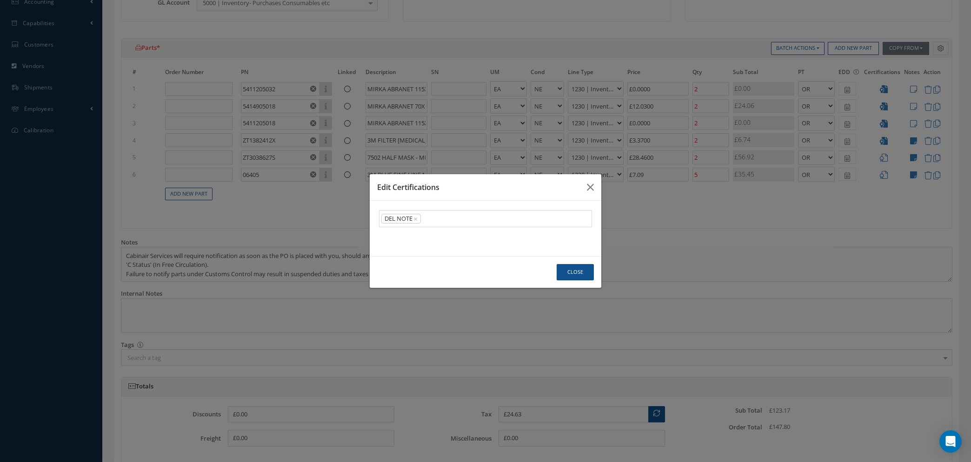
click at [465, 232] on link "DEL NOTE" at bounding box center [486, 236] width 212 height 14
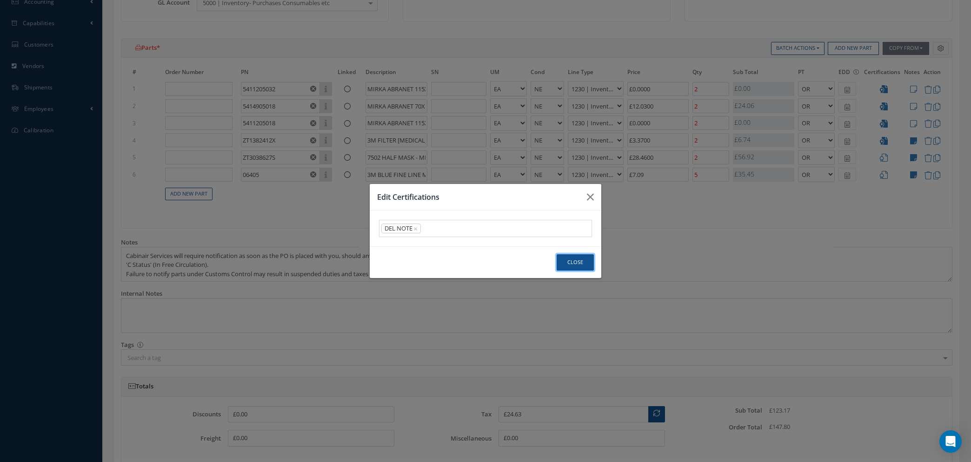
click at [577, 265] on button "Close" at bounding box center [575, 262] width 37 height 16
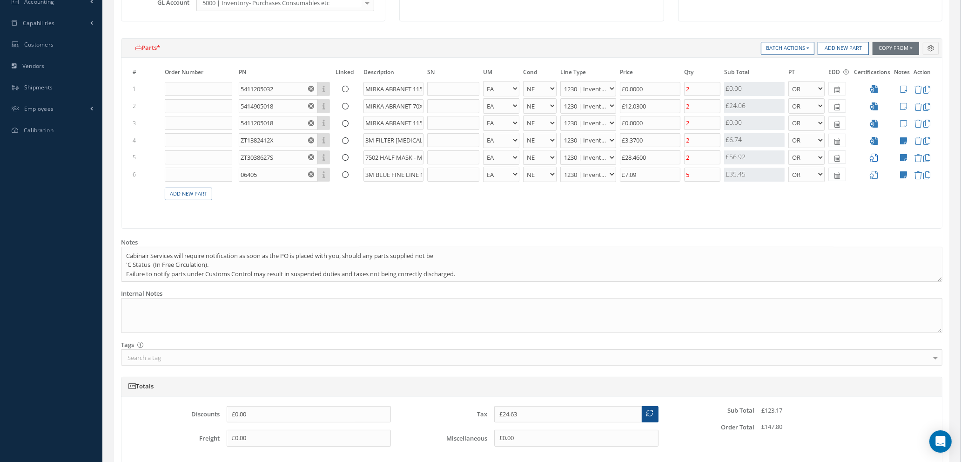
click at [873, 156] on icon at bounding box center [874, 158] width 8 height 8
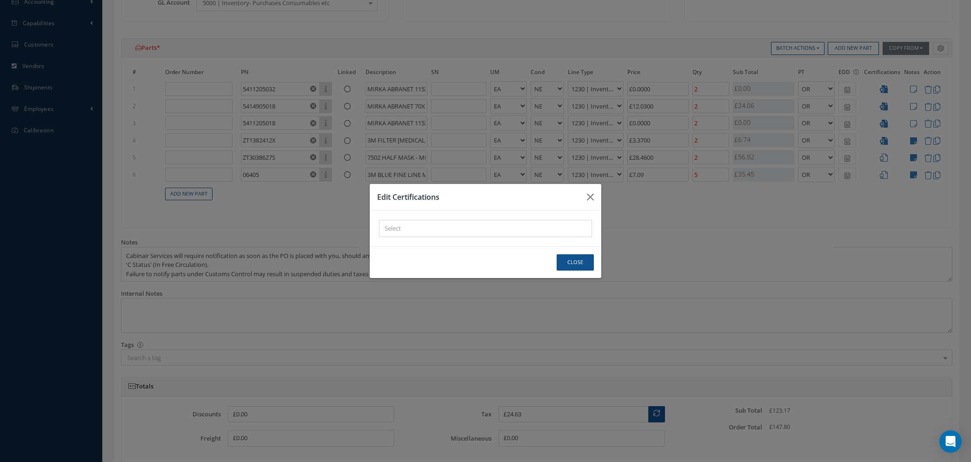
click at [447, 228] on div "× Loading..." at bounding box center [485, 228] width 213 height 17
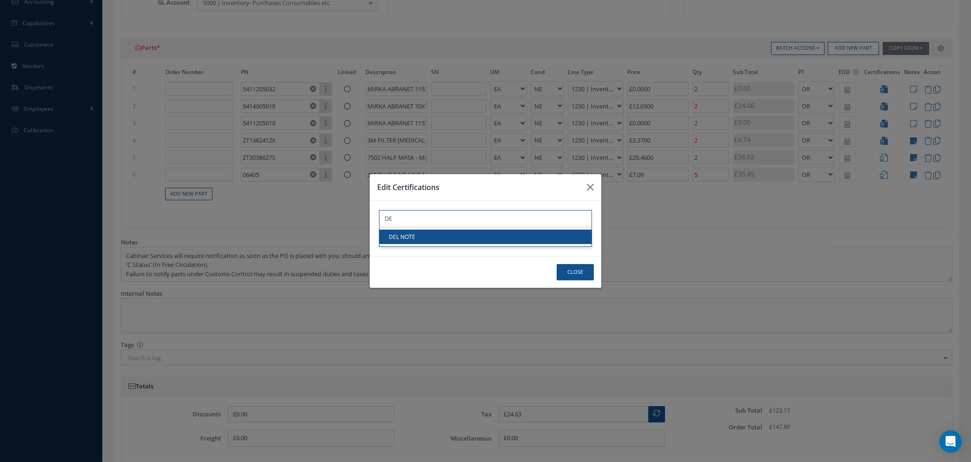
type input "DE"
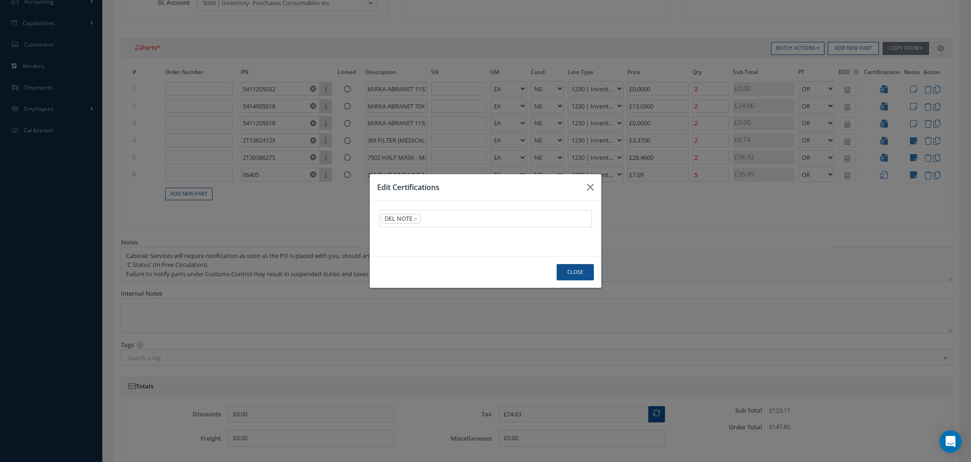
click at [449, 242] on link "DEL NOTE" at bounding box center [486, 236] width 212 height 14
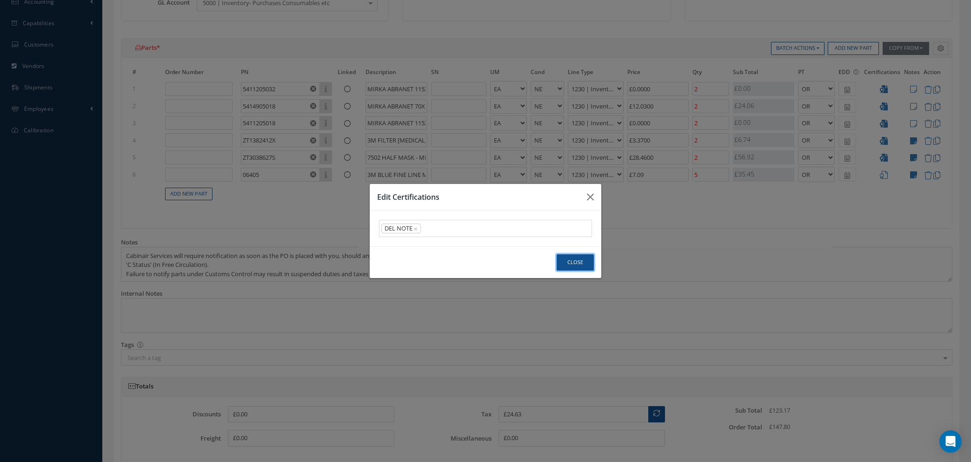
click at [572, 265] on button "Close" at bounding box center [575, 262] width 37 height 16
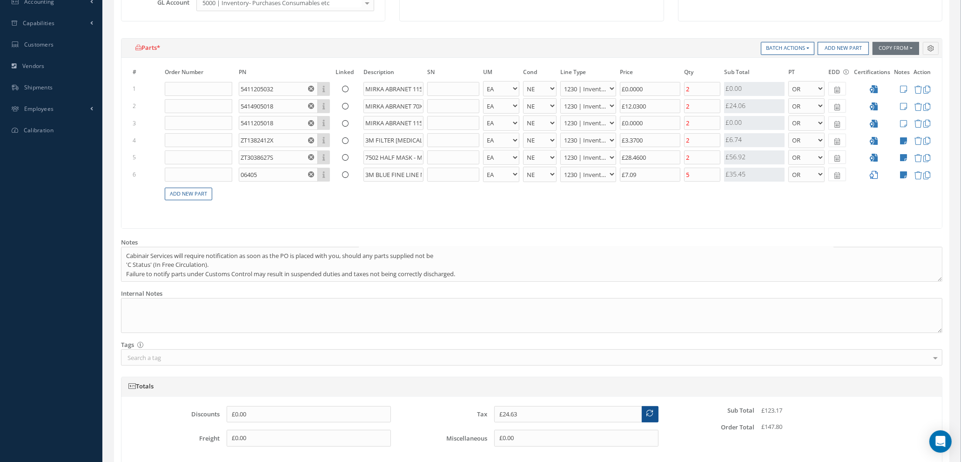
click at [871, 175] on icon at bounding box center [874, 175] width 8 height 8
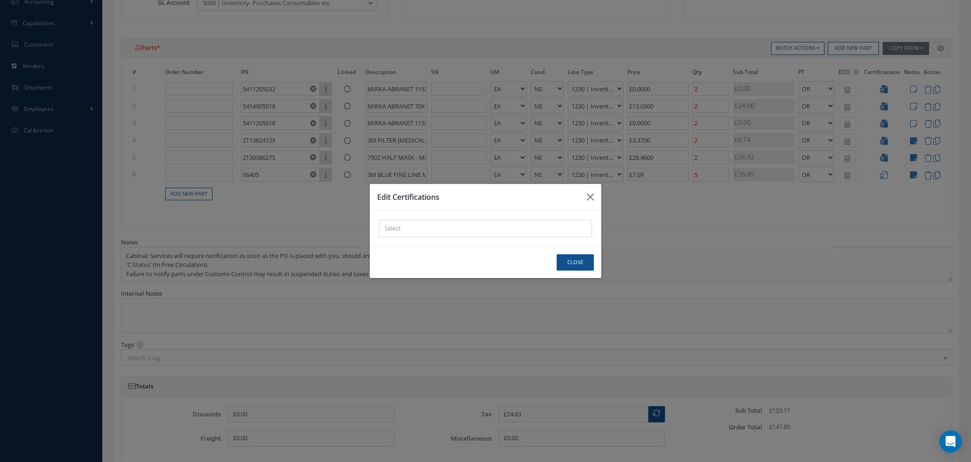
click at [438, 229] on div "× Loading..." at bounding box center [485, 228] width 213 height 17
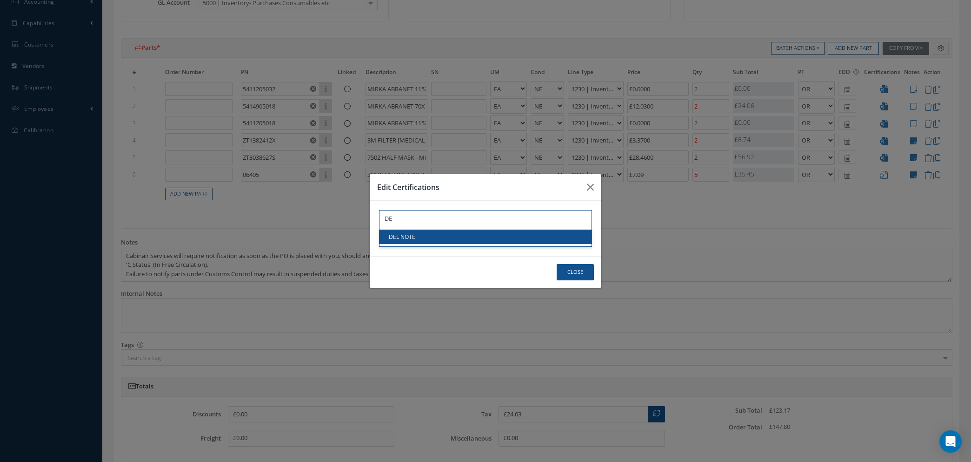
type input "DE"
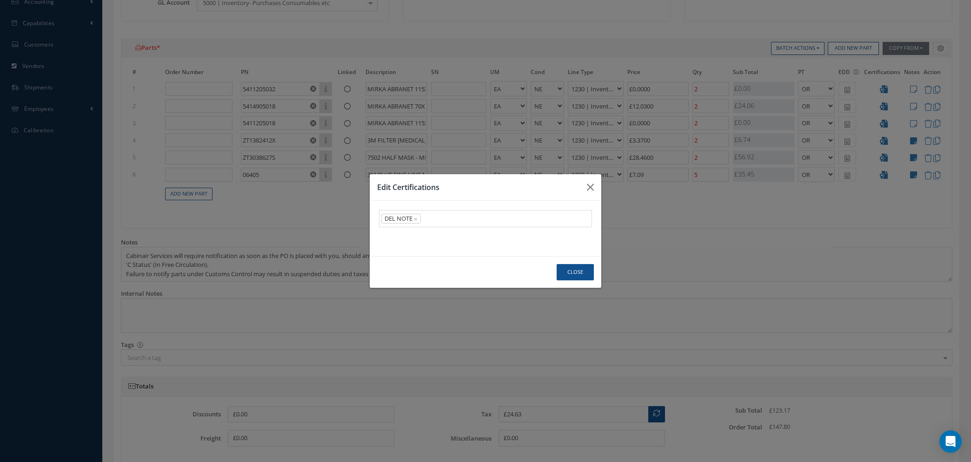
click at [435, 234] on link "DEL NOTE" at bounding box center [486, 236] width 212 height 14
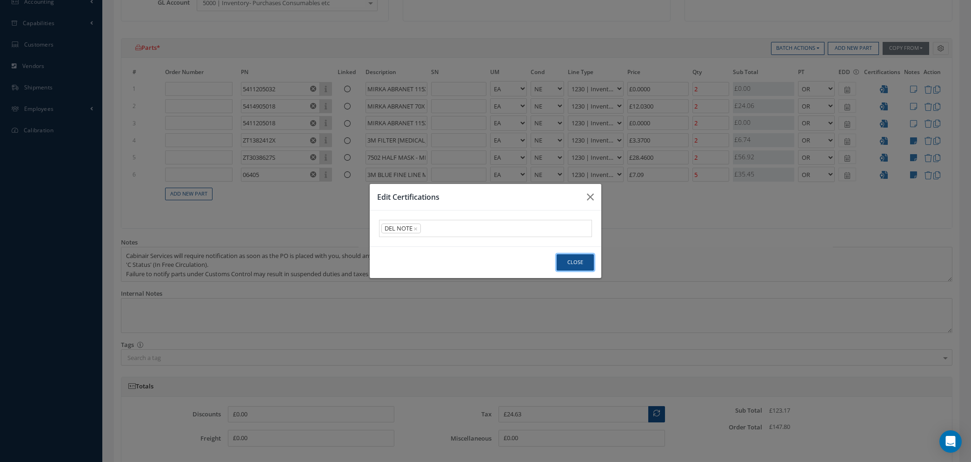
click at [578, 264] on button "Close" at bounding box center [575, 262] width 37 height 16
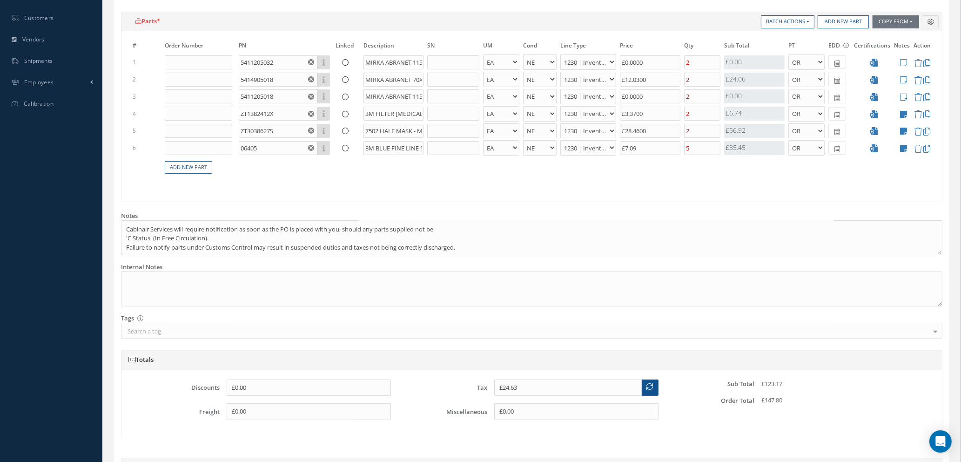
scroll to position [445, 0]
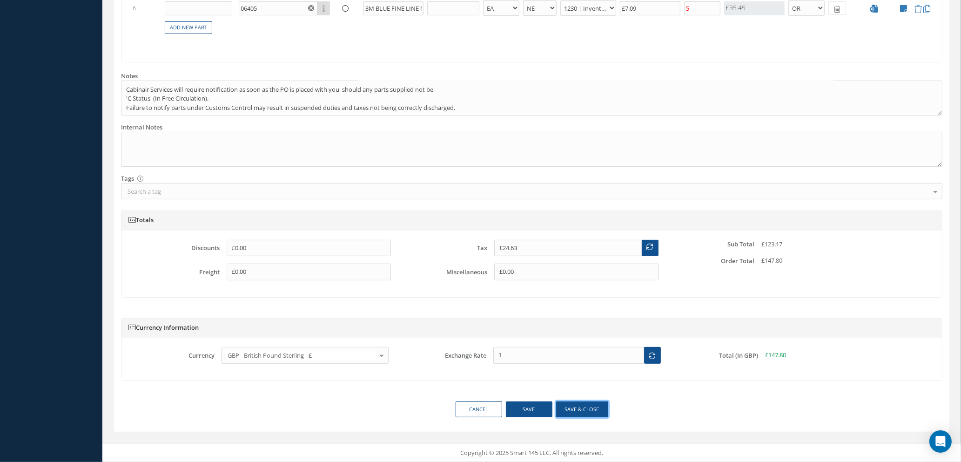
click at [603, 410] on button "Save & close" at bounding box center [582, 409] width 52 height 16
select select "1"
select select "5"
select select "110"
select select "1"
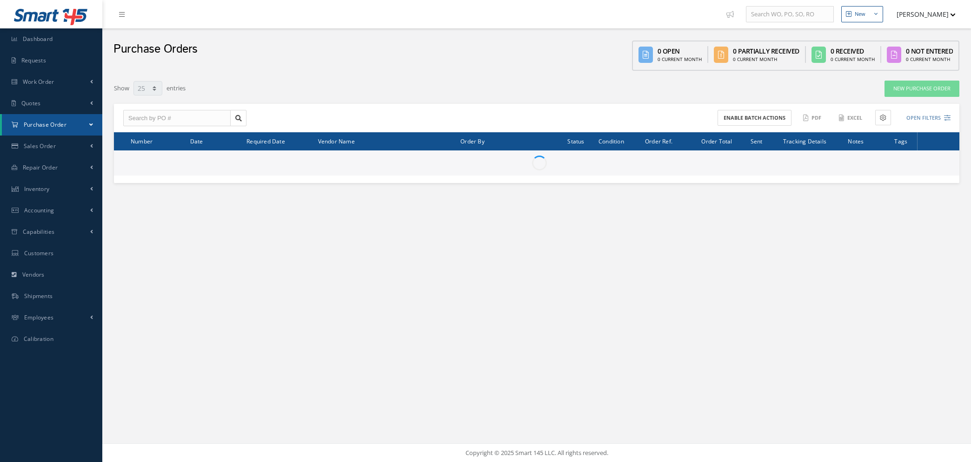
select select "25"
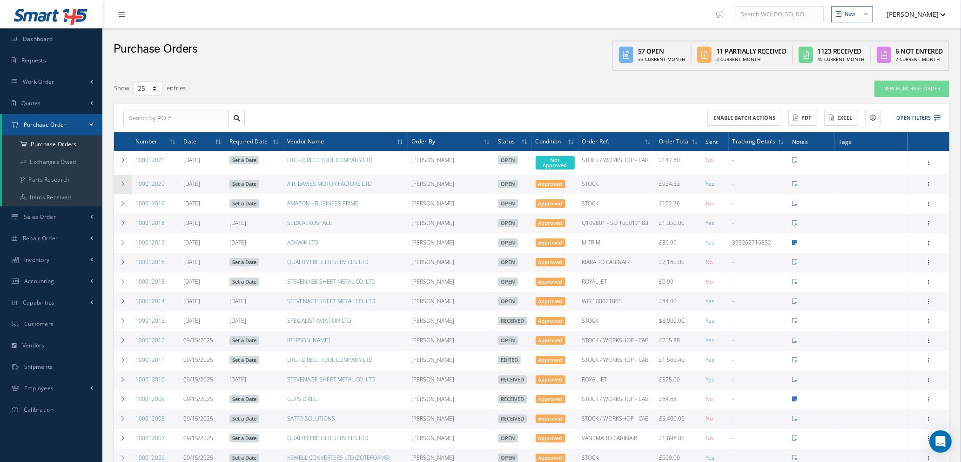
click at [123, 182] on icon at bounding box center [123, 184] width 7 height 6
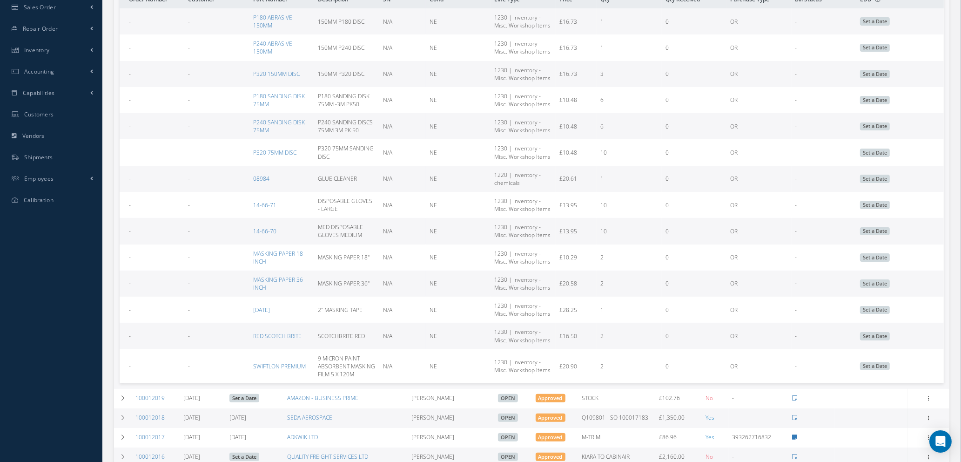
scroll to position [140, 0]
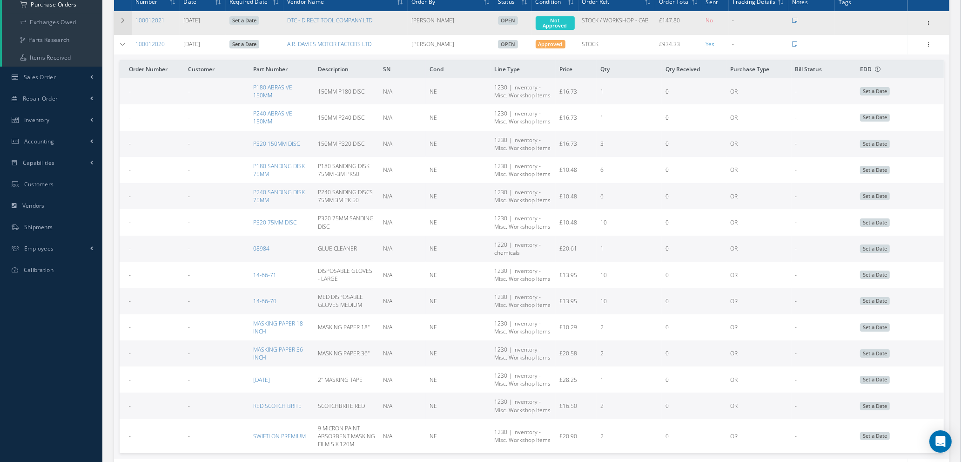
click at [120, 19] on icon at bounding box center [123, 21] width 7 height 6
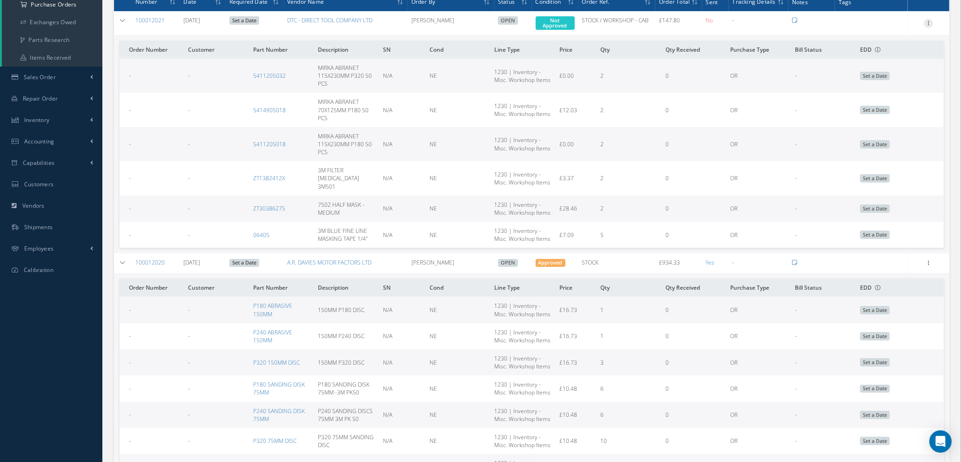
click at [927, 20] on icon at bounding box center [928, 22] width 9 height 7
click at [872, 54] on link "Edit" at bounding box center [886, 53] width 74 height 12
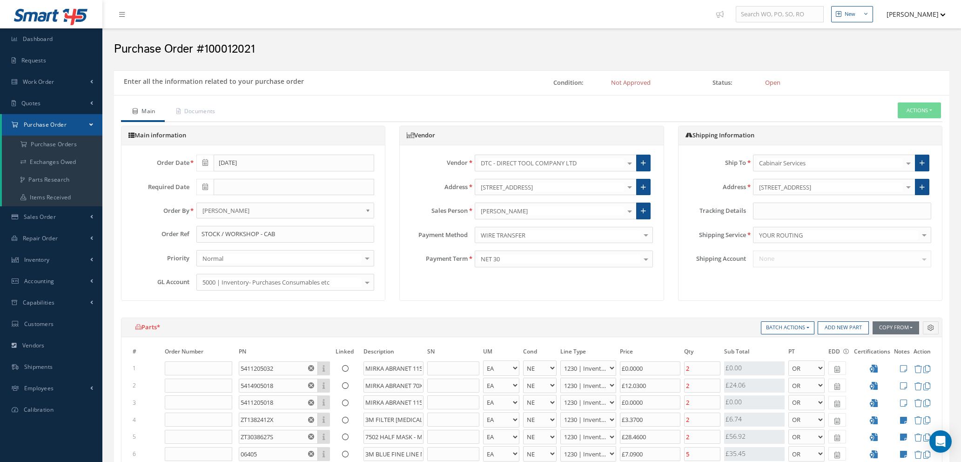
select select "1"
select select "5"
select select "110"
select select "1"
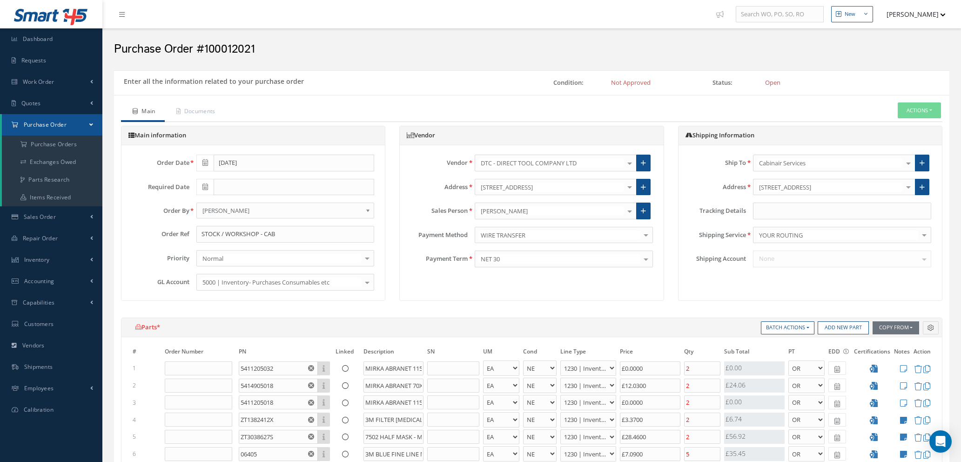
select select "5"
select select "110"
select select "1"
select select "5"
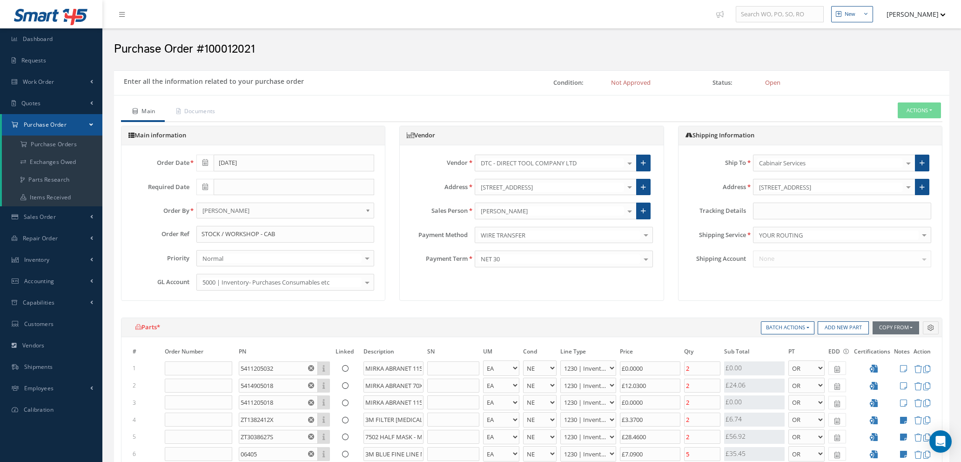
select select "110"
select select "1"
select select "5"
select select "110"
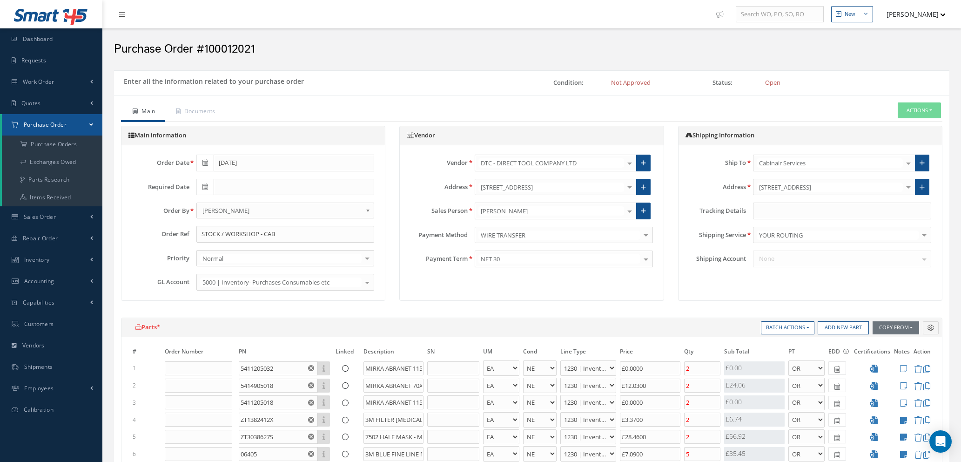
select select "1"
select select "5"
select select "110"
select select "1"
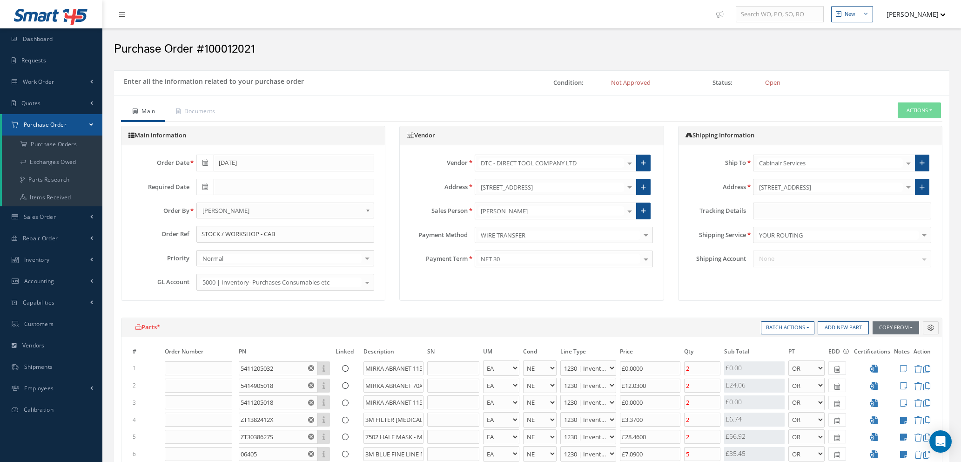
select select "1"
select select "5"
select select "110"
select select "1"
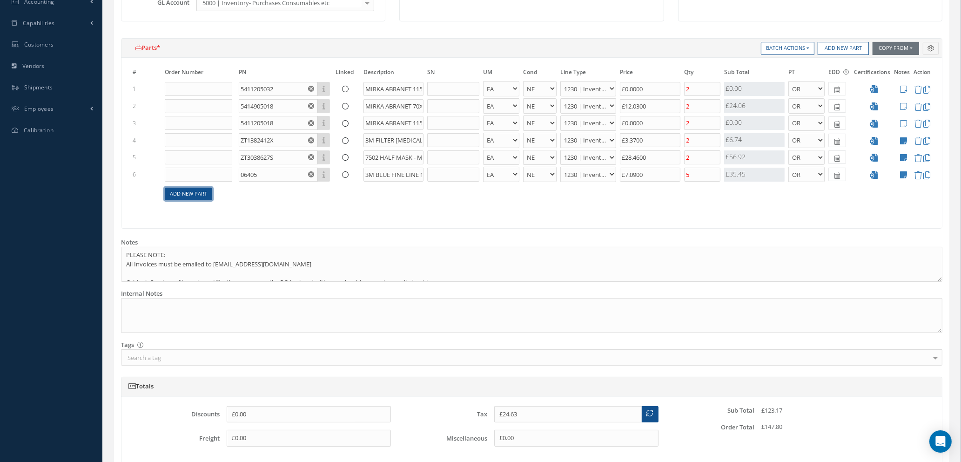
click at [191, 195] on link "Add New Part" at bounding box center [188, 194] width 47 height 13
select select "1"
select select "5"
select select "114"
select select "1"
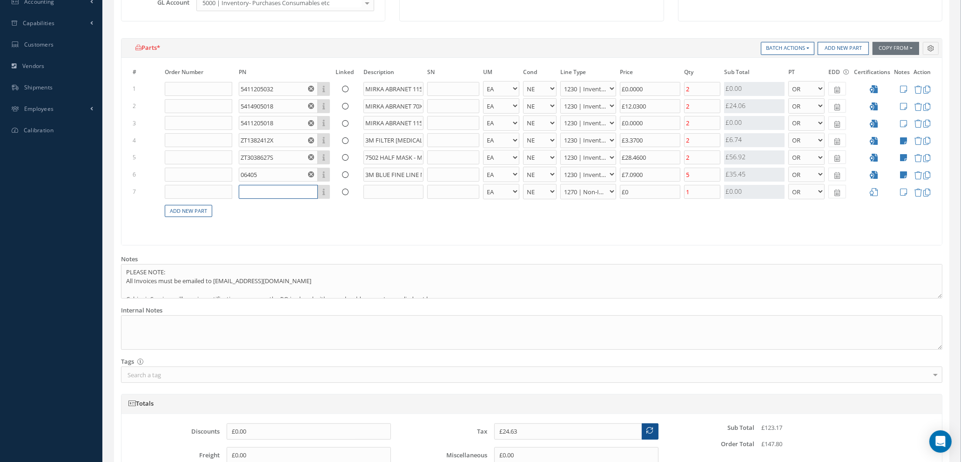
click at [255, 189] on input "text" at bounding box center [278, 192] width 79 height 14
click at [260, 194] on input "text" at bounding box center [278, 192] width 79 height 14
type input "3M6055"
click at [388, 194] on input "text" at bounding box center [393, 192] width 60 height 14
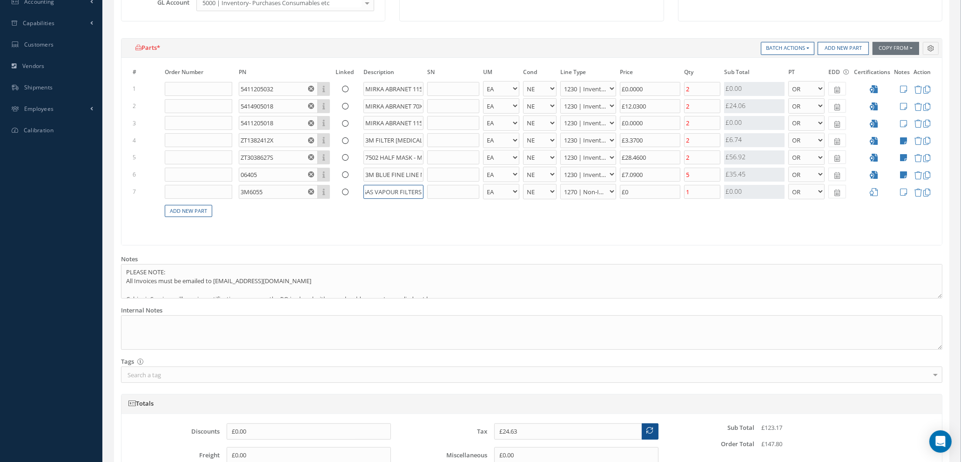
type input "3M GAS VAPOUR FILTERS"
select select "110"
click at [640, 195] on input "£0" at bounding box center [650, 192] width 60 height 14
type input "£24.83"
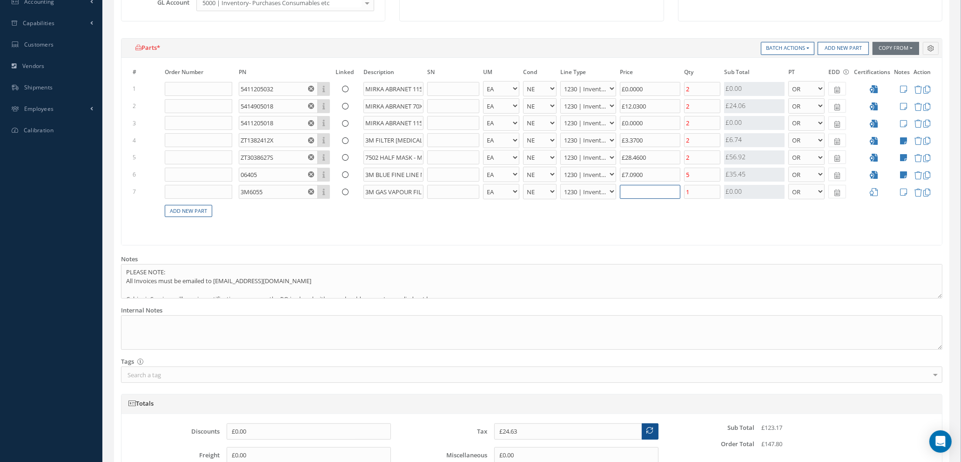
type input "£1"
type input "£27.03"
type input "£12."
type input "£27.11"
type input "£12.4"
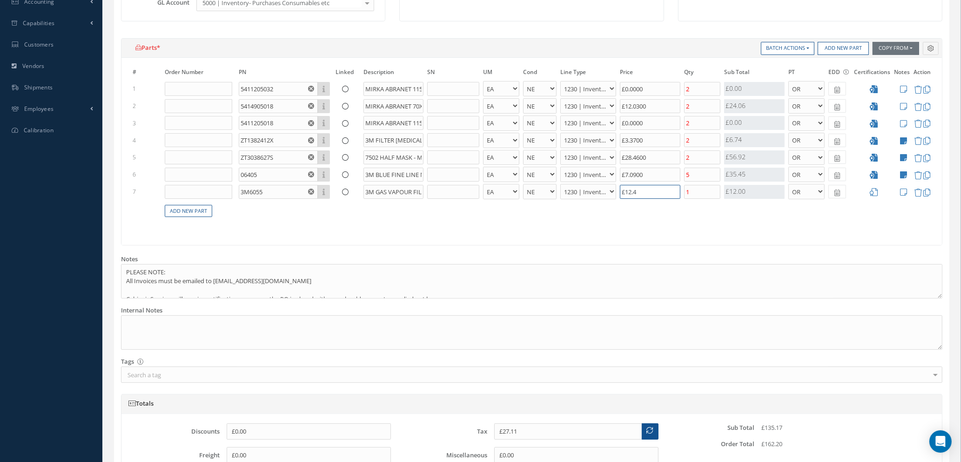
type input "£27.13"
type input "£12.48"
click at [704, 193] on input "1" at bounding box center [702, 192] width 36 height 14
type input "£24.63"
type input "£37.11"
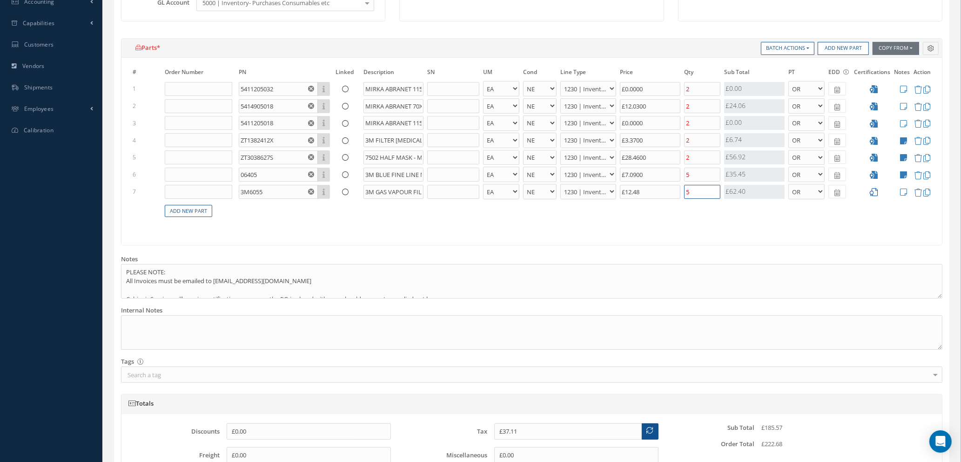
type input "5"
click at [871, 191] on icon at bounding box center [874, 192] width 8 height 8
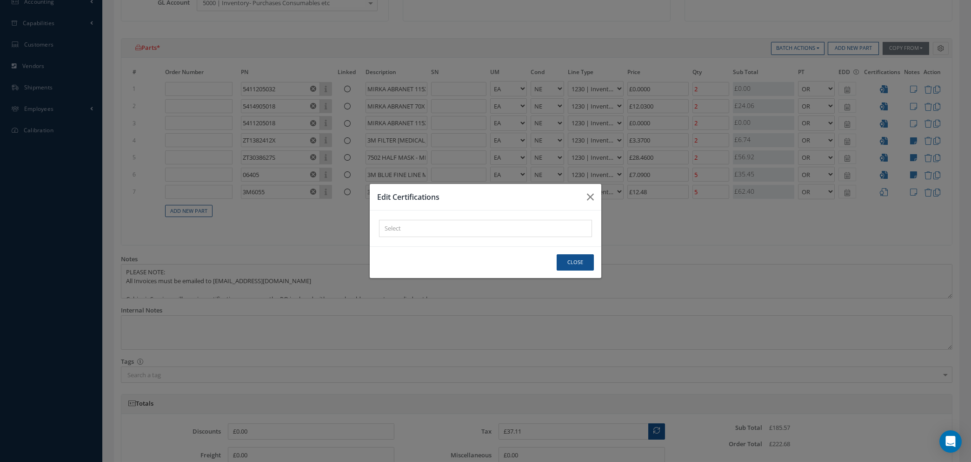
click at [479, 229] on div "× Loading..." at bounding box center [485, 228] width 213 height 17
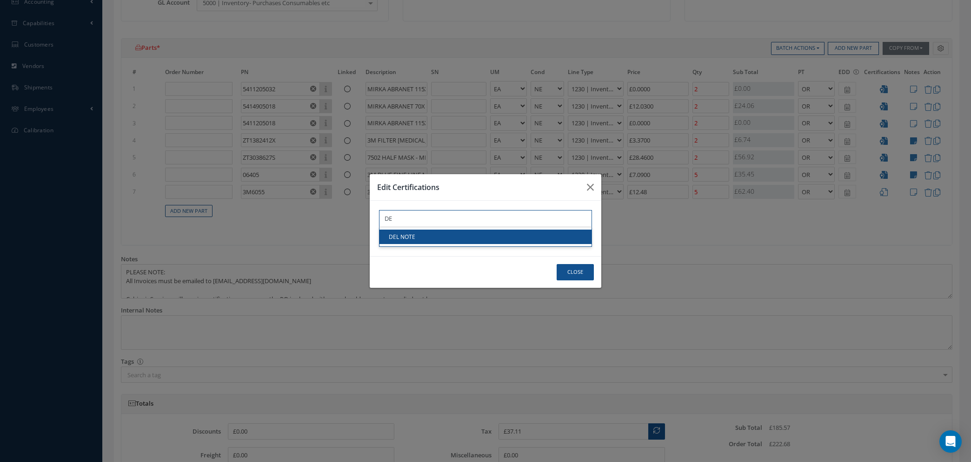
type input "DE"
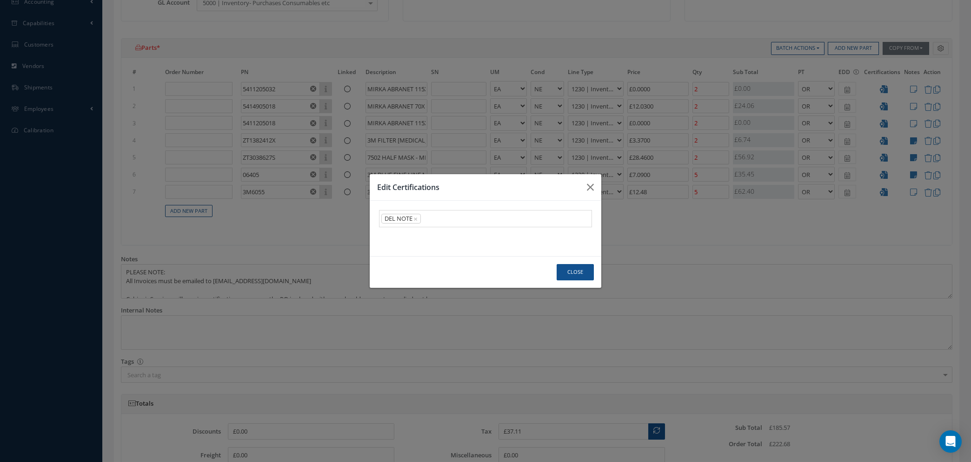
click at [478, 234] on link "DEL NOTE" at bounding box center [486, 236] width 212 height 14
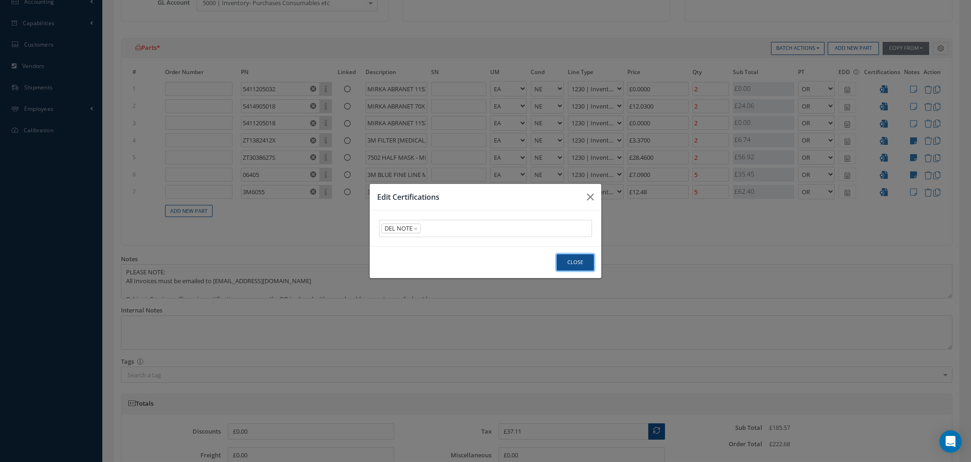
click at [572, 261] on button "Close" at bounding box center [575, 262] width 37 height 16
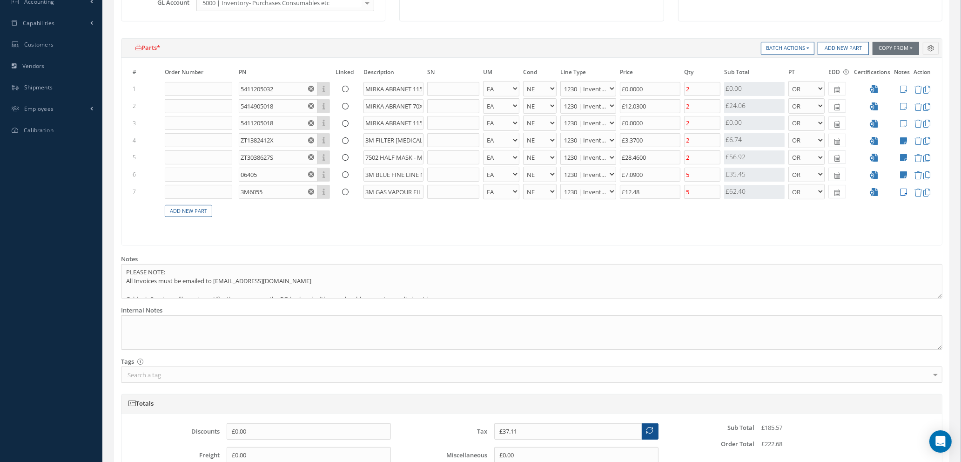
click at [903, 191] on icon at bounding box center [903, 192] width 7 height 8
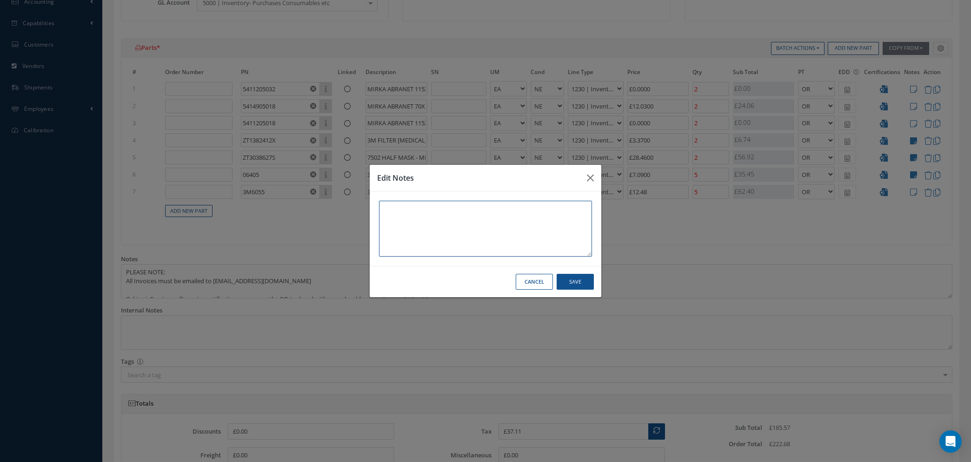
click at [391, 209] on textarea at bounding box center [485, 229] width 213 height 56
type textarea "CAN USE ALT PN: 3M 026915"
drag, startPoint x: 470, startPoint y: 208, endPoint x: 341, endPoint y: 207, distance: 128.9
click at [341, 207] on div "Edit Notes CAN USE ALT PN: 3M 026915 Cancel Save" at bounding box center [485, 231] width 971 height 462
click at [433, 211] on textarea "DTC PN: 3M6055 ( M06915" at bounding box center [485, 229] width 213 height 56
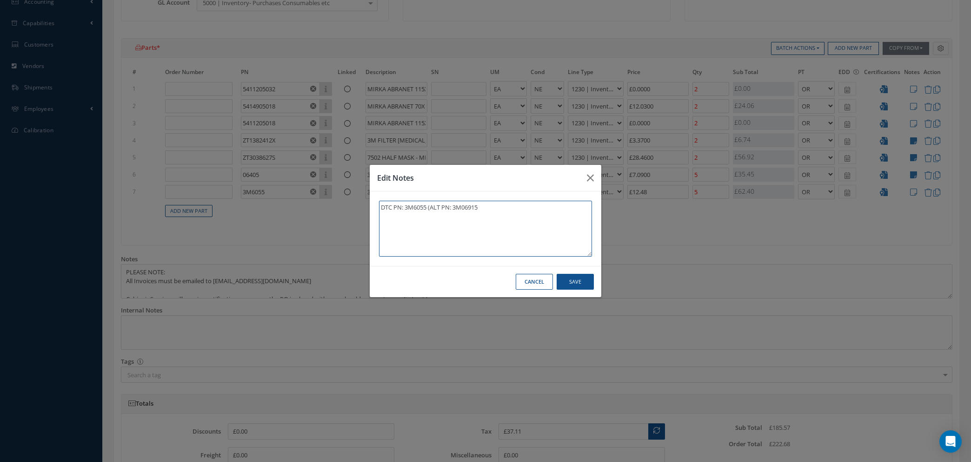
click at [481, 209] on textarea "DTC PN: 3M6055 (ALT PN: 3M06915" at bounding box center [485, 229] width 213 height 56
type textarea "DTC PN: 3M6055 (ALT PN: 3M06915)"
click at [569, 280] on button "Save" at bounding box center [575, 282] width 37 height 16
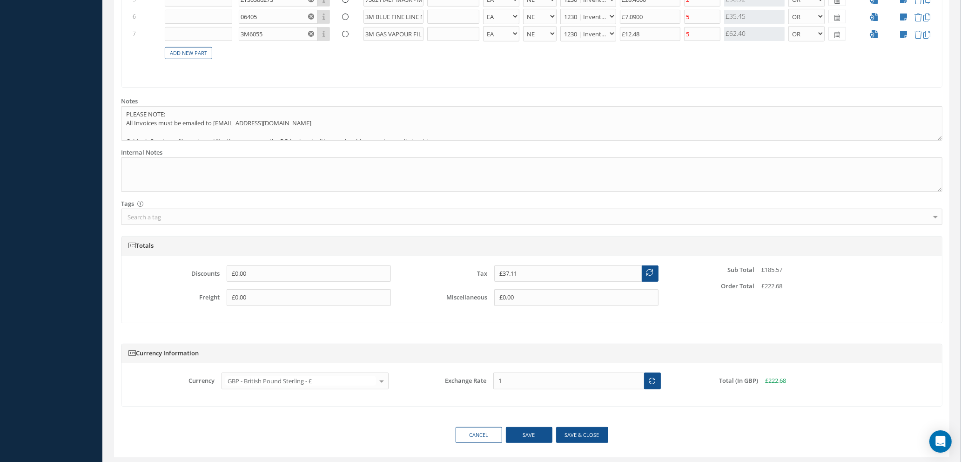
scroll to position [462, 0]
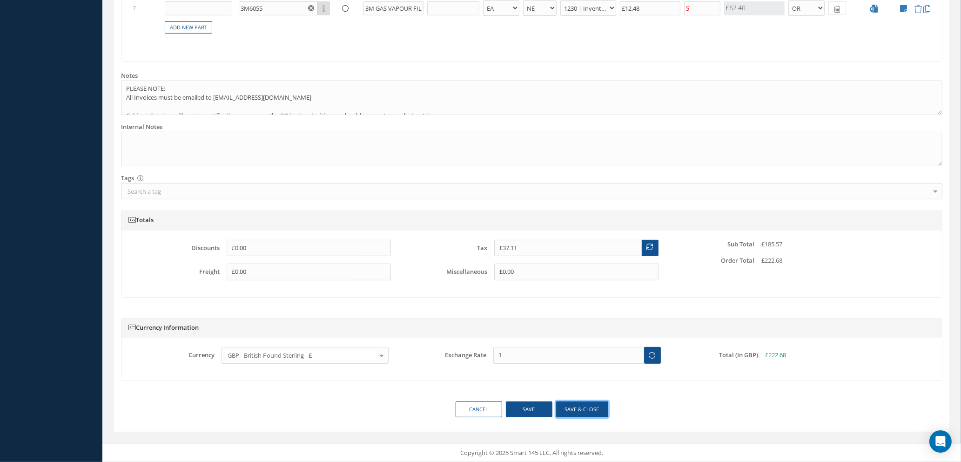
click at [578, 410] on button "Save & close" at bounding box center [582, 409] width 52 height 16
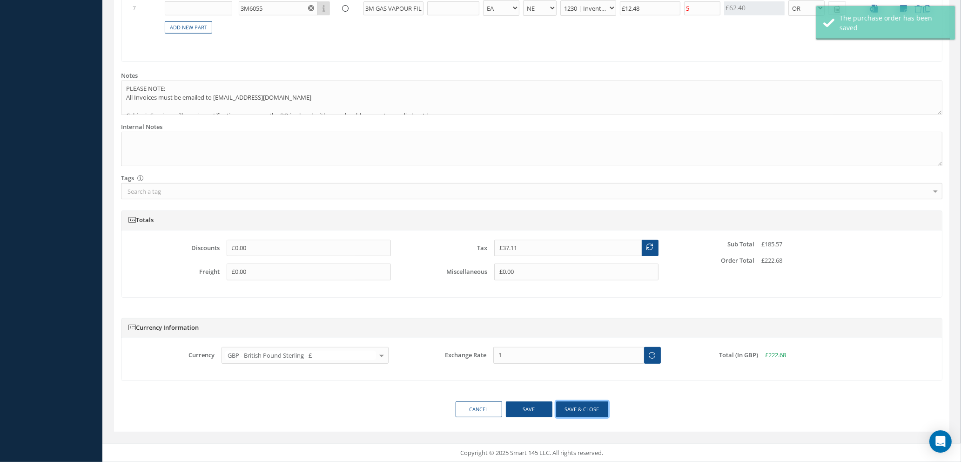
select select "1"
select select "5"
select select "110"
select select "1"
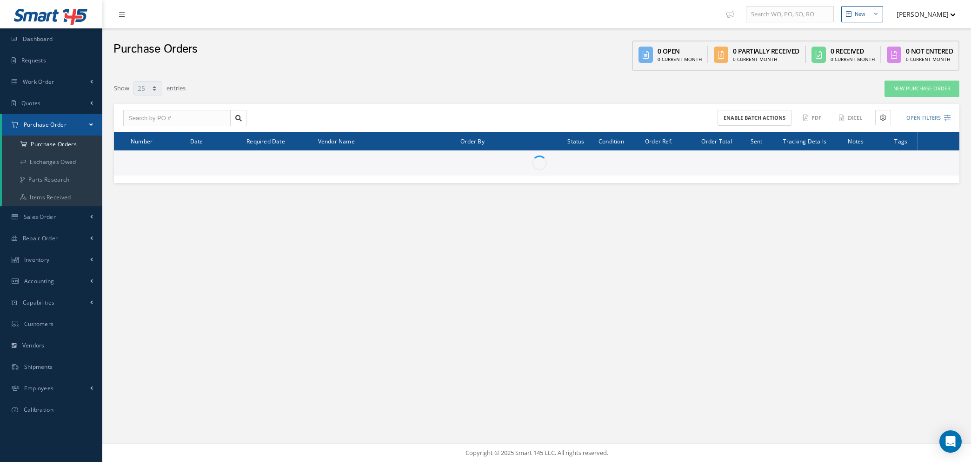
select select "25"
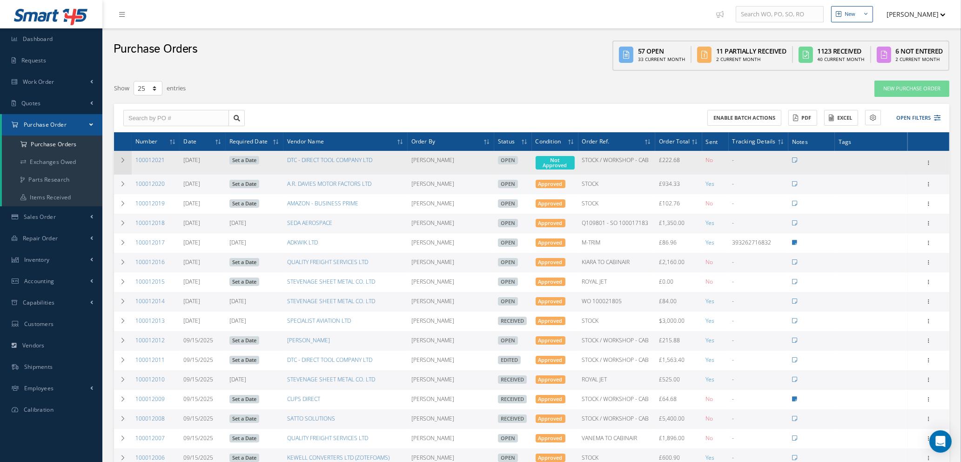
click at [121, 158] on icon at bounding box center [123, 160] width 7 height 6
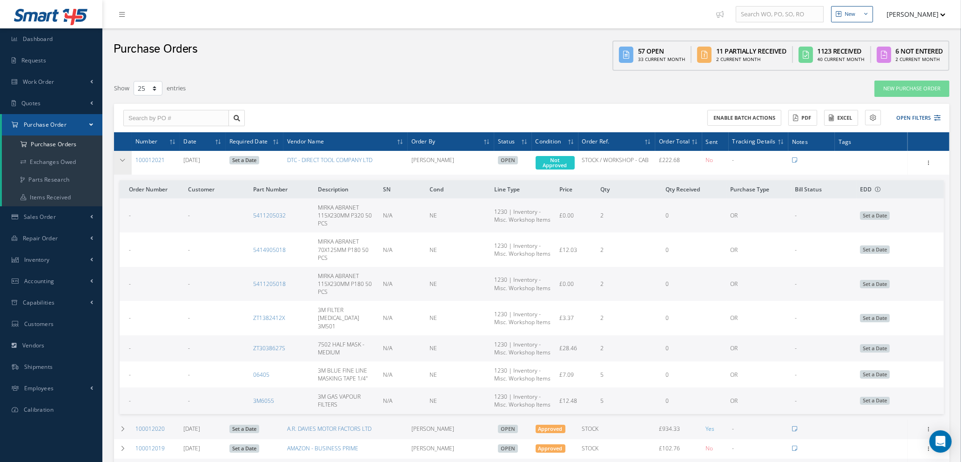
click at [121, 158] on icon at bounding box center [123, 160] width 7 height 6
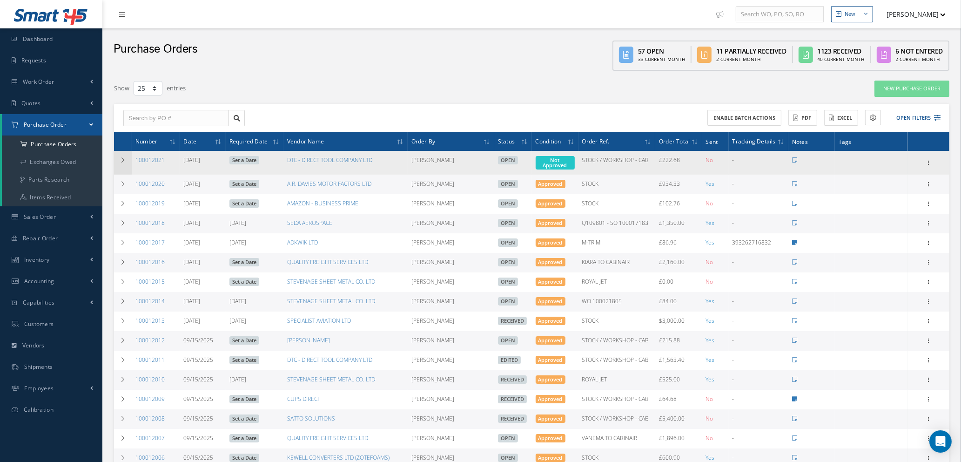
click at [124, 159] on icon at bounding box center [123, 160] width 7 height 6
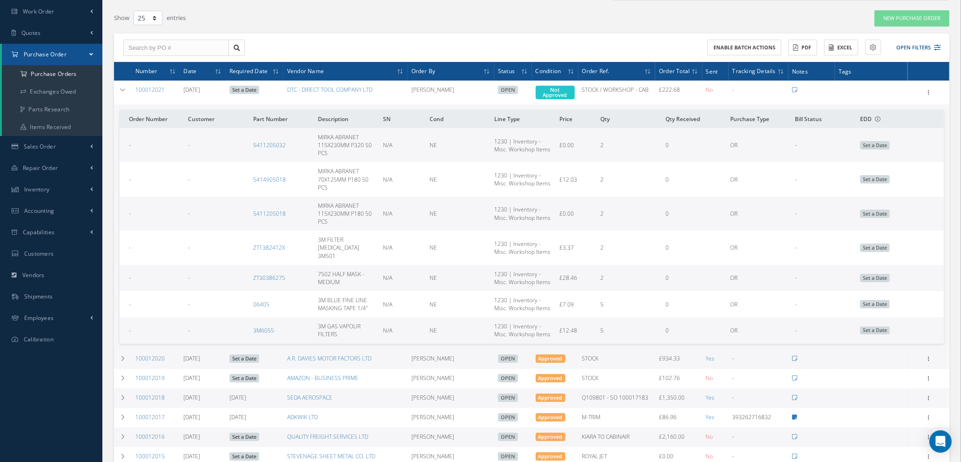
scroll to position [70, 0]
click at [123, 89] on icon at bounding box center [123, 90] width 7 height 6
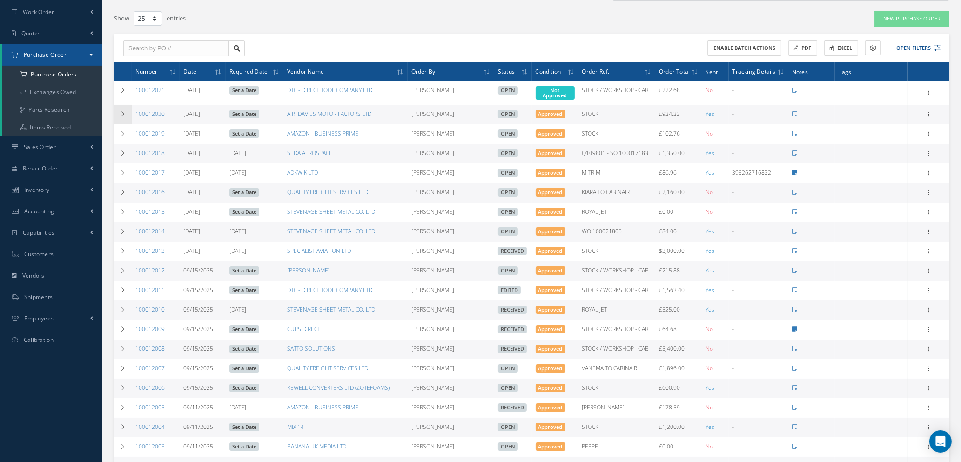
click at [123, 114] on icon at bounding box center [123, 114] width 7 height 6
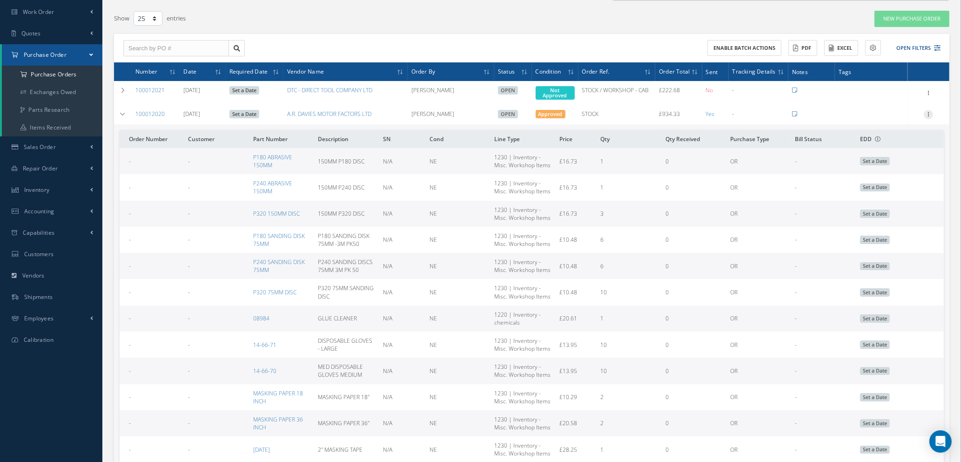
click at [928, 111] on icon at bounding box center [928, 113] width 9 height 7
click at [889, 141] on link "Edit" at bounding box center [886, 144] width 74 height 12
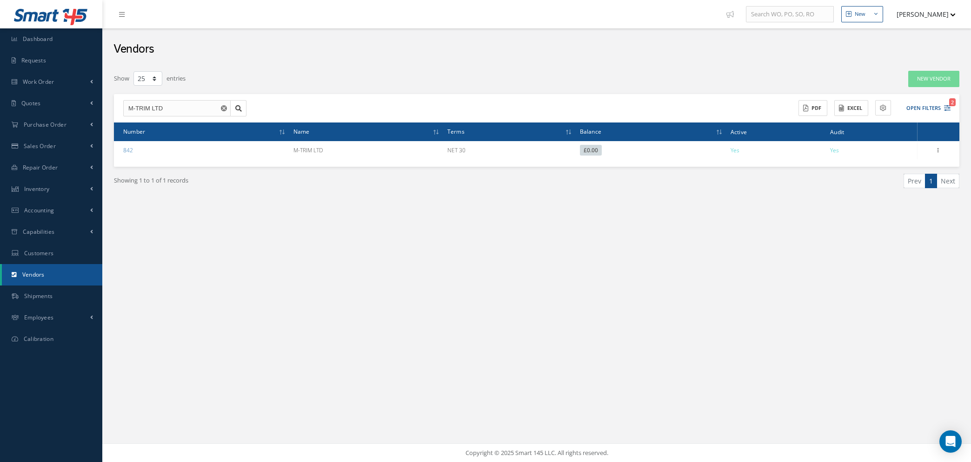
select select "25"
click at [223, 104] on button "button" at bounding box center [225, 108] width 12 height 17
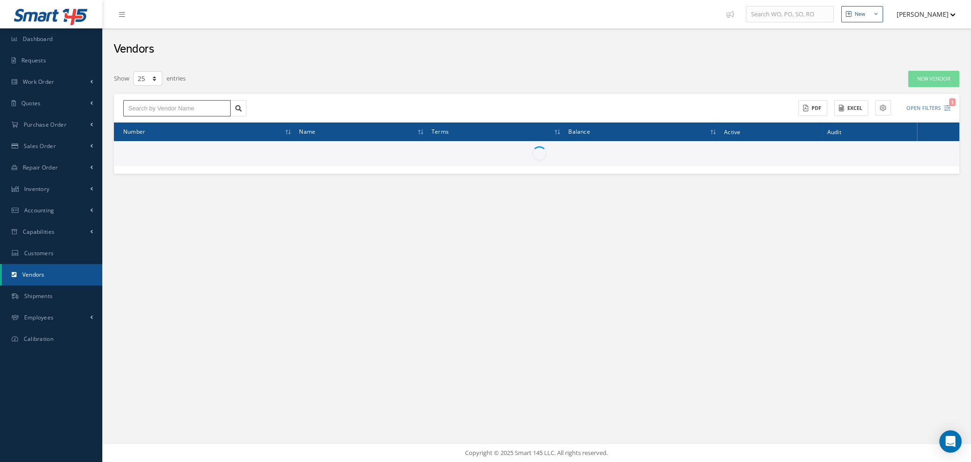
click at [199, 107] on input "text" at bounding box center [176, 108] width 107 height 17
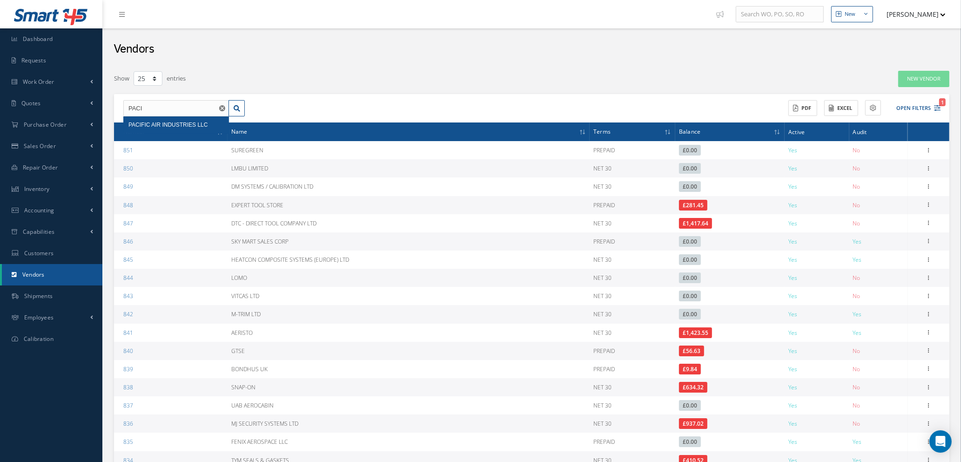
click at [191, 125] on span "PACIFIC AIR INDUSTRIES LLC" at bounding box center [167, 124] width 79 height 7
type input "PACIFIC AIR INDUSTRIES LLC"
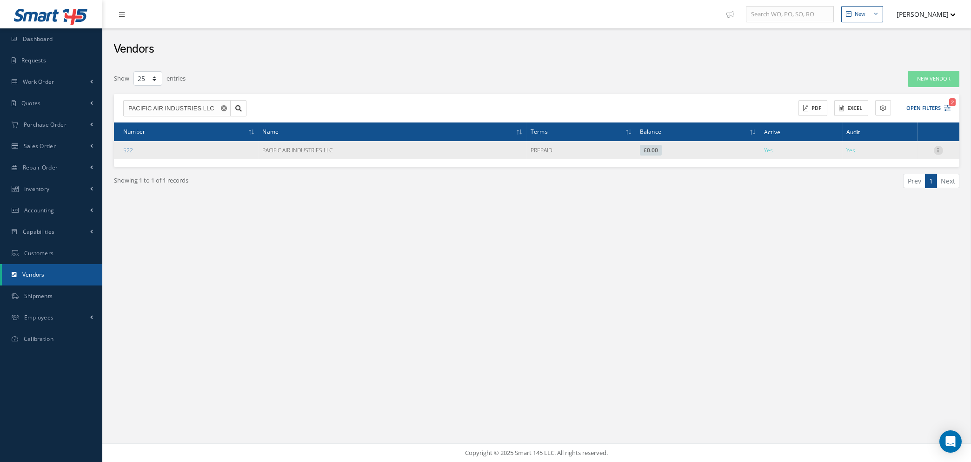
click at [938, 148] on icon at bounding box center [938, 149] width 9 height 7
click at [904, 168] on link "Edit" at bounding box center [896, 168] width 74 height 12
checkbox input "true"
type textarea "NO FORMAL QMS - PLEASE CHECK CERTS & OBTAIN PICTURES BEFORE RAISING PO'S"
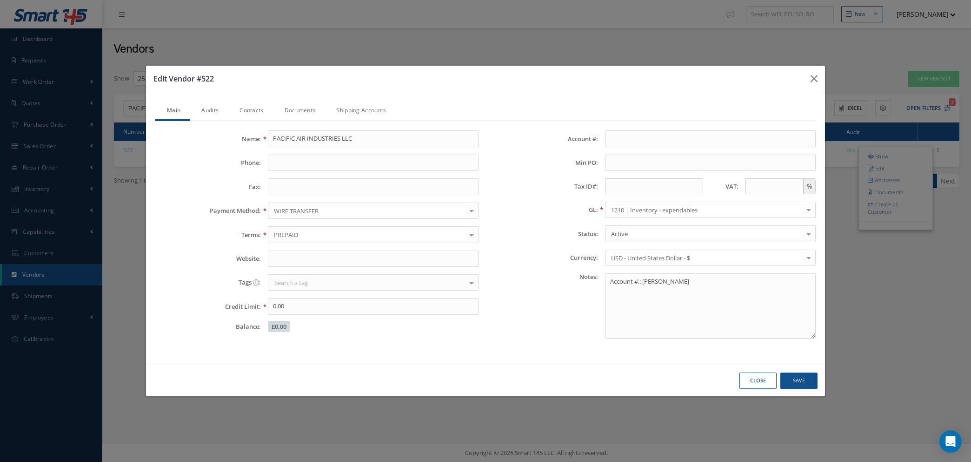
click at [210, 110] on link "Audits" at bounding box center [209, 111] width 38 height 20
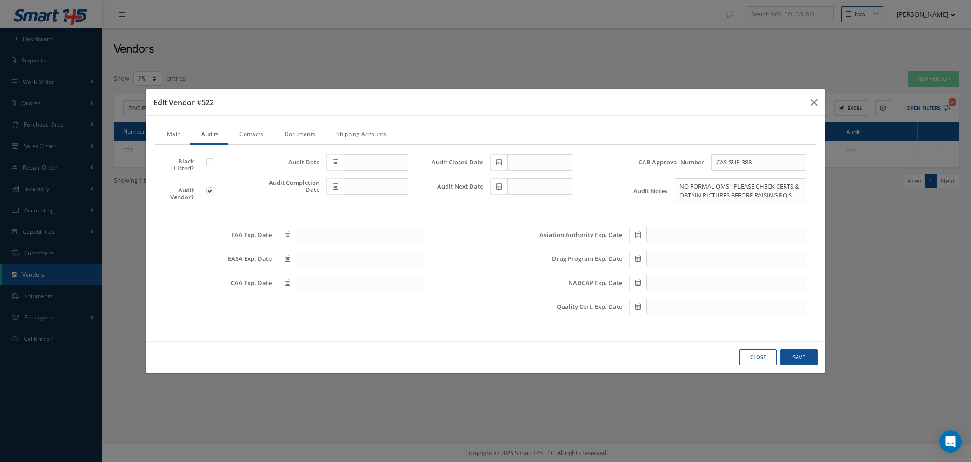
click at [636, 308] on icon at bounding box center [639, 306] width 6 height 7
click at [695, 181] on th "September 2025" at bounding box center [678, 181] width 70 height 14
click at [677, 180] on th "2025" at bounding box center [676, 181] width 67 height 14
click at [710, 230] on span "2026" at bounding box center [711, 229] width 21 height 25
click at [641, 255] on span "Sep" at bounding box center [641, 256] width 21 height 25
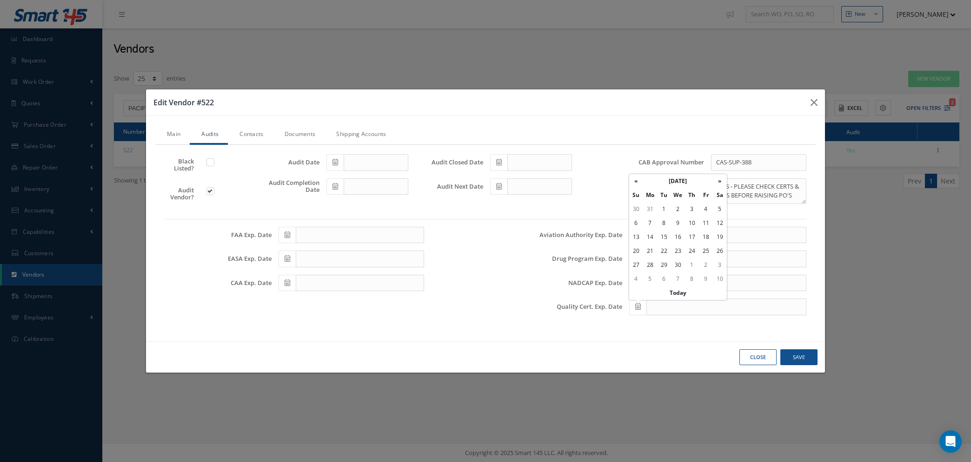
click at [638, 235] on td "13" at bounding box center [637, 237] width 14 height 14
type input "09/13/2026"
click at [497, 184] on icon at bounding box center [499, 186] width 6 height 7
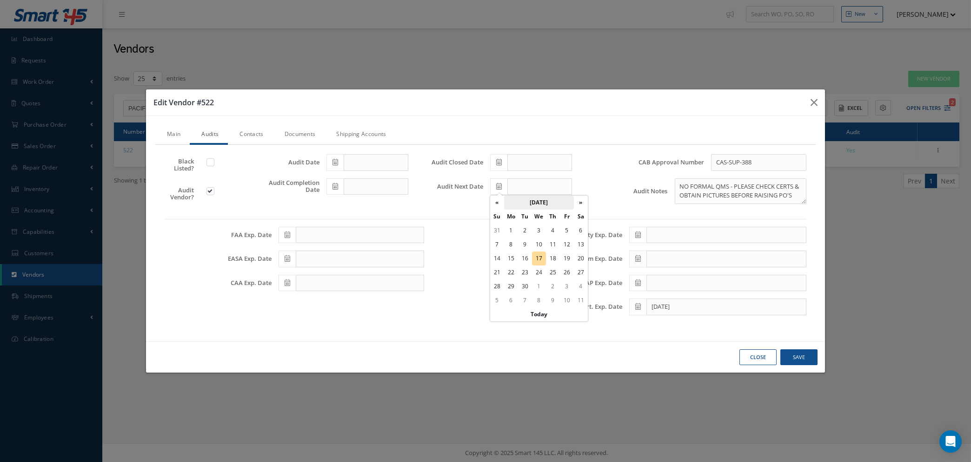
click at [529, 203] on th "September 2025" at bounding box center [539, 202] width 70 height 14
click at [533, 202] on th "2025" at bounding box center [537, 202] width 67 height 14
click at [569, 248] on span "2026" at bounding box center [572, 251] width 21 height 25
click at [507, 276] on span "Sep" at bounding box center [502, 278] width 21 height 25
click at [513, 245] on td "7" at bounding box center [511, 244] width 14 height 14
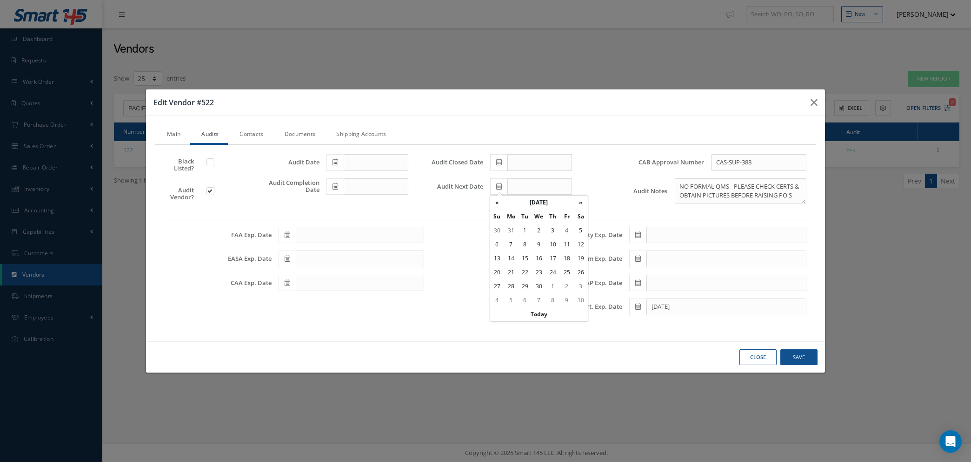
type input "09/07/2026"
click at [248, 133] on link "Contacts" at bounding box center [250, 135] width 45 height 20
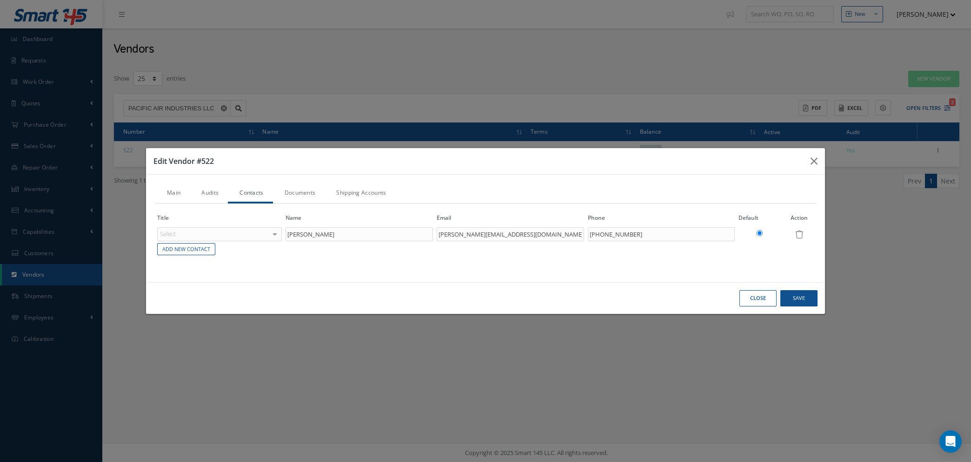
click at [303, 194] on link "Documents" at bounding box center [299, 194] width 52 height 20
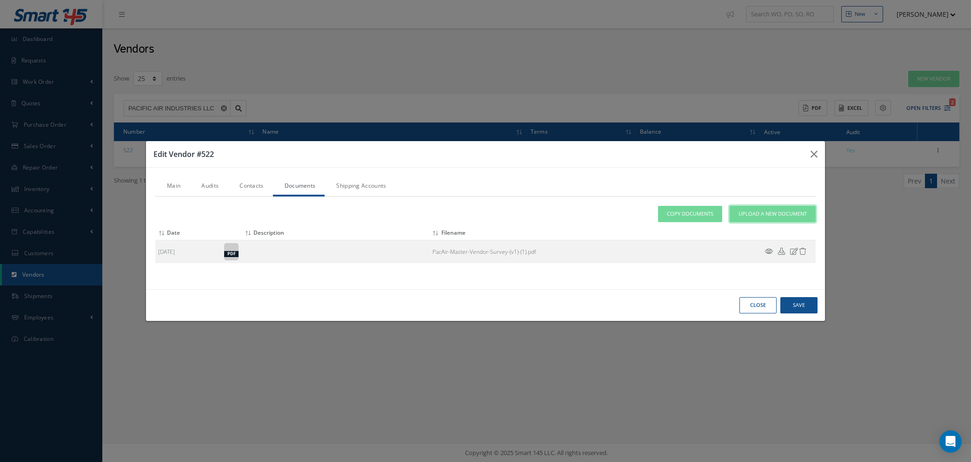
click at [767, 211] on span "Upload a New Document" at bounding box center [773, 214] width 68 height 8
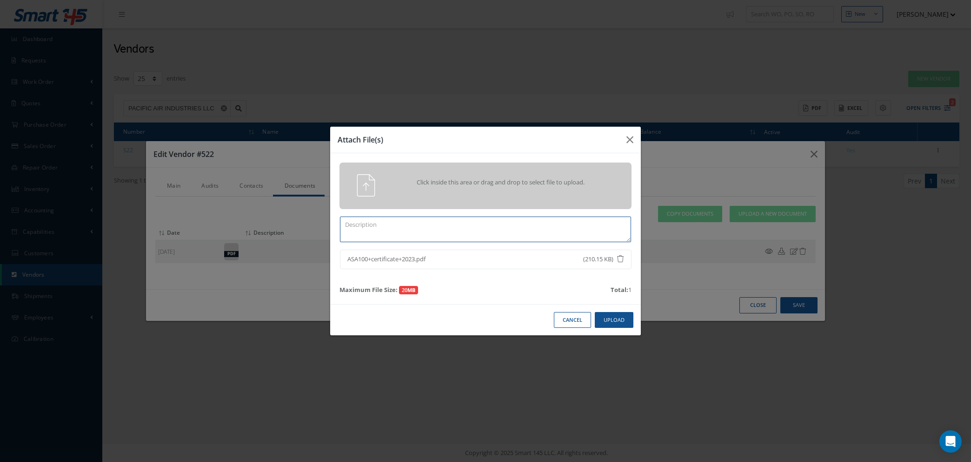
click at [397, 221] on textarea at bounding box center [485, 229] width 291 height 26
type textarea "CERT"
drag, startPoint x: 375, startPoint y: 222, endPoint x: 335, endPoint y: 231, distance: 41.3
click at [335, 231] on div "CERT" at bounding box center [486, 229] width 306 height 26
drag, startPoint x: 410, startPoint y: 223, endPoint x: 432, endPoint y: 228, distance: 21.9
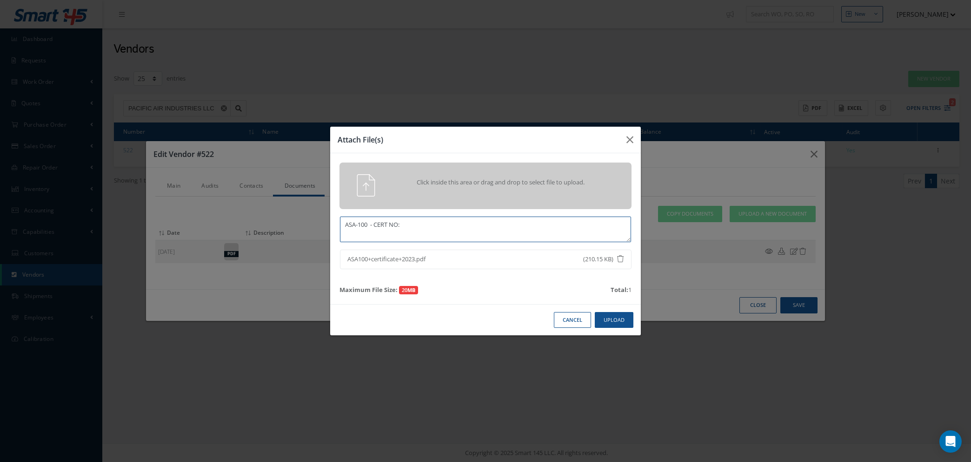
click at [410, 223] on textarea "ASA-100 - CERT NO:" at bounding box center [485, 229] width 291 height 26
type textarea "ASA-100 - CERT NO: 43450998-6 - EXP DATE: 13TH SEP 2026"
click at [602, 321] on button "Upload" at bounding box center [614, 320] width 39 height 16
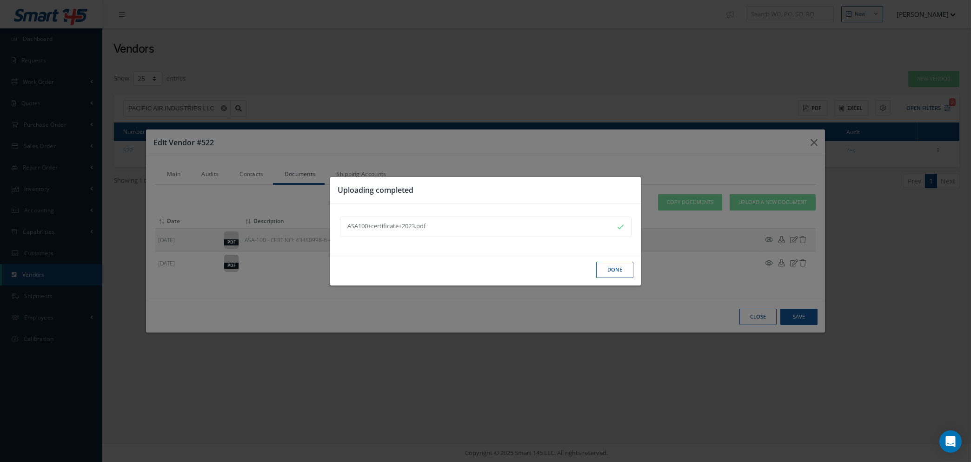
click at [610, 267] on button "Done" at bounding box center [614, 269] width 37 height 16
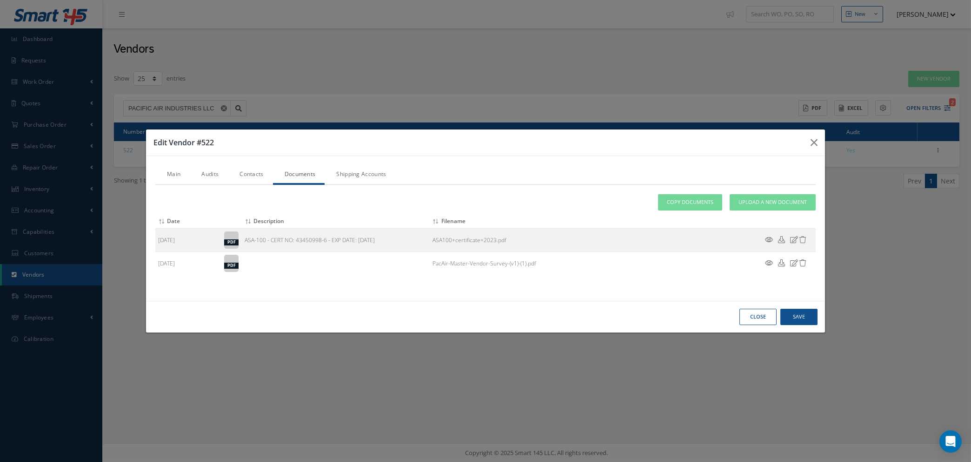
click at [247, 174] on link "Contacts" at bounding box center [250, 175] width 45 height 20
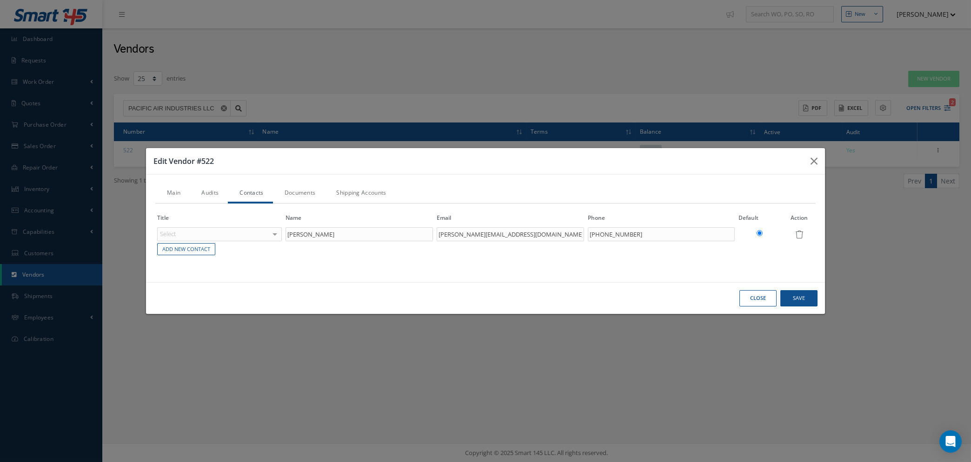
click at [208, 194] on link "Audits" at bounding box center [209, 194] width 38 height 20
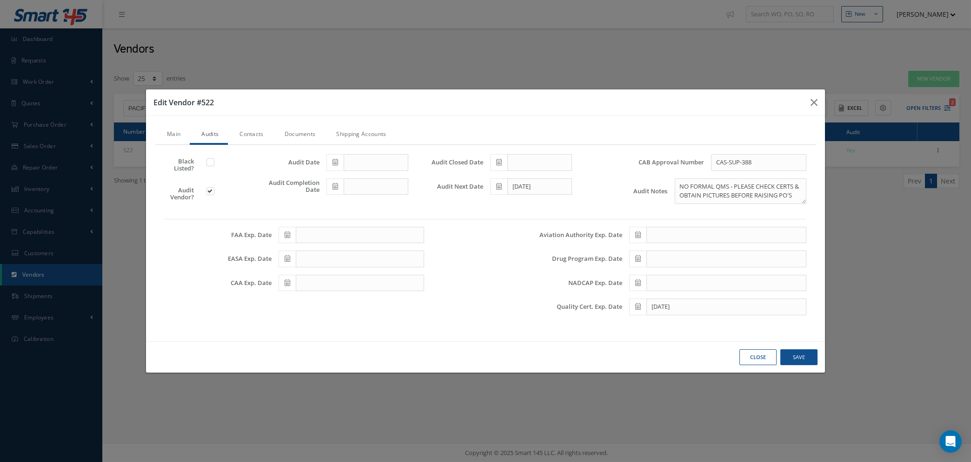
click at [336, 187] on icon at bounding box center [336, 186] width 6 height 7
click at [379, 315] on th "Today" at bounding box center [376, 314] width 98 height 14
type input "[DATE]"
click at [339, 158] on span at bounding box center [335, 162] width 17 height 17
click at [347, 234] on td "15" at bounding box center [348, 234] width 14 height 14
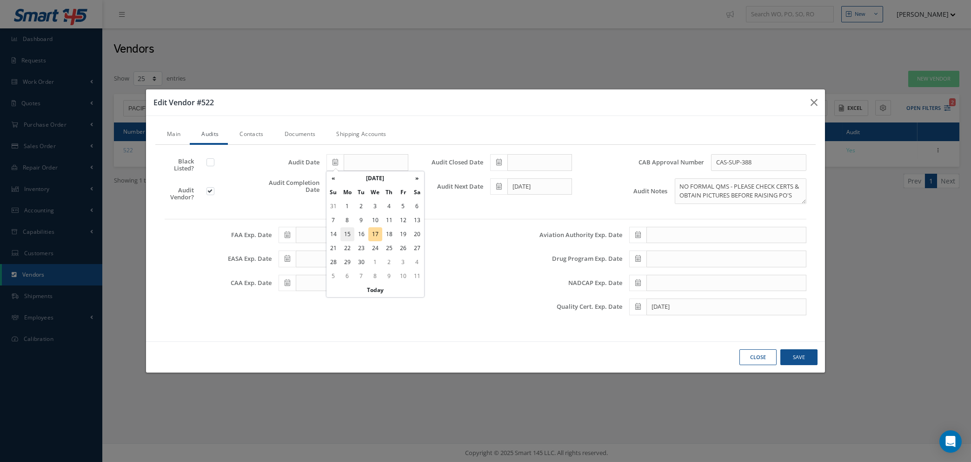
type input "09/15/2025"
click at [499, 160] on icon at bounding box center [499, 162] width 6 height 7
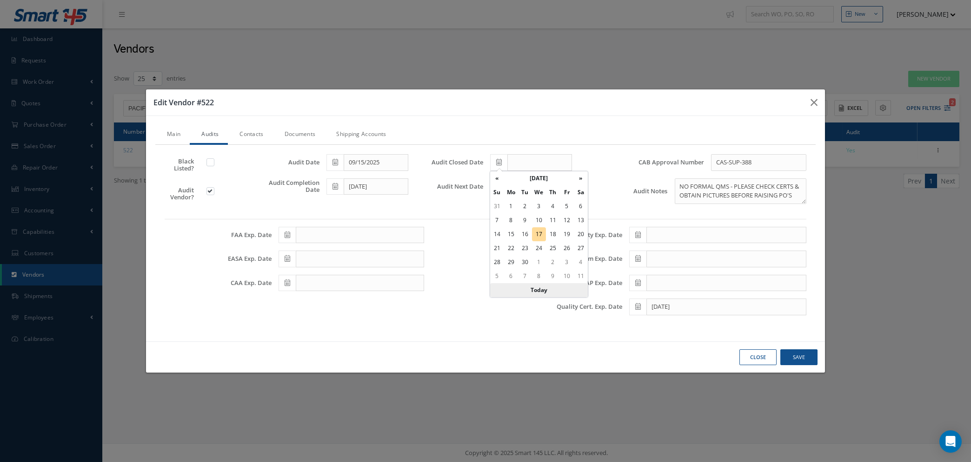
click at [538, 288] on th "Today" at bounding box center [539, 290] width 98 height 14
type input "[DATE]"
click at [255, 133] on link "Contacts" at bounding box center [250, 135] width 45 height 20
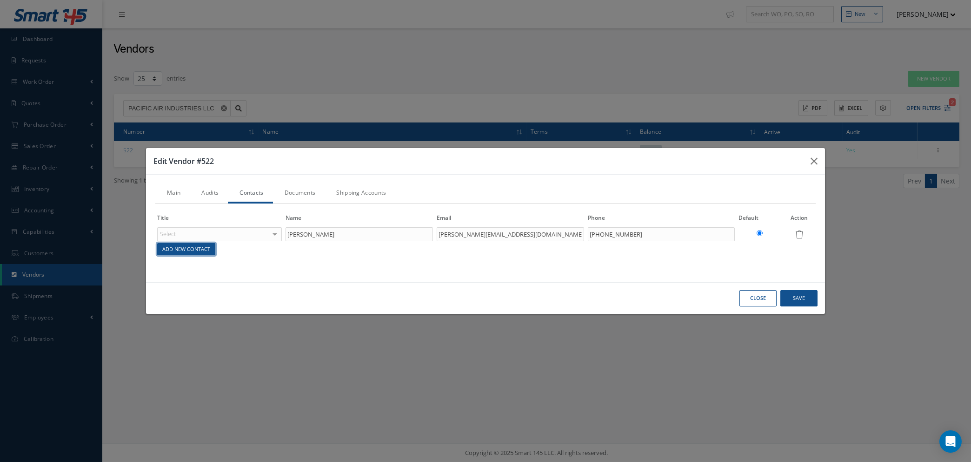
click at [190, 248] on link "Add New Contact" at bounding box center [186, 249] width 58 height 13
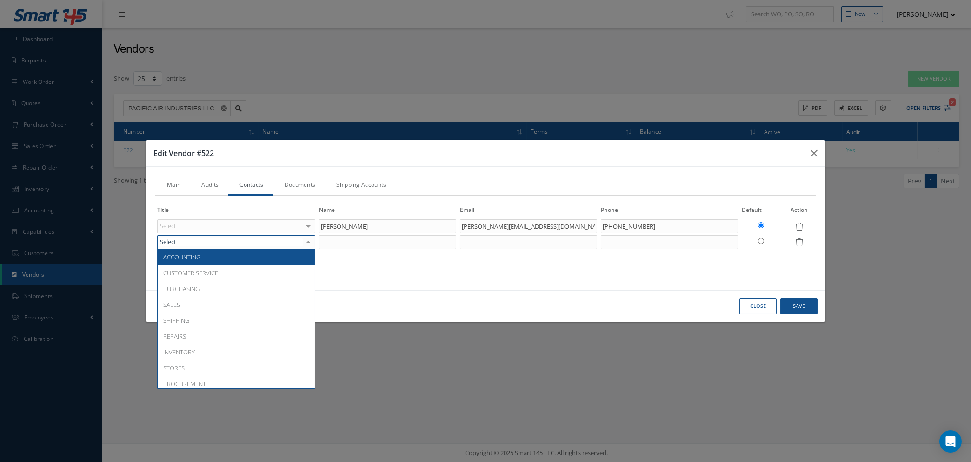
click at [262, 242] on div at bounding box center [236, 242] width 158 height 14
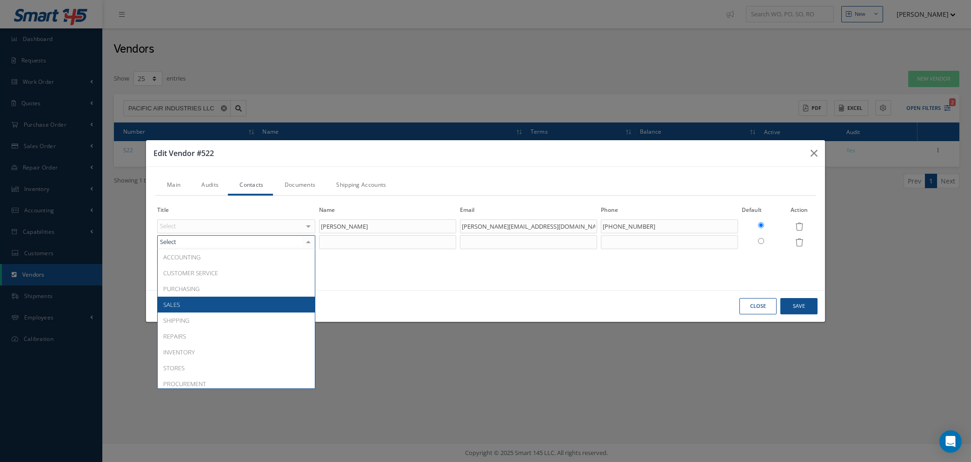
click at [214, 301] on span "SALES" at bounding box center [236, 304] width 157 height 16
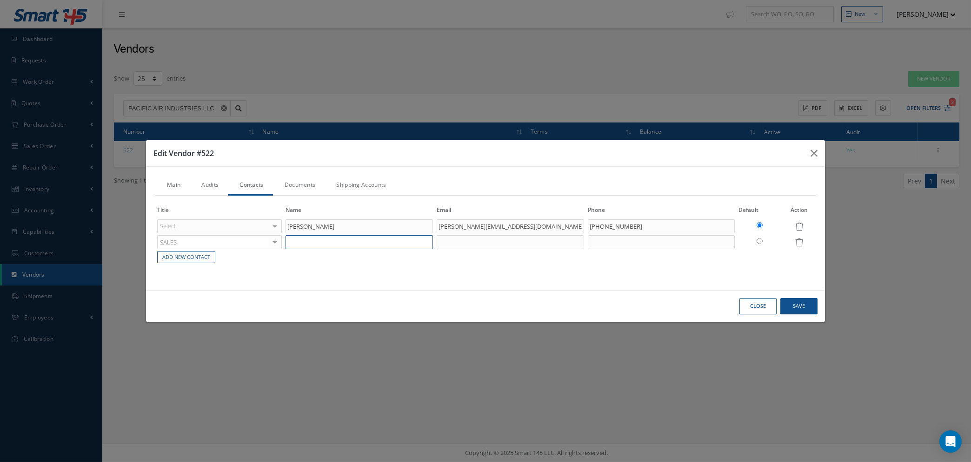
click at [311, 240] on input "text" at bounding box center [359, 242] width 147 height 14
click at [394, 243] on input "text" at bounding box center [359, 242] width 147 height 14
type input "b"
type input "BRANDON BILDERRAIN"
click at [465, 243] on input "text" at bounding box center [510, 242] width 147 height 14
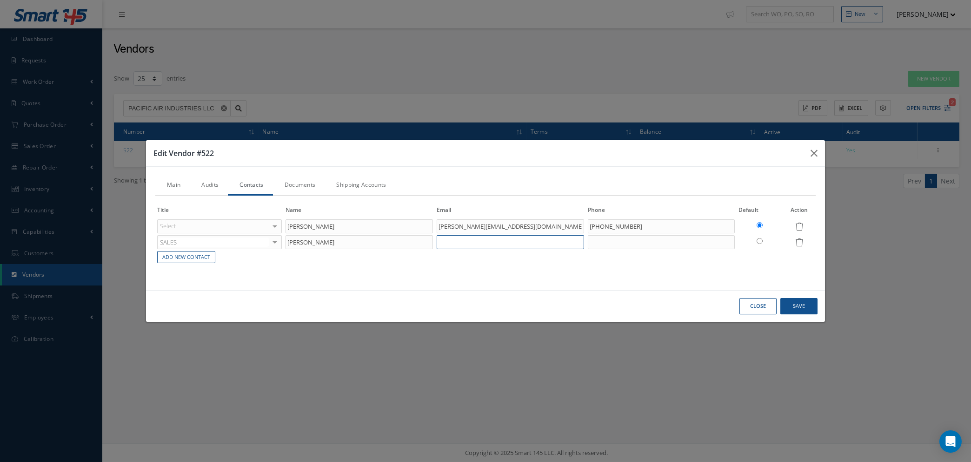
click at [447, 243] on input "text" at bounding box center [510, 242] width 147 height 14
paste input "Brandon Bilderrain <brandonb@pac-air.com>"
drag, startPoint x: 497, startPoint y: 241, endPoint x: 272, endPoint y: 245, distance: 225.7
click at [272, 245] on tr "SALES ACCOUNTING CUSTOMER SERVICE PURCHASING SALES SHIPPING REPAIRS INVENTORY S…" at bounding box center [485, 242] width 661 height 16
click at [511, 241] on input "brandonb@pac-air.com>" at bounding box center [510, 242] width 147 height 14
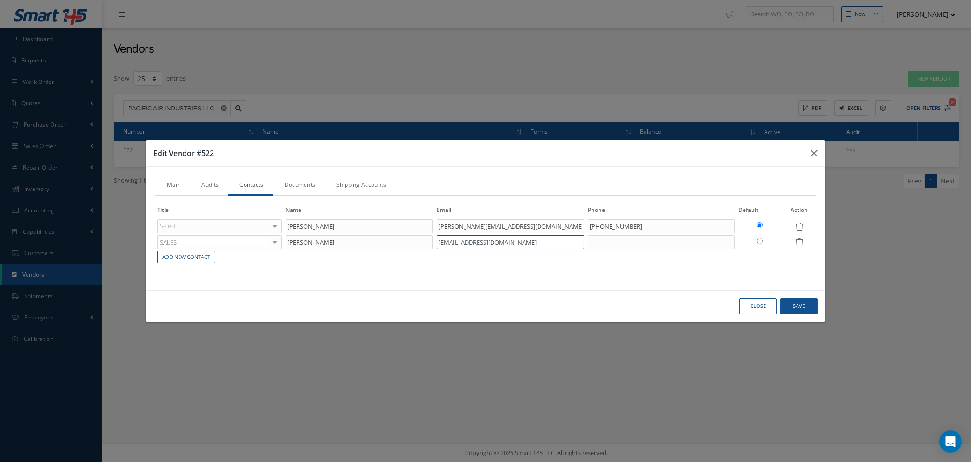
type input "brandonb@pac-air.com"
click at [610, 241] on input "text" at bounding box center [661, 242] width 147 height 14
type input "("
type input "+1 310 960 0371 / OFFICE EXT 2002"
click at [187, 258] on link "Add New Contact" at bounding box center [186, 257] width 58 height 13
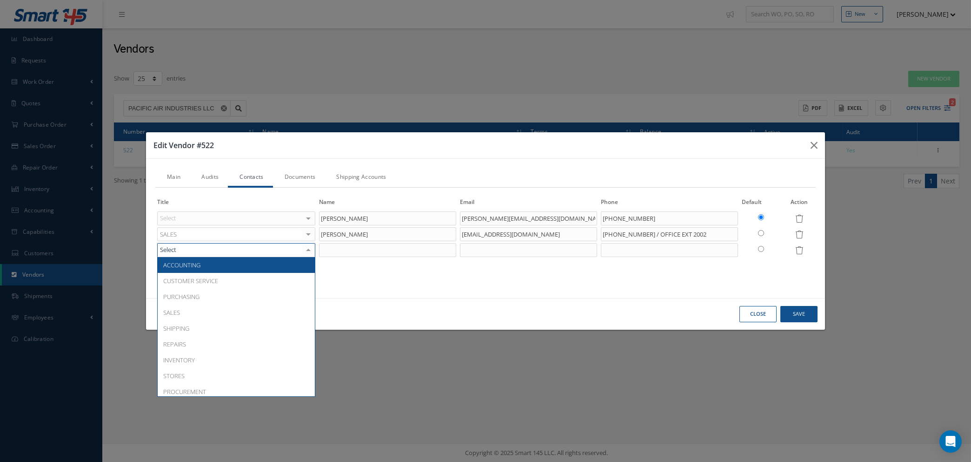
click at [272, 249] on div "ACCOUNTING CUSTOMER SERVICE PURCHASING SALES SHIPPING REPAIRS INVENTORY STORES …" at bounding box center [236, 250] width 158 height 14
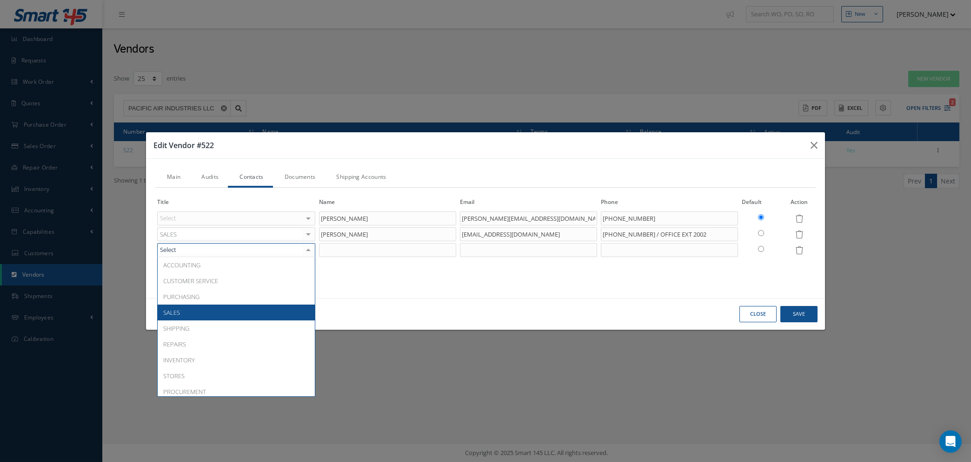
click at [204, 313] on span "SALES" at bounding box center [236, 312] width 157 height 16
click at [275, 249] on div "ACCOUNTING CUSTOMER SERVICE PURCHASING SALES SHIPPING REPAIRS INVENTORY STORES …" at bounding box center [236, 250] width 158 height 14
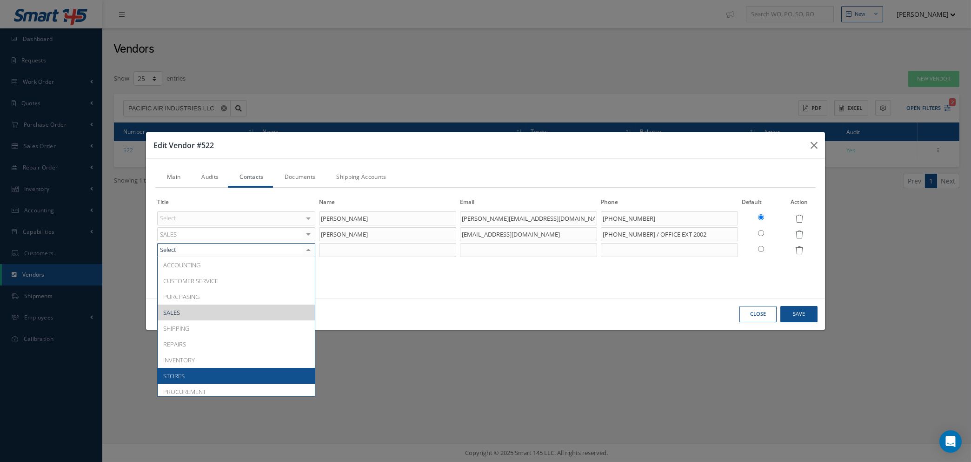
scroll to position [97, 0]
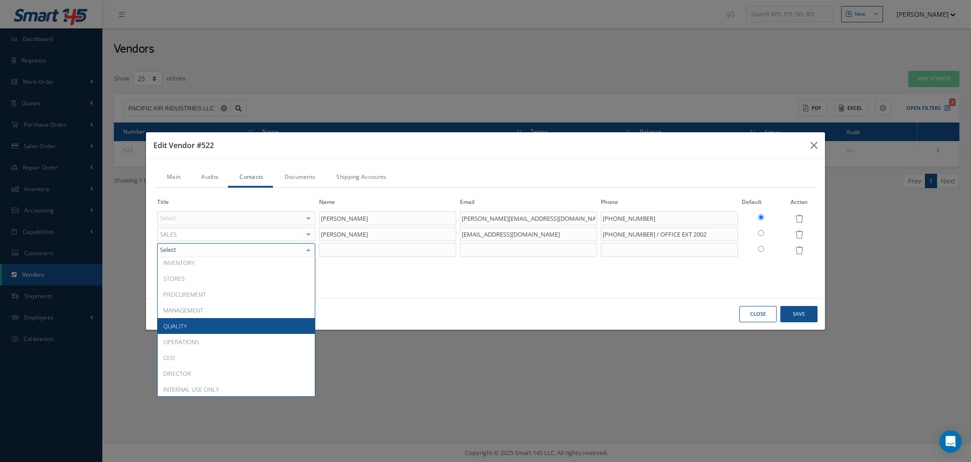
click at [232, 322] on span "QUALITY" at bounding box center [236, 326] width 157 height 16
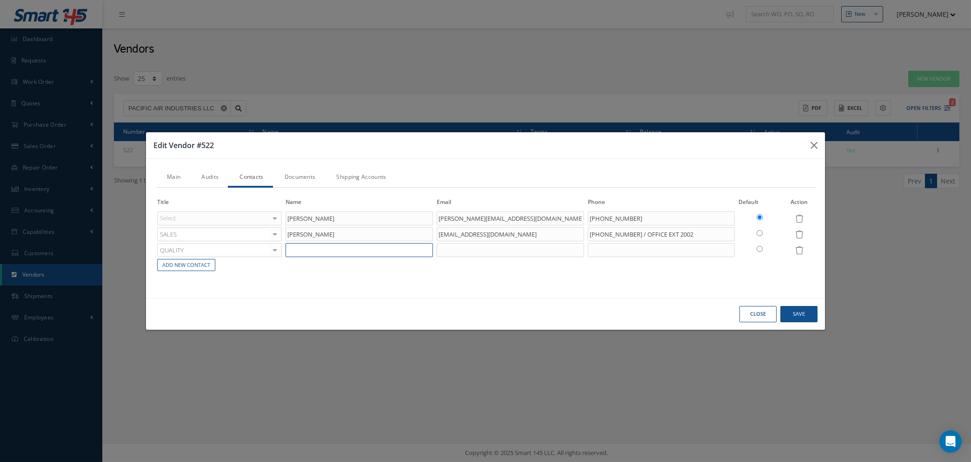
click at [322, 250] on input "text" at bounding box center [359, 250] width 147 height 14
type input "RYAN WUNDERLIN"
click at [469, 248] on input "text" at bounding box center [510, 250] width 147 height 14
click at [445, 245] on input "text" at bounding box center [510, 250] width 147 height 14
paste input "Ryanw@pac-air.com>"
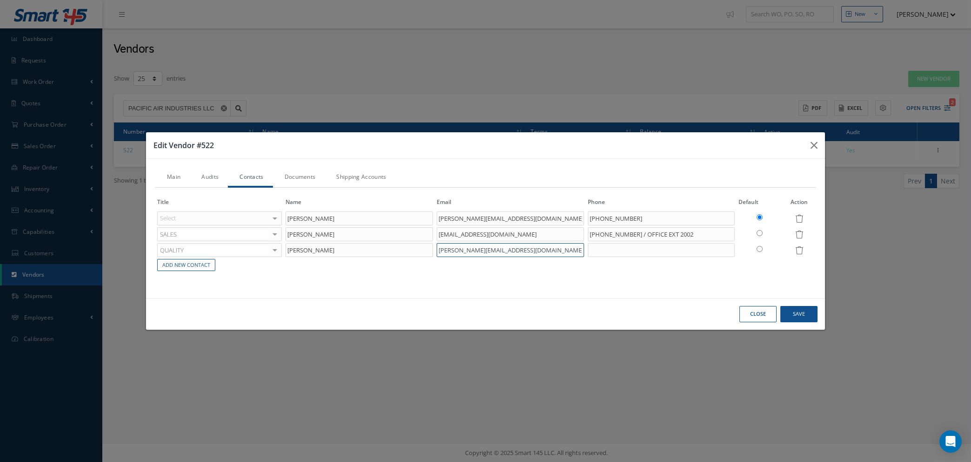
click at [528, 253] on input "Ryanw@pac-air.com>" at bounding box center [510, 250] width 147 height 14
type input "Ryanw@pac-air.com>"
click at [611, 254] on input "text" at bounding box center [661, 250] width 147 height 14
type input "+1 310 829 4345 / DIRECT +1 818 963 5840"
click at [801, 312] on button "Save" at bounding box center [799, 314] width 37 height 16
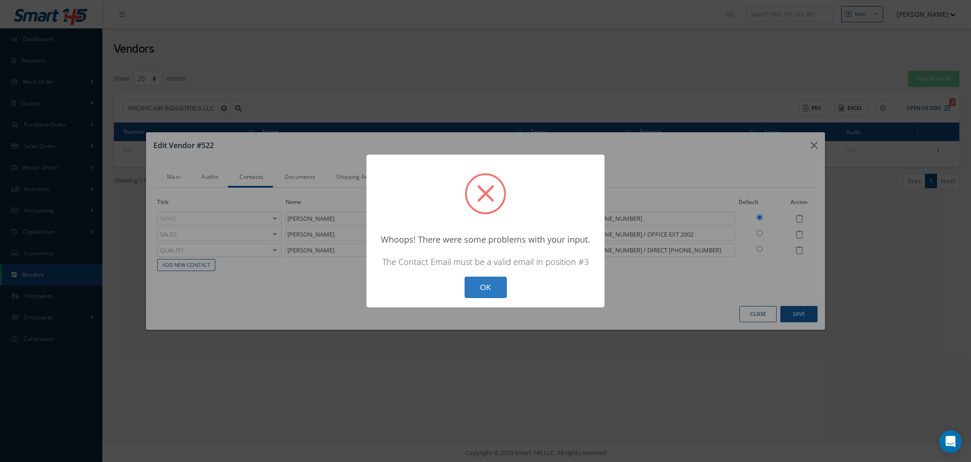
click at [475, 286] on button "OK" at bounding box center [486, 287] width 42 height 22
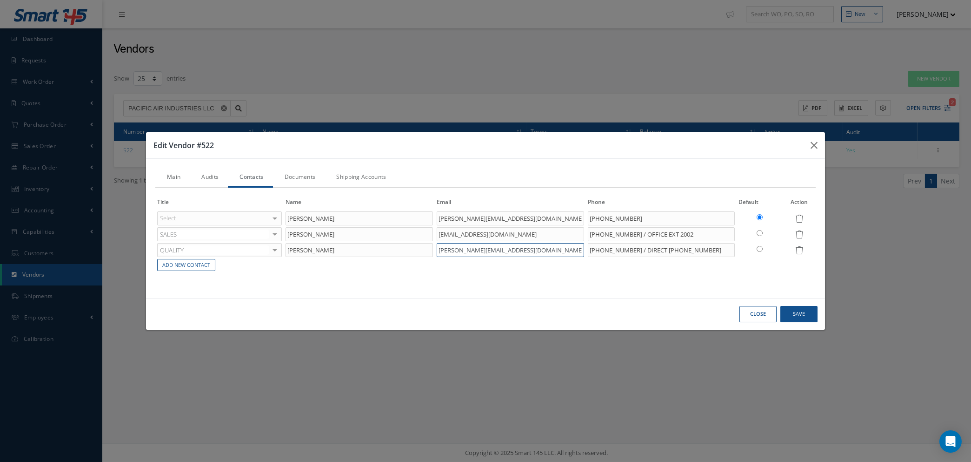
click at [499, 248] on input "Ryanw@pac-air.com>" at bounding box center [510, 250] width 147 height 14
type input "Ryanw@pac-air.com"
click at [798, 318] on button "Save" at bounding box center [799, 314] width 37 height 16
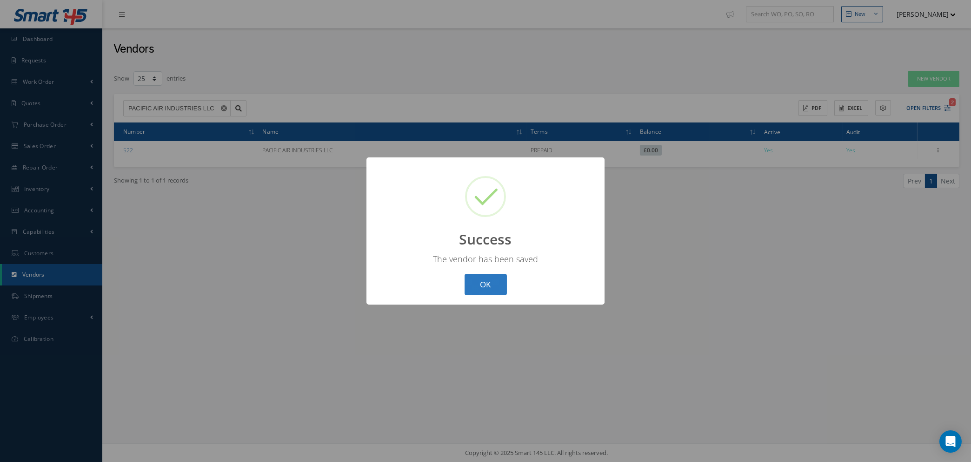
click at [480, 292] on button "OK" at bounding box center [486, 285] width 42 height 22
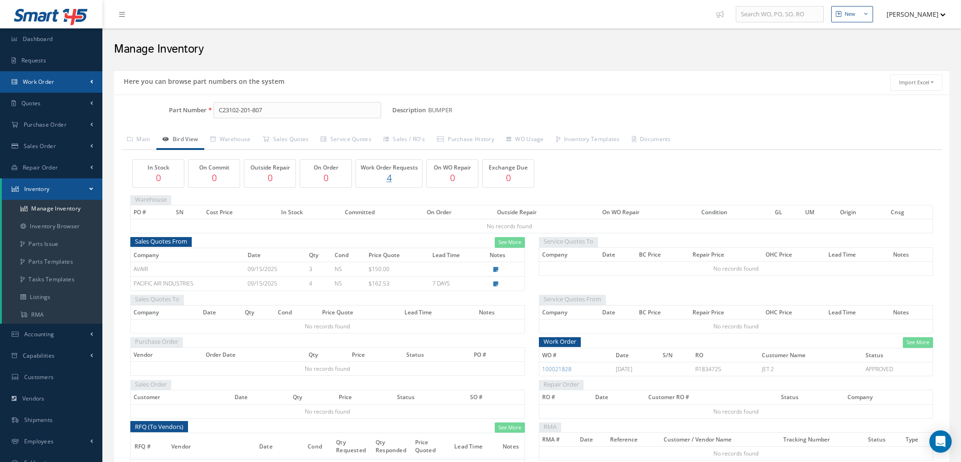
scroll to position [86, 0]
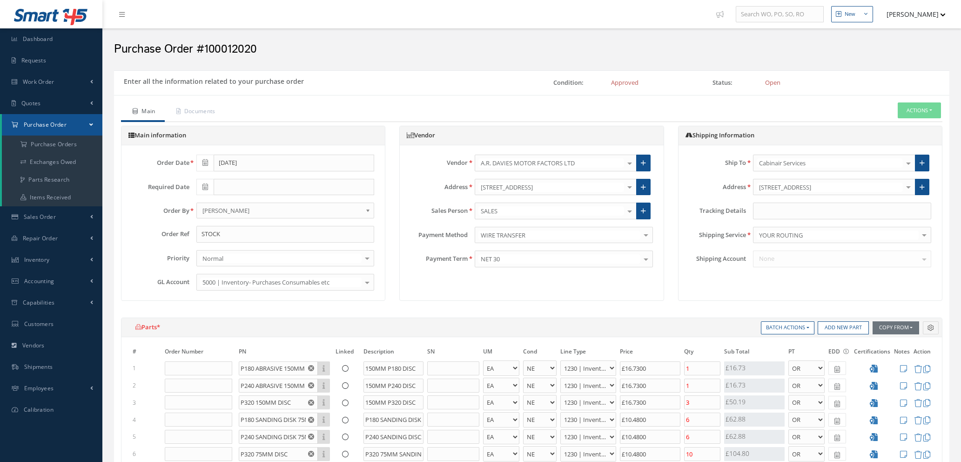
select select "1"
select select "5"
select select "110"
select select "1"
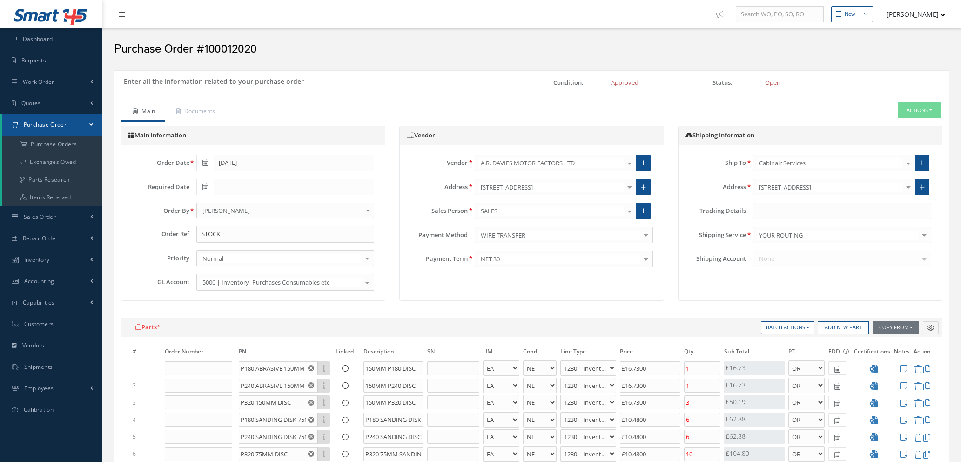
select select "5"
select select "110"
select select "1"
select select "5"
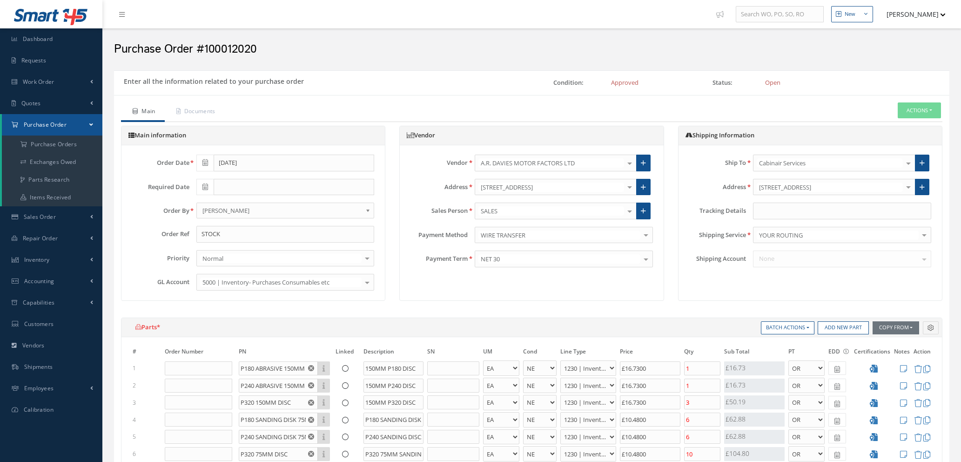
select select "110"
select select "1"
select select "5"
select select "110"
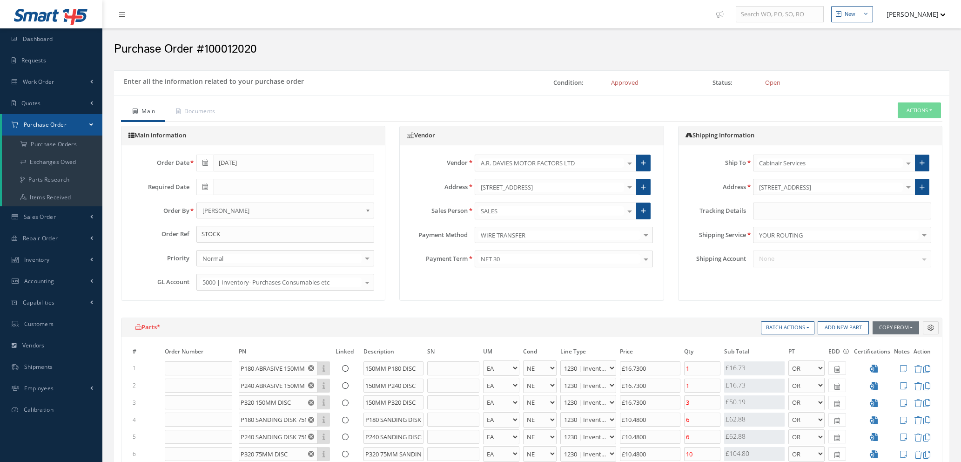
select select "1"
select select "5"
select select "110"
select select "1"
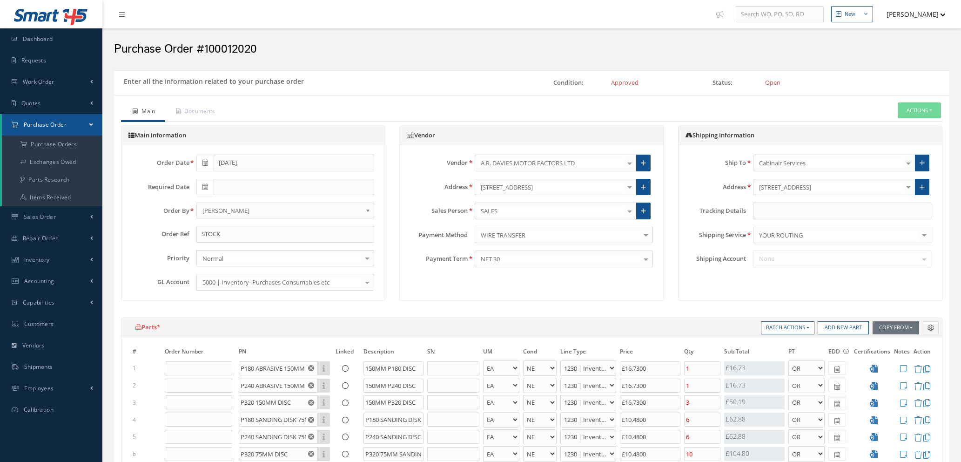
select select "1"
select select "5"
select select "110"
select select "1"
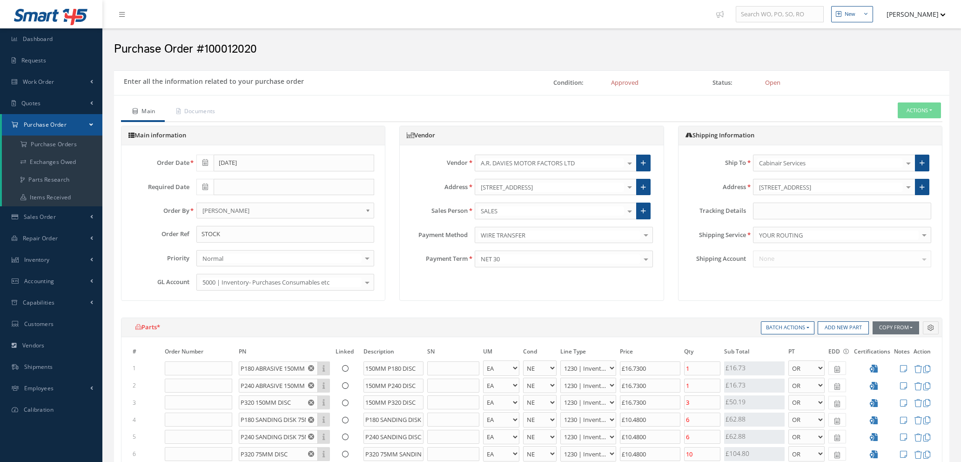
select select "5"
select select "88"
select select "1"
select select "5"
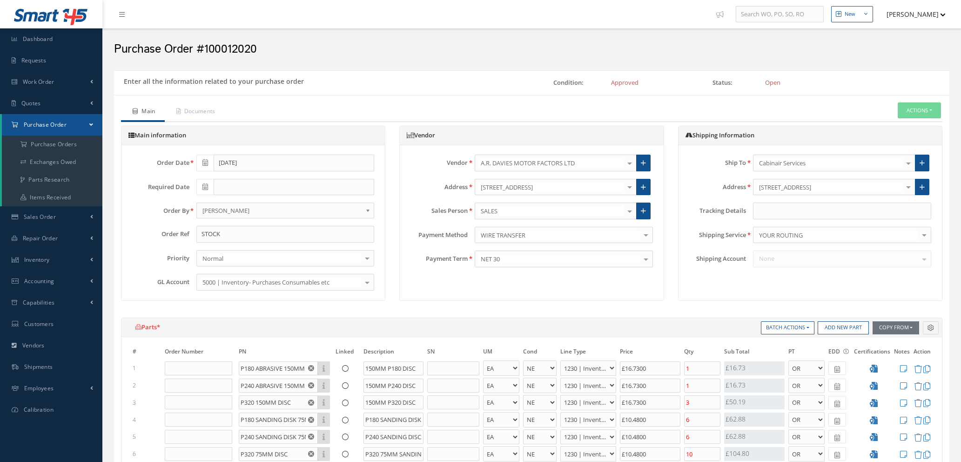
select select "110"
select select "1"
select select "5"
select select "110"
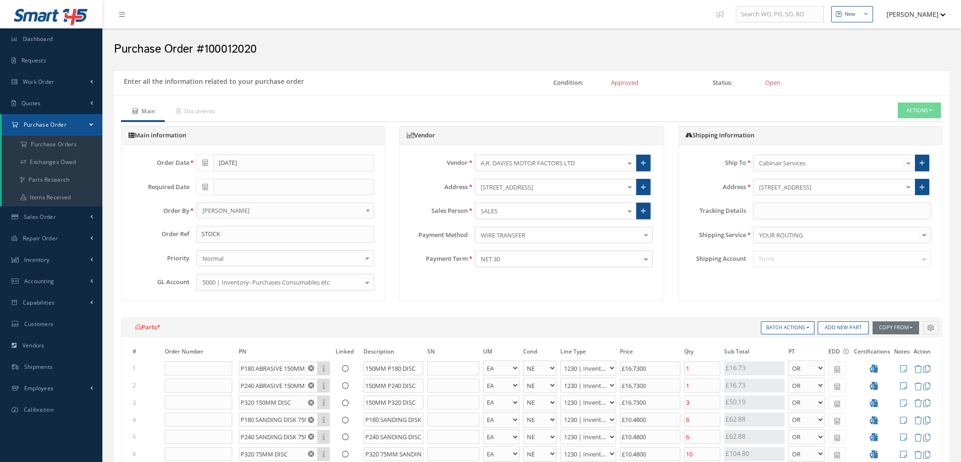
select select "1"
select select "5"
select select "110"
select select "1"
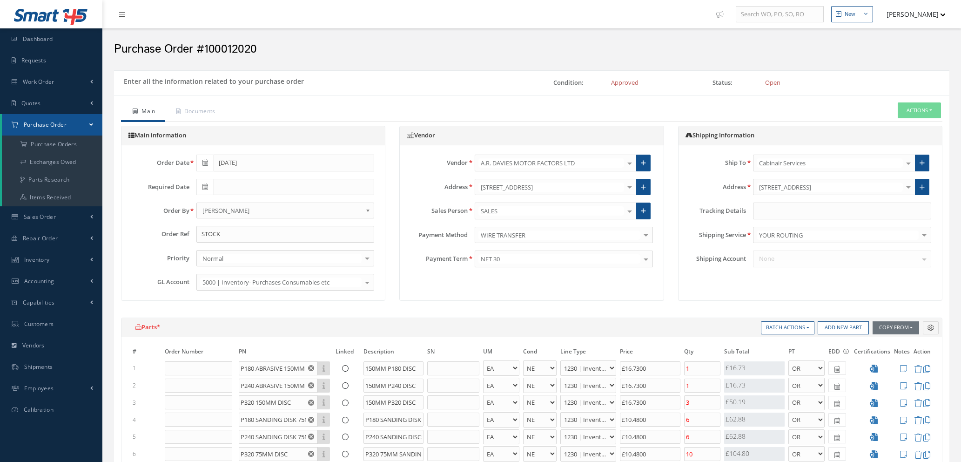
select select "1"
select select "5"
select select "110"
select select "1"
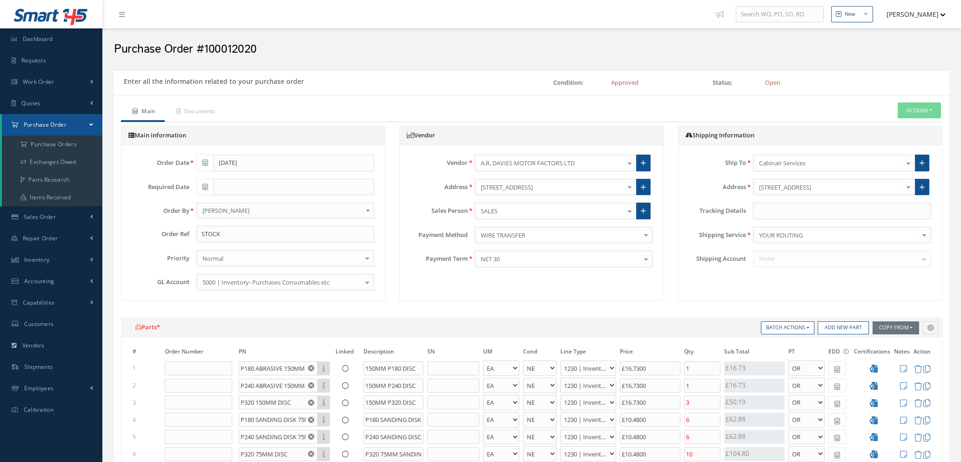
select select "5"
select select "110"
select select "1"
select select "5"
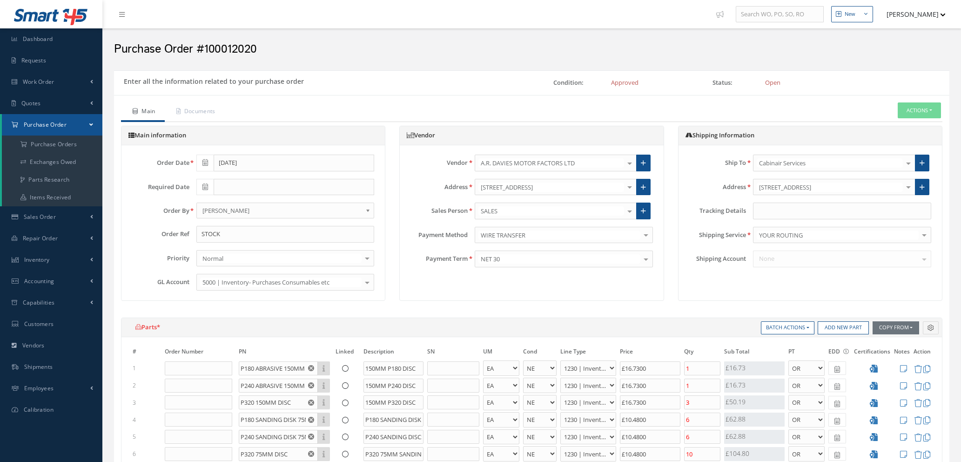
select select "110"
select select "1"
select select "5"
select select "110"
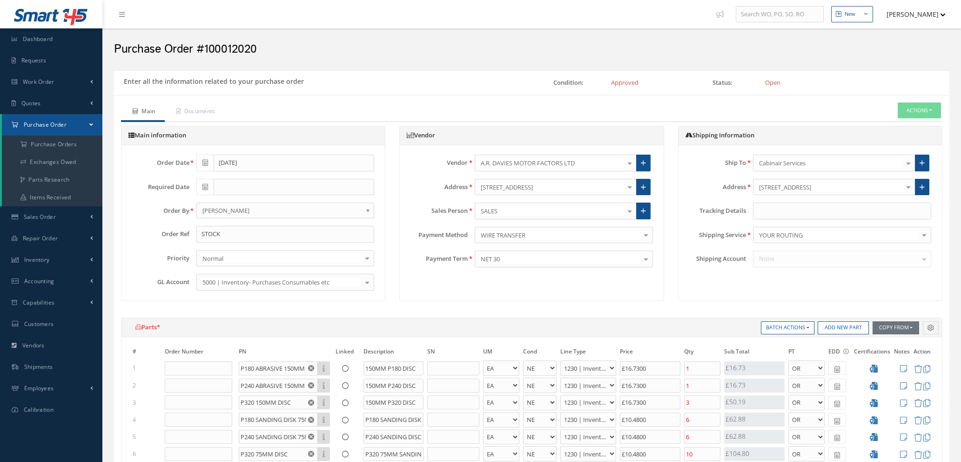
select select "1"
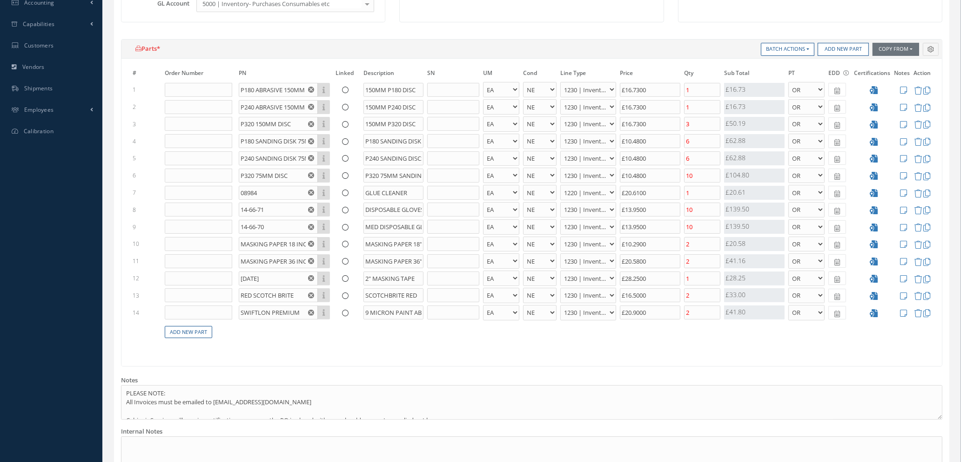
scroll to position [279, 0]
click at [608, 191] on select "1200 | Inventory - rotables 1210 | Inventory - expendables 1220 | Inventory - c…" at bounding box center [588, 191] width 56 height 15
select select "110"
click at [560, 184] on select "1200 | Inventory - rotables 1210 | Inventory - expendables 1220 | Inventory - c…" at bounding box center [588, 191] width 56 height 15
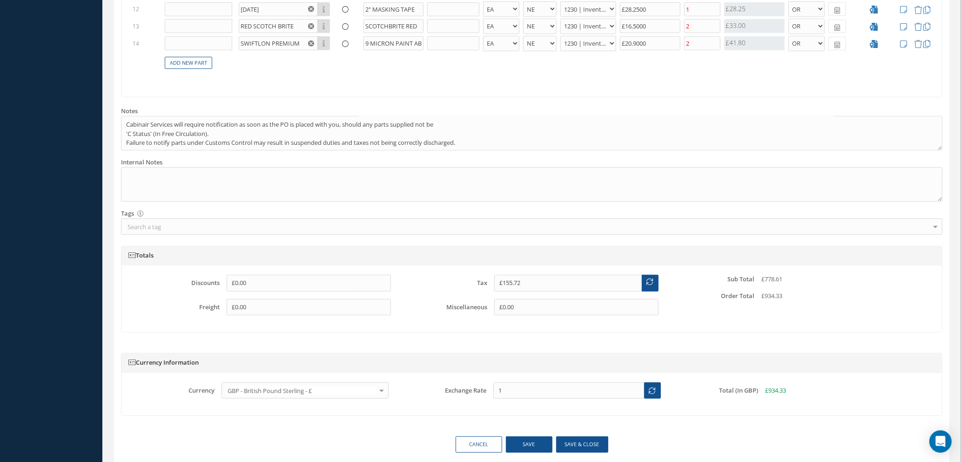
scroll to position [583, 0]
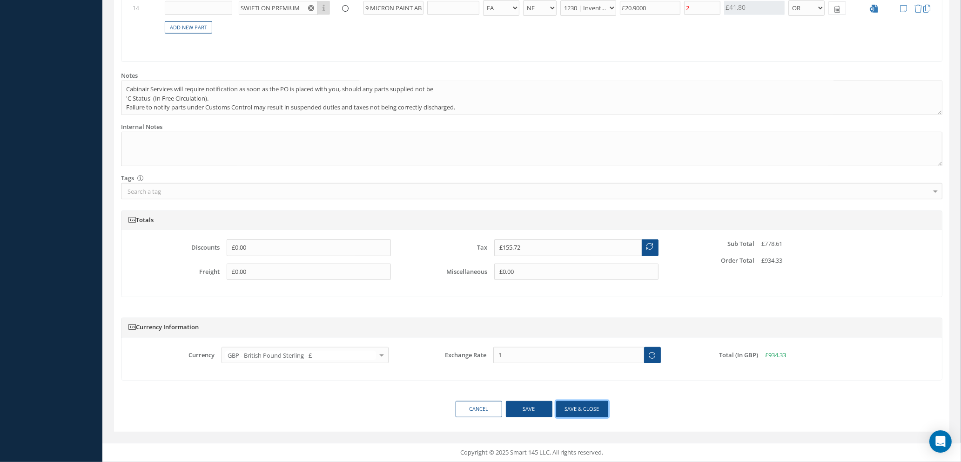
click at [572, 409] on button "Save & close" at bounding box center [582, 409] width 52 height 16
type input "[DATE]"
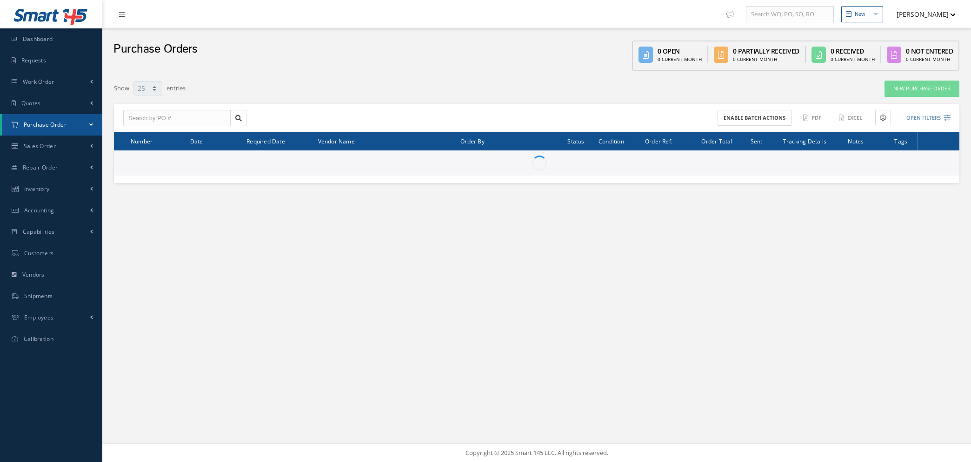
select select "25"
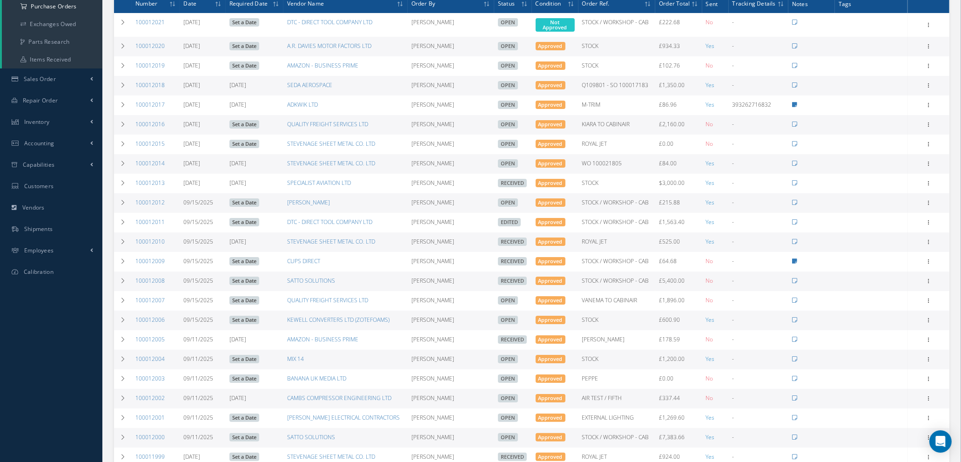
scroll to position [140, 0]
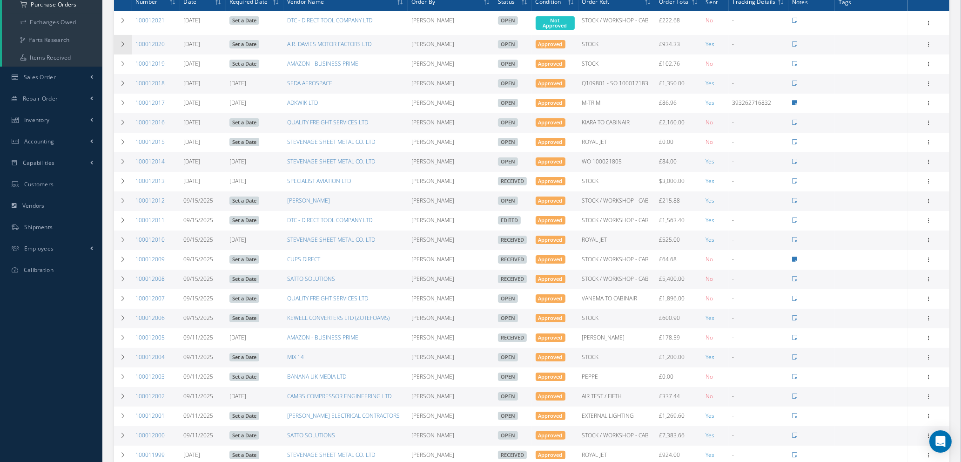
click at [124, 42] on icon at bounding box center [123, 44] width 7 height 6
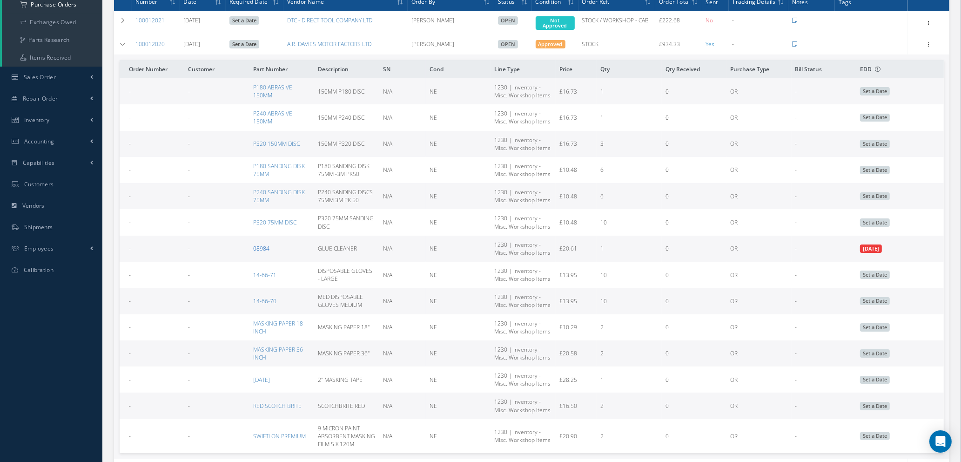
click at [262, 247] on link "08984" at bounding box center [261, 248] width 16 height 8
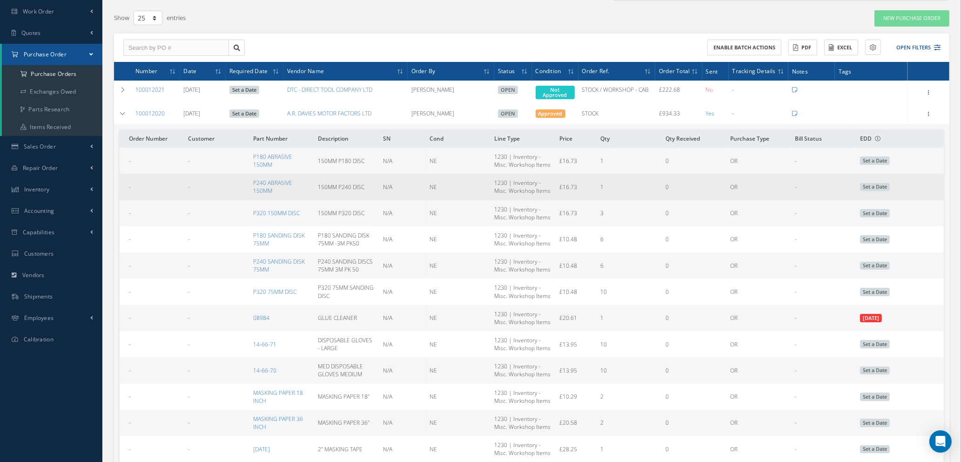
scroll to position [0, 0]
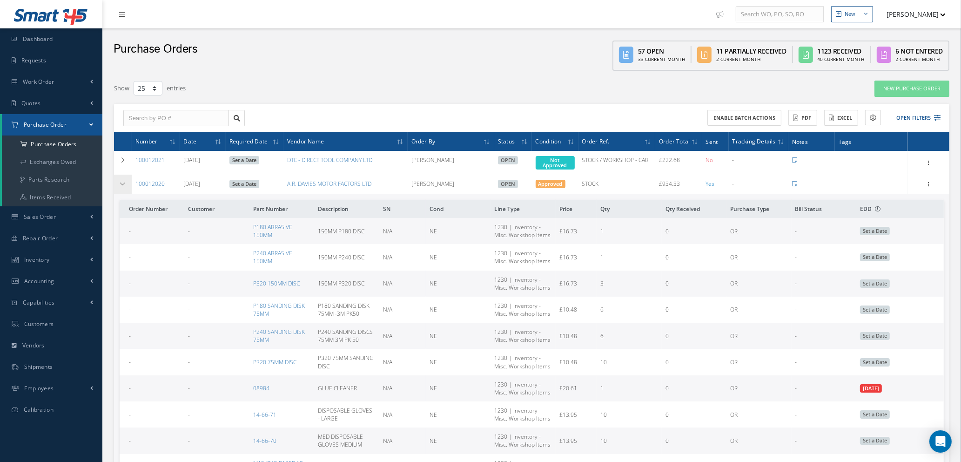
click at [121, 183] on icon at bounding box center [123, 184] width 7 height 6
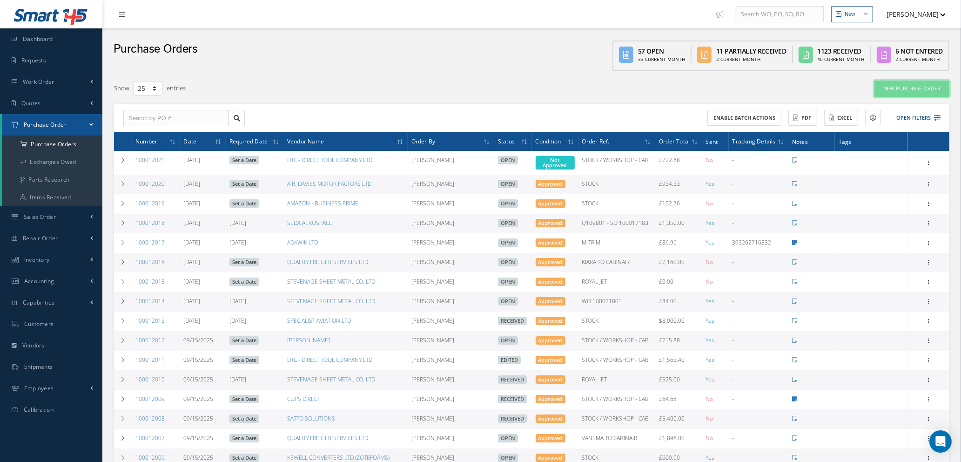
click at [911, 86] on link "New Purchase Order" at bounding box center [911, 88] width 75 height 16
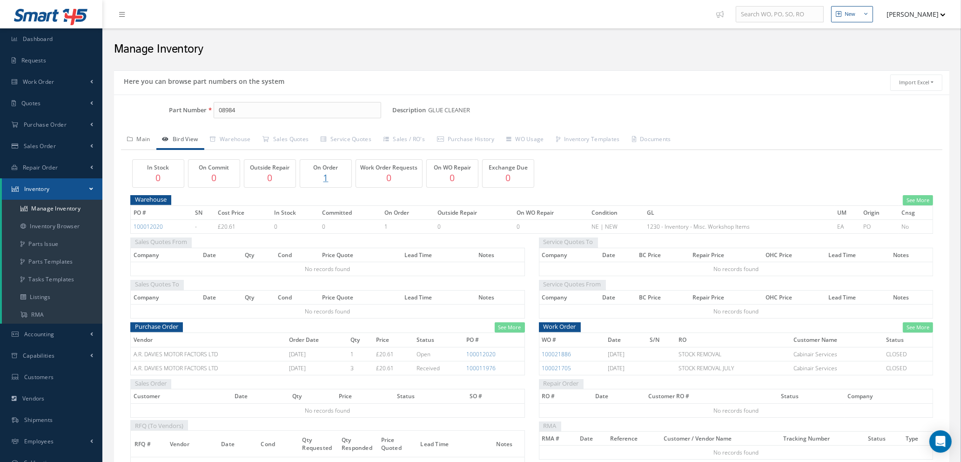
click at [144, 139] on link "Main" at bounding box center [138, 140] width 35 height 20
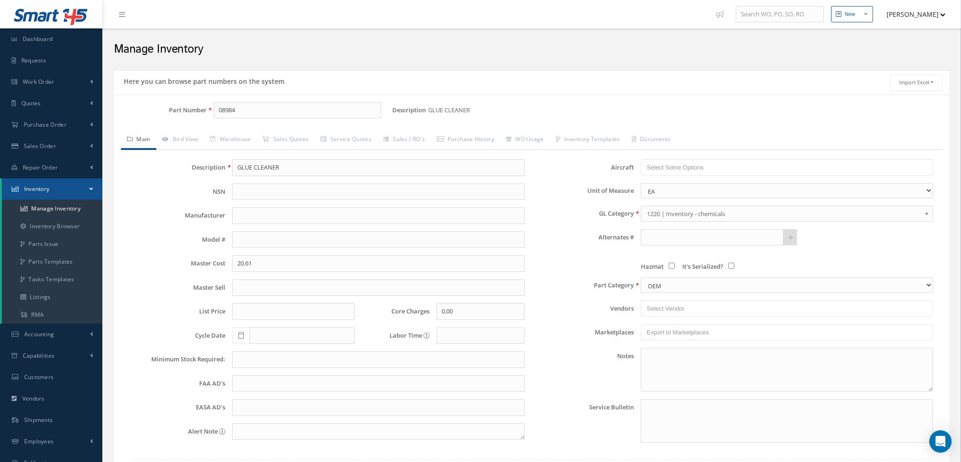
click at [927, 213] on b at bounding box center [928, 215] width 8 height 15
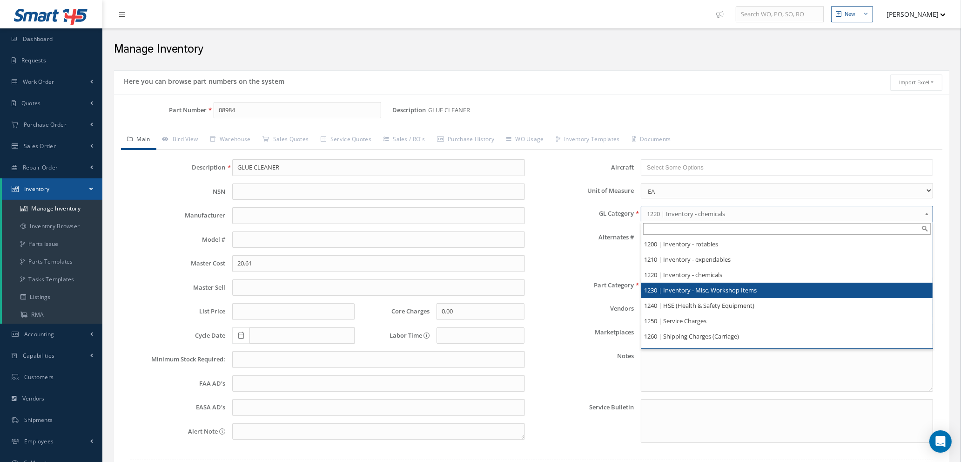
click at [739, 291] on li "1230 | Inventory - Misc. Workshop Items" at bounding box center [786, 289] width 291 height 15
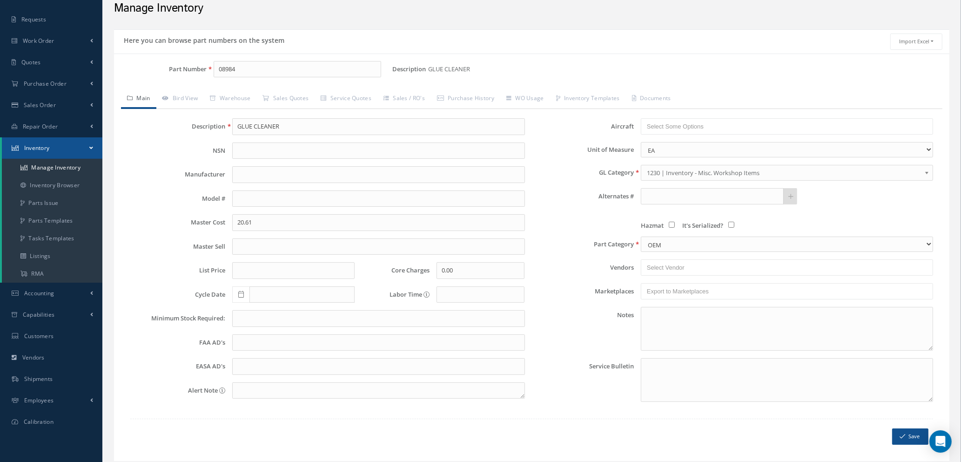
scroll to position [70, 0]
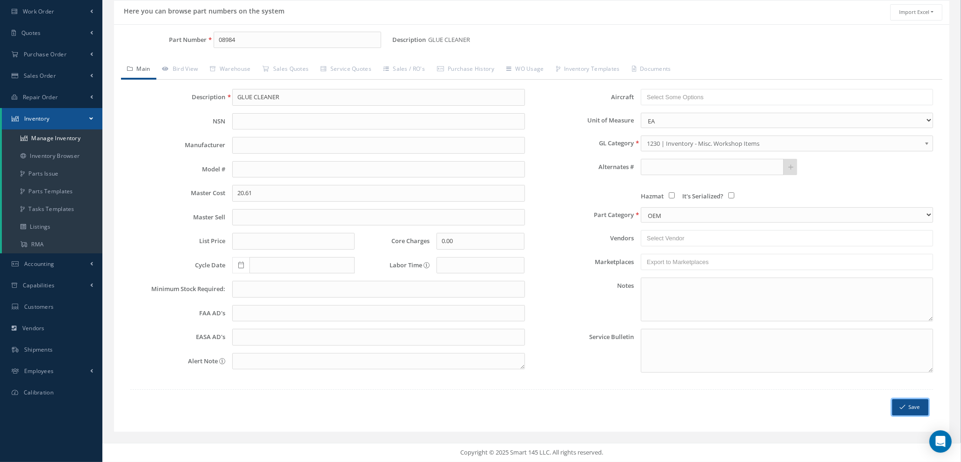
click at [903, 406] on icon "submit" at bounding box center [902, 406] width 6 height 7
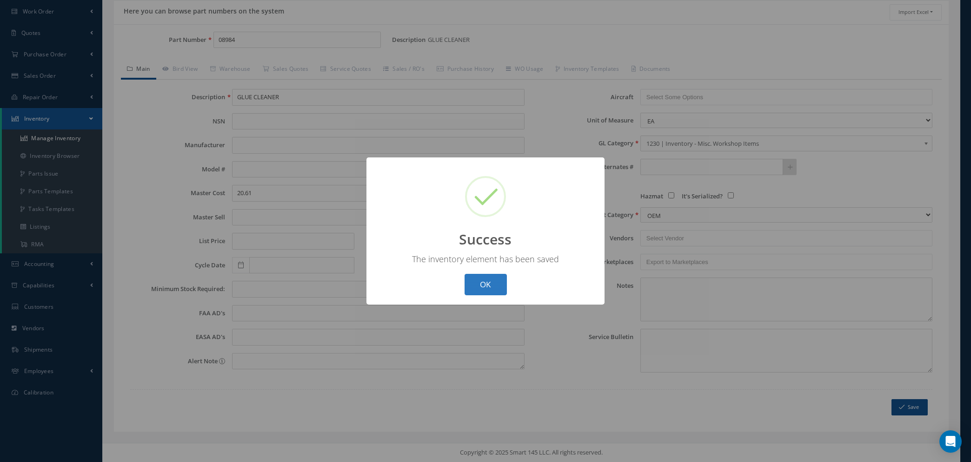
click at [495, 282] on button "OK" at bounding box center [486, 285] width 42 height 22
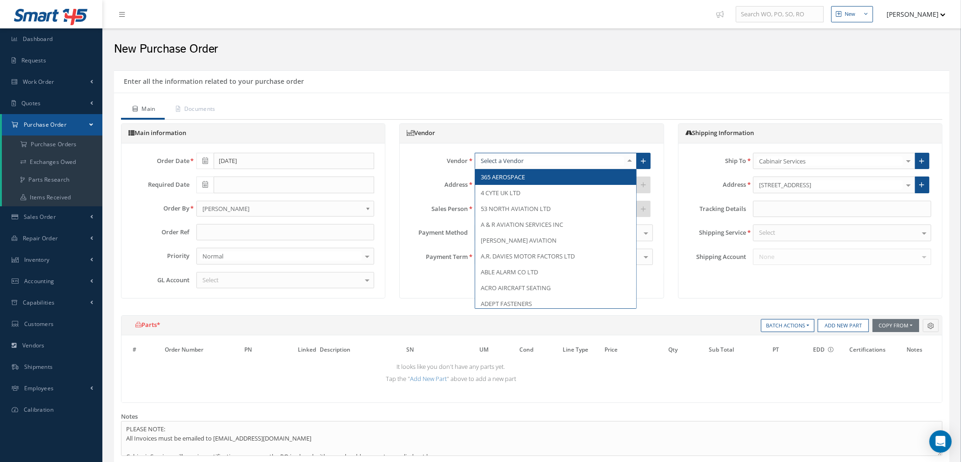
click at [550, 161] on div at bounding box center [556, 161] width 162 height 17
type input "l"
type input "a"
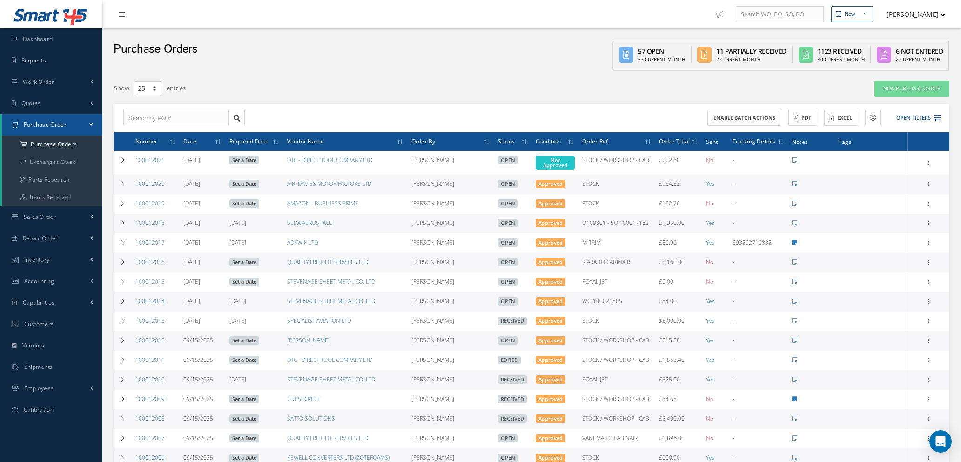
select select "25"
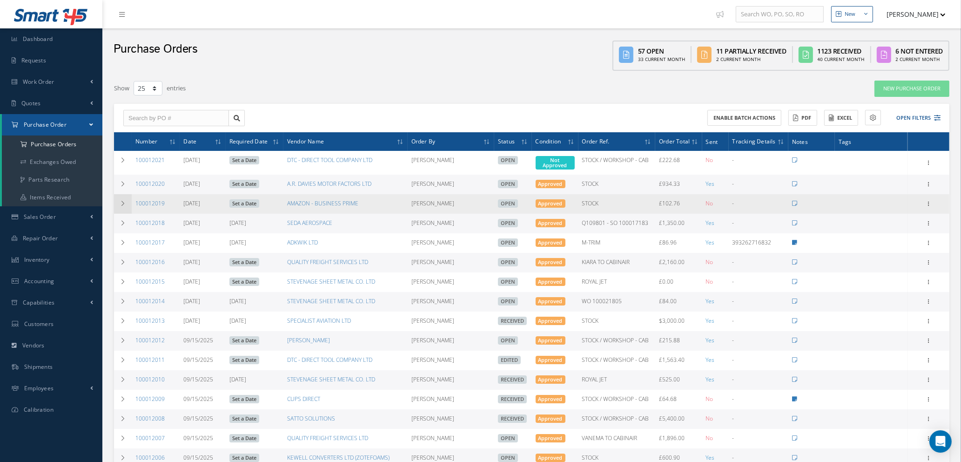
click at [122, 201] on icon at bounding box center [123, 204] width 7 height 6
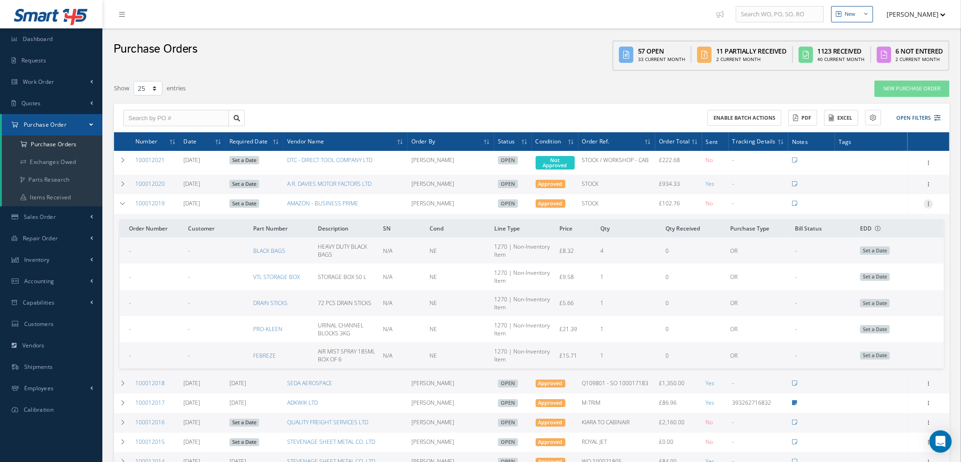
click at [930, 203] on icon at bounding box center [928, 202] width 9 height 7
click at [882, 232] on link "Edit" at bounding box center [886, 234] width 74 height 12
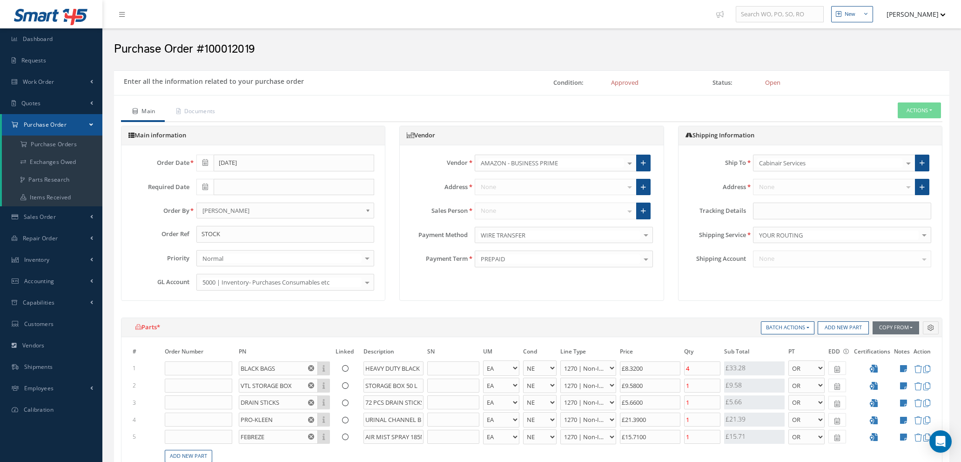
select select "1"
select select "5"
select select "114"
select select "1"
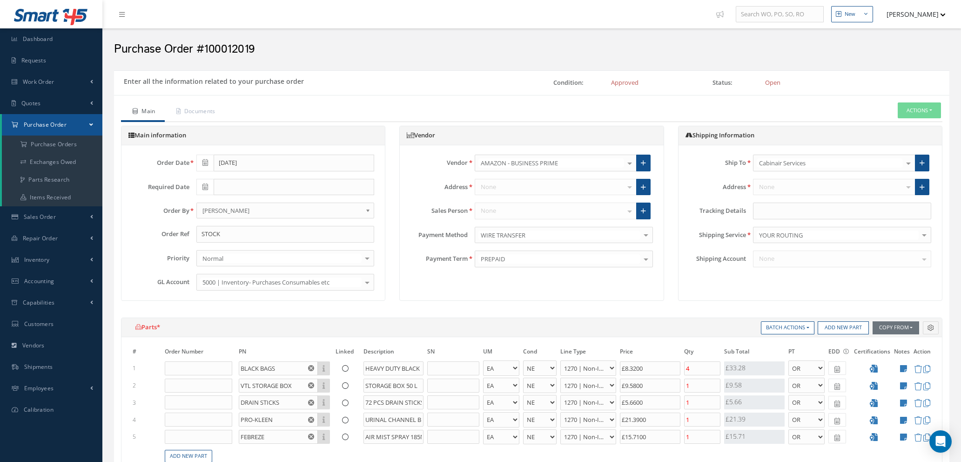
select select "5"
select select "114"
select select "1"
select select "5"
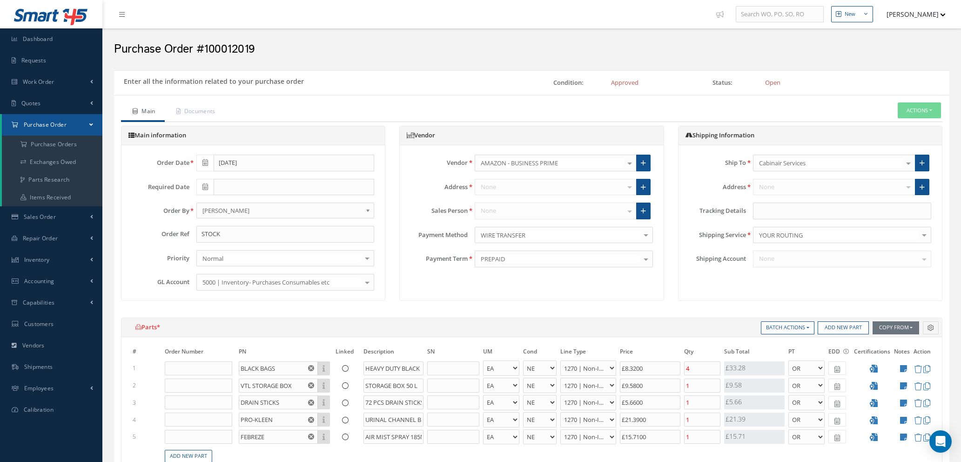
select select "114"
select select "1"
select select "5"
select select "114"
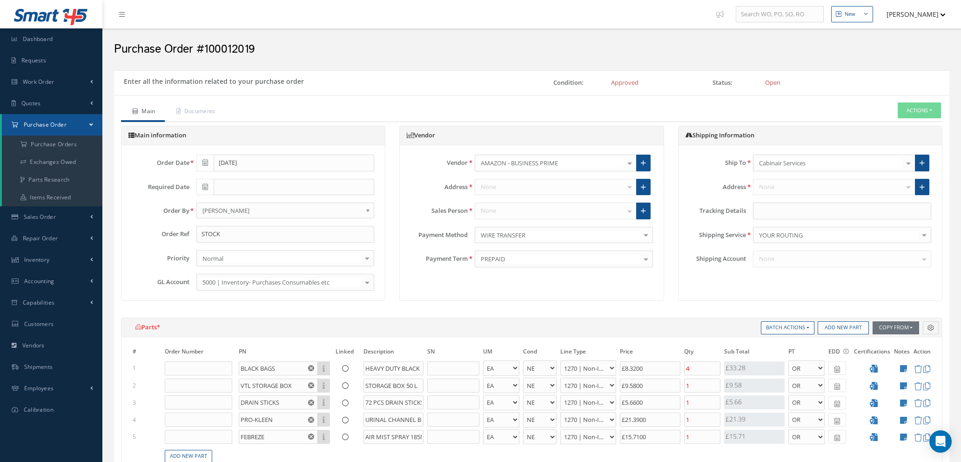
select select "1"
select select "5"
select select "114"
select select "1"
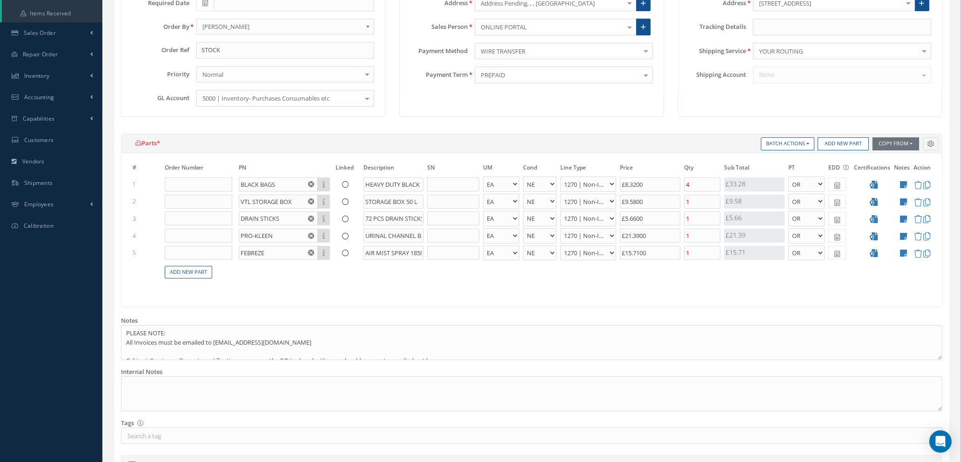
scroll to position [209, 0]
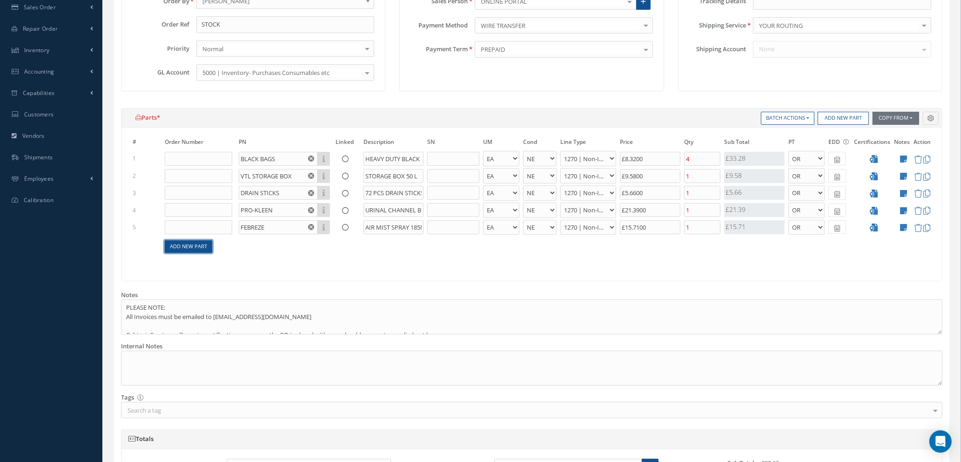
click at [184, 247] on link "Add New Part" at bounding box center [188, 246] width 47 height 13
select select "1"
select select "5"
select select "114"
select select "1"
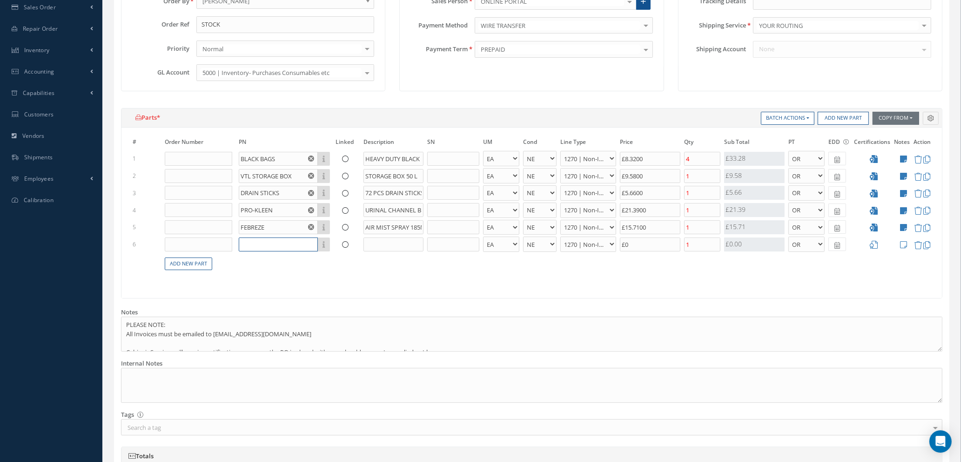
click at [271, 243] on input "text" at bounding box center [278, 244] width 79 height 14
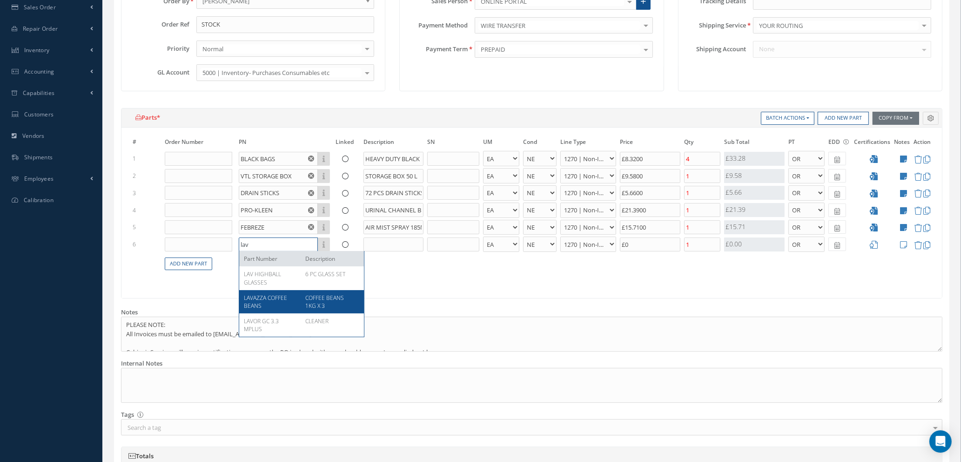
type input "lav"
click at [278, 299] on span "LAVAZZA COFFEE BEANS" at bounding box center [265, 302] width 43 height 16
type input "£25.62"
type input "LAVAZZA COFFEE BEANS"
type input "COFFEE BEANS 1KG X 3"
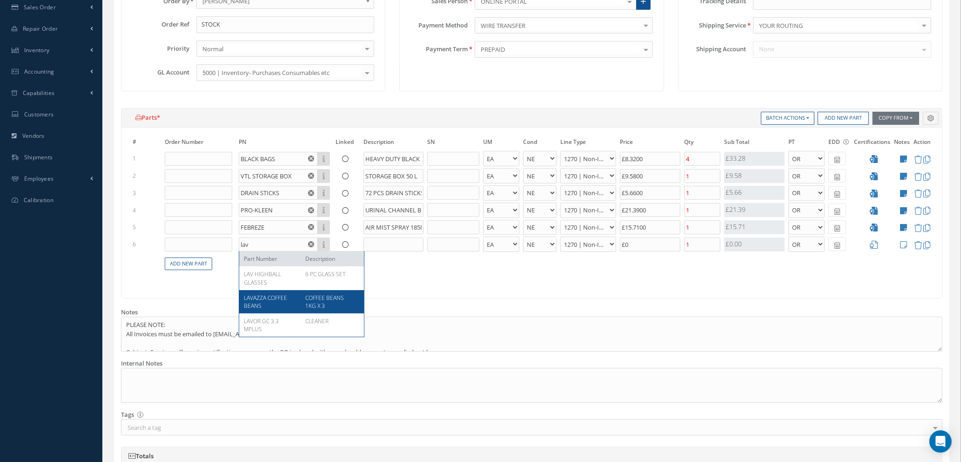
type input "£42.5"
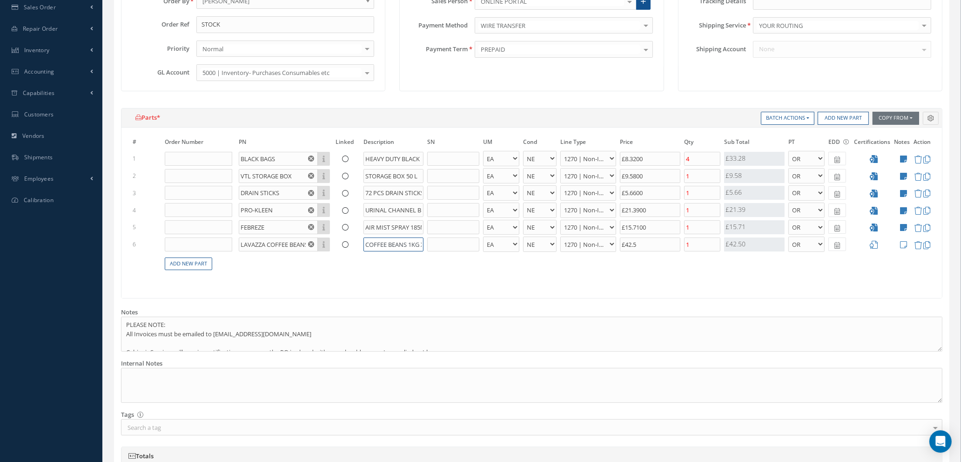
scroll to position [0, 9]
drag, startPoint x: 394, startPoint y: 244, endPoint x: 426, endPoint y: 244, distance: 31.6
click at [426, 244] on tr "6 LAVAZZA COFFEE BEANS Part Number Description COFFEE BEANS 1KG X 3 - BAG BX CA…" at bounding box center [532, 243] width 802 height 17
click at [417, 242] on input "COFFEE BEANS 1KG X 3" at bounding box center [393, 244] width 60 height 14
type input "COFFEE BEANS 1KG X 2"
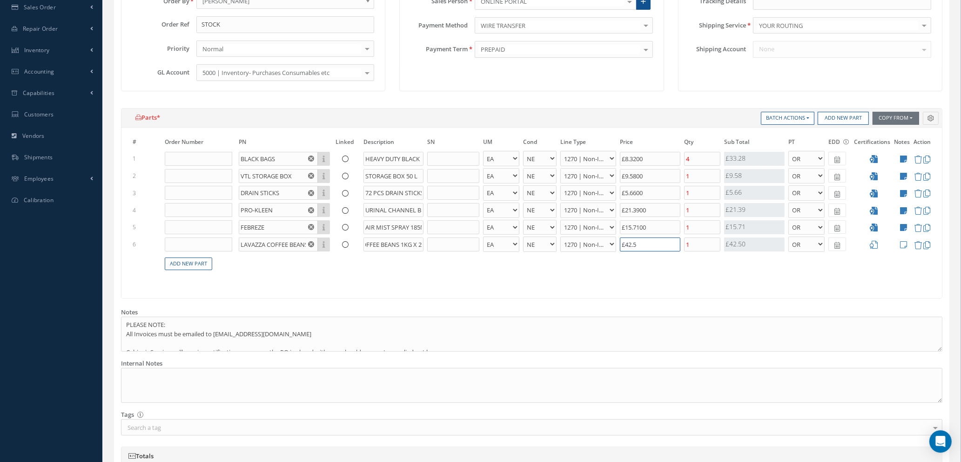
scroll to position [0, 0]
drag, startPoint x: 654, startPoint y: 242, endPoint x: 588, endPoint y: 283, distance: 77.7
click at [556, 246] on tr "6 LAVAZZA COFFEE BEANS Part Number Description COFFEE BEANS 1KG X 2 - BAG BX CA…" at bounding box center [532, 243] width 802 height 17
type input "£17.52"
type input "£2"
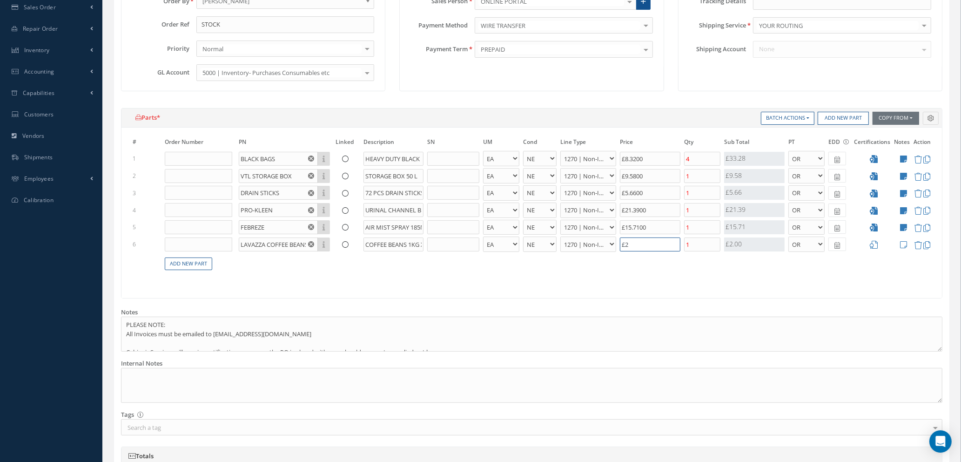
type input "£22.92"
type input "£29."
type input "£23.1"
type input "£29.9"
type input "£23.11"
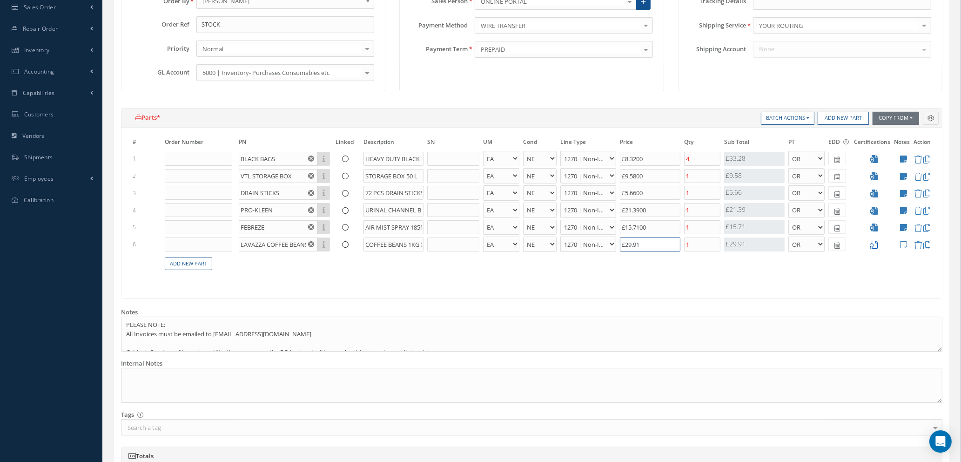
type input "£29.91"
click at [876, 245] on icon at bounding box center [874, 245] width 8 height 8
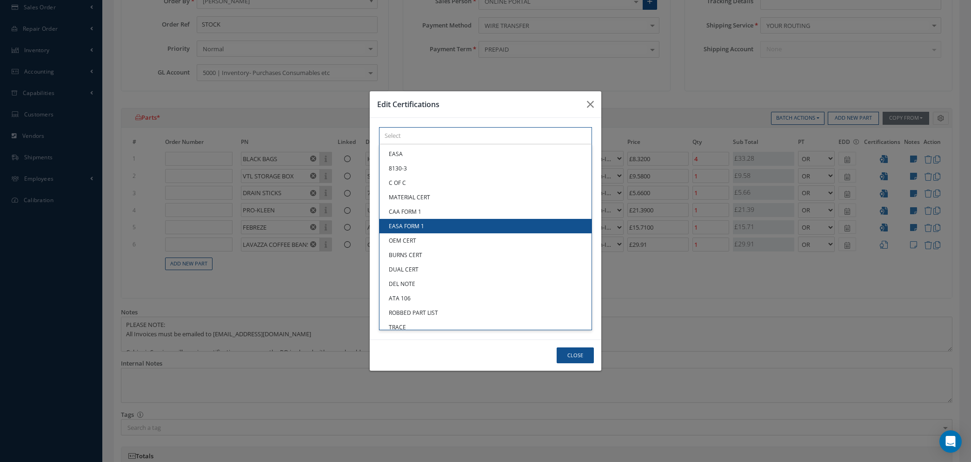
click at [454, 144] on div "× Loading... EASA 8130-3 C OF C MATERIAL CERT CAA FORM 1 EASA FORM 1 OEM CERT B…" at bounding box center [485, 135] width 213 height 17
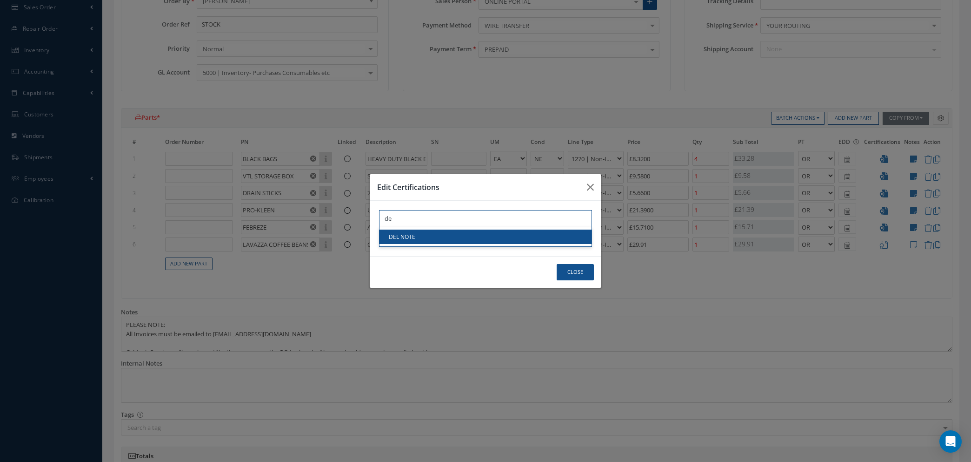
type input "de"
click at [454, 236] on link "DEL NOTE" at bounding box center [486, 236] width 212 height 14
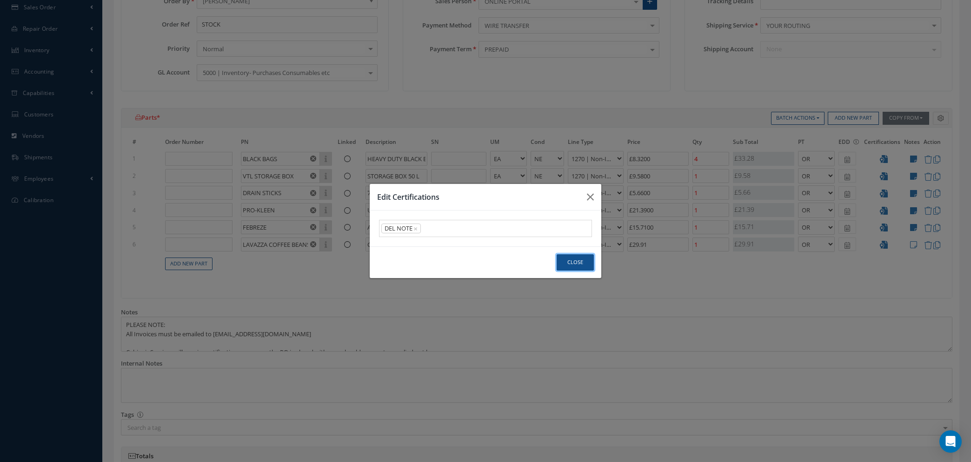
click at [577, 266] on button "Close" at bounding box center [575, 262] width 37 height 16
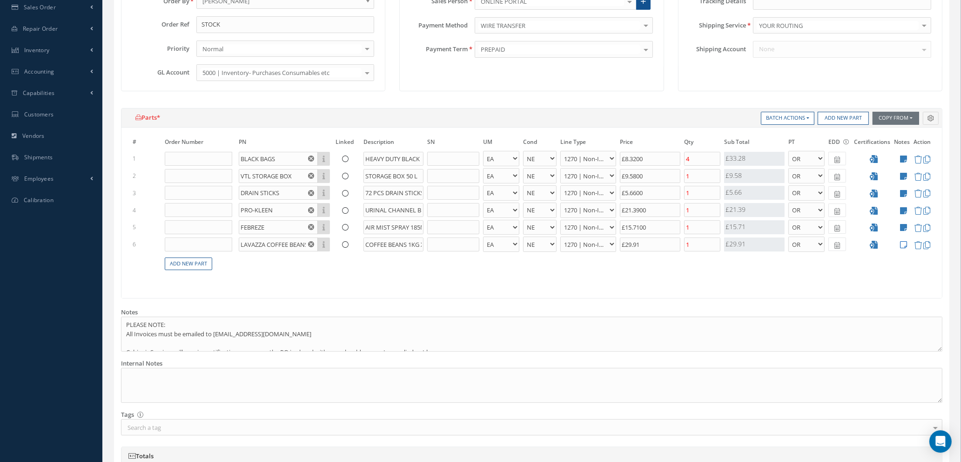
click at [904, 245] on icon at bounding box center [903, 245] width 7 height 8
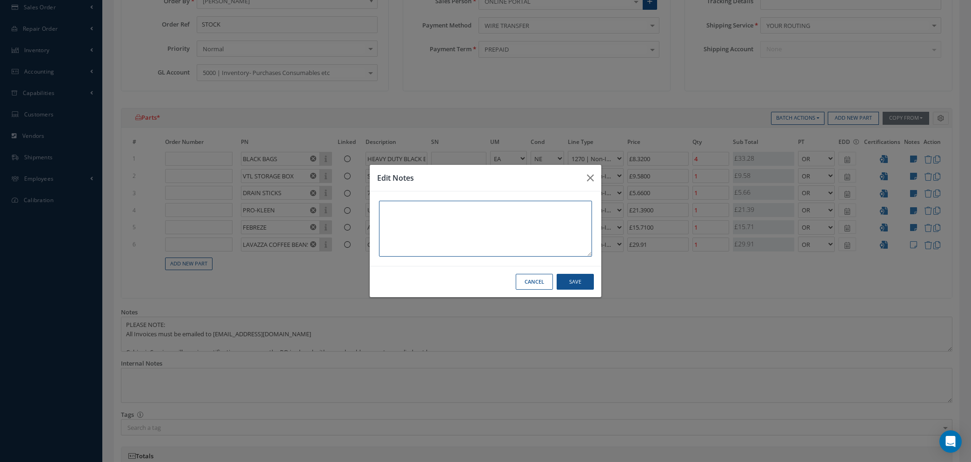
click at [420, 209] on textarea at bounding box center [485, 229] width 213 height 56
type textarea "a"
type textarea "A"
type textarea "GROUND FLOOR CANTEEN"
click at [579, 284] on button "Save" at bounding box center [575, 282] width 37 height 16
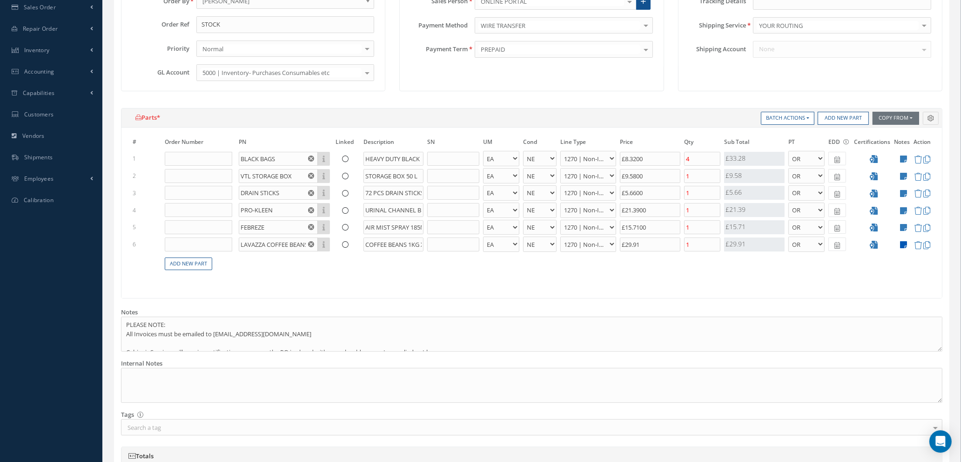
click at [904, 245] on icon at bounding box center [903, 245] width 7 height 8
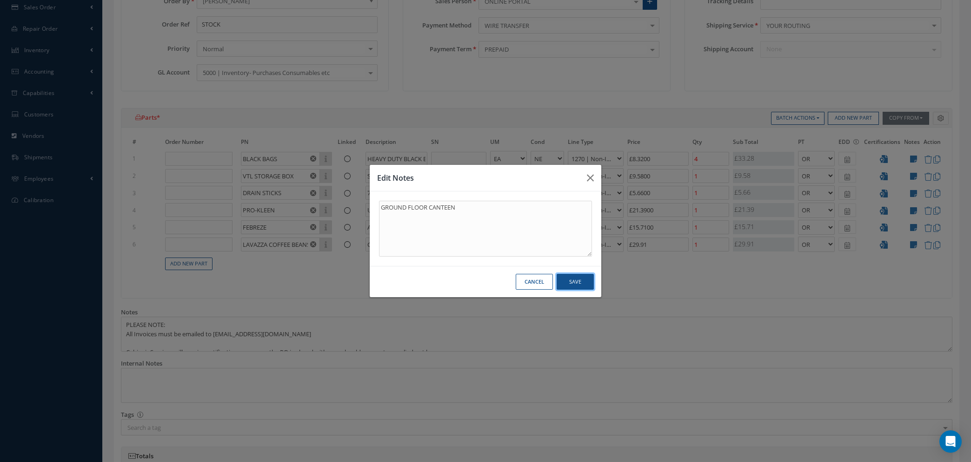
click at [565, 283] on button "Save" at bounding box center [575, 282] width 37 height 16
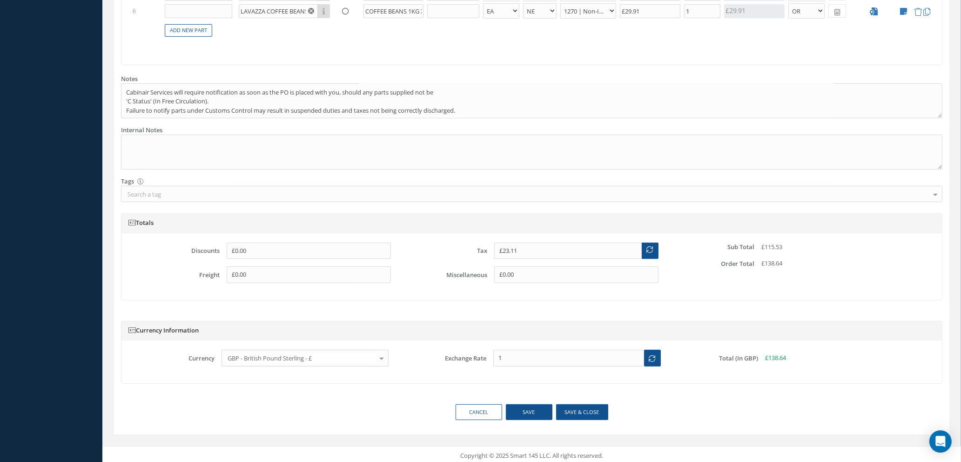
scroll to position [445, 0]
click at [573, 411] on button "Save & close" at bounding box center [582, 409] width 52 height 16
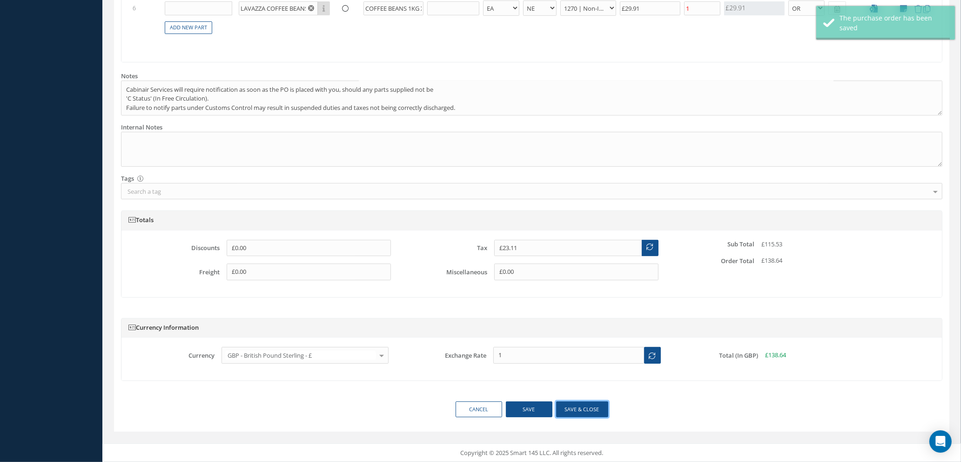
select select "1"
select select "5"
select select "114"
select select "1"
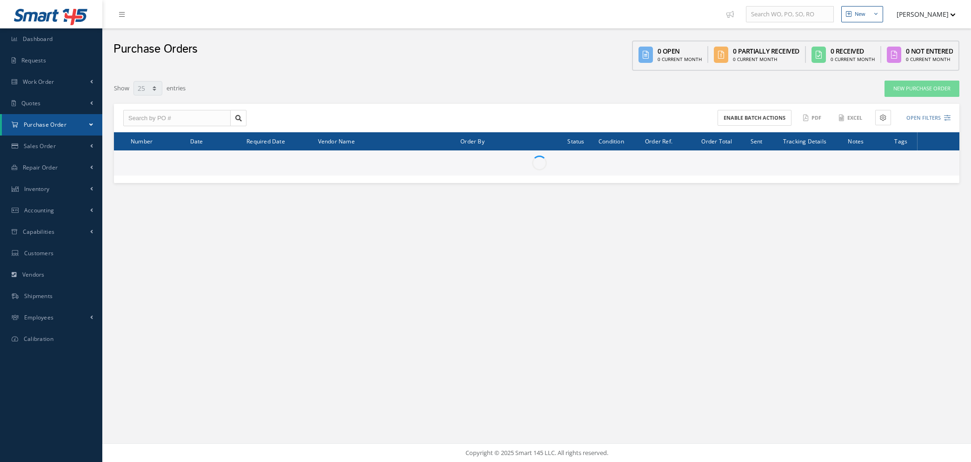
select select "25"
